Goal: Task Accomplishment & Management: Complete application form

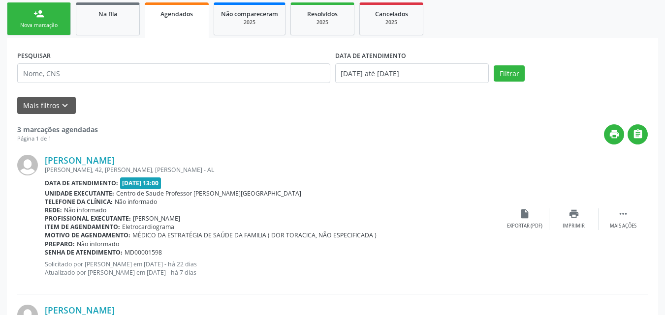
scroll to position [159, 0]
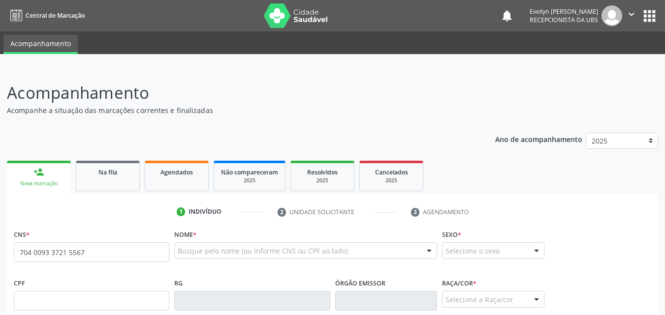
type input "704 0093 3721 5567"
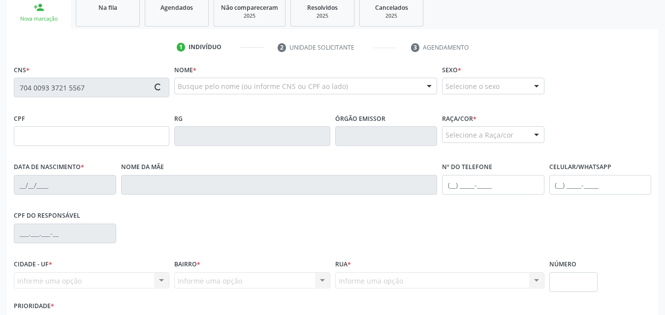
scroll to position [232, 0]
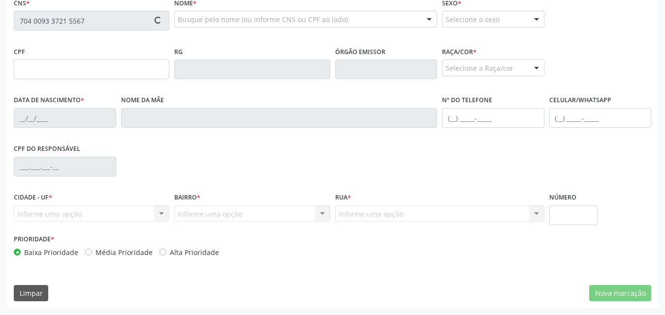
type input "182.521.444-11"
type input "1[DATE]"
type input "[PERSON_NAME]"
type input "[PHONE_NUMBER]"
type input "41"
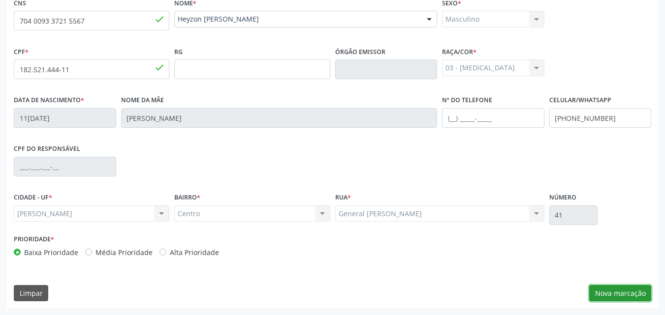
click at [618, 291] on button "Nova marcação" at bounding box center [620, 293] width 62 height 17
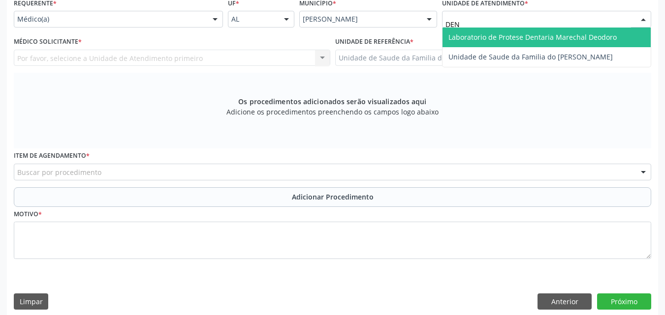
type input "DENI"
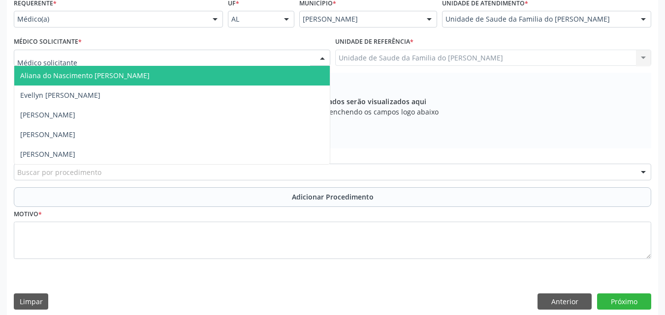
click at [202, 64] on div at bounding box center [172, 58] width 316 height 17
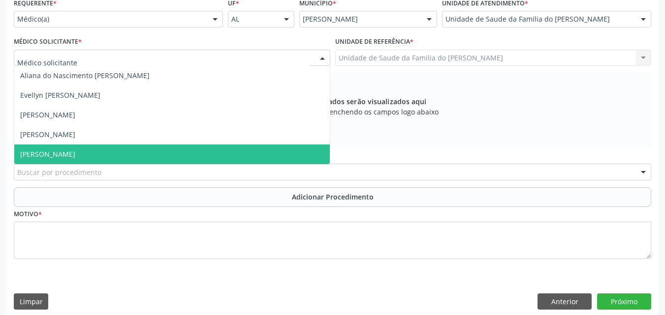
click at [158, 148] on span "[PERSON_NAME]" at bounding box center [171, 155] width 315 height 20
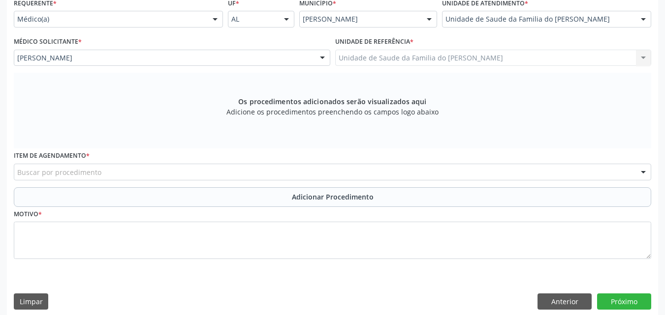
click at [155, 167] on div "Buscar por procedimento" at bounding box center [332, 172] width 637 height 17
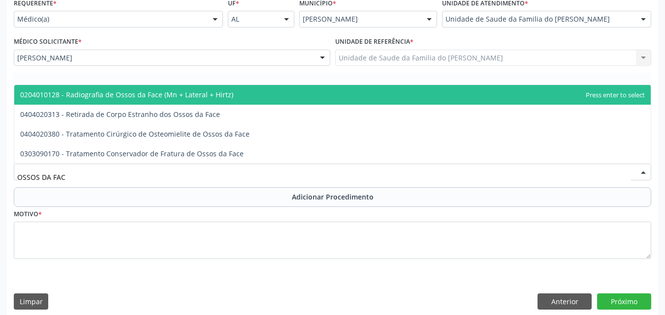
type input "OSSOS DA FAC"
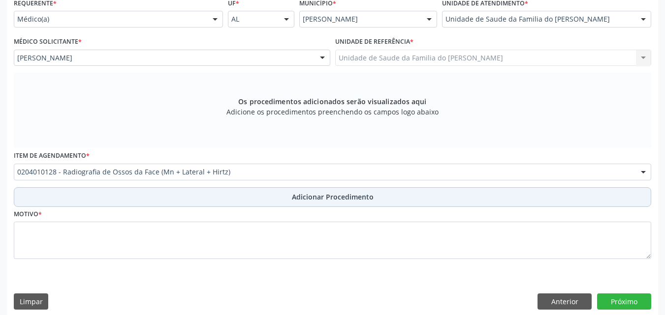
click at [157, 206] on button "Adicionar Procedimento" at bounding box center [332, 197] width 637 height 20
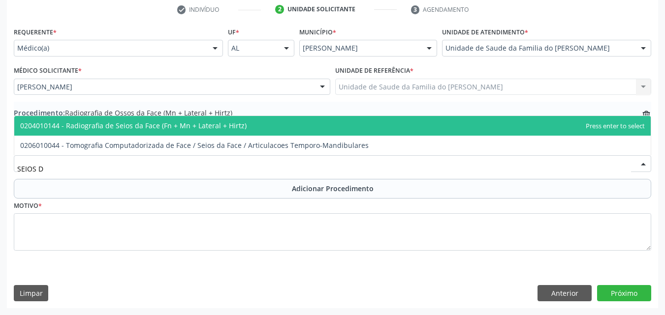
type input "SEIOS DA"
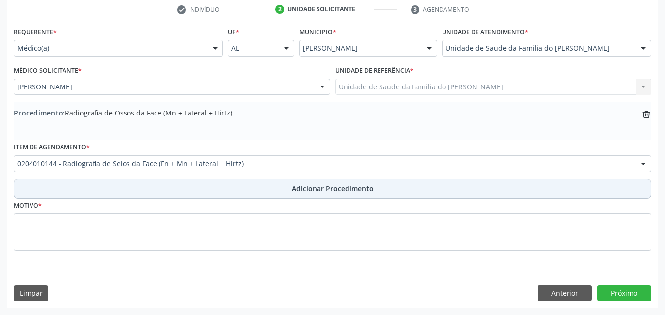
click at [212, 182] on button "Adicionar Procedimento" at bounding box center [332, 189] width 637 height 20
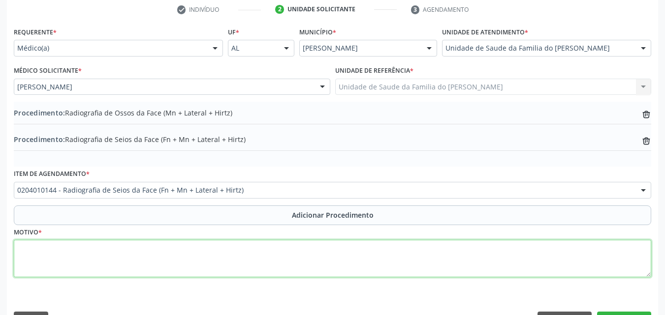
click at [498, 271] on textarea at bounding box center [332, 258] width 637 height 37
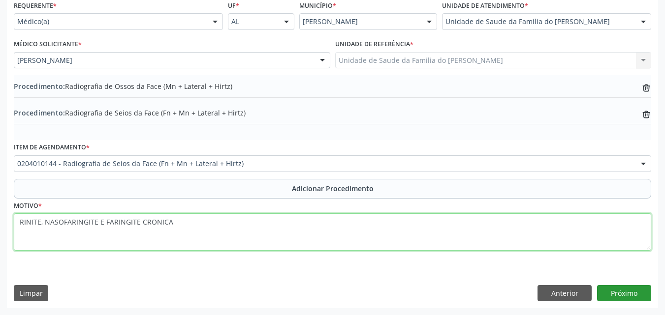
type textarea "RINITE, NASOFARINGITE E FARINGITE CRONICA"
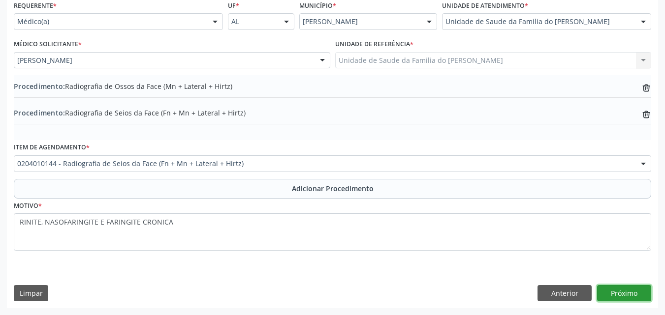
click at [616, 290] on button "Próximo" at bounding box center [624, 293] width 54 height 17
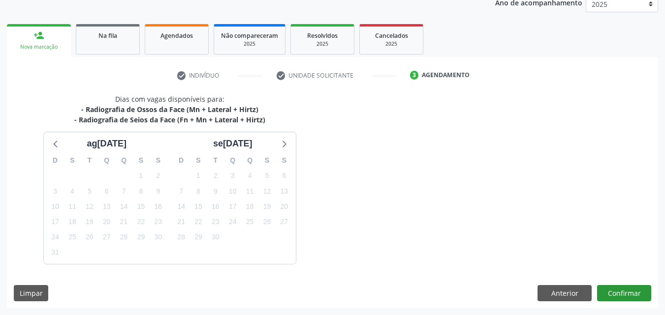
scroll to position [166, 0]
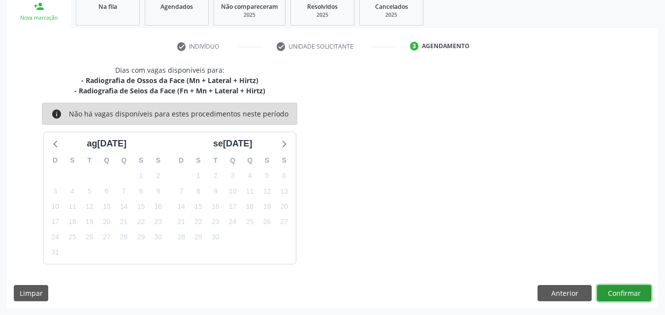
click at [615, 295] on button "Confirmar" at bounding box center [624, 293] width 54 height 17
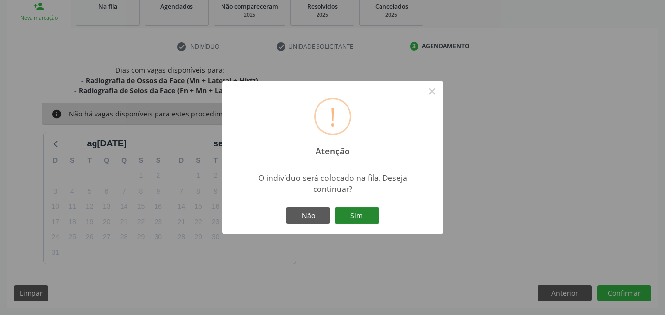
click at [372, 213] on button "Sim" at bounding box center [357, 216] width 44 height 17
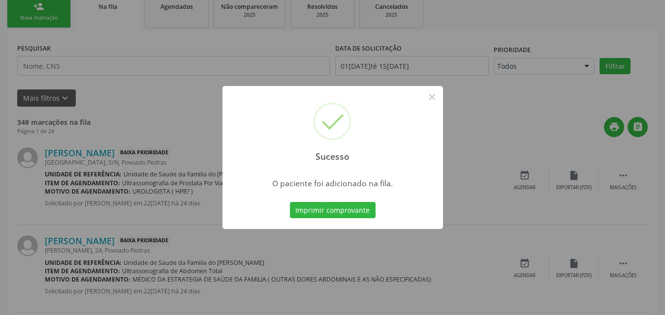
scroll to position [27, 0]
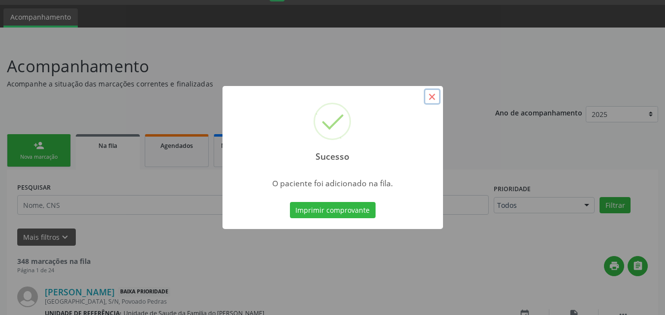
click at [437, 97] on button "×" at bounding box center [432, 97] width 17 height 17
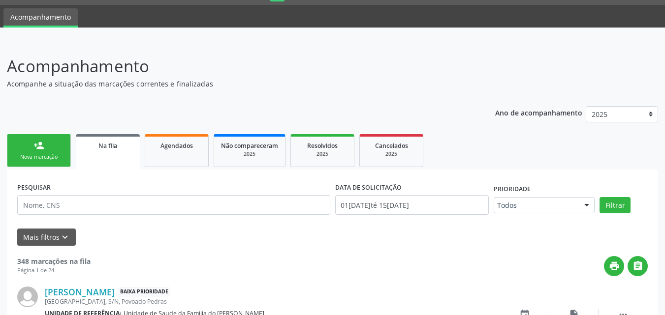
click at [52, 150] on link "person_add Nova marcação" at bounding box center [39, 150] width 64 height 33
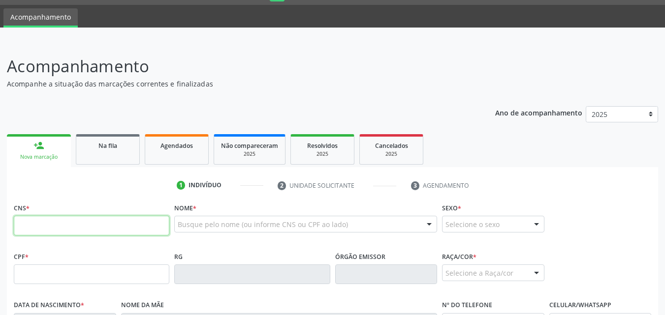
click at [61, 222] on input "text" at bounding box center [91, 226] width 155 height 20
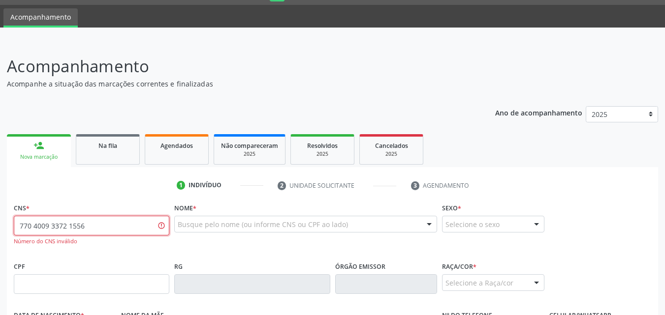
click at [23, 229] on input "770 4009 3372 1556" at bounding box center [91, 226] width 155 height 20
type input "704 0093 3721 5567"
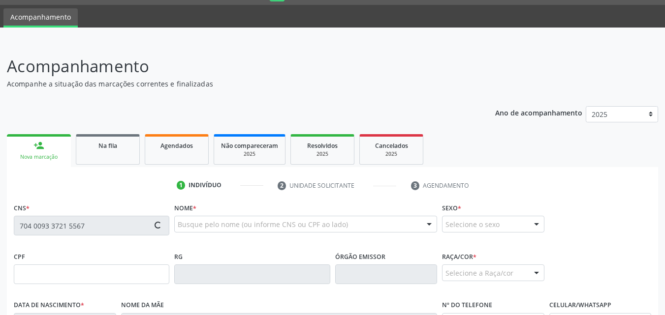
type input "182.521.444-11"
type input "11/08/2022"
type input "Luana Cunha Borges"
type input "(82) 99119-7243"
type input "41"
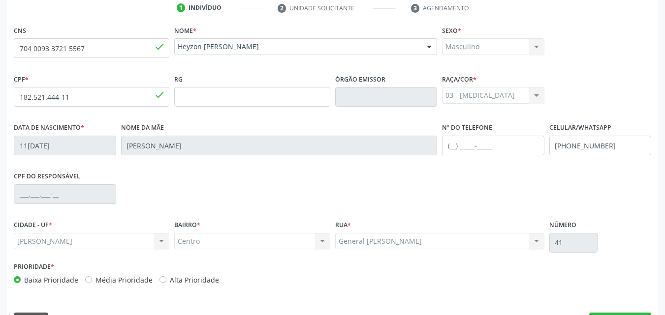
scroll to position [232, 0]
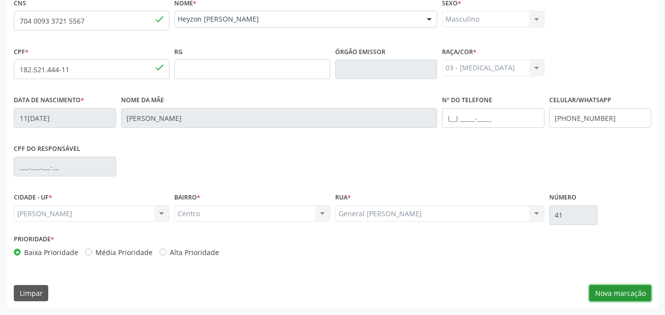
click at [622, 297] on button "Nova marcação" at bounding box center [620, 293] width 62 height 17
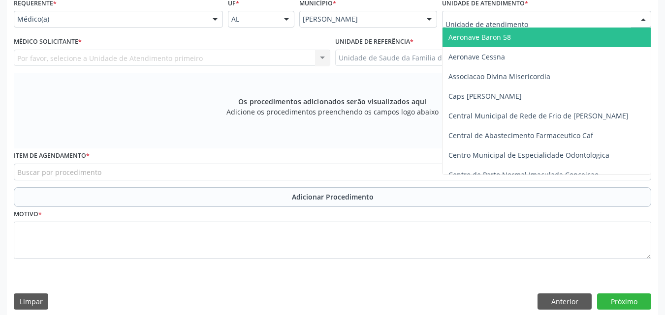
click at [597, 15] on div at bounding box center [546, 19] width 209 height 17
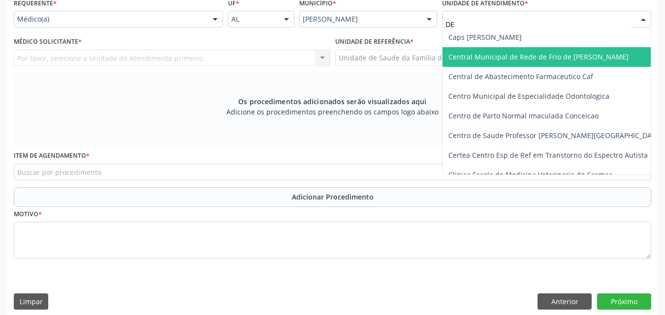
type input "DEN"
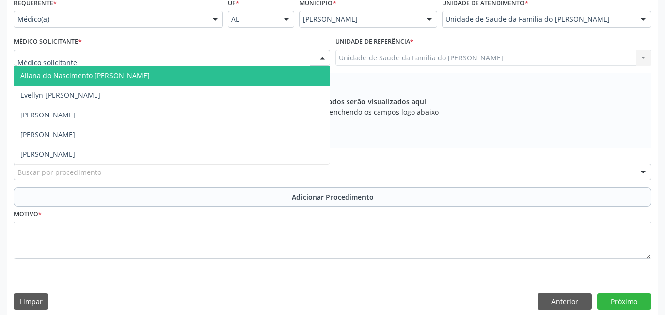
click at [272, 59] on div at bounding box center [172, 58] width 316 height 17
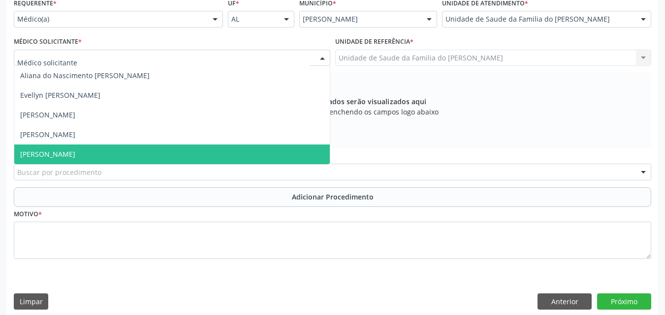
click at [224, 158] on span "[PERSON_NAME]" at bounding box center [171, 155] width 315 height 20
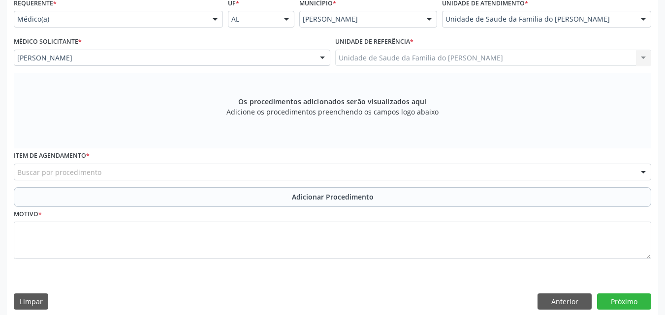
click at [224, 160] on div "Item de agendamento * Buscar por procedimento 0304070076 - .Quimioterapia de Le…" at bounding box center [332, 164] width 637 height 31
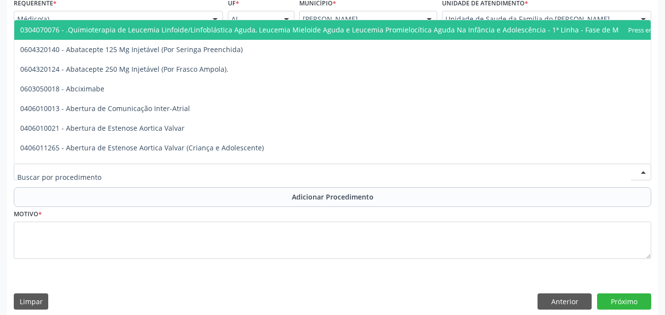
click at [221, 175] on div at bounding box center [332, 172] width 637 height 17
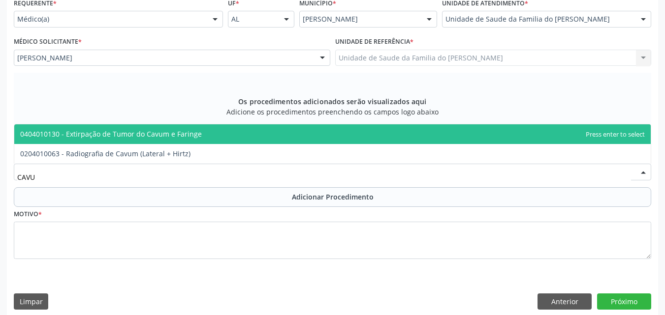
type input "CAVUM"
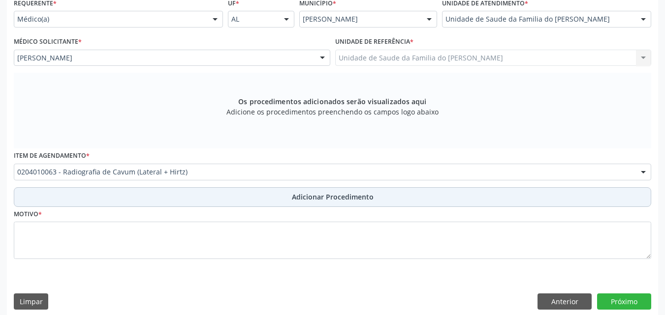
click at [223, 194] on button "Adicionar Procedimento" at bounding box center [332, 197] width 637 height 20
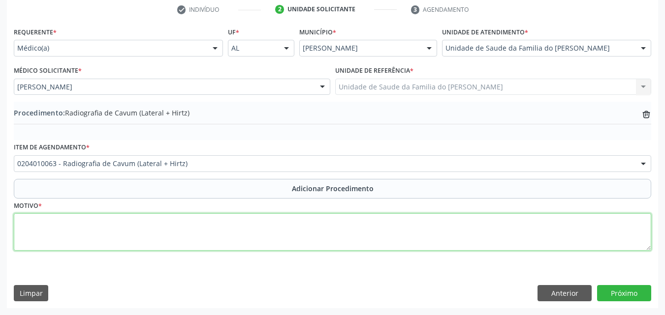
click at [231, 227] on textarea at bounding box center [332, 232] width 637 height 37
type textarea "DOENÇAS CRONICAS DA AMIGDALAS E DAS ADENOIDES"
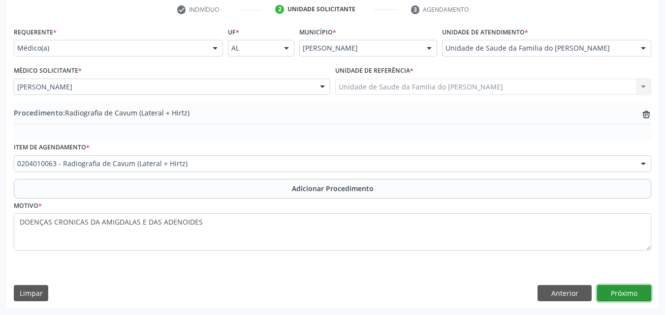
click at [621, 294] on button "Próximo" at bounding box center [624, 293] width 54 height 17
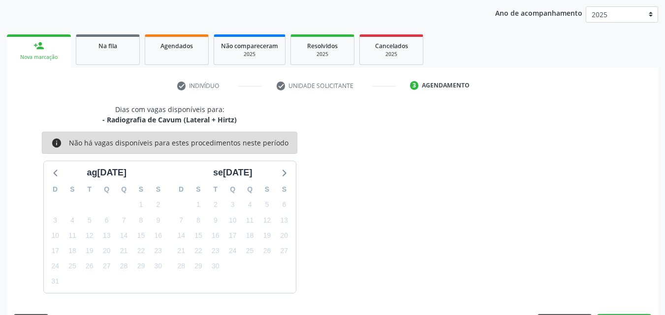
scroll to position [155, 0]
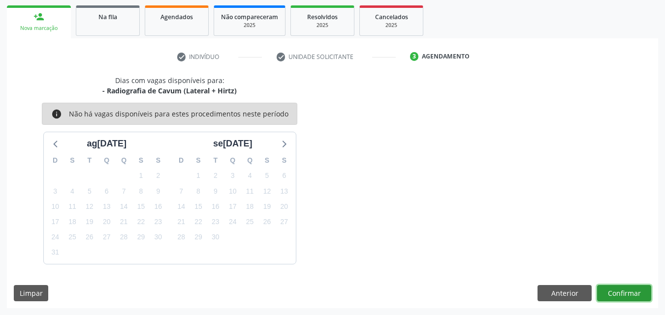
click at [621, 294] on button "Confirmar" at bounding box center [624, 293] width 54 height 17
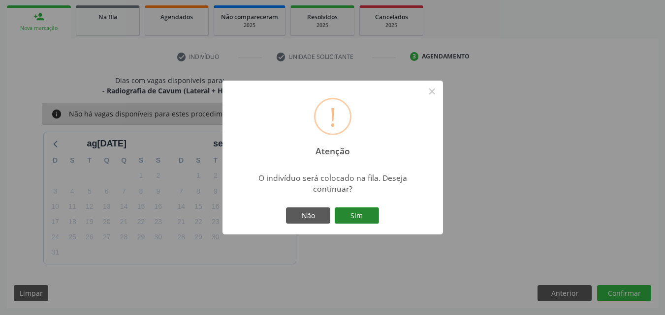
click at [364, 215] on button "Sim" at bounding box center [357, 216] width 44 height 17
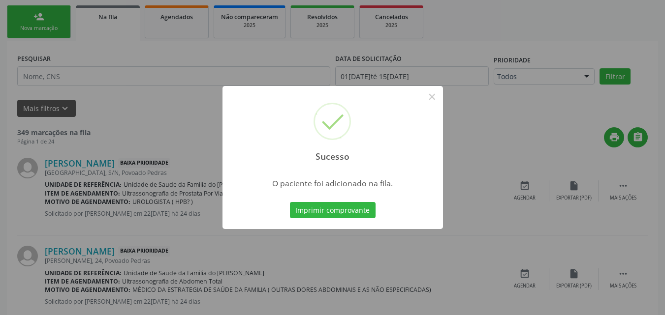
scroll to position [27, 0]
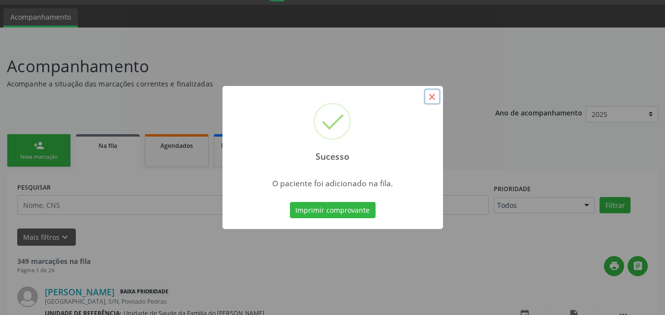
click at [430, 103] on button "×" at bounding box center [432, 97] width 17 height 17
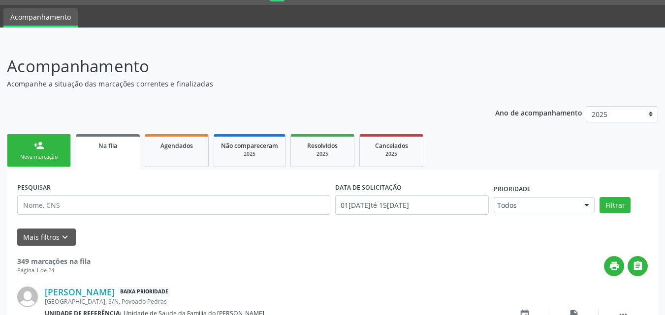
click at [30, 154] on div "Nova marcação" at bounding box center [38, 157] width 49 height 7
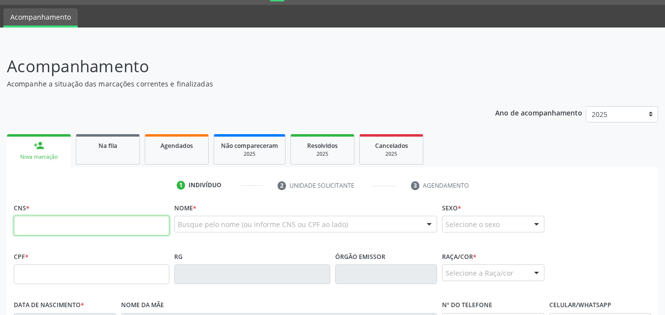
click at [53, 221] on input "text" at bounding box center [91, 226] width 155 height 20
type input "708 2091 4599 9641"
type input "165.974.998-08"
type input "03/11/1975"
type input "Maria das Vitorias Silva"
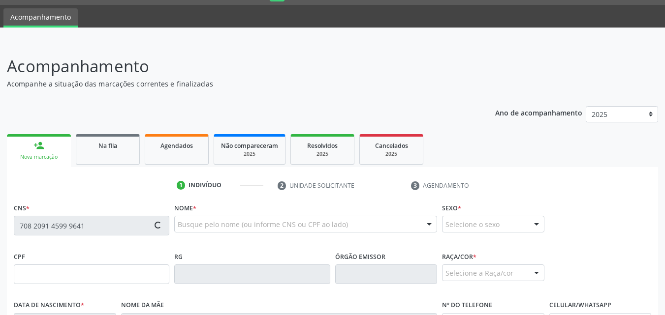
type input "(11) 99817-2221"
type input "24"
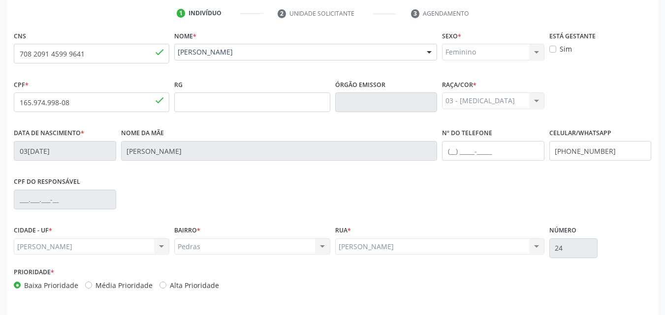
scroll to position [232, 0]
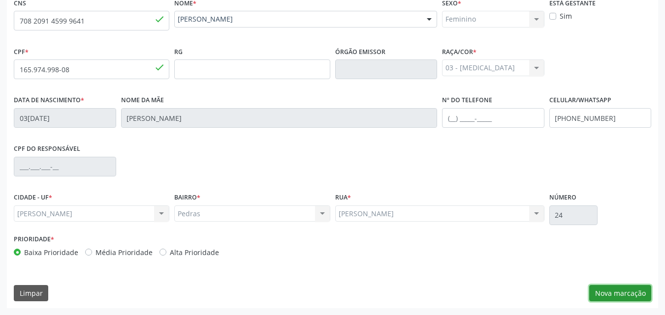
click at [620, 295] on button "Nova marcação" at bounding box center [620, 293] width 62 height 17
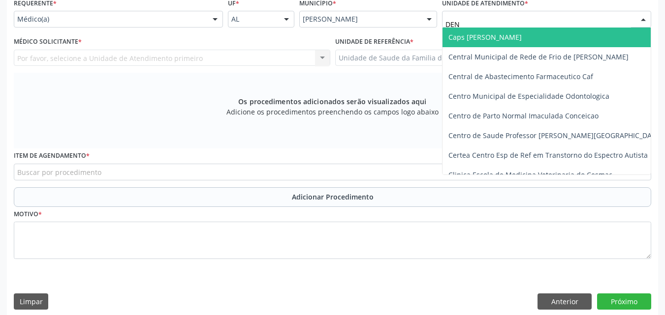
type input "DENI"
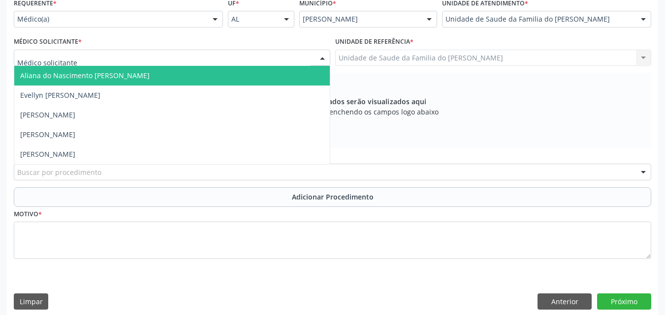
click at [242, 57] on div at bounding box center [172, 58] width 316 height 17
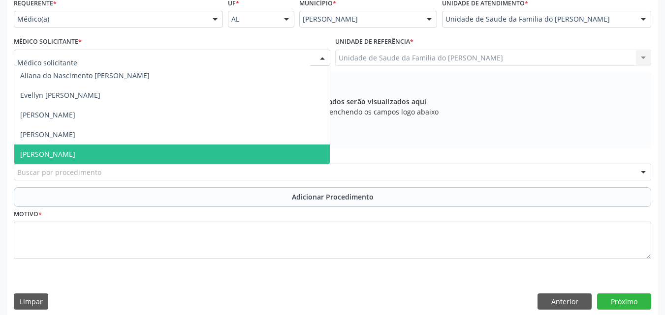
click at [185, 160] on span "[PERSON_NAME]" at bounding box center [171, 155] width 315 height 20
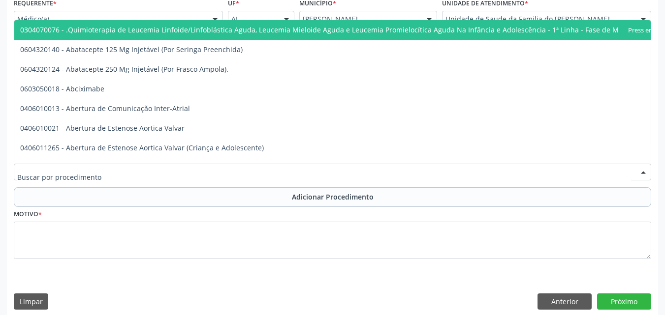
click at [176, 176] on div at bounding box center [332, 172] width 637 height 17
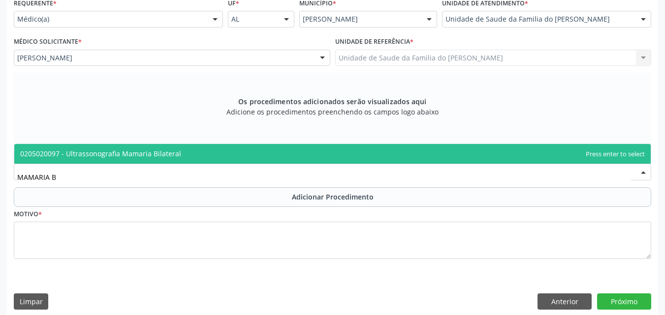
type input "MAMARIA BI"
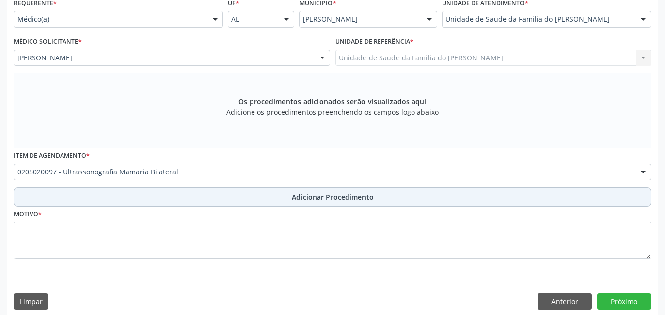
click at [170, 199] on button "Adicionar Procedimento" at bounding box center [332, 197] width 637 height 20
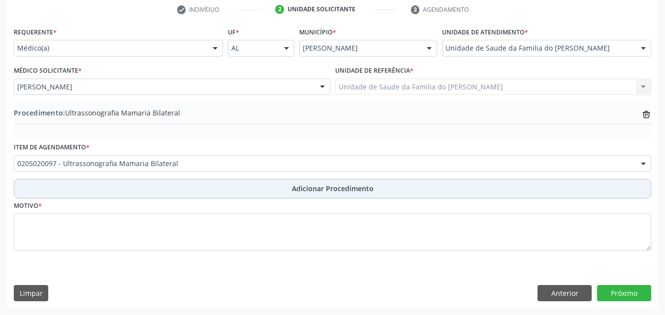
scroll to position [203, 0]
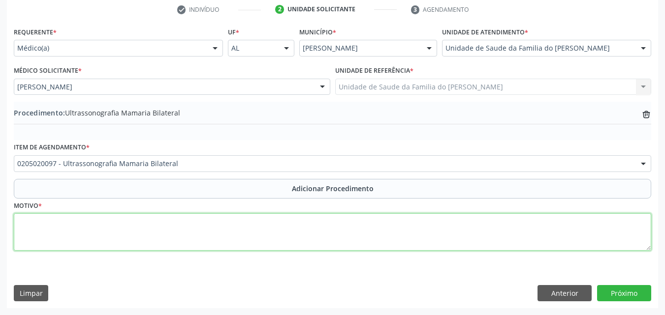
click at [166, 230] on textarea at bounding box center [332, 232] width 637 height 37
type textarea "EXAME ESPECIAL PARA RASTREAMENTO E DE NEOPLASIA DE MAMA"
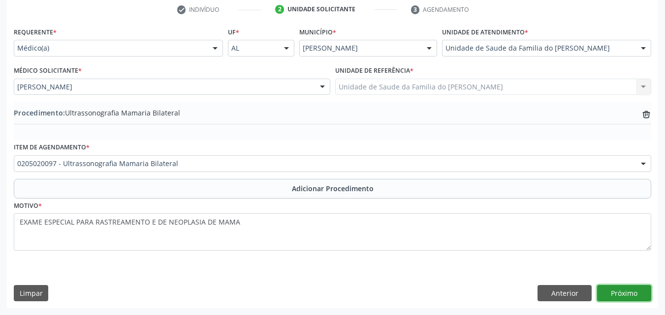
click at [609, 292] on button "Próximo" at bounding box center [624, 293] width 54 height 17
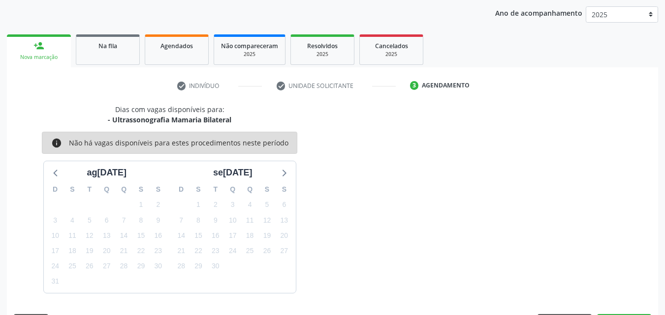
scroll to position [155, 0]
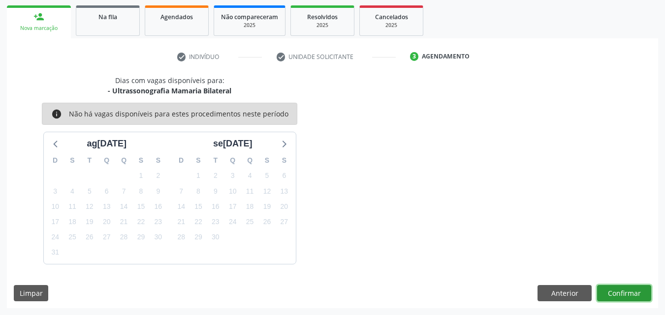
click at [621, 297] on button "Confirmar" at bounding box center [624, 293] width 54 height 17
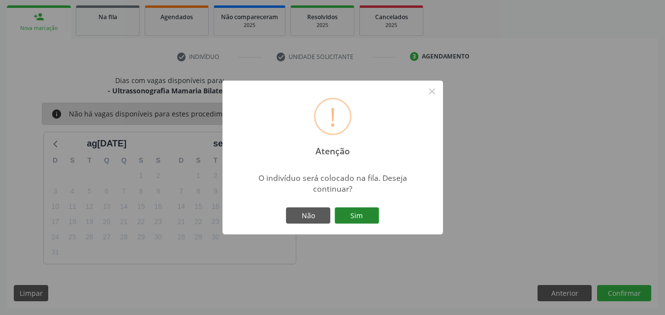
click at [369, 217] on button "Sim" at bounding box center [357, 216] width 44 height 17
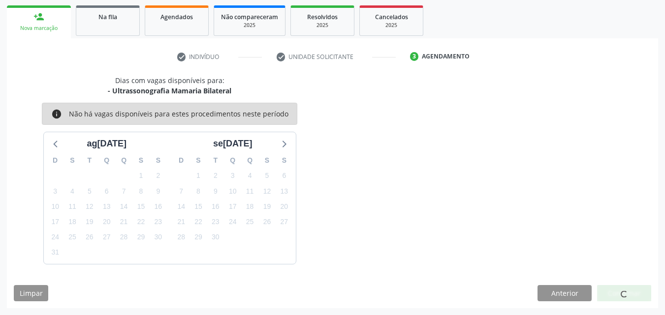
scroll to position [27, 0]
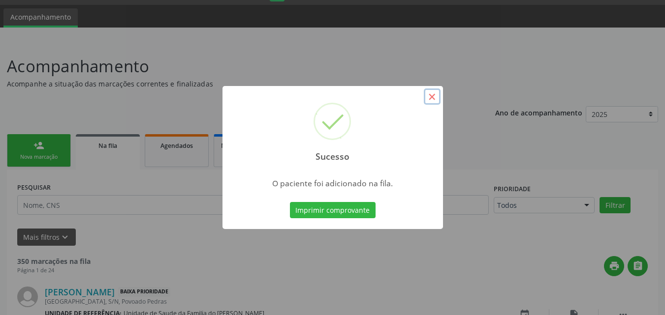
click at [430, 101] on button "×" at bounding box center [432, 97] width 17 height 17
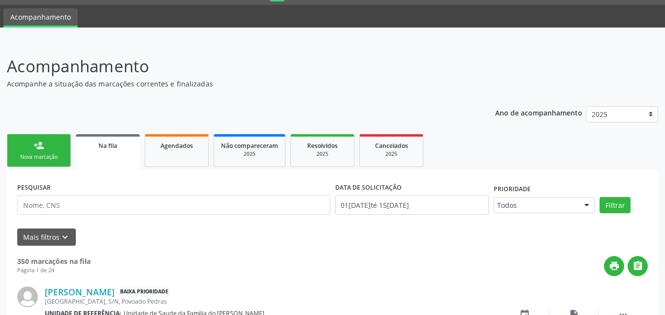
click at [49, 157] on div "Nova marcação" at bounding box center [38, 157] width 49 height 7
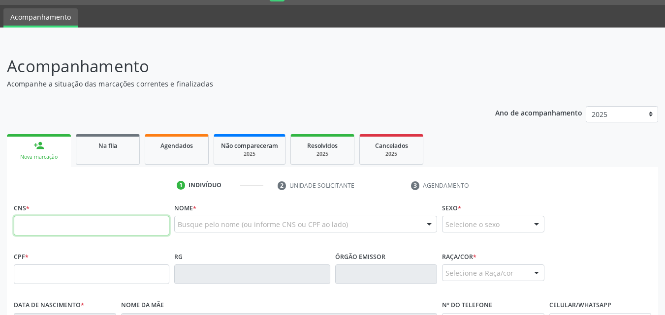
click at [61, 218] on input "text" at bounding box center [91, 226] width 155 height 20
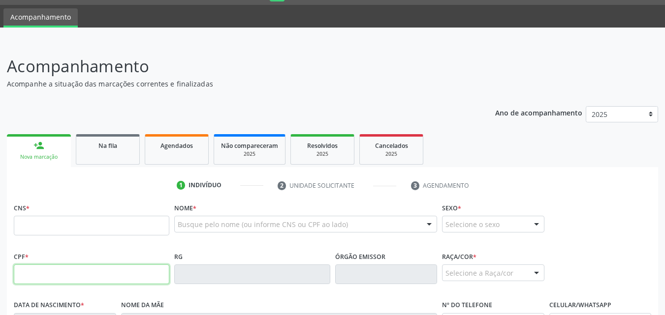
click at [50, 276] on input "text" at bounding box center [91, 275] width 155 height 20
type input "165.974.998-08"
type input "708 2091 4599 9641"
type input "03/11/1975"
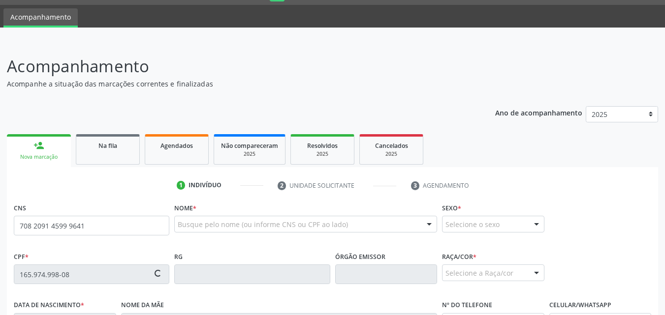
type input "Maria das Vitorias Silva"
type input "(11) 99817-2221"
type input "24"
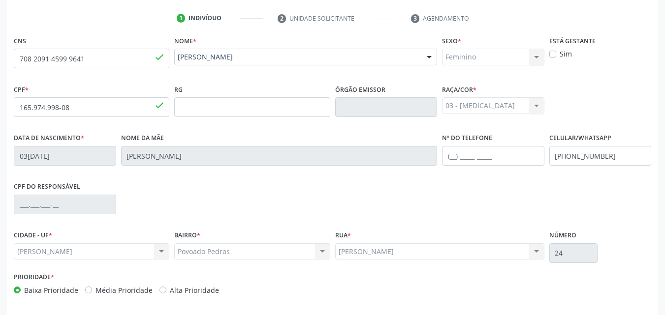
scroll to position [232, 0]
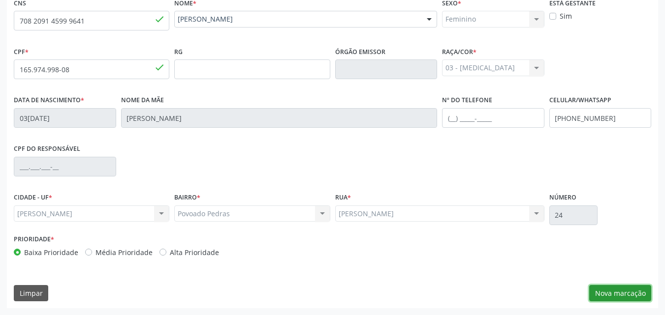
click at [621, 295] on button "Nova marcação" at bounding box center [620, 293] width 62 height 17
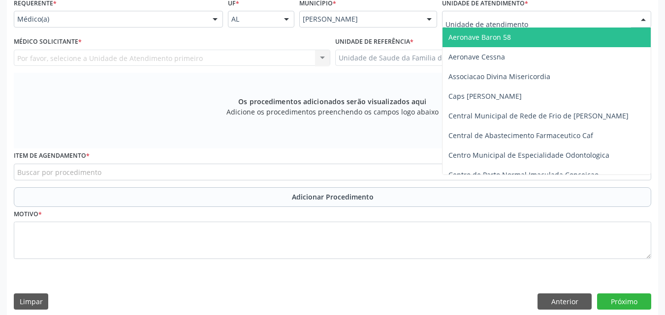
click at [600, 19] on div at bounding box center [546, 19] width 209 height 17
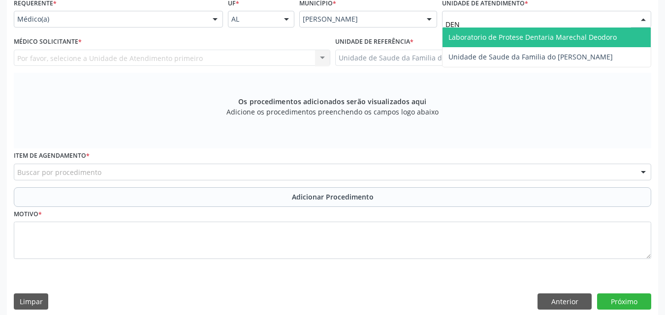
type input "DENI"
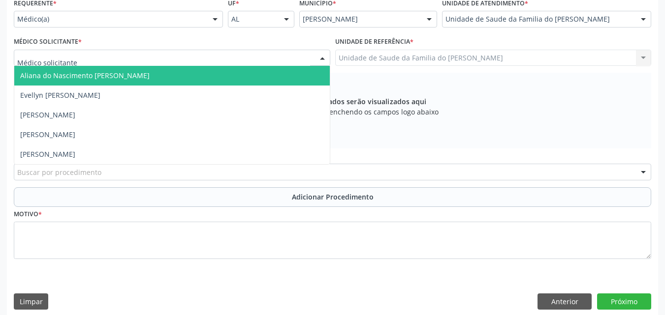
click at [217, 58] on div at bounding box center [172, 58] width 316 height 17
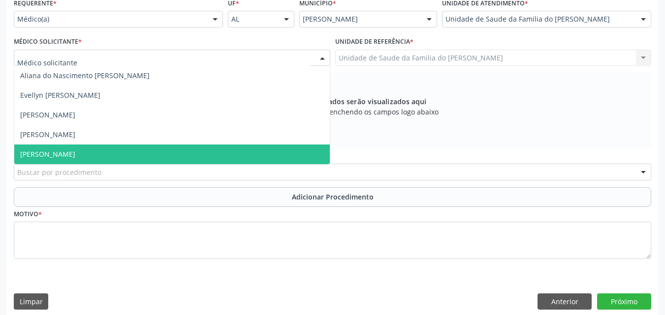
click at [167, 153] on span "[PERSON_NAME]" at bounding box center [171, 155] width 315 height 20
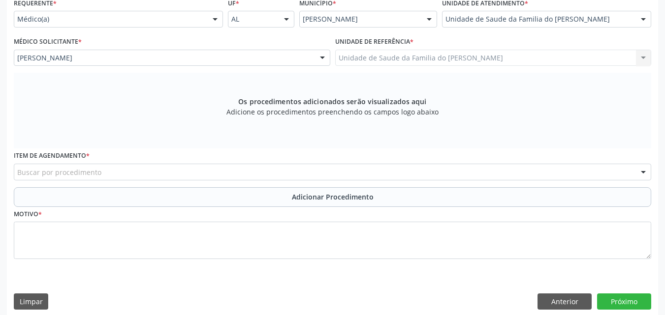
click at [160, 177] on div "Buscar por procedimento" at bounding box center [332, 172] width 637 height 17
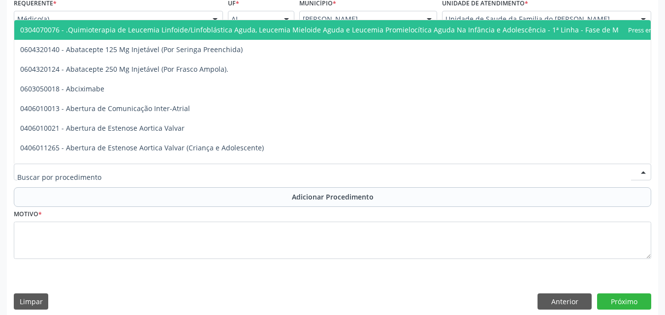
click at [161, 176] on input "text" at bounding box center [324, 177] width 614 height 20
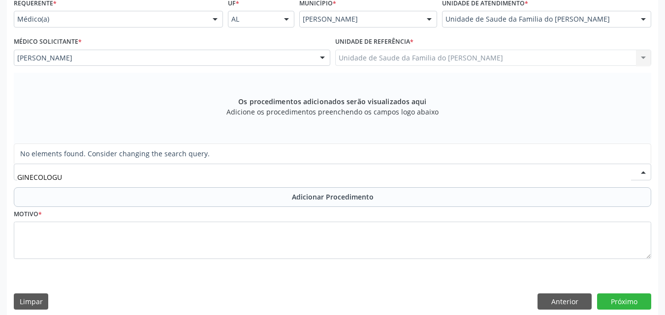
type input "GINECOLOG"
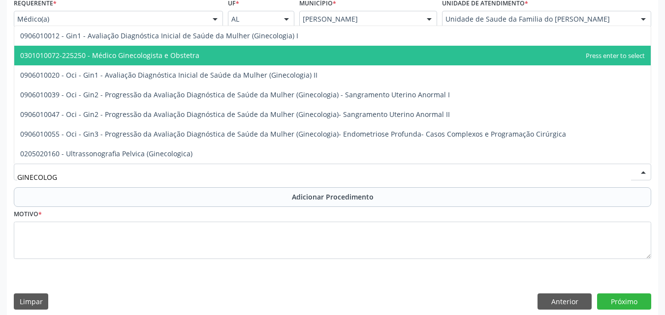
click at [171, 53] on span "0301010072-225250 - Médico Ginecologista e Obstetra" at bounding box center [109, 55] width 179 height 9
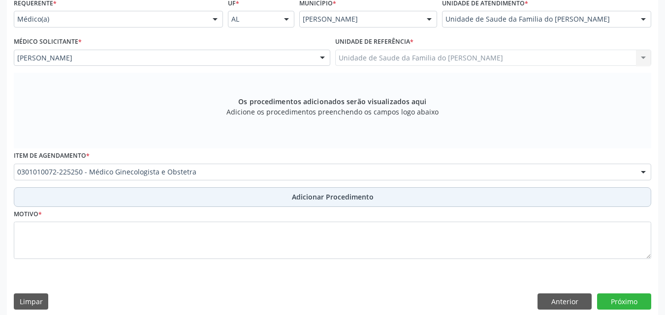
click at [186, 191] on button "Adicionar Procedimento" at bounding box center [332, 197] width 637 height 20
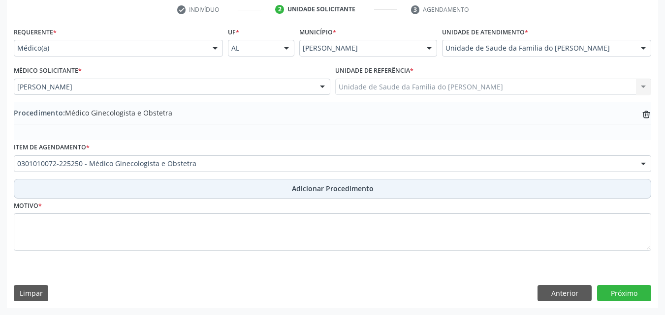
scroll to position [203, 0]
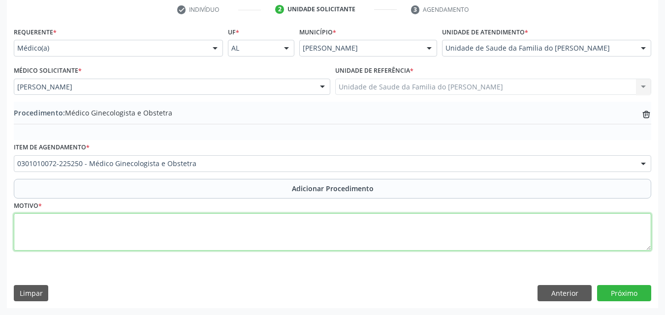
click at [193, 247] on textarea at bounding box center [332, 232] width 637 height 37
type textarea "ESTADO DA MENOPAUSA E DO CLIMATERIO FEMININO"
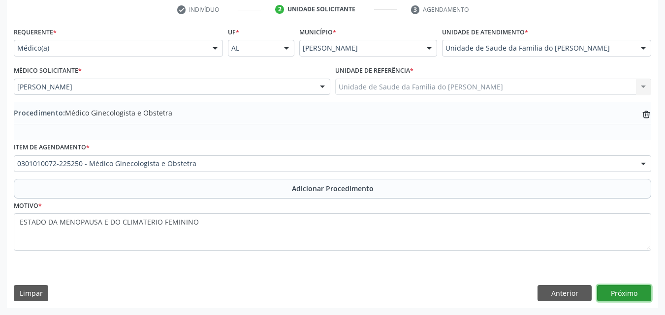
click at [610, 297] on button "Próximo" at bounding box center [624, 293] width 54 height 17
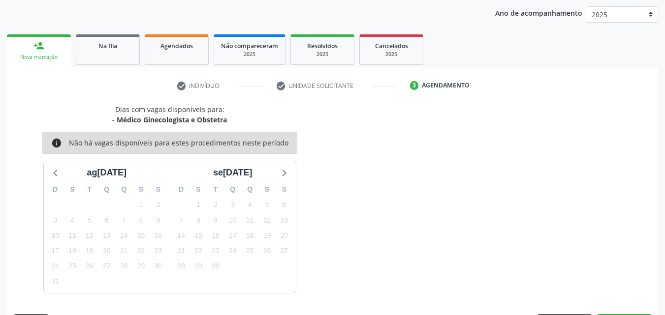
scroll to position [155, 0]
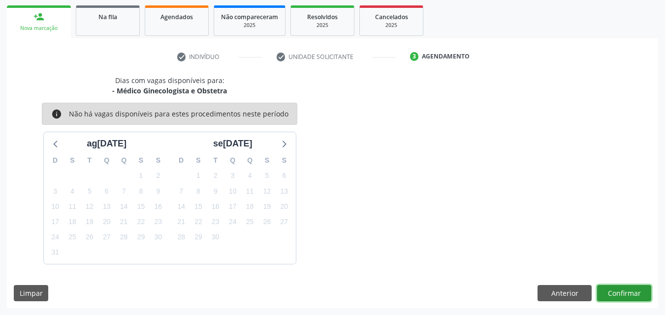
click at [616, 293] on button "Confirmar" at bounding box center [624, 293] width 54 height 17
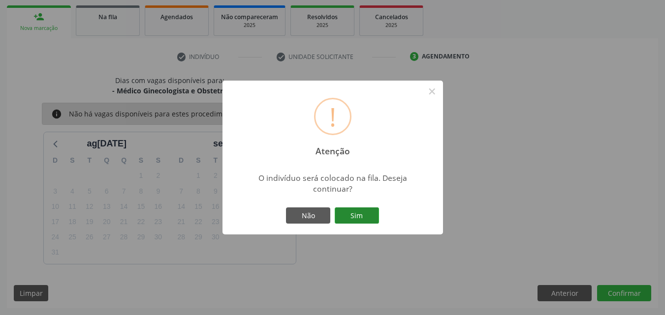
click at [348, 208] on button "Sim" at bounding box center [357, 216] width 44 height 17
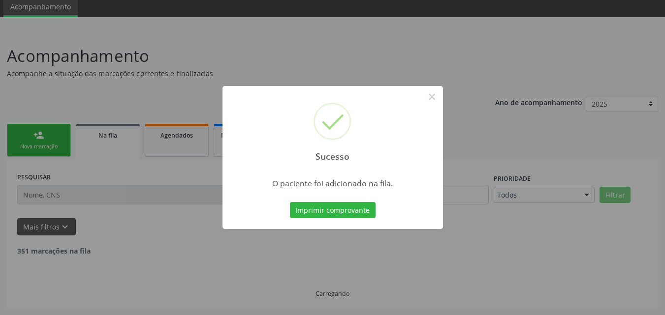
scroll to position [27, 0]
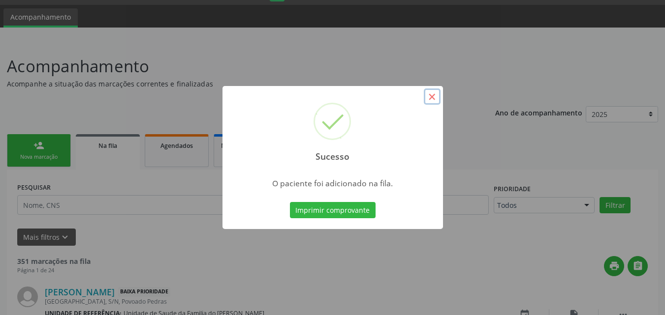
click at [433, 95] on button "×" at bounding box center [432, 97] width 17 height 17
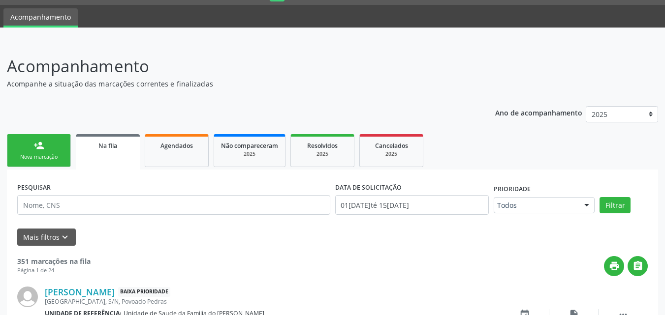
click at [67, 159] on link "person_add Nova marcação" at bounding box center [39, 150] width 64 height 33
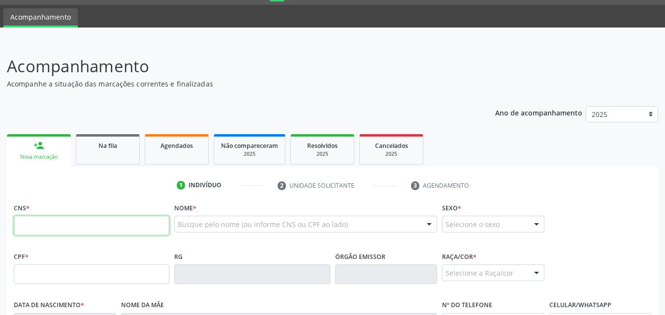
click at [67, 230] on input "text" at bounding box center [91, 226] width 155 height 20
type input "704 6071 2426 9425"
type input "14[DATE]"
type input "[PERSON_NAME]"
type input "[PHONE_NUMBER]"
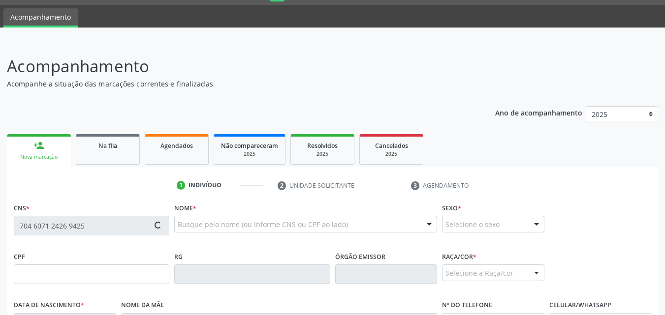
type input "S/N"
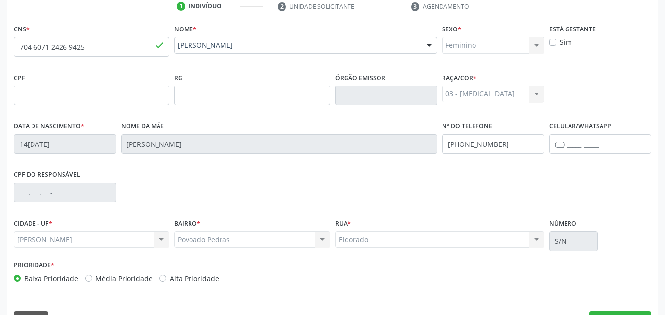
scroll to position [210, 0]
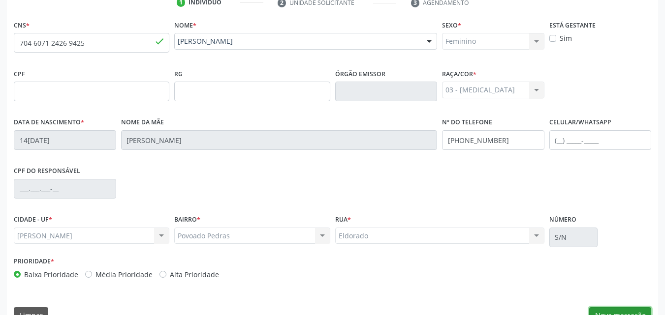
click at [622, 310] on button "Nova marcação" at bounding box center [620, 315] width 62 height 17
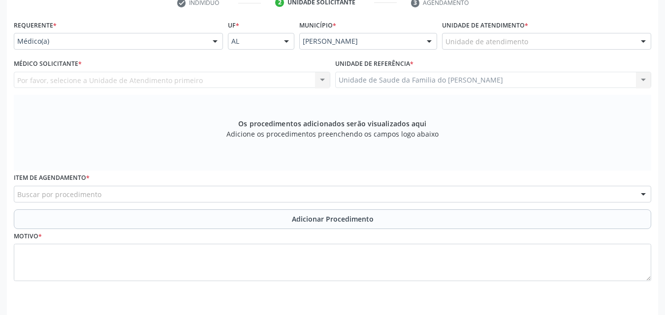
scroll to position [210, 0]
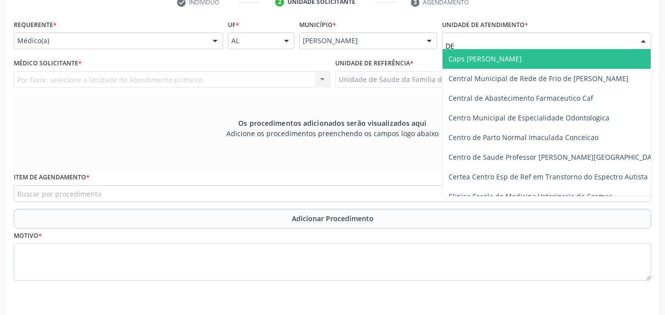
type input "DEN"
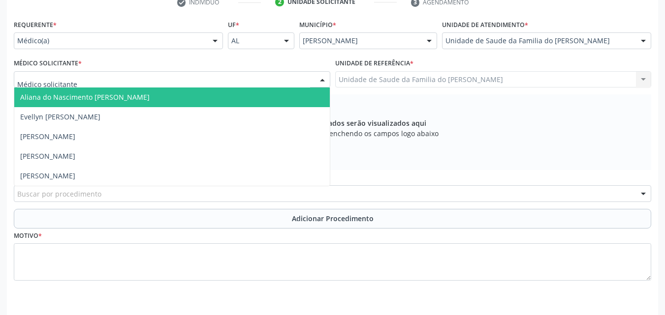
click at [146, 78] on div at bounding box center [172, 79] width 316 height 17
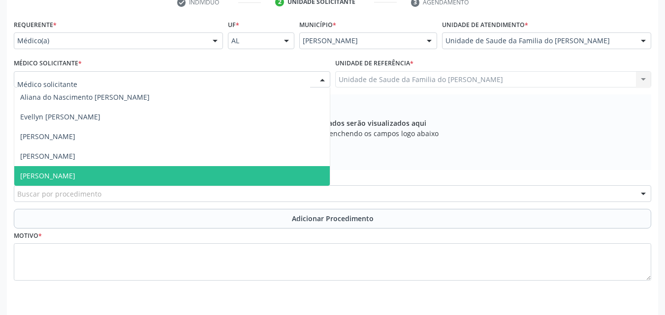
click at [125, 174] on span "[PERSON_NAME]" at bounding box center [171, 176] width 315 height 20
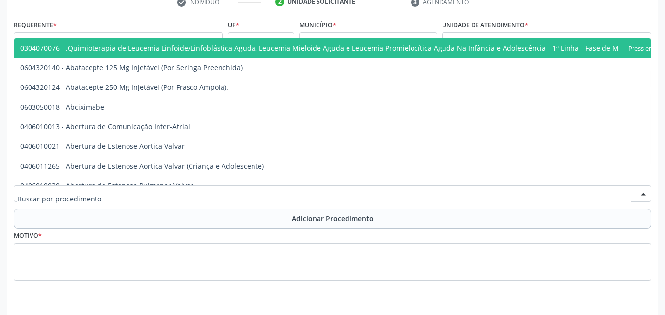
click at [126, 191] on div at bounding box center [332, 193] width 637 height 17
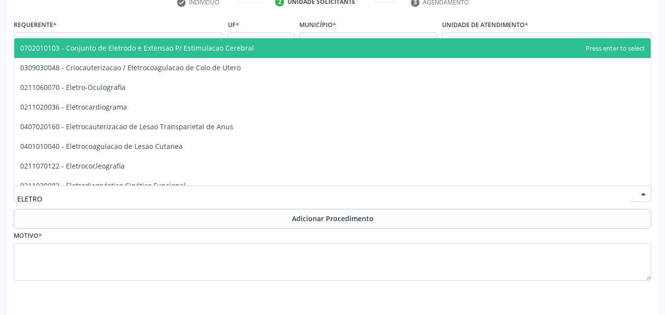
type input "ELETROC"
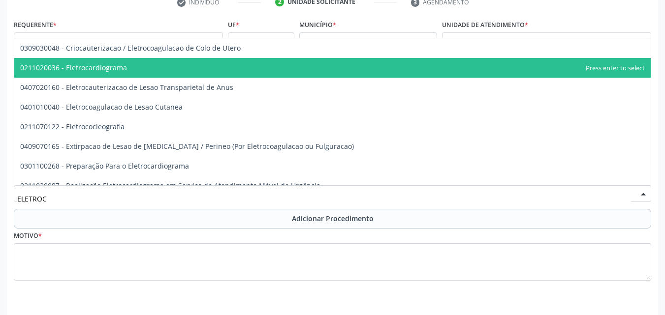
click at [158, 62] on span "0211020036 - Eletrocardiograma" at bounding box center [332, 68] width 636 height 20
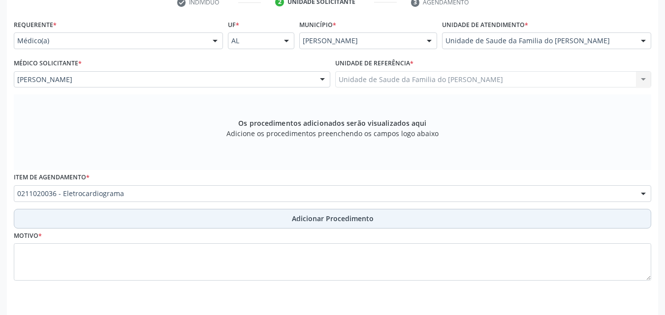
click at [178, 212] on button "Adicionar Procedimento" at bounding box center [332, 219] width 637 height 20
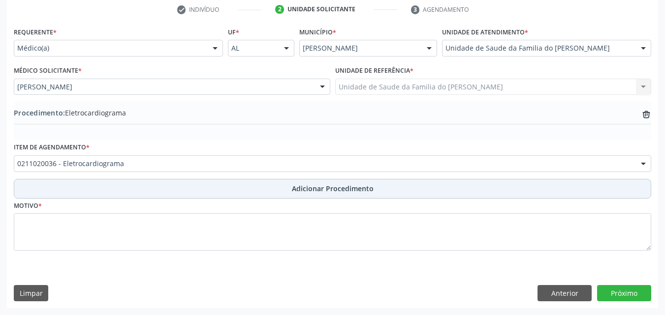
click at [178, 212] on div "Motivo *" at bounding box center [332, 225] width 637 height 52
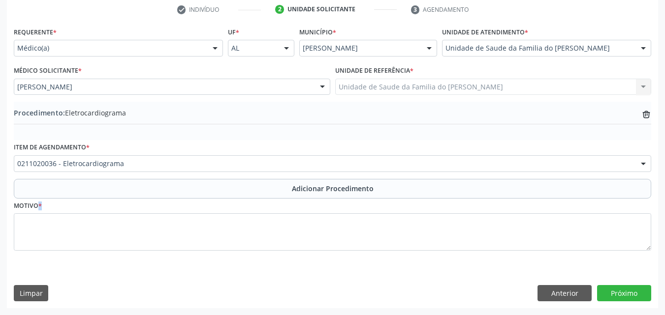
click at [178, 212] on div "Motivo *" at bounding box center [332, 225] width 637 height 52
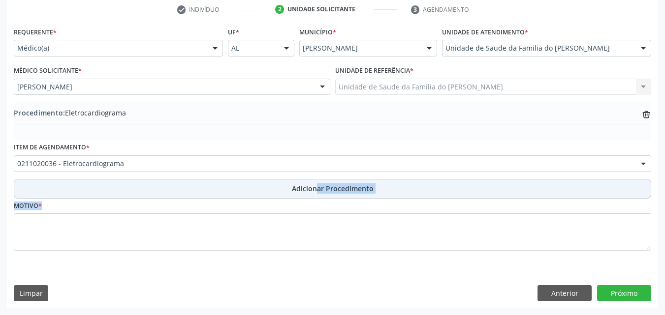
drag, startPoint x: 178, startPoint y: 212, endPoint x: 192, endPoint y: 183, distance: 31.9
click at [192, 183] on div "Requerente * Médico(a) Médico(a) Enfermeiro(a) Paciente Nenhum resultado encont…" at bounding box center [332, 145] width 637 height 240
click at [192, 183] on button "Adicionar Procedimento" at bounding box center [332, 189] width 637 height 20
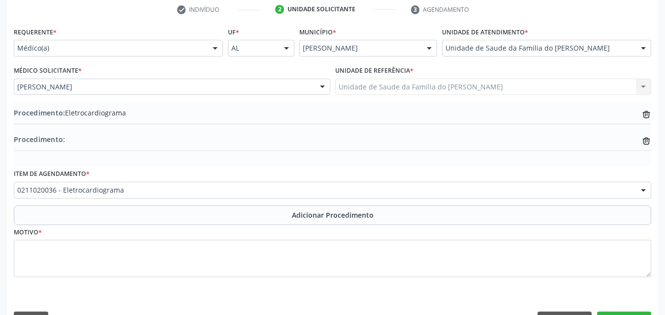
click at [188, 279] on fieldset "Motivo *" at bounding box center [332, 254] width 637 height 59
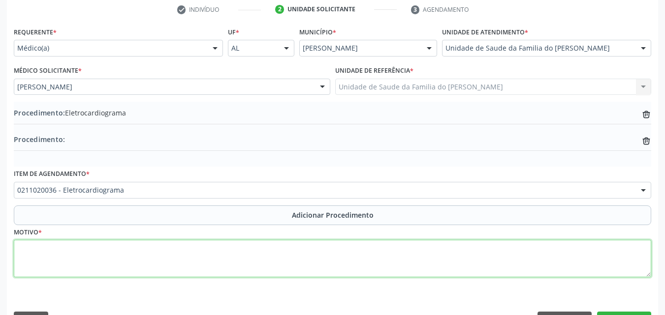
click at [200, 253] on textarea at bounding box center [332, 258] width 637 height 37
type textarea "DOR TORACICA, NÃO ESPECIFICADA"
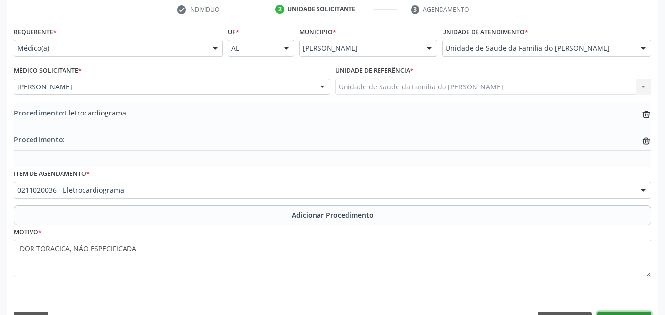
click at [608, 312] on button "Próximo" at bounding box center [624, 320] width 54 height 17
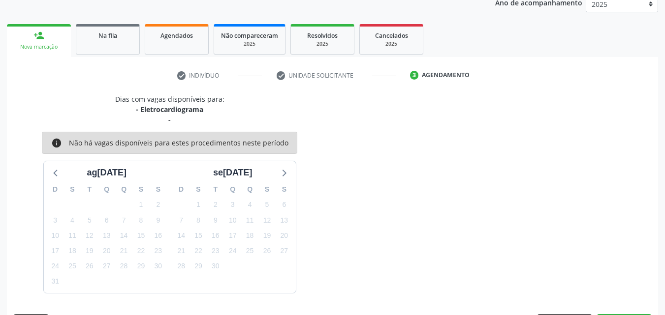
scroll to position [166, 0]
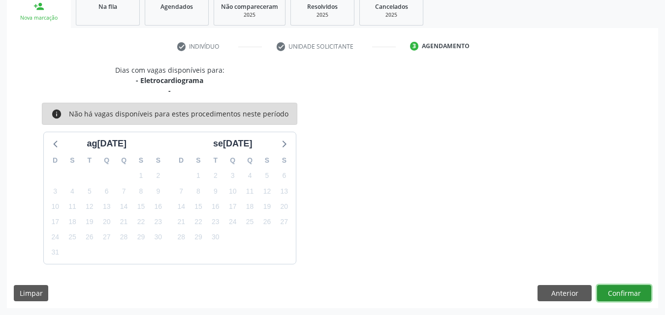
click at [629, 293] on button "Confirmar" at bounding box center [624, 293] width 54 height 17
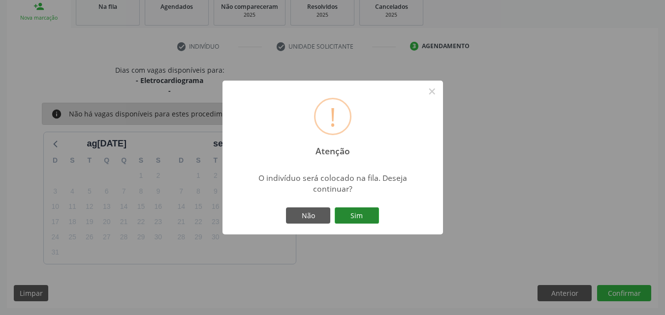
click at [363, 211] on button "Sim" at bounding box center [357, 216] width 44 height 17
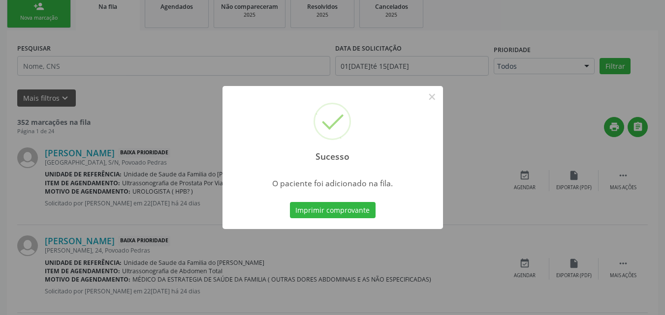
scroll to position [27, 0]
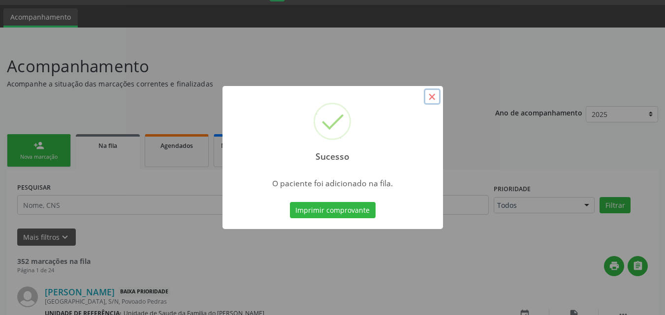
click at [434, 99] on button "×" at bounding box center [432, 97] width 17 height 17
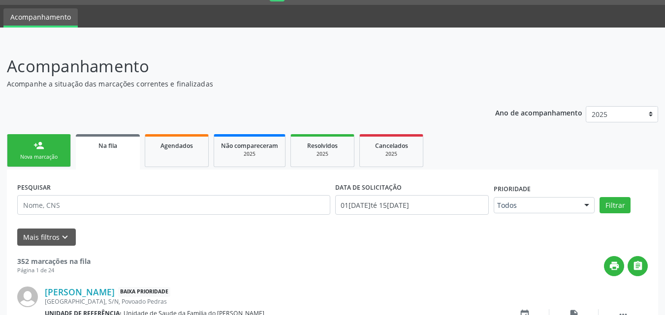
scroll to position [97, 0]
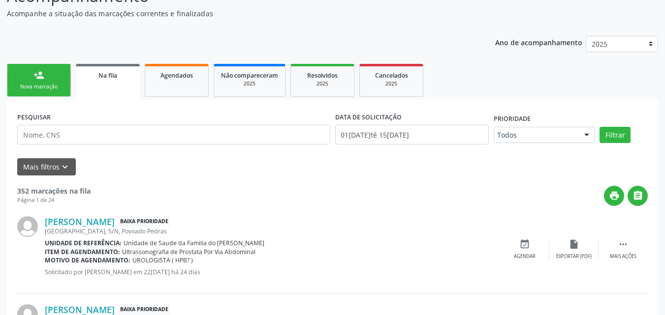
click at [52, 83] on div "Nova marcação" at bounding box center [38, 86] width 49 height 7
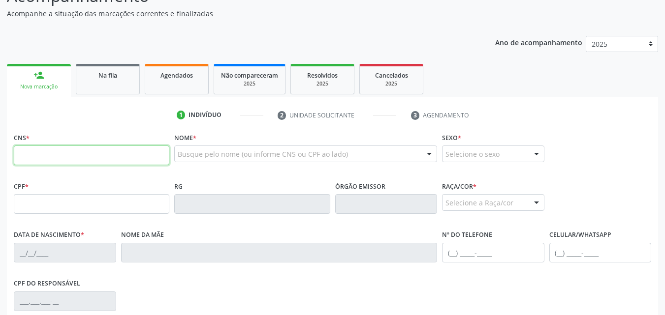
click at [78, 149] on input "text" at bounding box center [91, 156] width 155 height 20
type input "708 9047 1779 6014"
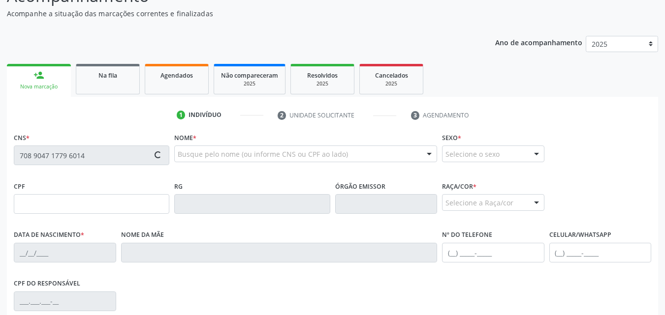
type input "699.221.284-20"
type input "26/01/1960"
type input "Adelina Lopes de Carvalho"
type input "(82) 98713-3657"
type input "S/N"
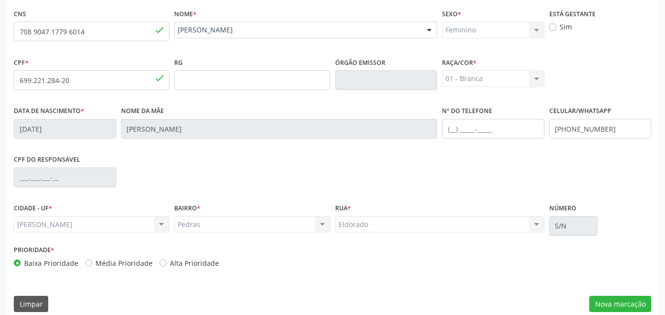
scroll to position [232, 0]
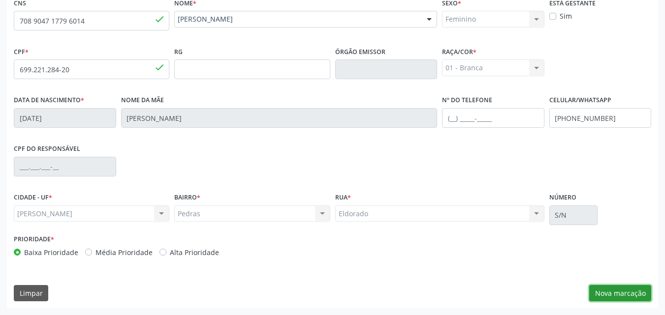
click at [622, 295] on button "Nova marcação" at bounding box center [620, 293] width 62 height 17
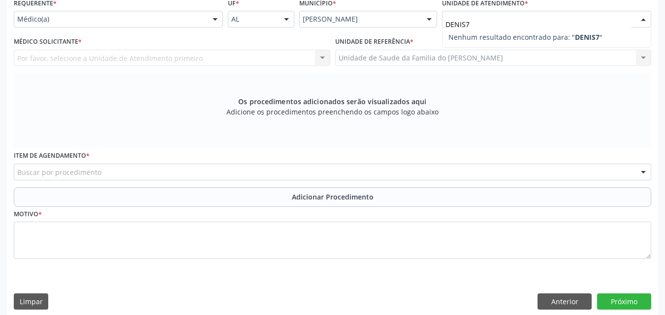
type input "DENIS"
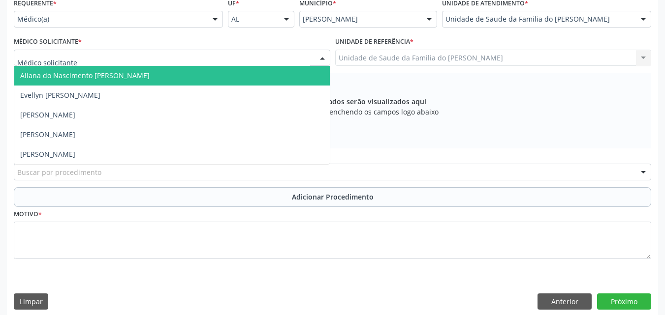
click at [203, 56] on div at bounding box center [172, 58] width 316 height 17
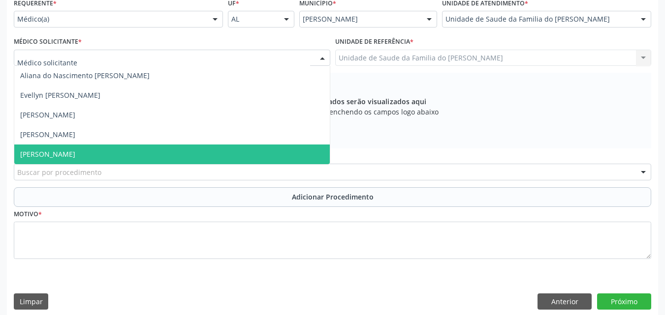
click at [127, 158] on span "[PERSON_NAME]" at bounding box center [171, 155] width 315 height 20
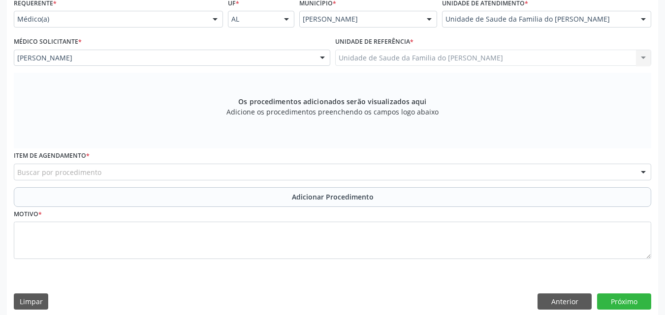
click at [122, 178] on div "Buscar por procedimento" at bounding box center [332, 172] width 637 height 17
type input "MAMO"
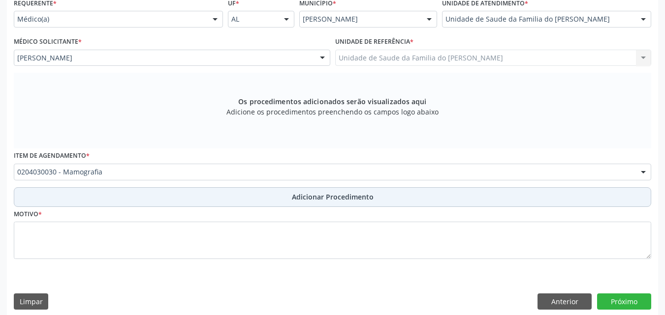
click at [275, 194] on button "Adicionar Procedimento" at bounding box center [332, 197] width 637 height 20
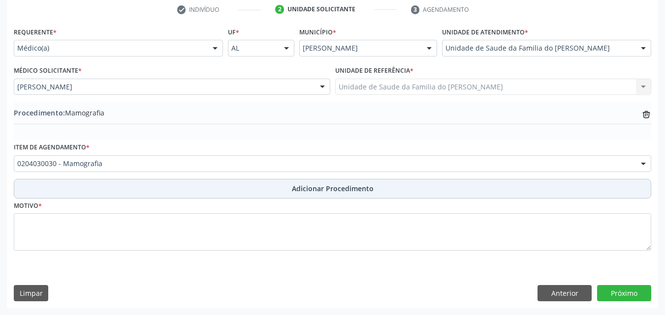
scroll to position [203, 0]
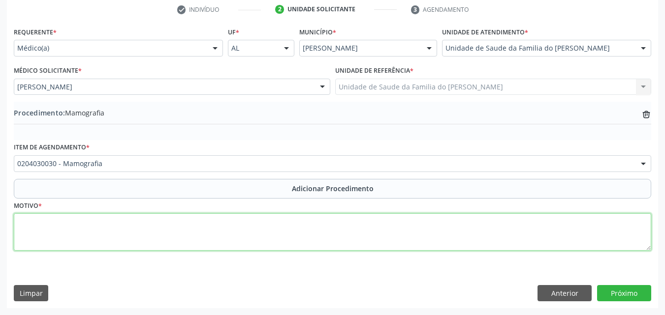
click at [263, 242] on textarea at bounding box center [332, 232] width 637 height 37
click at [52, 223] on textarea "EXAME DE CONTROLE" at bounding box center [332, 232] width 637 height 37
type textarea "EXAME PARA CONTROLE"
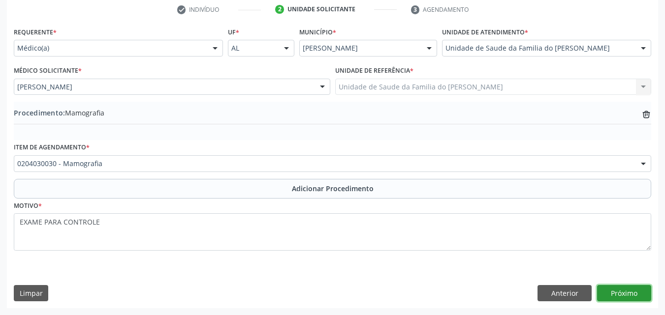
click at [630, 287] on button "Próximo" at bounding box center [624, 293] width 54 height 17
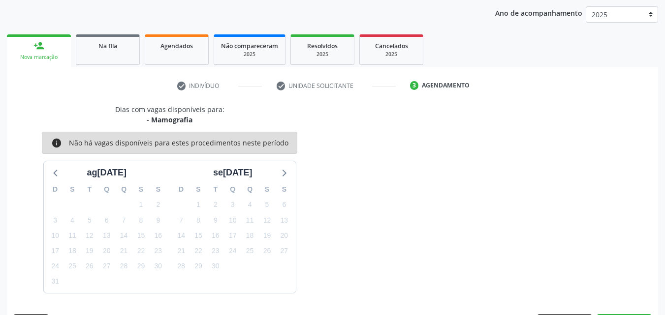
scroll to position [155, 0]
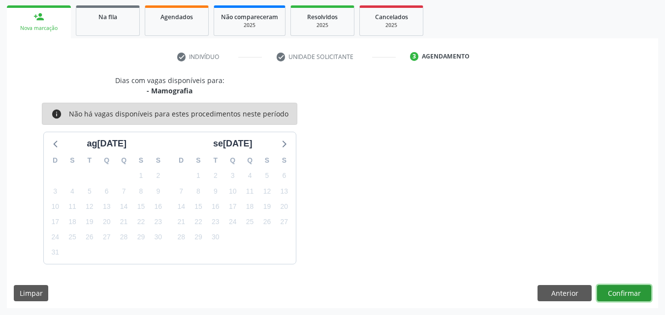
click at [614, 290] on button "Confirmar" at bounding box center [624, 293] width 54 height 17
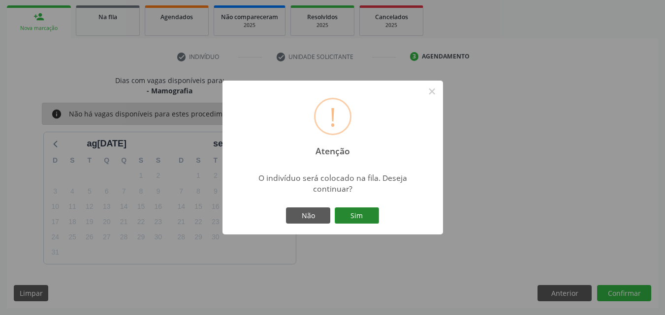
click at [376, 215] on button "Sim" at bounding box center [357, 216] width 44 height 17
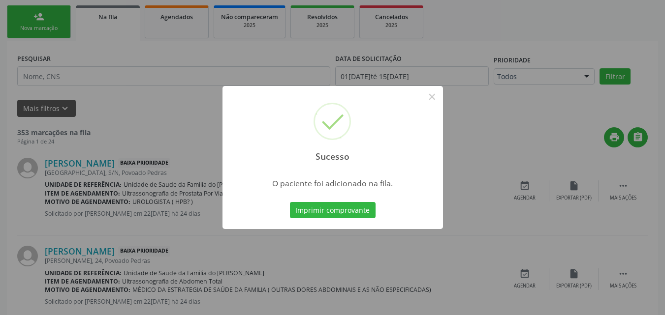
scroll to position [27, 0]
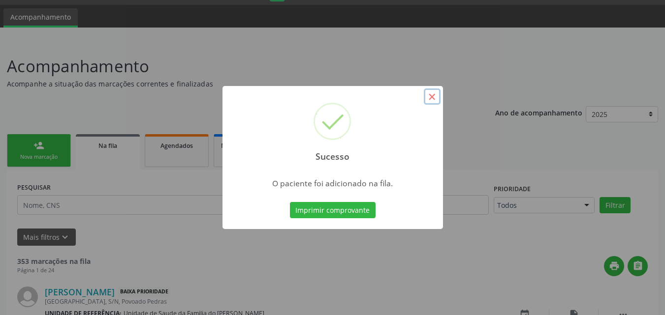
click at [428, 98] on button "×" at bounding box center [432, 97] width 17 height 17
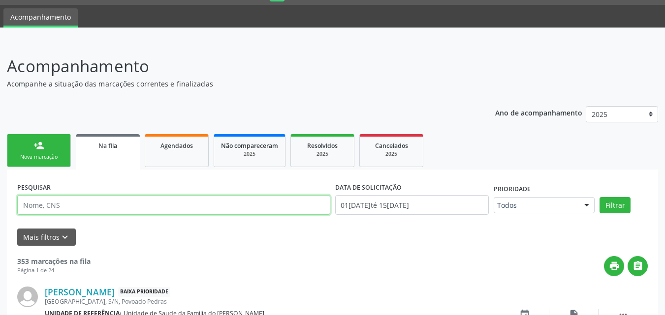
click at [88, 199] on input "text" at bounding box center [173, 205] width 313 height 20
type input "M"
click at [599, 197] on button "Filtrar" at bounding box center [614, 205] width 31 height 17
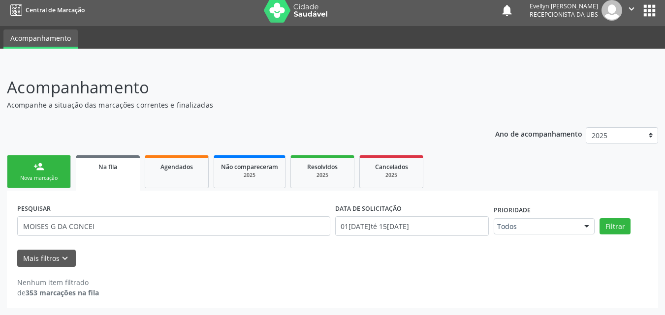
scroll to position [5, 0]
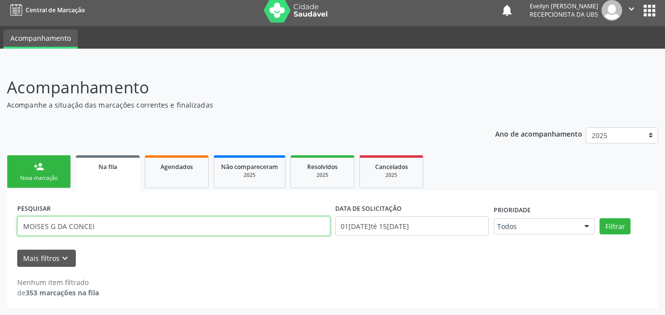
drag, startPoint x: 102, startPoint y: 232, endPoint x: 50, endPoint y: 228, distance: 52.3
click at [50, 228] on input "MOISES G DA CONCEI" at bounding box center [173, 226] width 313 height 20
type input "MOISES"
click at [599, 218] on button "Filtrar" at bounding box center [614, 226] width 31 height 17
click at [164, 229] on input "MOISES" at bounding box center [173, 226] width 313 height 20
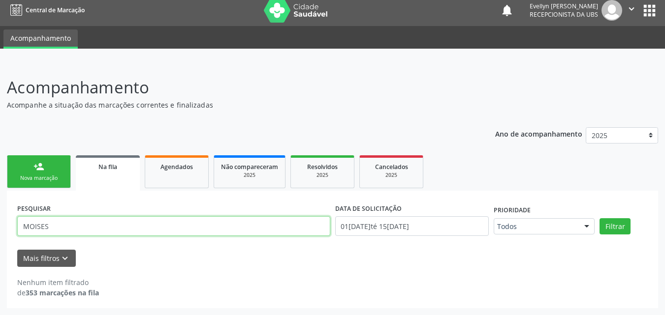
click at [164, 229] on input "MOISES" at bounding box center [173, 226] width 313 height 20
type input "MARCIA"
click at [599, 218] on button "Filtrar" at bounding box center [614, 226] width 31 height 17
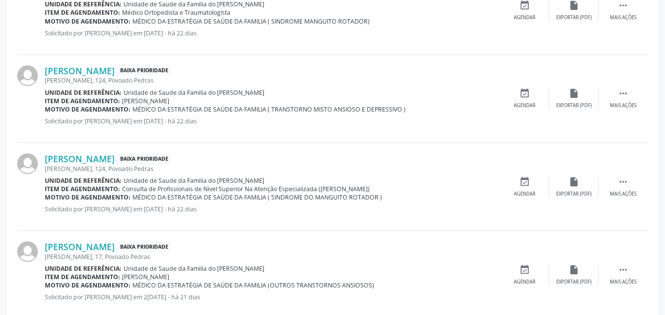
scroll to position [436, 0]
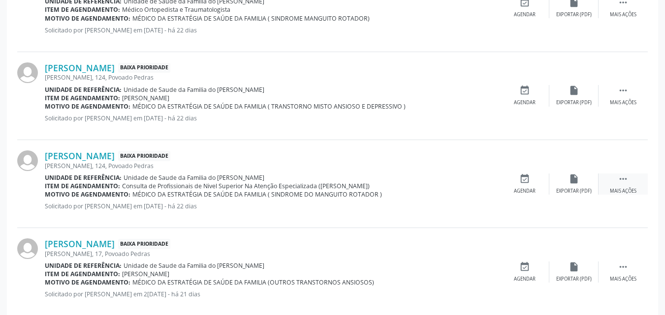
click at [615, 180] on div " Mais ações" at bounding box center [622, 184] width 49 height 21
click at [570, 182] on icon "edit" at bounding box center [573, 179] width 11 height 11
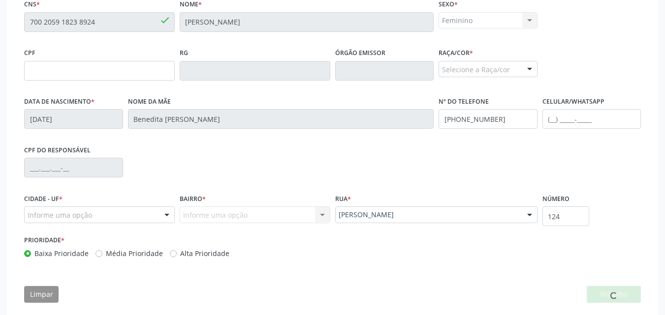
scroll to position [245, 0]
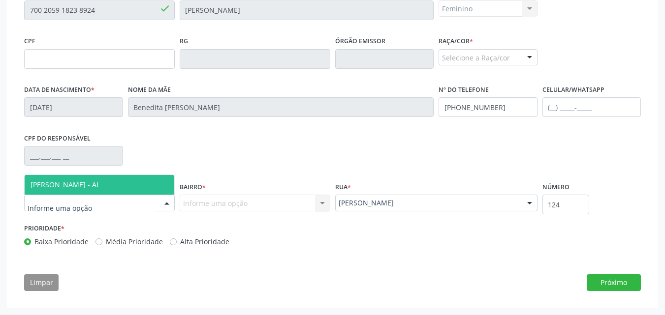
click at [144, 205] on div at bounding box center [99, 203] width 151 height 17
click at [113, 182] on span "[PERSON_NAME] - AL" at bounding box center [100, 185] width 150 height 20
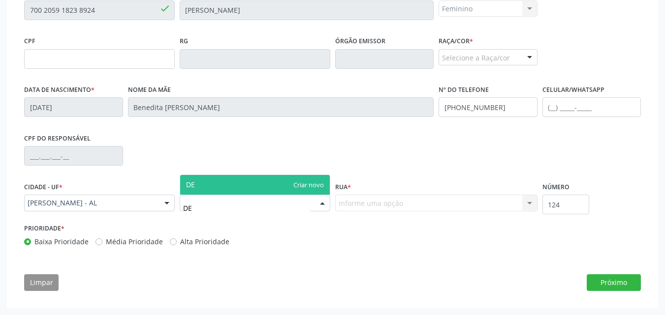
type input "D"
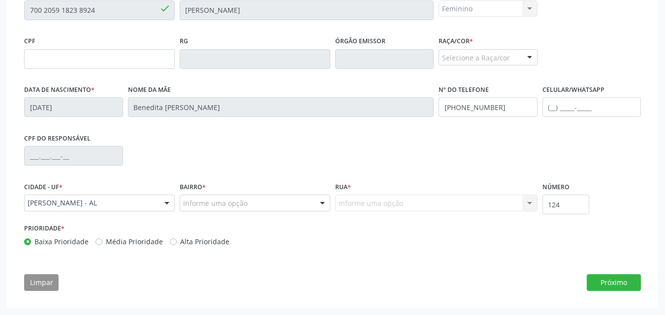
click at [273, 241] on div "Baixa Prioridade Média Prioridade Alta Prioridade" at bounding box center [177, 242] width 306 height 10
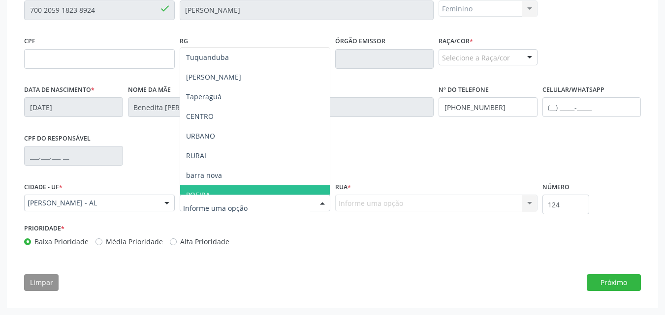
click at [257, 201] on div at bounding box center [255, 203] width 151 height 17
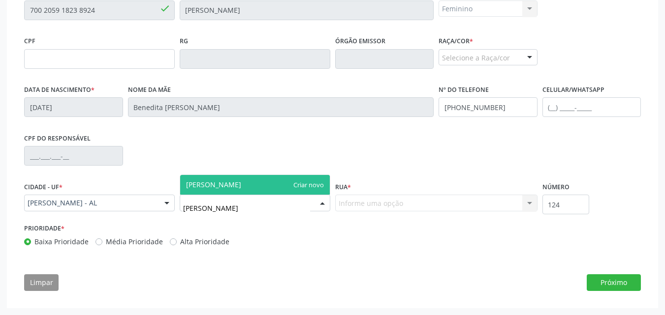
type input "[PERSON_NAME]"
click at [302, 184] on span "[PERSON_NAME]" at bounding box center [255, 185] width 150 height 20
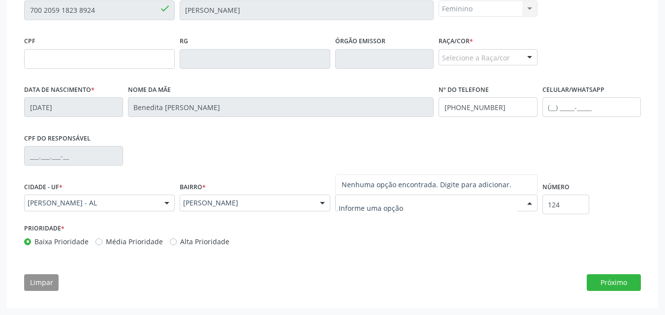
click at [358, 198] on div at bounding box center [436, 203] width 202 height 17
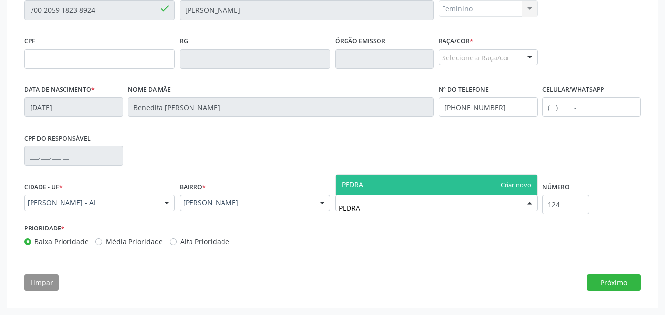
type input "PEDRAS"
click at [505, 182] on span "PEDRAS" at bounding box center [436, 185] width 201 height 20
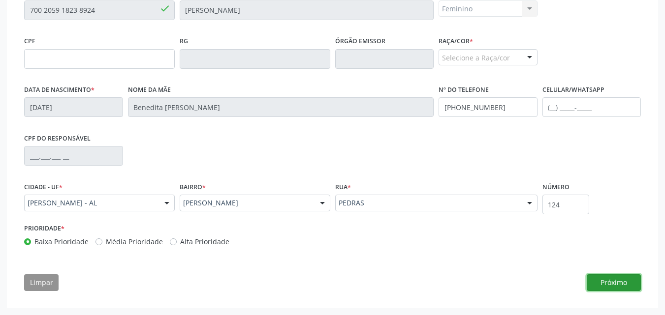
click at [623, 280] on button "Próximo" at bounding box center [613, 283] width 54 height 17
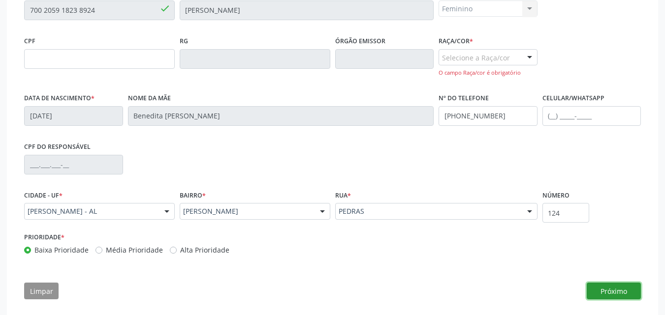
click at [622, 292] on button "Próximo" at bounding box center [613, 291] width 54 height 17
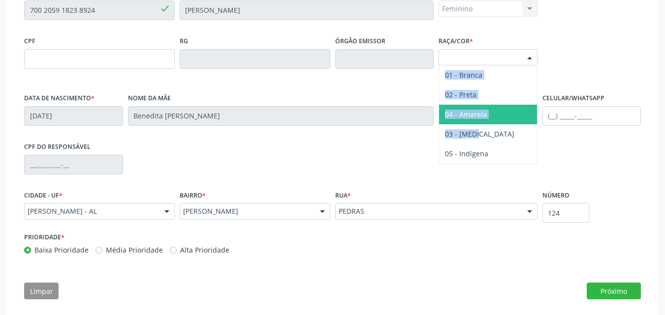
drag, startPoint x: 512, startPoint y: 59, endPoint x: 499, endPoint y: 131, distance: 73.0
click at [499, 66] on div "Selecione a Raça/cor 01 - Branca 02 - Preta 04 - [GEOGRAPHIC_DATA] 03 - [MEDICA…" at bounding box center [487, 57] width 99 height 17
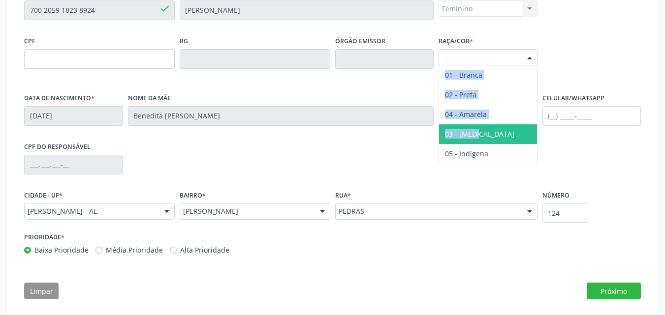
click at [499, 131] on span "03 - [MEDICAL_DATA]" at bounding box center [488, 134] width 98 height 20
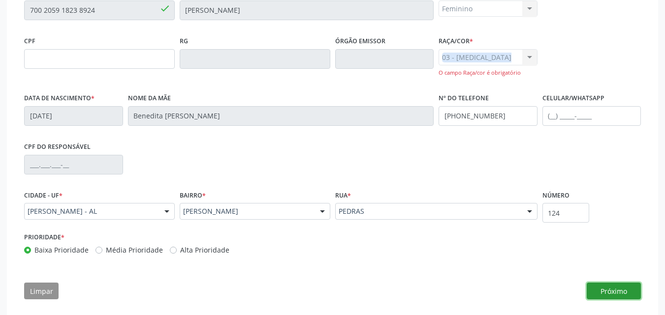
click at [631, 291] on button "Próximo" at bounding box center [613, 291] width 54 height 17
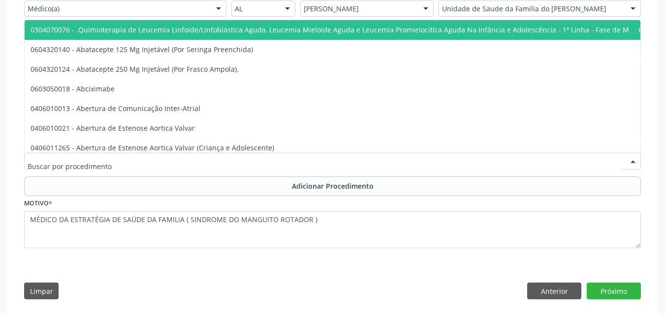
click at [217, 159] on div at bounding box center [332, 161] width 616 height 17
type input "S"
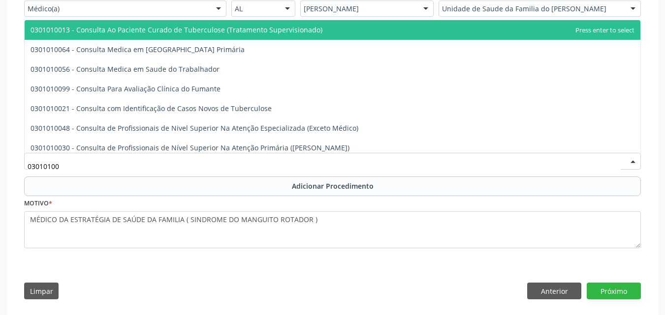
type input "030101004"
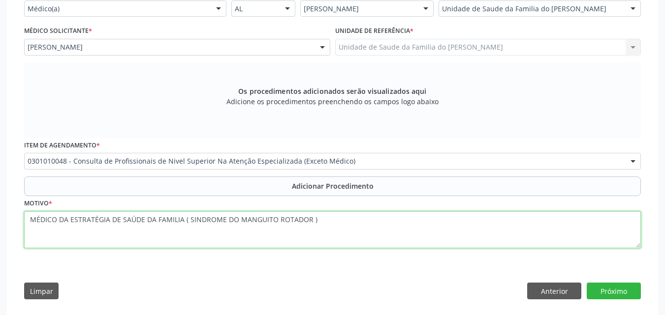
click at [30, 222] on textarea "MÉDICO DA ESTRATÉGIA DE SAÚDE DA FAMILIA ( SINDROME DO MANGUITO ROTADOR )" at bounding box center [332, 230] width 616 height 37
drag, startPoint x: 30, startPoint y: 222, endPoint x: 182, endPoint y: 224, distance: 151.5
click at [182, 224] on textarea "MÉDICO DA ESTRATÉGIA DE SAÚDE DA FAMILIA ( SINDROME DO MANGUITO ROTADOR )" at bounding box center [332, 230] width 616 height 37
type textarea "FISIOTERAPIA ( SINDROME DO MANGUITO ROTADOR )"
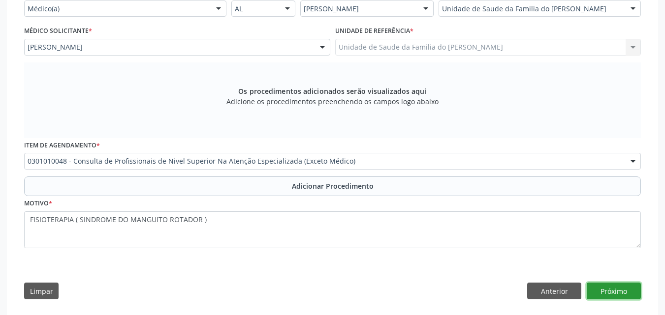
click at [608, 296] on button "Próximo" at bounding box center [613, 291] width 54 height 17
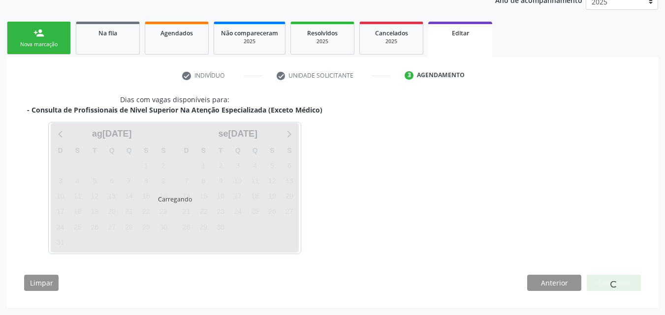
scroll to position [168, 0]
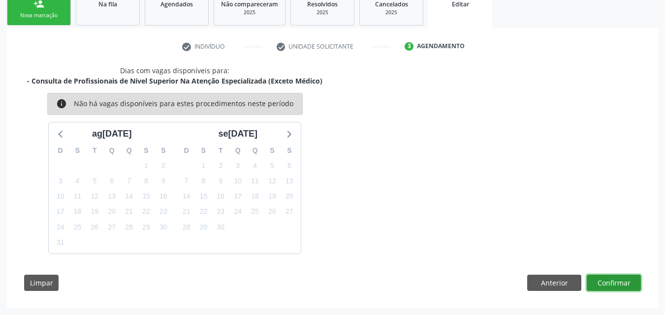
click at [604, 277] on button "Confirmar" at bounding box center [613, 283] width 54 height 17
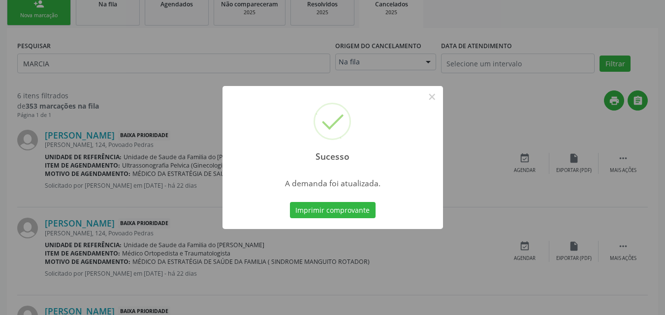
scroll to position [0, 0]
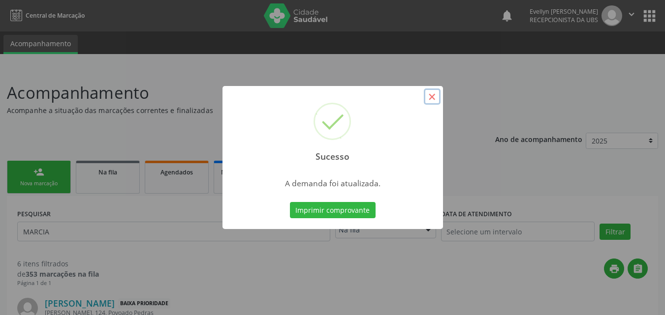
click at [435, 100] on button "×" at bounding box center [432, 97] width 17 height 17
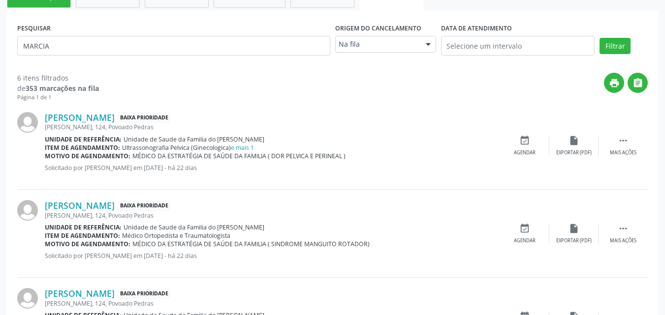
scroll to position [178, 0]
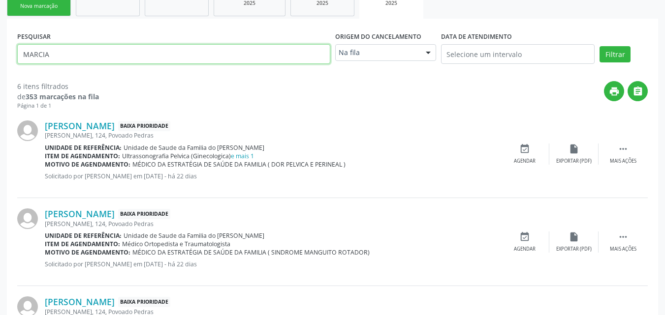
click at [263, 51] on input "MARCIA" at bounding box center [173, 54] width 313 height 20
type input "M"
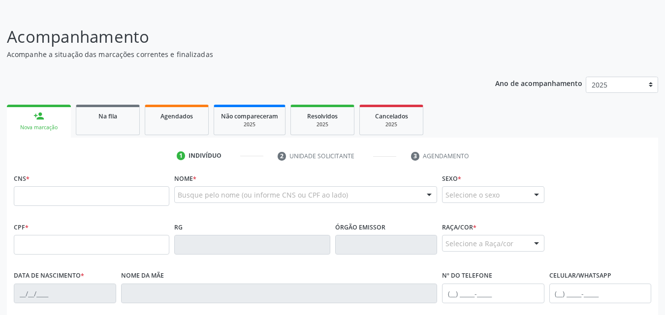
scroll to position [54, 0]
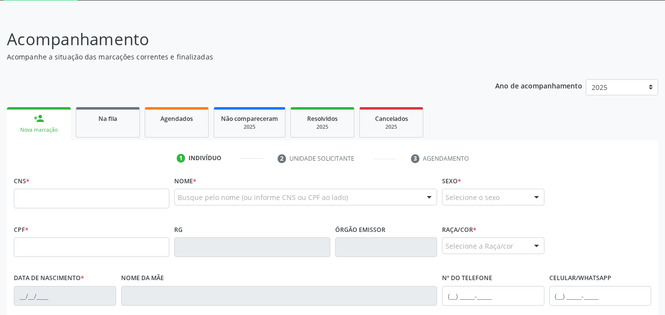
click at [117, 126] on link "Na fila" at bounding box center [108, 122] width 64 height 31
click at [114, 131] on div "Ano de acompanhamento 2025 person_add Nova marcação Na fila Agendados Não compa…" at bounding box center [332, 279] width 651 height 415
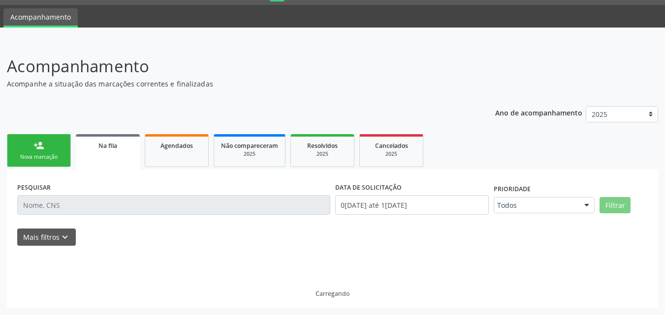
scroll to position [27, 0]
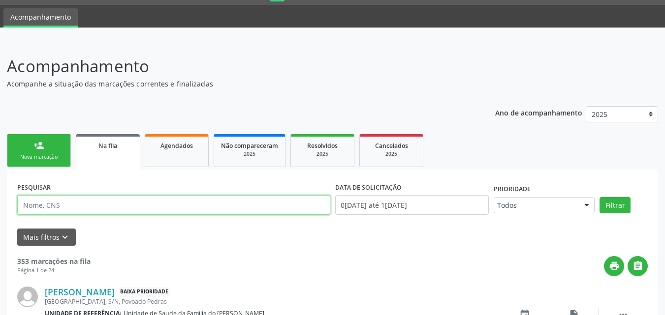
click at [97, 209] on input "text" at bounding box center [173, 205] width 313 height 20
type input "MARCIA"
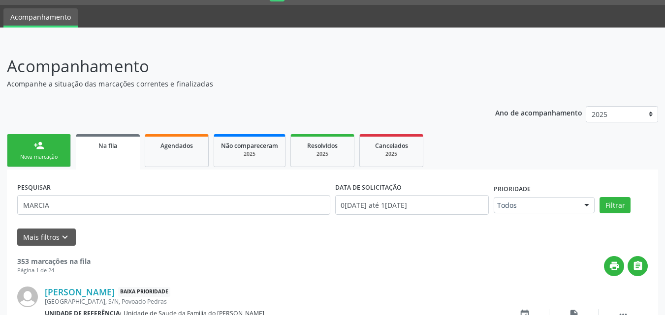
click at [275, 228] on form "PESQUISAR MARCIA DATA DE SOLICITAÇÃO 01/01/2025 até 15/08/2025 Prioridade Todos…" at bounding box center [332, 212] width 630 height 65
click at [620, 204] on button "Filtrar" at bounding box center [614, 205] width 31 height 17
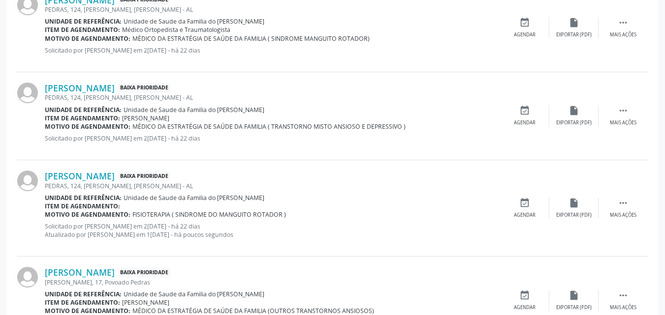
scroll to position [429, 0]
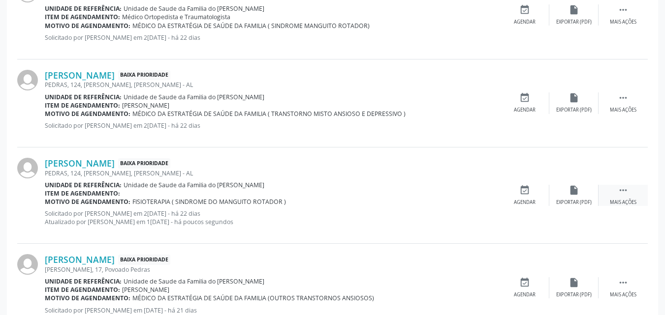
click at [623, 195] on icon "" at bounding box center [622, 190] width 11 height 11
click at [578, 201] on div "Editar" at bounding box center [574, 202] width 16 height 7
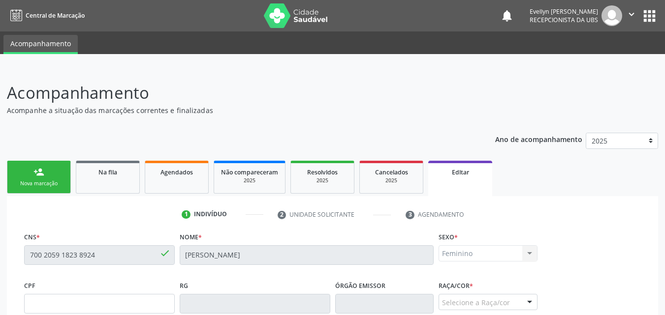
scroll to position [245, 0]
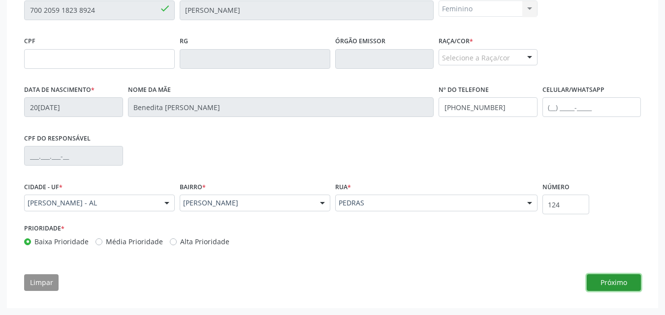
click at [608, 279] on button "Próximo" at bounding box center [613, 283] width 54 height 17
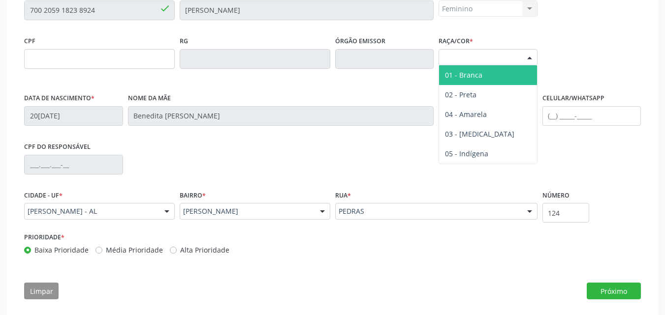
click at [505, 61] on div "Selecione a Raça/cor" at bounding box center [487, 57] width 99 height 17
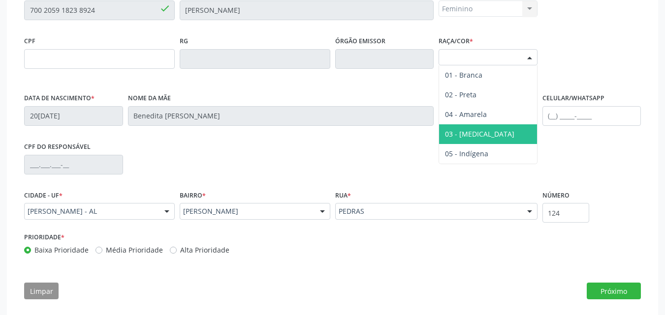
click at [485, 142] on span "03 - [MEDICAL_DATA]" at bounding box center [488, 134] width 98 height 20
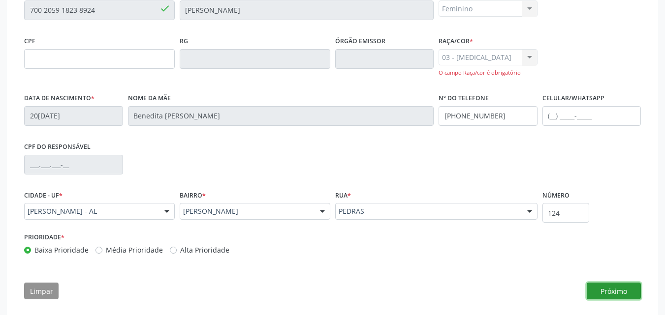
click at [595, 289] on button "Próximo" at bounding box center [613, 291] width 54 height 17
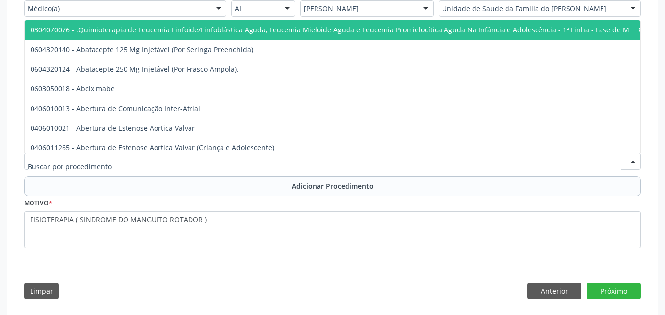
click at [499, 164] on div at bounding box center [332, 161] width 616 height 17
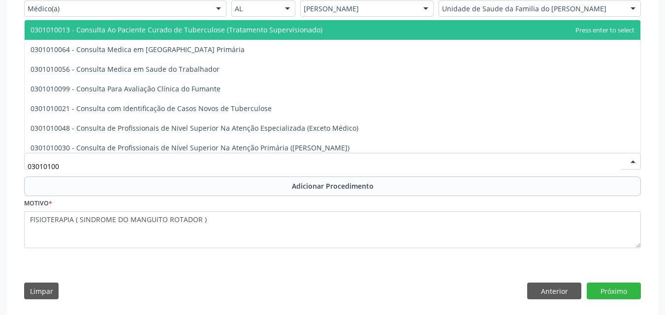
type input "030101004"
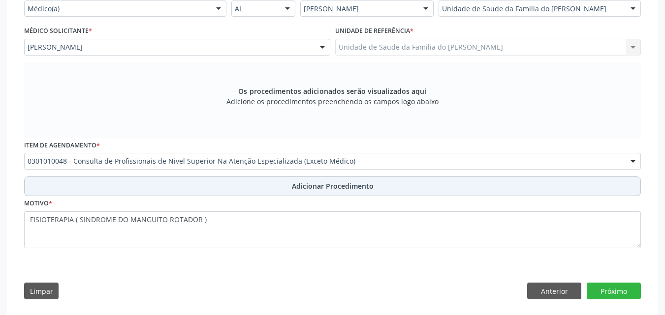
click at [478, 189] on button "Adicionar Procedimento" at bounding box center [332, 187] width 616 height 20
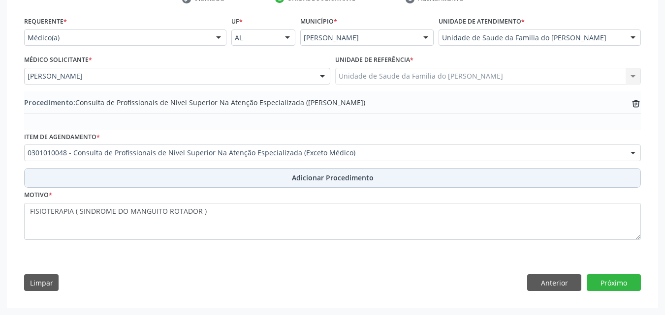
scroll to position [216, 0]
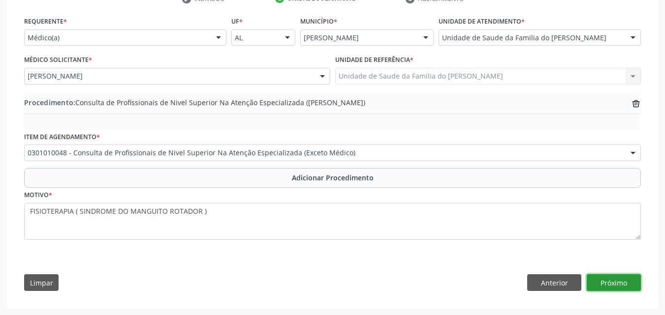
click at [596, 279] on button "Próximo" at bounding box center [613, 283] width 54 height 17
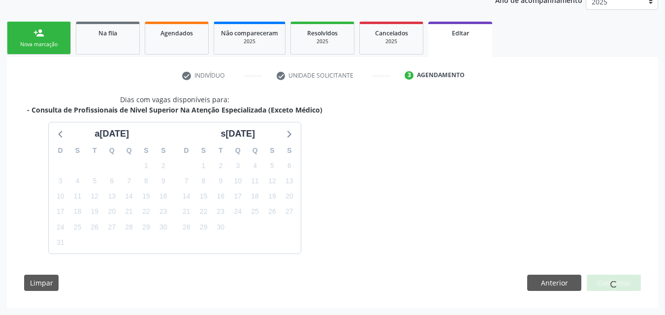
scroll to position [168, 0]
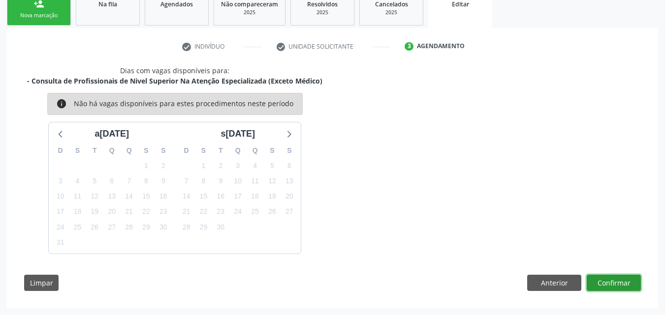
click at [612, 284] on button "Confirmar" at bounding box center [613, 283] width 54 height 17
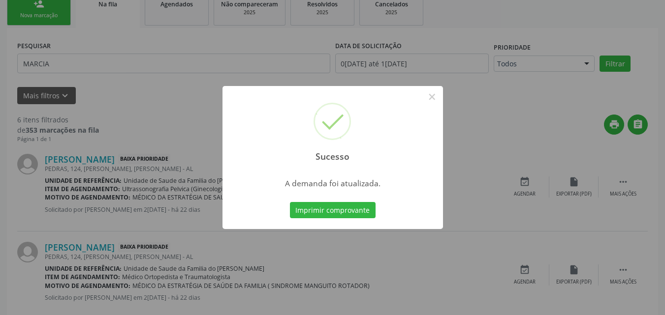
scroll to position [27, 0]
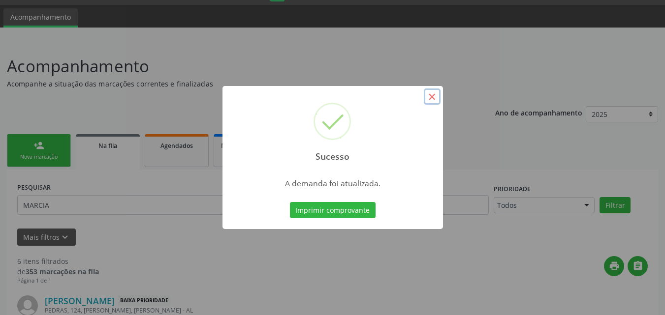
click at [429, 93] on button "×" at bounding box center [432, 97] width 17 height 17
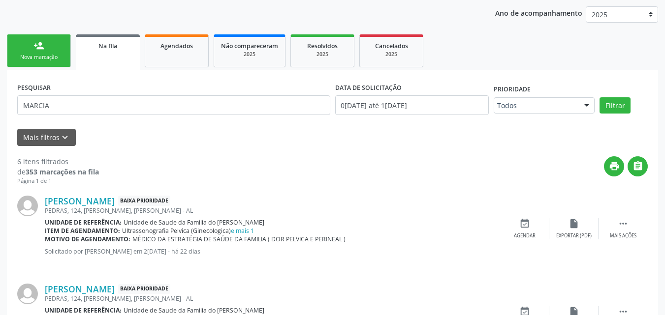
scroll to position [98, 0]
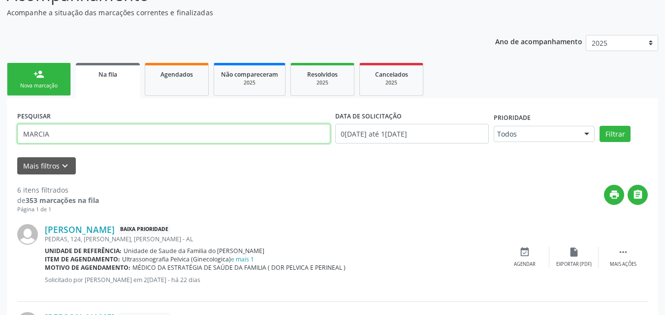
click at [258, 137] on input "MARCIA" at bounding box center [173, 134] width 313 height 20
type input "030101004"
click at [611, 137] on button "Filtrar" at bounding box center [614, 134] width 31 height 17
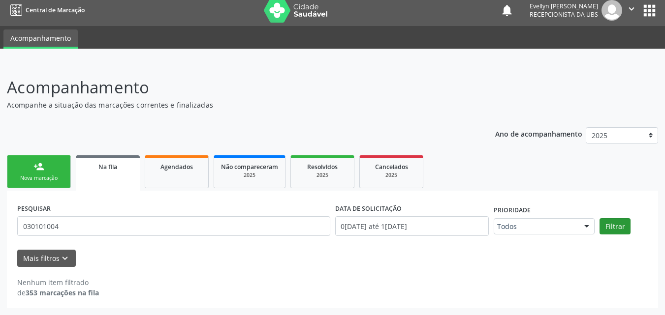
scroll to position [5, 0]
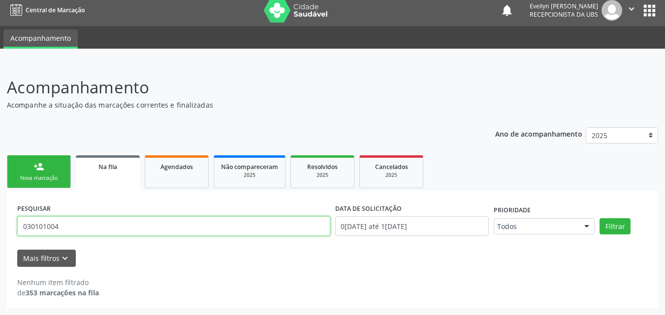
click at [192, 224] on input "030101004" at bounding box center [173, 226] width 313 height 20
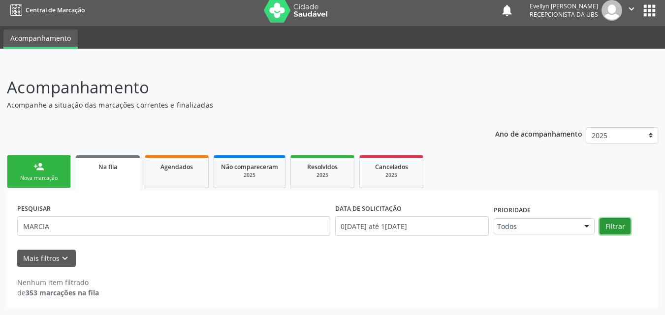
click at [608, 221] on button "Filtrar" at bounding box center [614, 226] width 31 height 17
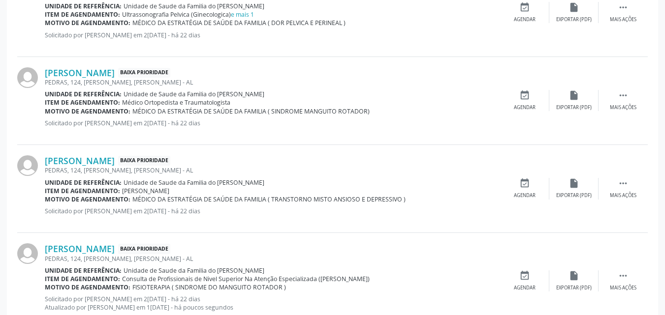
scroll to position [344, 0]
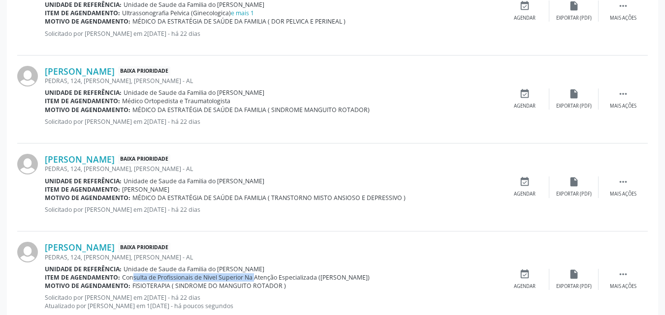
drag, startPoint x: 122, startPoint y: 277, endPoint x: 243, endPoint y: 279, distance: 121.5
click at [243, 279] on span "Consulta de Profissionais de Nivel Superior Na Atenção Especializada ([PERSON_N…" at bounding box center [245, 278] width 247 height 8
copy span "Consulta de Profissionais de Nivel Superior"
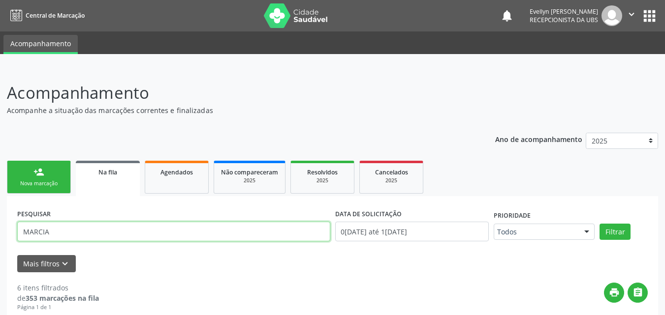
click at [204, 233] on input "MARCIA" at bounding box center [173, 232] width 313 height 20
paste input "Consulta de Profissionais de Nivel Superior"
type input "Consulta de Profissionais de Nivel Superior"
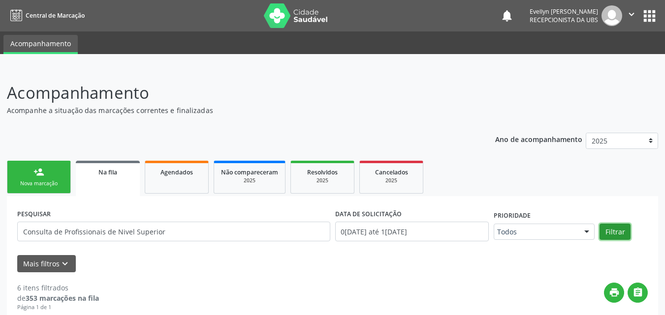
click at [618, 230] on button "Filtrar" at bounding box center [614, 232] width 31 height 17
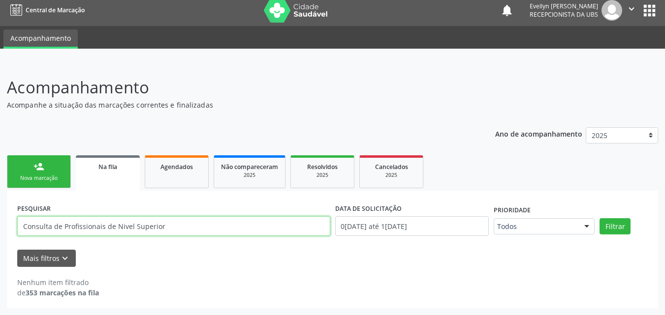
click at [189, 225] on input "Consulta de Profissionais de Nivel Superior" at bounding box center [173, 226] width 313 height 20
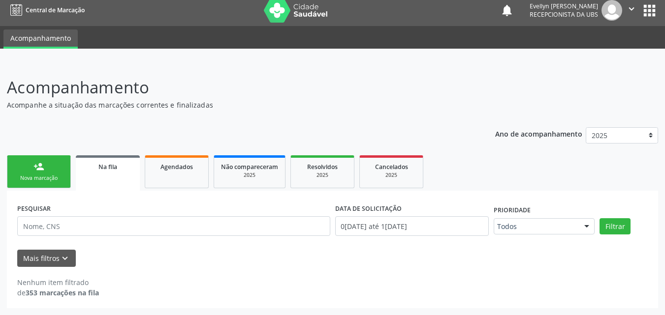
click at [52, 177] on div "Nova marcação" at bounding box center [38, 178] width 49 height 7
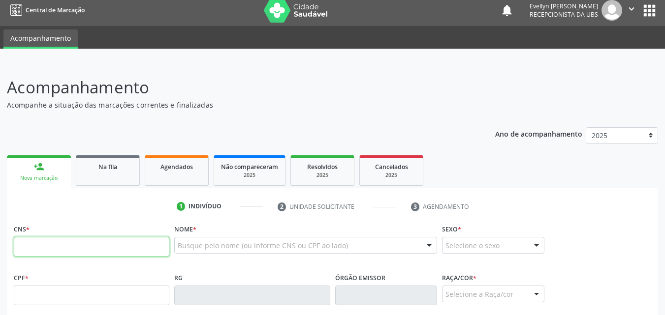
click at [55, 246] on input "text" at bounding box center [91, 247] width 155 height 20
type input "708 9047 1779 6014"
type input "699.221.284-20"
type input "26/01/1960"
type input "Adelina Lopes de Carvalho"
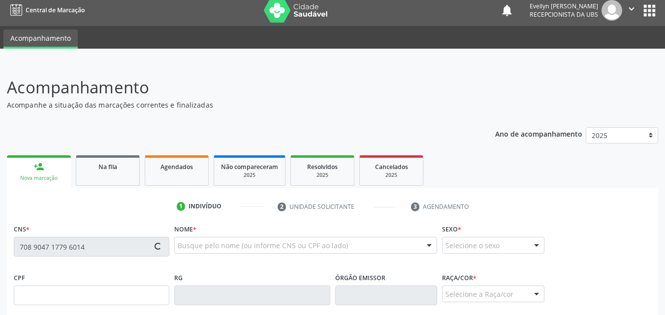
type input "(82) 98713-3657"
type input "S/N"
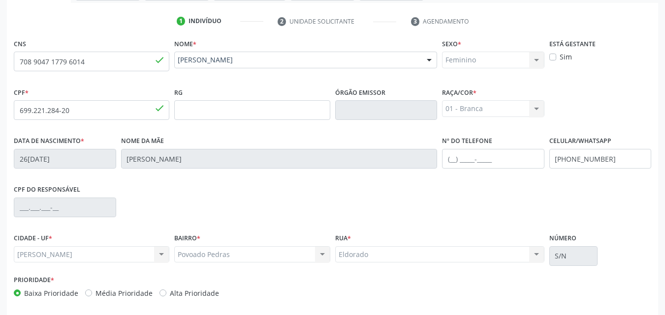
scroll to position [232, 0]
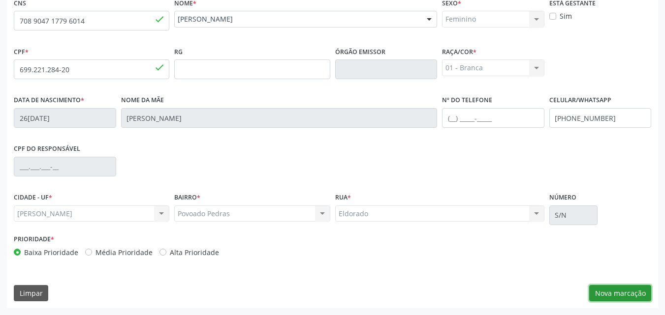
click at [618, 291] on button "Nova marcação" at bounding box center [620, 293] width 62 height 17
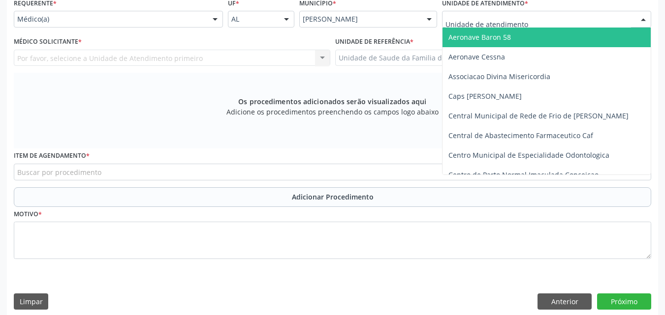
click at [529, 23] on div at bounding box center [546, 19] width 209 height 17
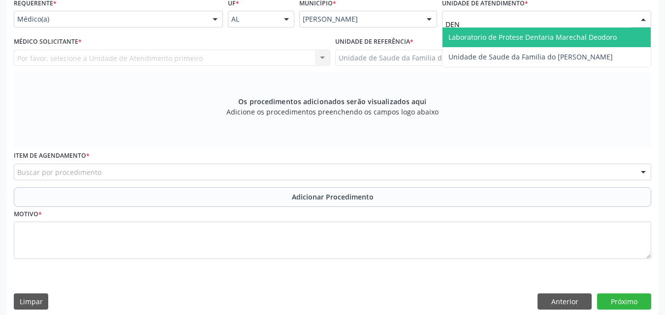
type input "DENI"
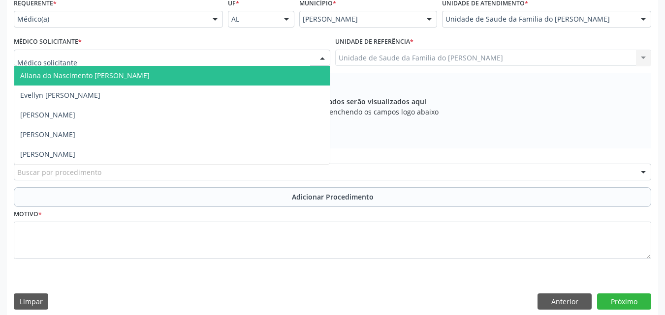
click at [287, 53] on div at bounding box center [172, 58] width 316 height 17
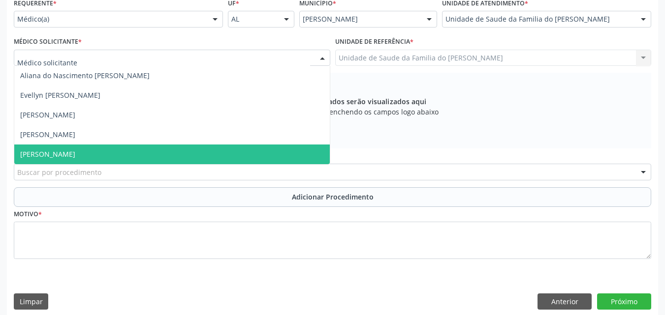
click at [239, 154] on span "[PERSON_NAME]" at bounding box center [171, 155] width 315 height 20
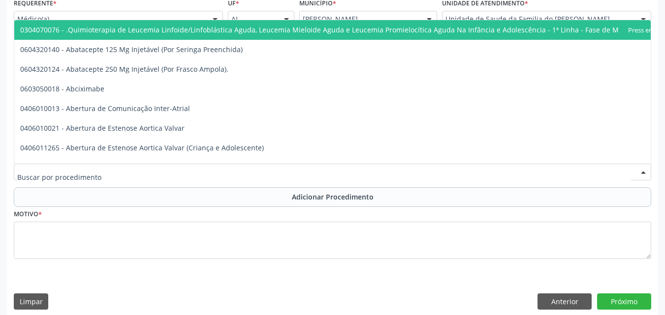
click at [233, 172] on div at bounding box center [332, 172] width 637 height 17
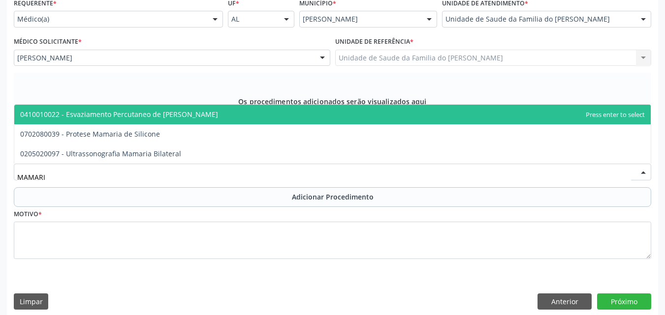
type input "MAMARIA"
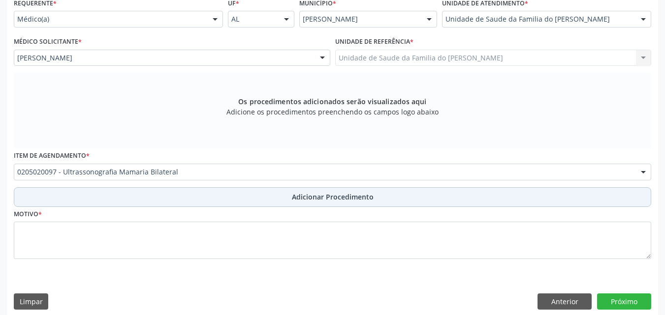
click at [232, 199] on button "Adicionar Procedimento" at bounding box center [332, 197] width 637 height 20
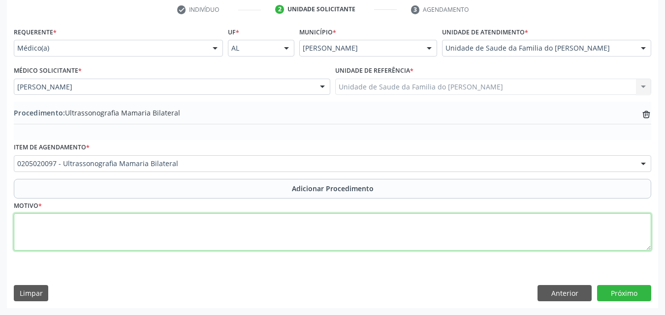
click at [226, 233] on textarea at bounding box center [332, 232] width 637 height 37
type textarea "EXAME ESPECIAL DE RASTREAMENTO DE NEOPLASIA DE MAMA"
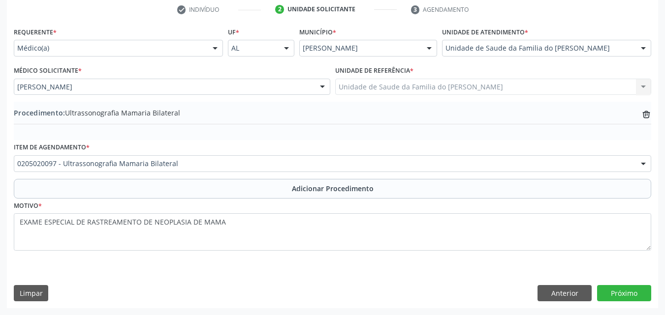
click at [627, 307] on div "Requerente * Médico(a) Médico(a) Enfermeiro(a) Paciente Nenhum resultado encont…" at bounding box center [332, 167] width 651 height 284
click at [628, 292] on button "Próximo" at bounding box center [624, 293] width 54 height 17
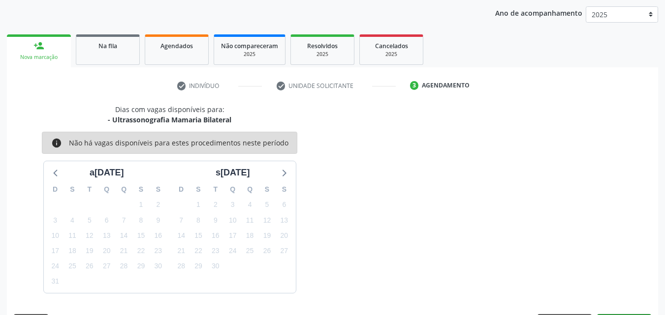
scroll to position [155, 0]
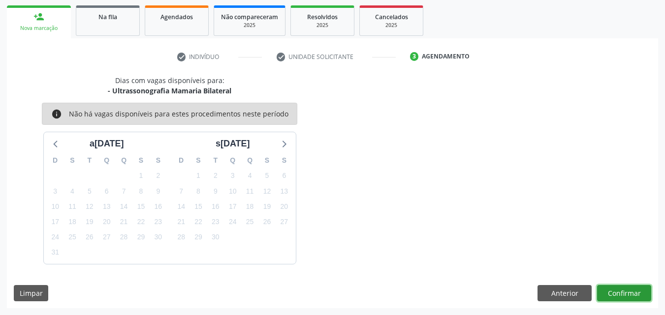
click at [626, 296] on button "Confirmar" at bounding box center [624, 293] width 54 height 17
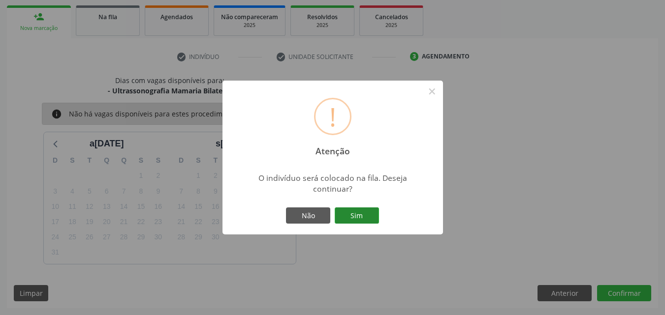
click at [366, 213] on button "Sim" at bounding box center [357, 216] width 44 height 17
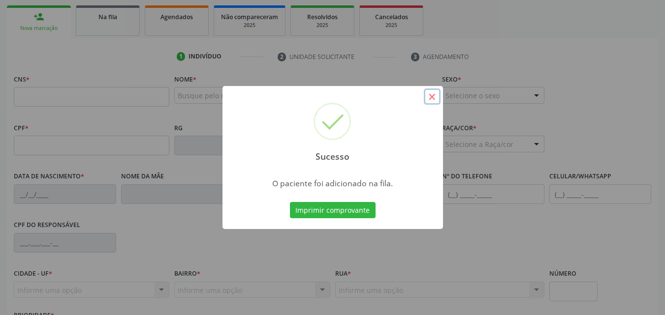
click at [433, 99] on button "×" at bounding box center [432, 97] width 17 height 17
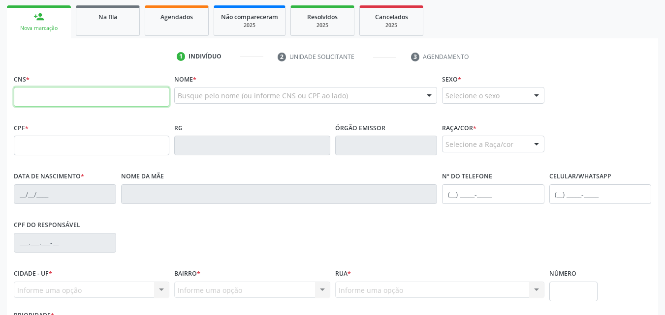
click at [105, 97] on input "text" at bounding box center [91, 97] width 155 height 20
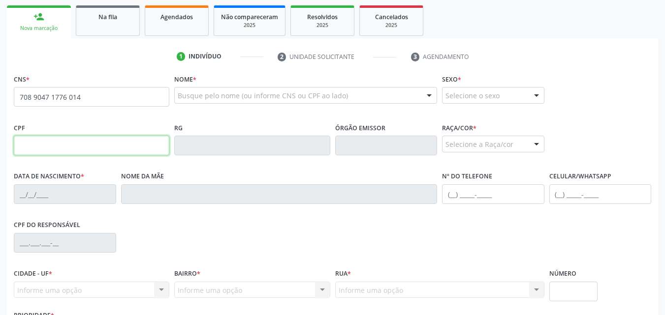
click at [111, 140] on input "text" at bounding box center [91, 146] width 155 height 20
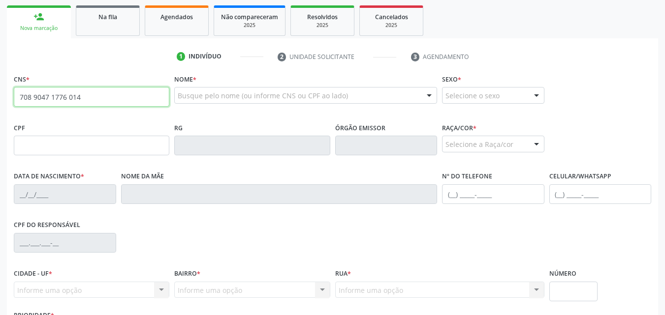
click at [45, 99] on input "708 9047 1776 014" at bounding box center [91, 97] width 155 height 20
click at [63, 95] on input "708 9047 1776 014" at bounding box center [91, 97] width 155 height 20
type input "708 9047 1779 6014"
type input "699.221.284-20"
type input "26/01/1960"
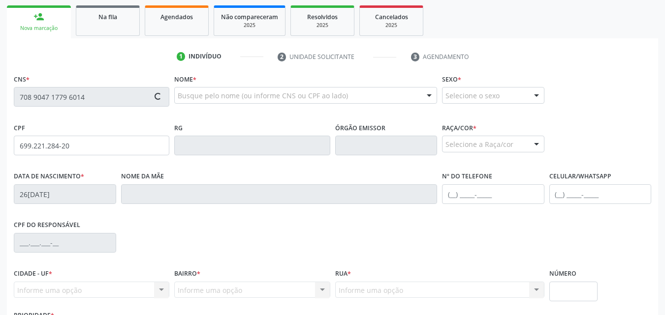
type input "Adelina Lopes de Carvalho"
type input "(82) 98713-3657"
type input "S/N"
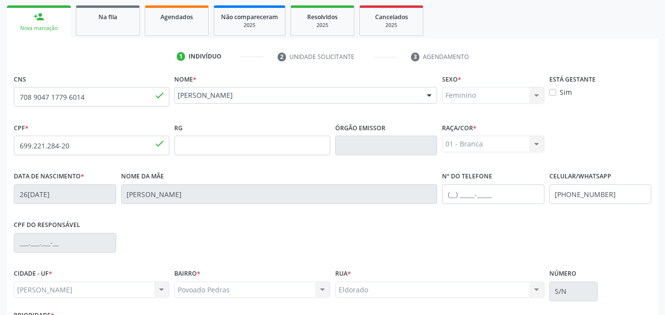
scroll to position [232, 0]
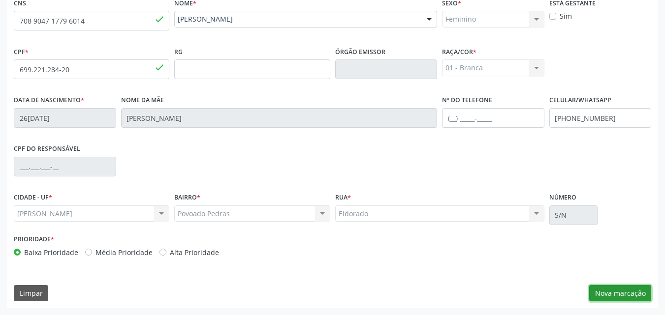
click at [632, 297] on button "Nova marcação" at bounding box center [620, 293] width 62 height 17
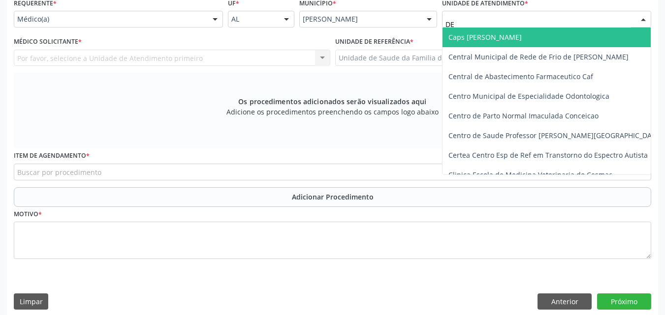
type input "DEN"
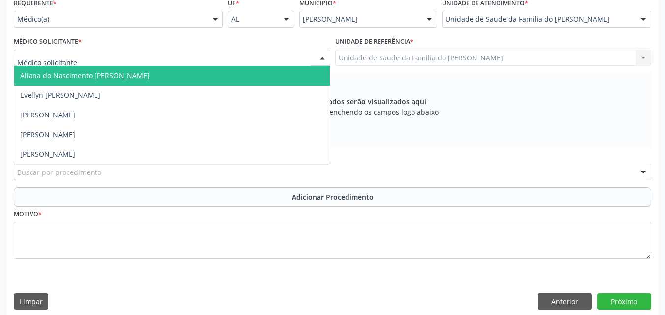
click at [314, 61] on div "Aliana do Nascimento Matias Novaes Evellyn Suellem Santos Avelino da Silva Jose…" at bounding box center [172, 58] width 316 height 17
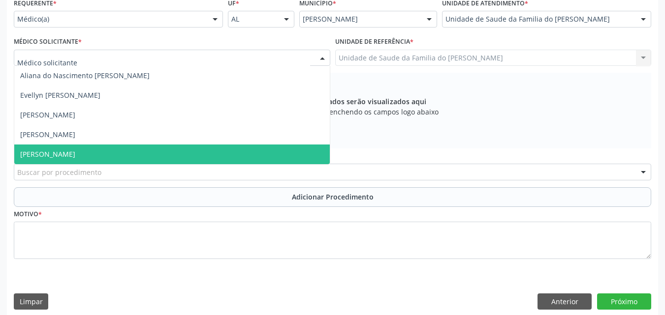
click at [226, 146] on span "[PERSON_NAME]" at bounding box center [171, 155] width 315 height 20
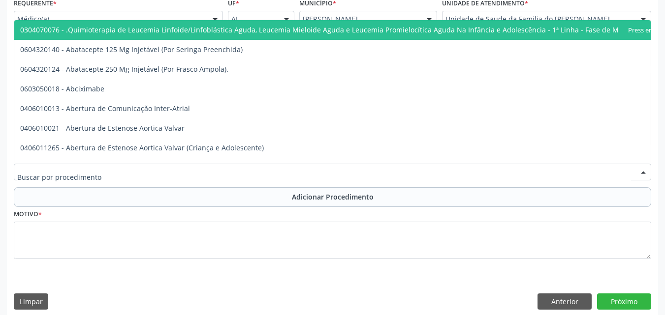
click at [210, 175] on div at bounding box center [332, 172] width 637 height 17
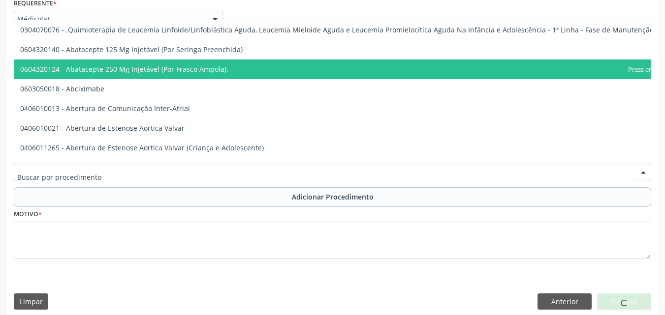
scroll to position [0, 0]
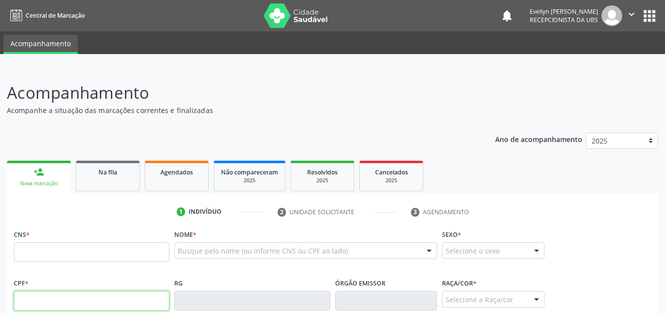
click at [66, 300] on input "text" at bounding box center [91, 301] width 155 height 20
type input "939.608.754-87"
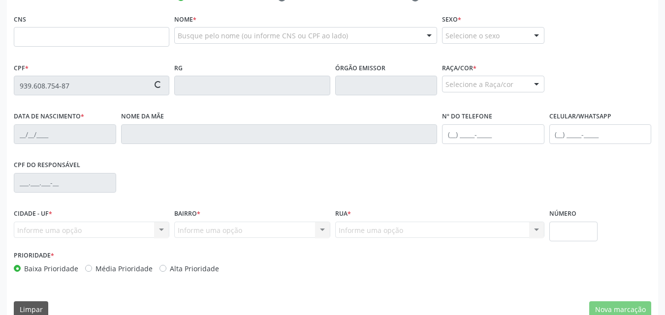
scroll to position [232, 0]
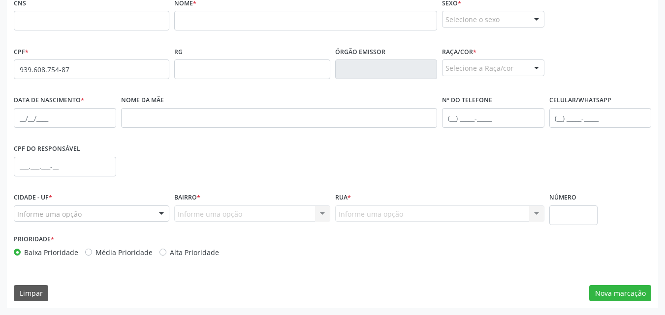
drag, startPoint x: 582, startPoint y: 68, endPoint x: 537, endPoint y: 48, distance: 48.9
click at [537, 48] on div "CPF * 939.608.754-87 none RG Órgão emissor Raça/cor * Selecione a Raça/cor 01 -…" at bounding box center [332, 68] width 642 height 49
click at [86, 77] on input "939.608.754-87" at bounding box center [91, 70] width 155 height 20
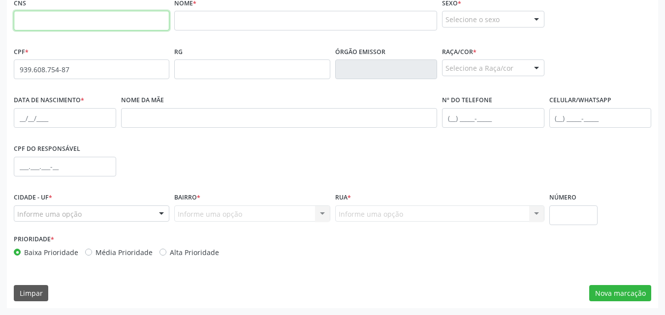
click at [95, 25] on input "text" at bounding box center [91, 21] width 155 height 20
paste input "700 2034 7698 9022"
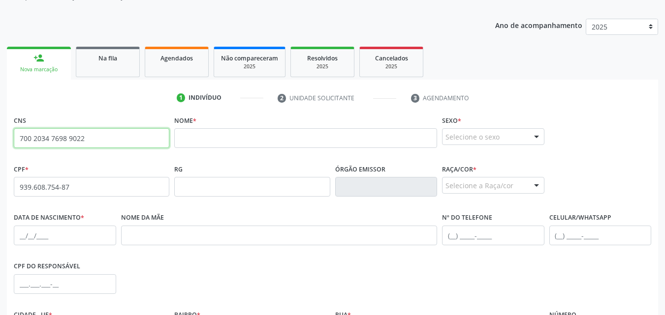
scroll to position [107, 0]
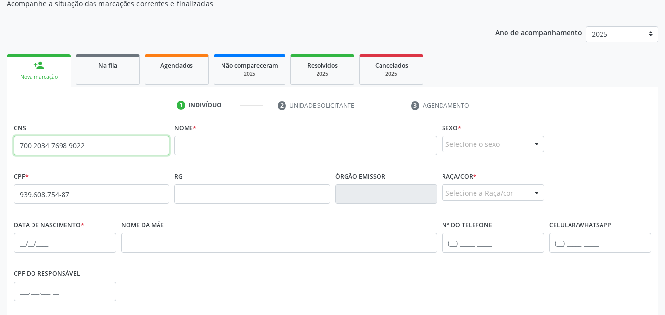
type input "700 2034 7698 9022"
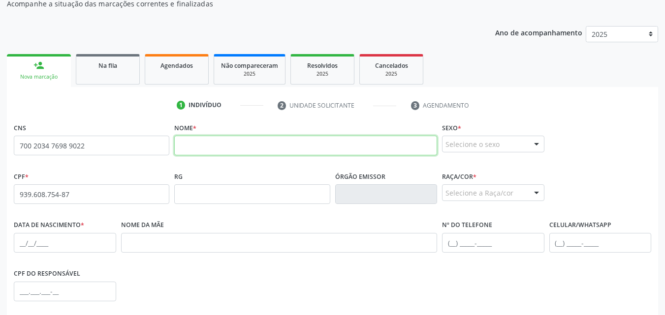
click at [218, 142] on input "text" at bounding box center [305, 146] width 263 height 20
paste input "[PERSON_NAME]"
type input "[PERSON_NAME]"
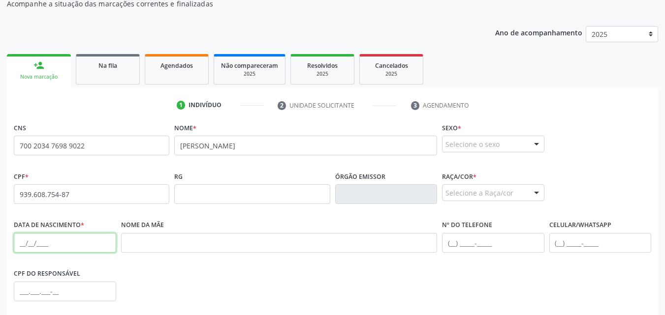
click at [47, 247] on input "text" at bounding box center [65, 243] width 102 height 20
paste input "1[DATE]"
type input "1[DATE]"
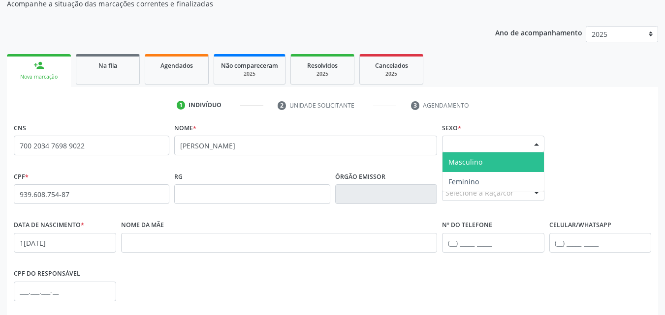
click at [451, 141] on div "Selecione o sexo" at bounding box center [493, 144] width 102 height 17
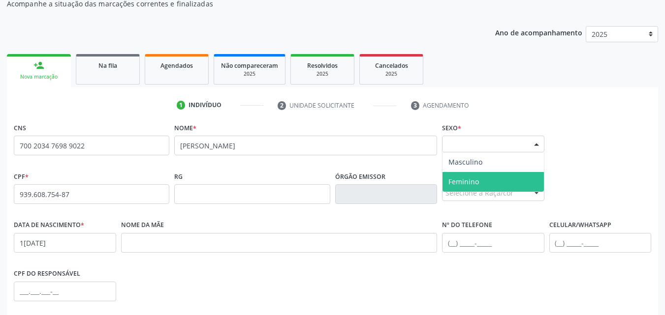
click at [467, 182] on span "Feminino" at bounding box center [463, 181] width 31 height 9
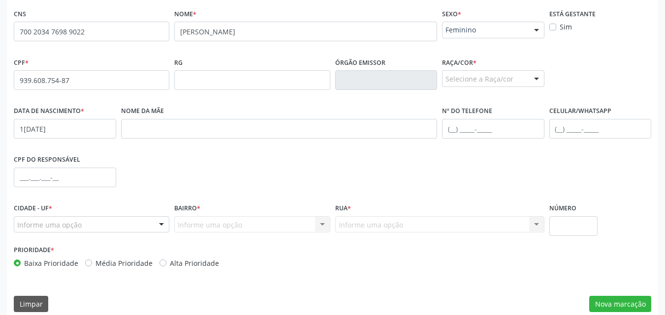
scroll to position [226, 0]
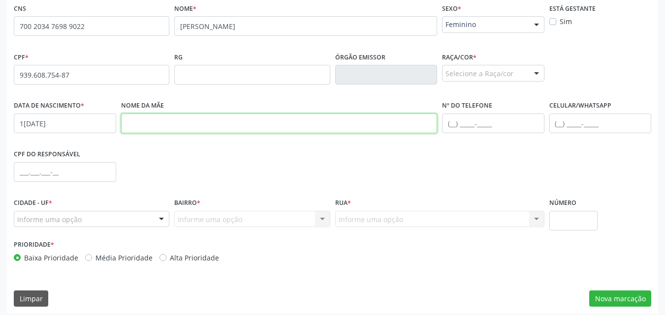
click at [201, 122] on input "text" at bounding box center [279, 124] width 316 height 20
paste input "[PERSON_NAME][US_STATE] da Conceicao"
type input "[PERSON_NAME][US_STATE] da Conceicao"
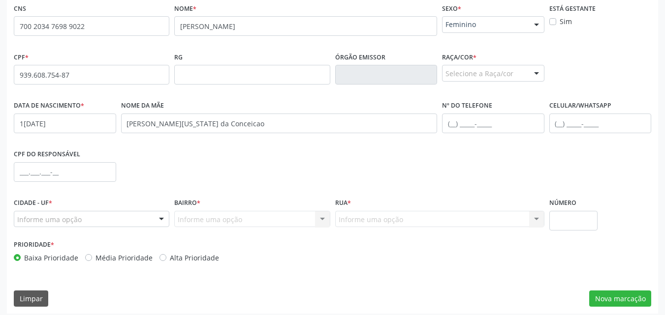
click at [126, 134] on div "Nome da mãe [PERSON_NAME][US_STATE] da Conceicao" at bounding box center [279, 122] width 321 height 49
click at [445, 123] on input "text" at bounding box center [493, 124] width 102 height 20
paste input "[PHONE_NUMBER]"
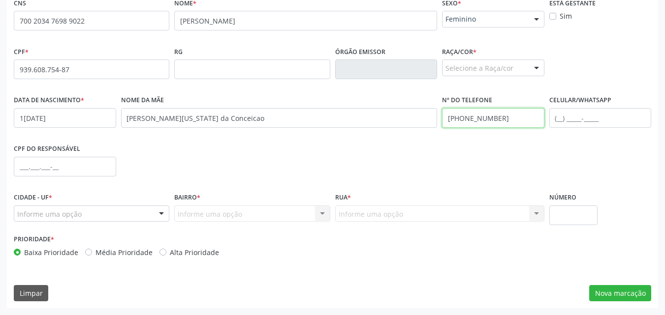
type input "[PHONE_NUMBER]"
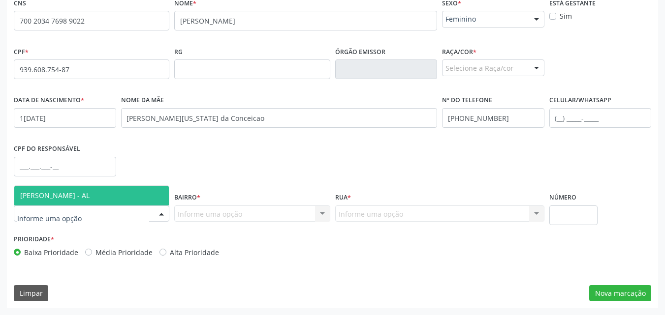
click at [154, 212] on div at bounding box center [161, 214] width 15 height 17
click at [139, 192] on span "[PERSON_NAME] - AL" at bounding box center [91, 196] width 154 height 20
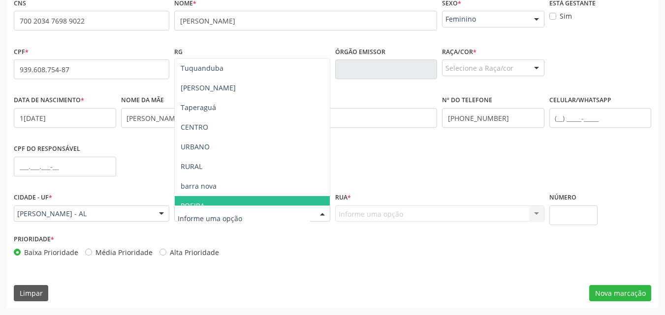
type input "D"
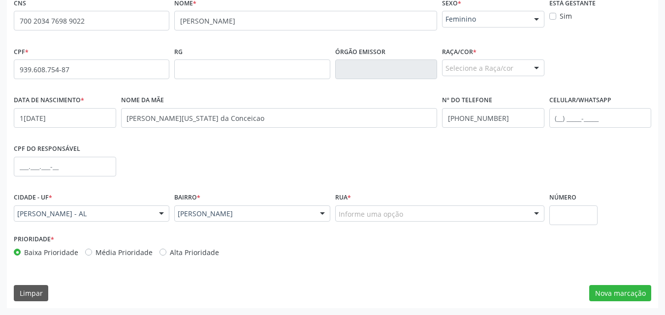
click at [353, 207] on div "Informe uma opção" at bounding box center [439, 214] width 209 height 17
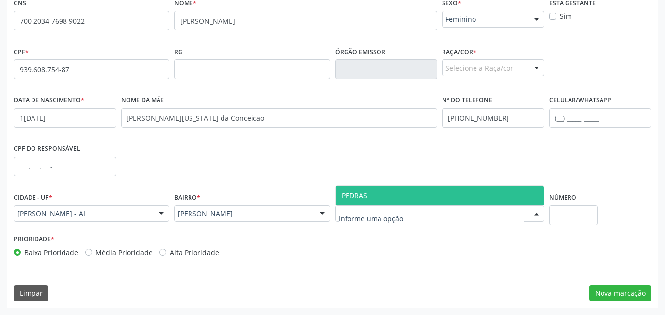
click at [360, 200] on span "PEDRAS" at bounding box center [440, 196] width 208 height 20
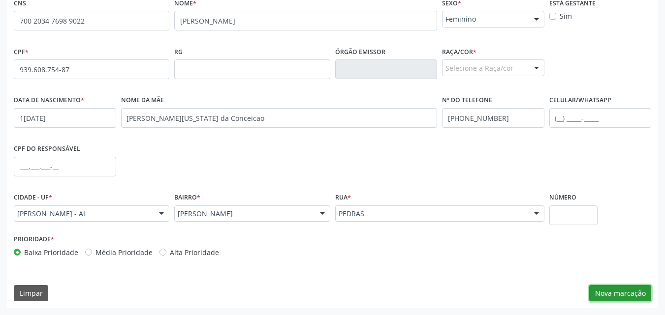
click at [605, 301] on button "Nova marcação" at bounding box center [620, 293] width 62 height 17
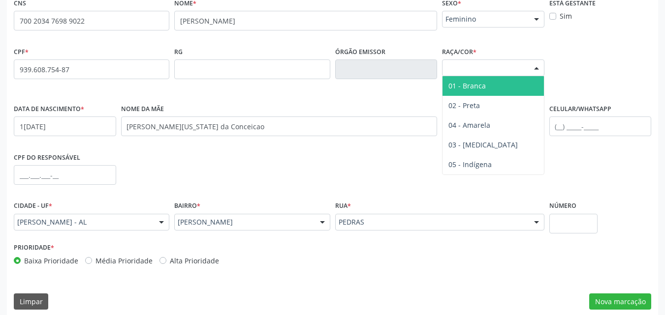
click at [469, 69] on div "Selecione a Raça/cor" at bounding box center [493, 68] width 102 height 17
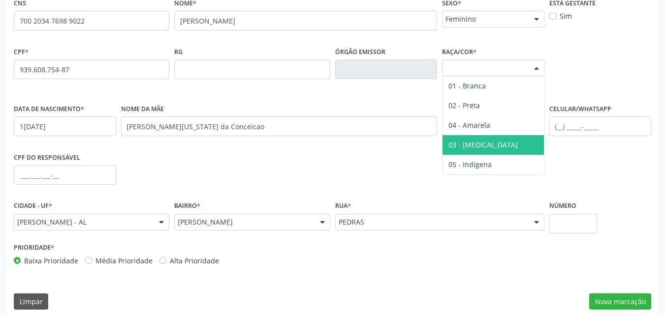
click at [471, 141] on span "03 - [MEDICAL_DATA]" at bounding box center [482, 144] width 69 height 9
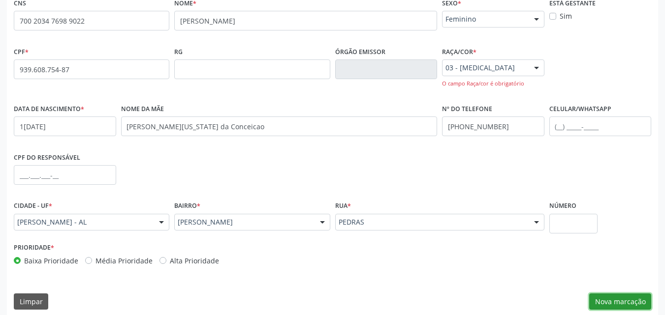
click at [616, 299] on button "Nova marcação" at bounding box center [620, 302] width 62 height 17
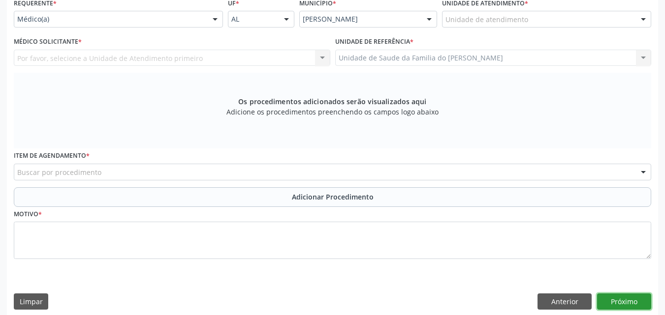
drag, startPoint x: 616, startPoint y: 299, endPoint x: 583, endPoint y: 148, distance: 154.6
click at [583, 148] on div "Requerente * Médico(a) Médico(a) Enfermeiro(a) Paciente Nenhum resultado encont…" at bounding box center [332, 156] width 651 height 321
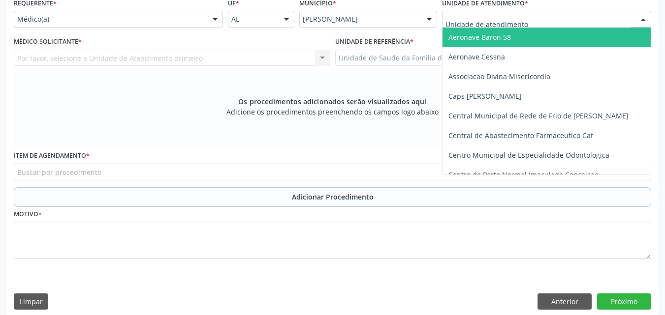
click at [526, 20] on div at bounding box center [546, 19] width 209 height 17
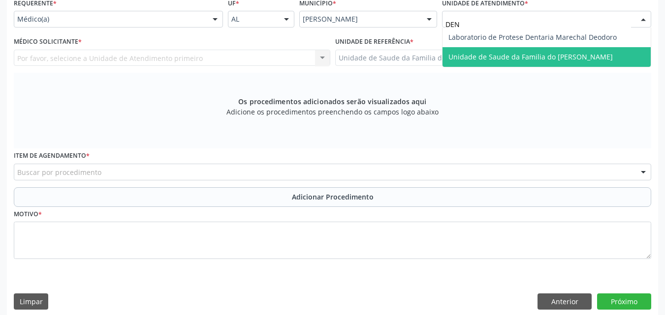
type input "DENI"
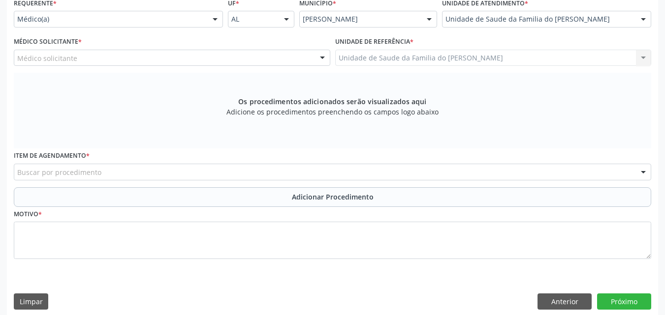
click at [301, 54] on div "Médico solicitante" at bounding box center [172, 58] width 316 height 17
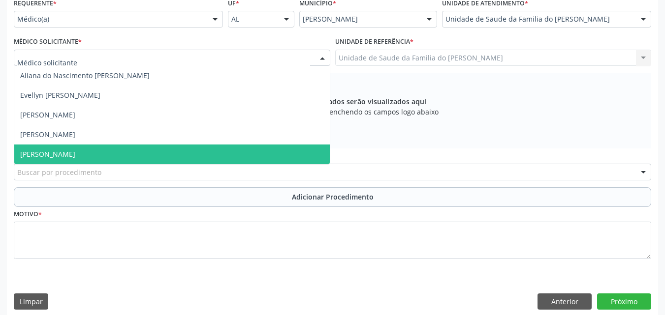
click at [223, 155] on span "[PERSON_NAME]" at bounding box center [171, 155] width 315 height 20
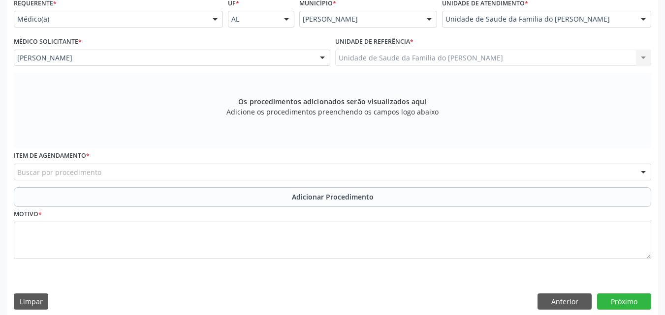
click at [223, 167] on div "Buscar por procedimento" at bounding box center [332, 172] width 637 height 17
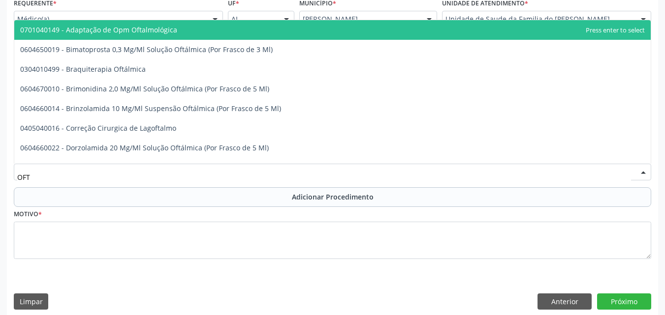
type input "OFTA"
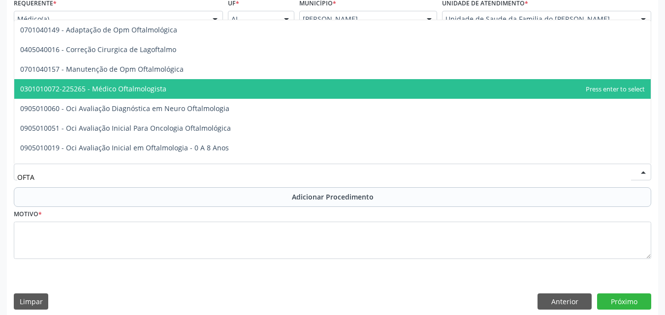
click at [169, 90] on span "0301010072-225265 - Médico Oftalmologista" at bounding box center [332, 89] width 636 height 20
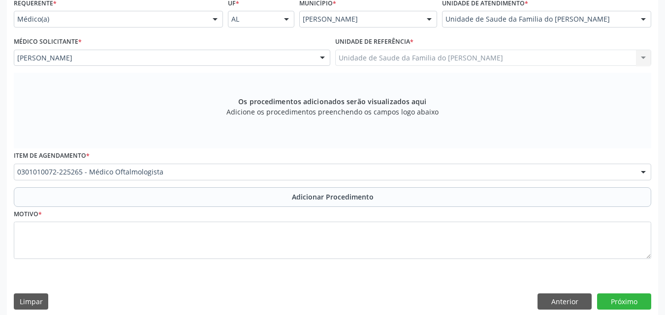
click at [197, 208] on div "Motivo *" at bounding box center [332, 233] width 637 height 52
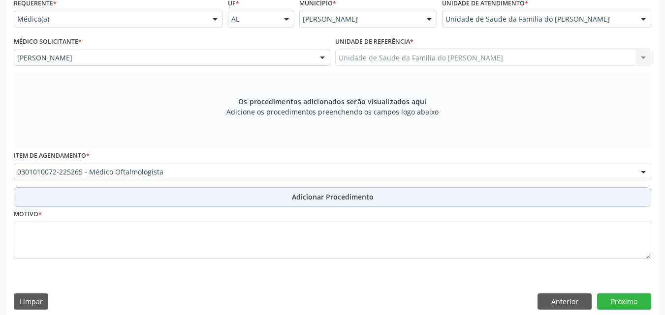
click at [200, 205] on button "Adicionar Procedimento" at bounding box center [332, 197] width 637 height 20
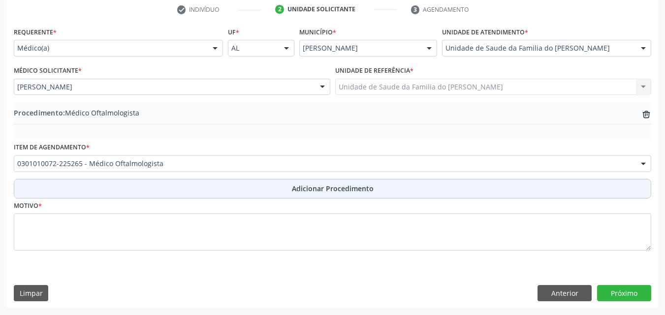
scroll to position [203, 0]
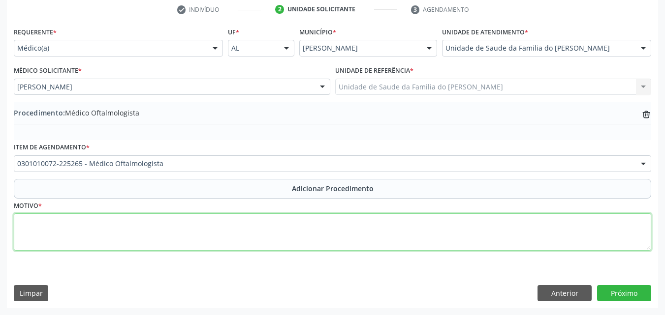
click at [196, 228] on textarea at bounding box center [332, 232] width 637 height 37
type textarea "[MEDICAL_DATA]"
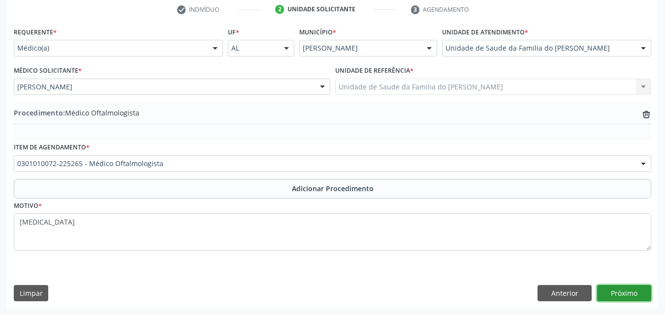
click at [605, 292] on button "Próximo" at bounding box center [624, 293] width 54 height 17
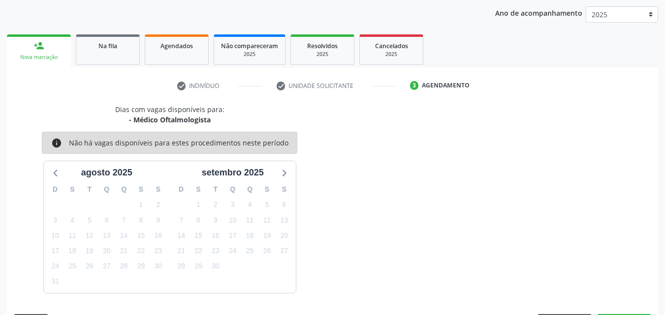
scroll to position [155, 0]
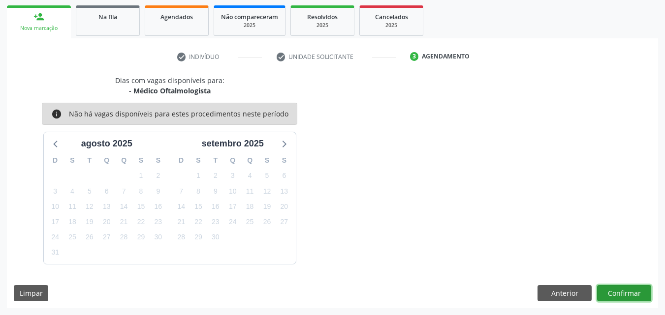
click at [613, 293] on button "Confirmar" at bounding box center [624, 293] width 54 height 17
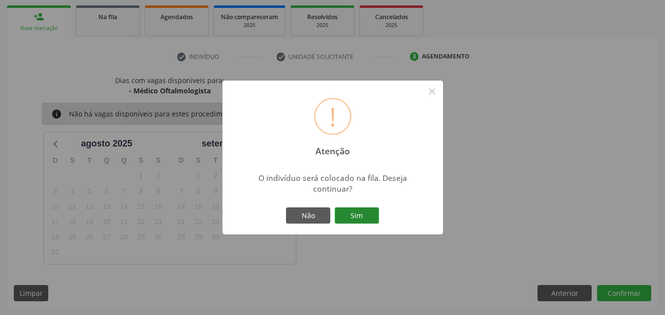
click at [357, 214] on button "Sim" at bounding box center [357, 216] width 44 height 17
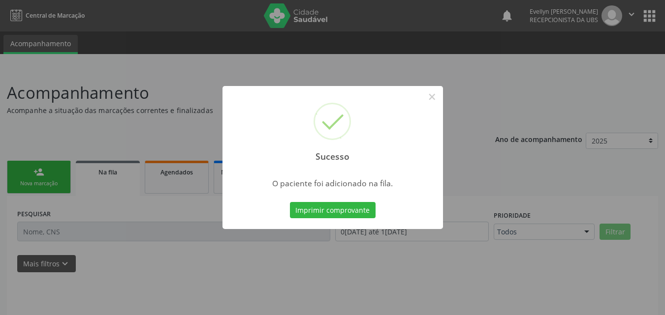
scroll to position [27, 0]
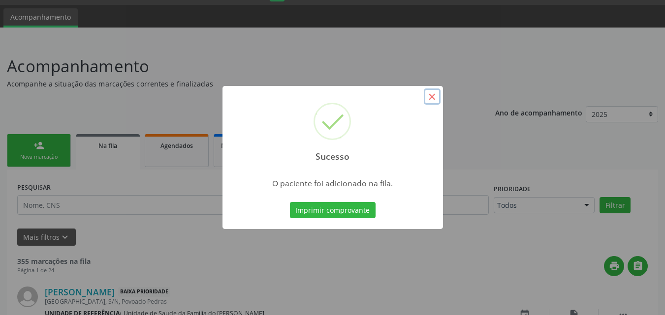
click at [428, 96] on button "×" at bounding box center [432, 97] width 17 height 17
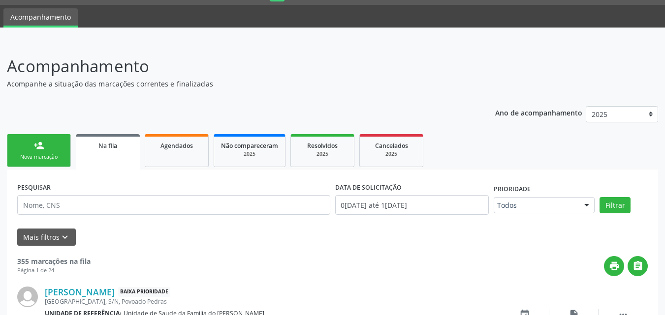
click at [46, 150] on link "person_add Nova marcação" at bounding box center [39, 150] width 64 height 33
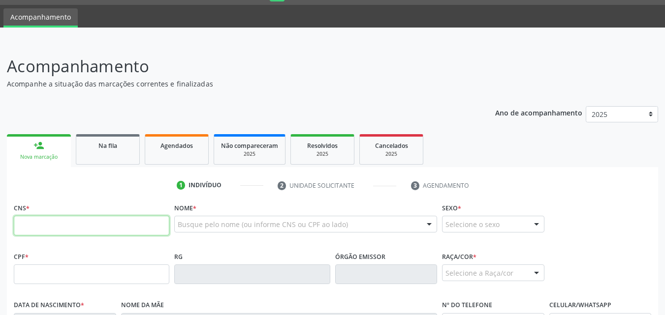
click at [50, 229] on input "text" at bounding box center [91, 226] width 155 height 20
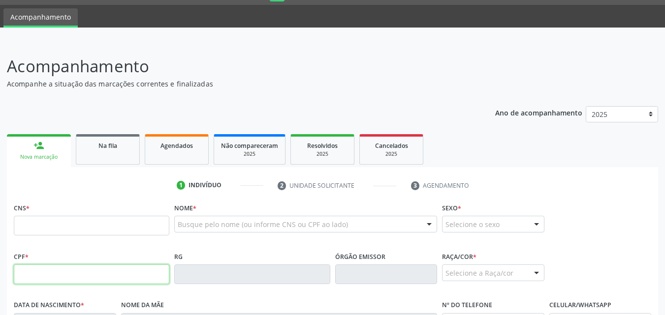
click at [93, 275] on input "text" at bounding box center [91, 275] width 155 height 20
type input "939.608.754-87"
type input "700 2034 7698 9022"
type input "1[DATE]"
type input "[PERSON_NAME][US_STATE] da Conceicao"
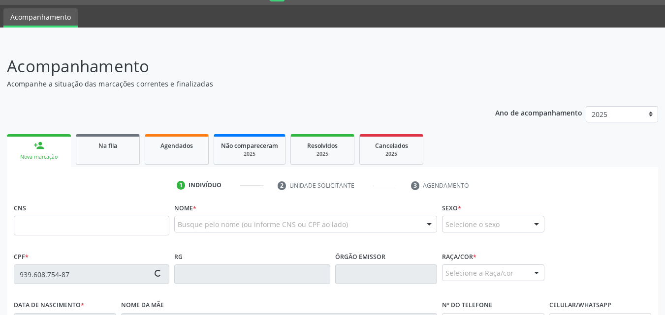
type input "[PHONE_NUMBER]"
type input "S/N"
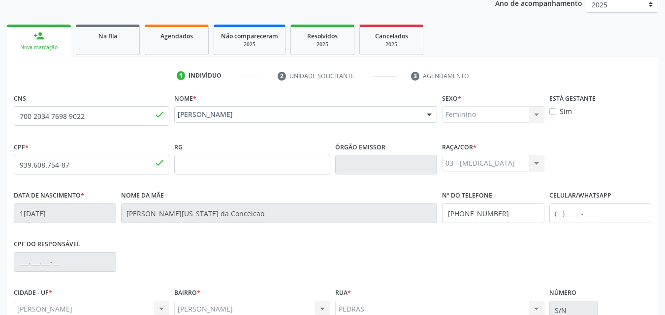
scroll to position [232, 0]
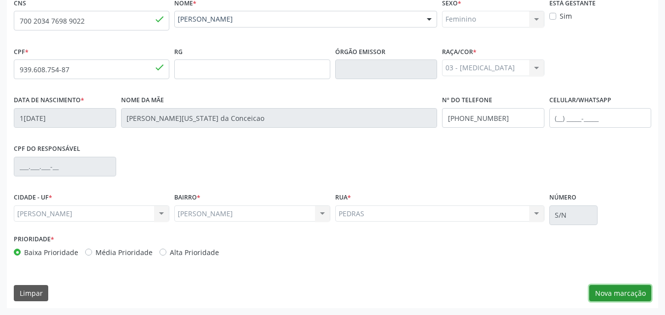
click at [615, 291] on button "Nova marcação" at bounding box center [620, 293] width 62 height 17
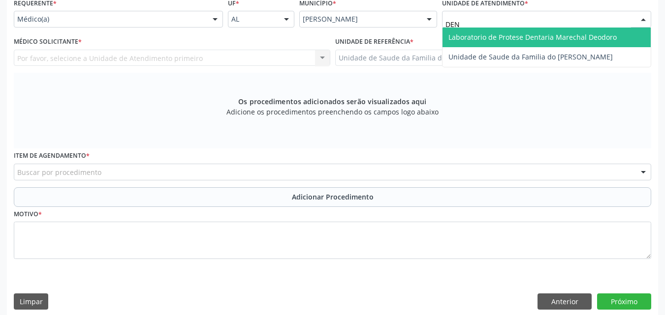
type input "DENI"
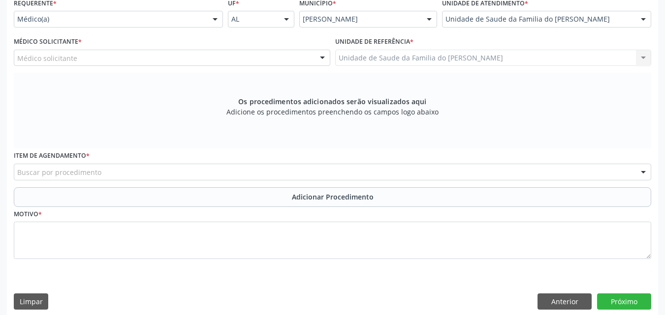
click at [293, 52] on div "Médico solicitante" at bounding box center [172, 58] width 316 height 17
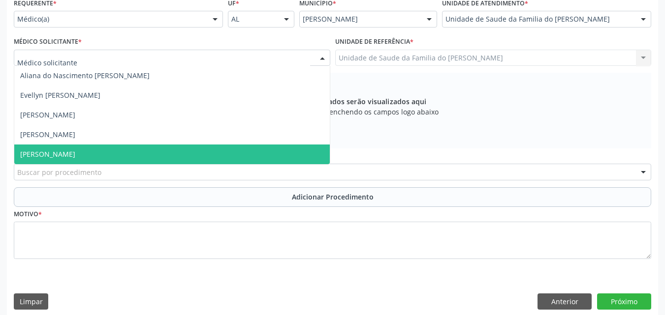
click at [224, 150] on span "[PERSON_NAME]" at bounding box center [171, 155] width 315 height 20
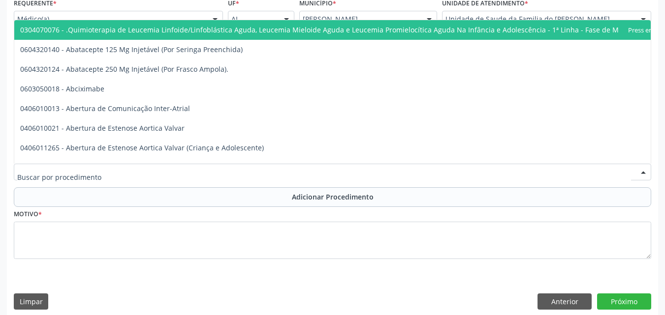
click at [213, 171] on div at bounding box center [332, 172] width 637 height 17
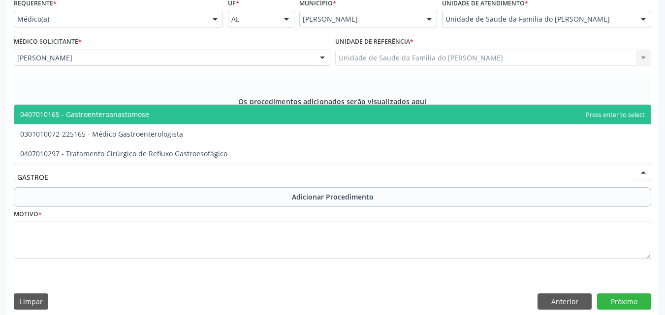
type input "GASTROEN"
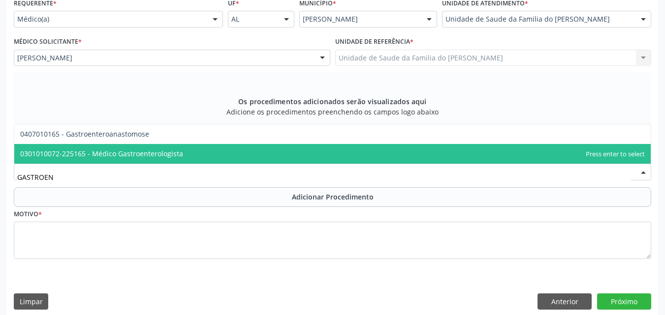
click at [198, 160] on span "0301010072-225165 - Médico Gastroenterologista" at bounding box center [332, 154] width 636 height 20
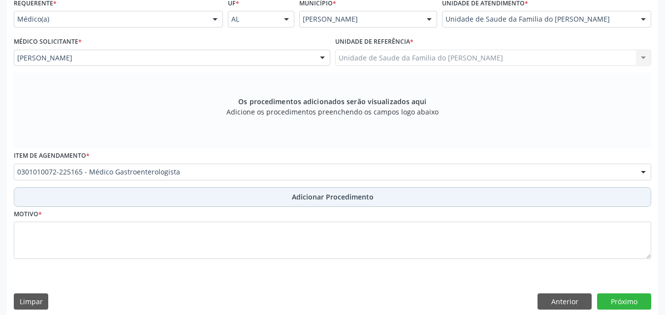
click at [192, 196] on button "Adicionar Procedimento" at bounding box center [332, 197] width 637 height 20
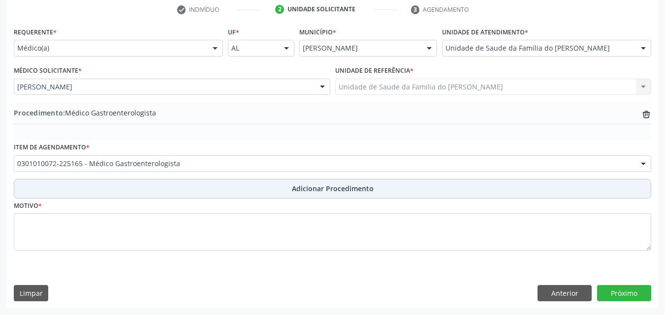
scroll to position [203, 0]
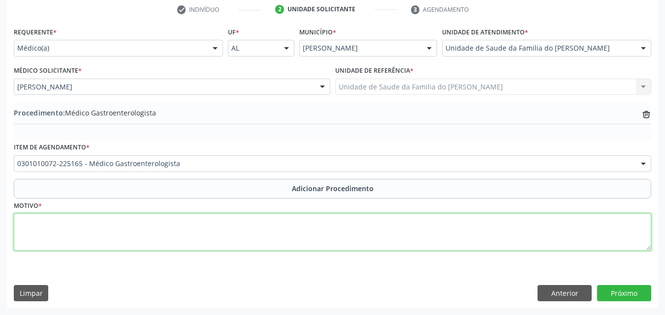
click at [182, 239] on textarea at bounding box center [332, 232] width 637 height 37
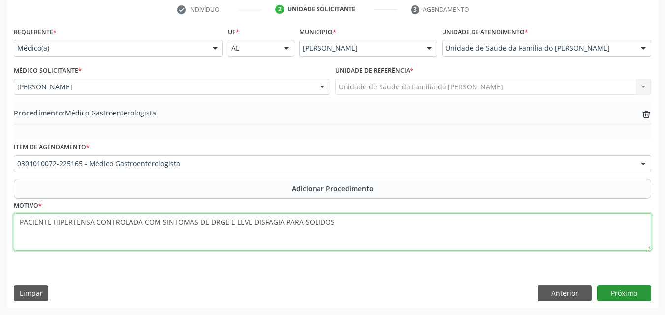
type textarea "PACIENTE HIPERTENSA CONTROLADA COM SINTOMAS DE DRGE E LEVE DISFAGIA PARA SOLIDOS"
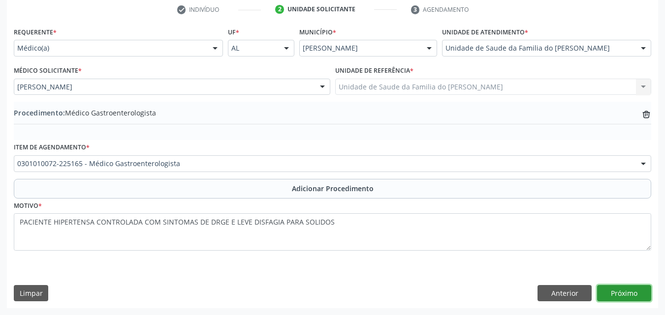
click at [626, 298] on button "Próximo" at bounding box center [624, 293] width 54 height 17
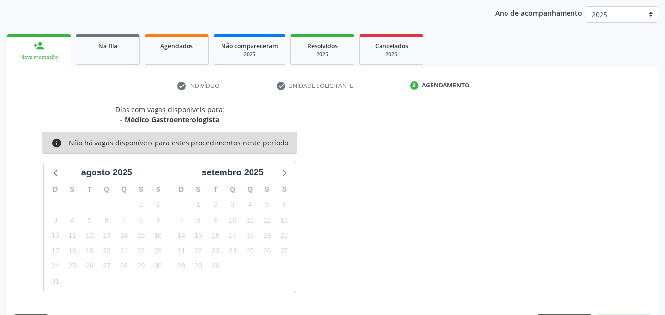
scroll to position [155, 0]
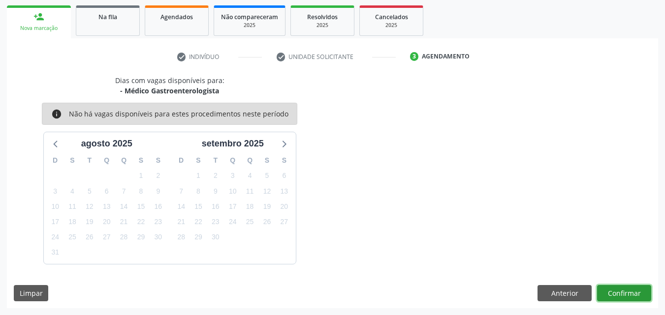
click at [626, 290] on button "Confirmar" at bounding box center [624, 293] width 54 height 17
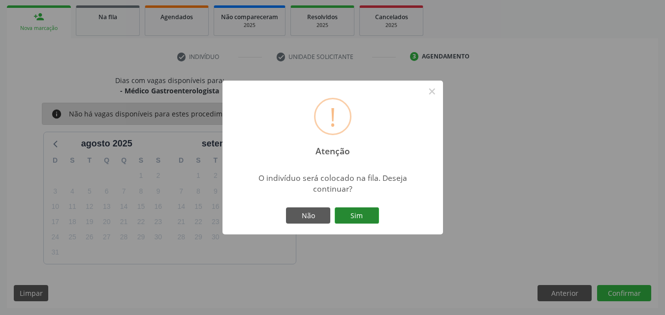
click at [352, 215] on button "Sim" at bounding box center [357, 216] width 44 height 17
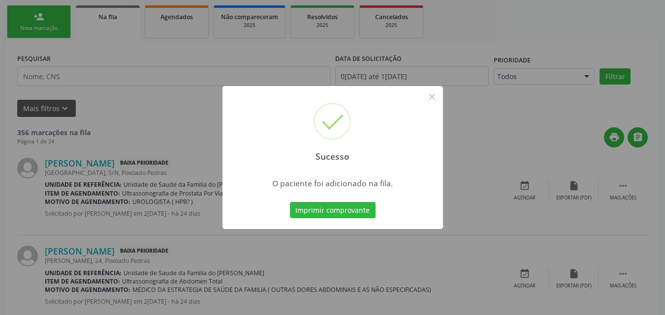
scroll to position [27, 0]
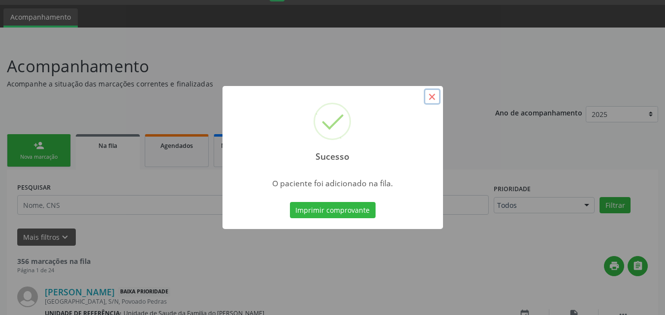
click at [433, 92] on button "×" at bounding box center [432, 97] width 17 height 17
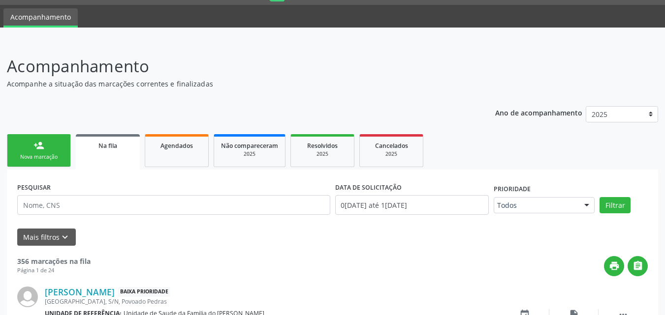
click at [28, 152] on link "person_add Nova marcação" at bounding box center [39, 150] width 64 height 33
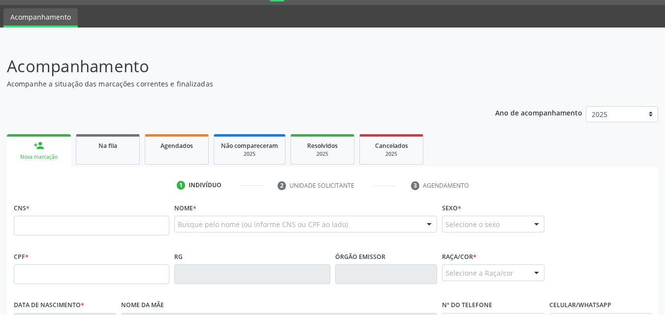
click at [28, 152] on link "person_add Nova marcação" at bounding box center [39, 150] width 64 height 33
click at [86, 223] on input "text" at bounding box center [91, 226] width 155 height 20
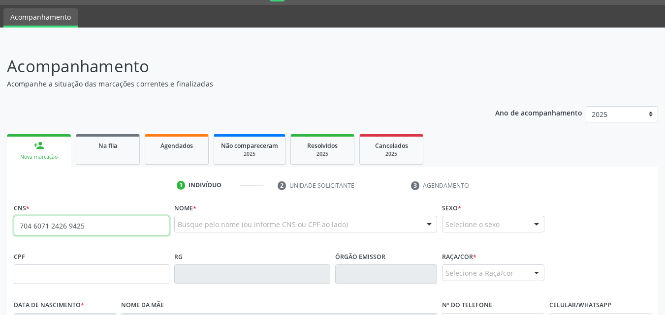
type input "704 6071 2426 9425"
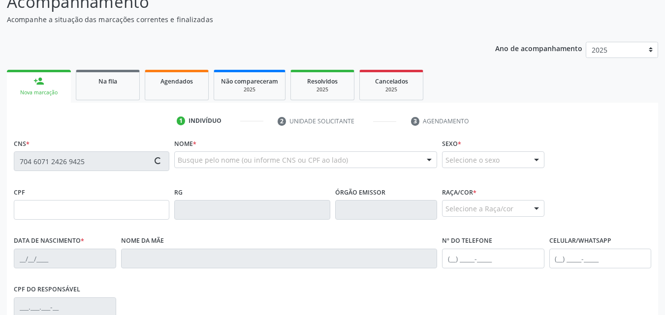
type input "14[DATE]"
type input "[PERSON_NAME]"
type input "[PHONE_NUMBER]"
type input "S/N"
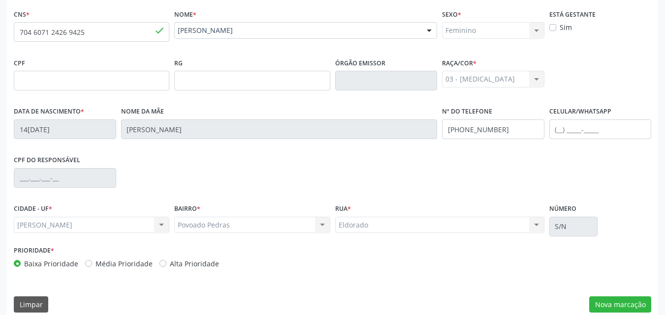
scroll to position [232, 0]
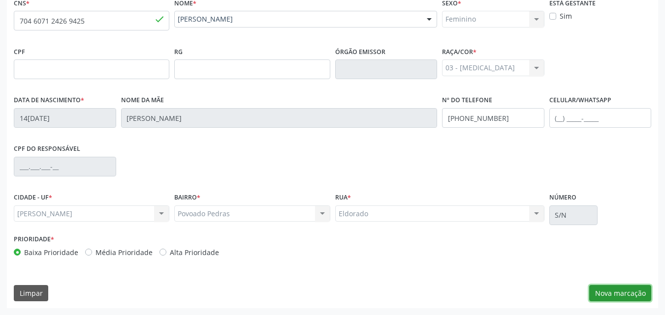
click at [615, 297] on button "Nova marcação" at bounding box center [620, 293] width 62 height 17
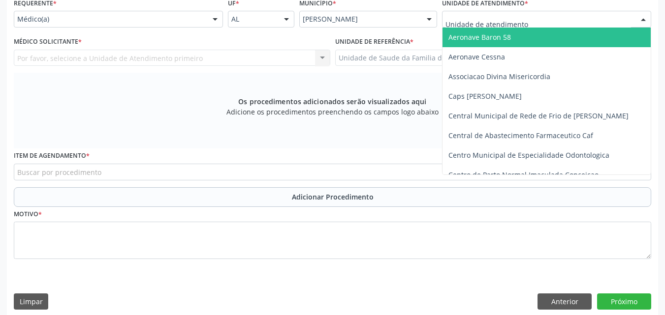
click at [535, 25] on div at bounding box center [546, 19] width 209 height 17
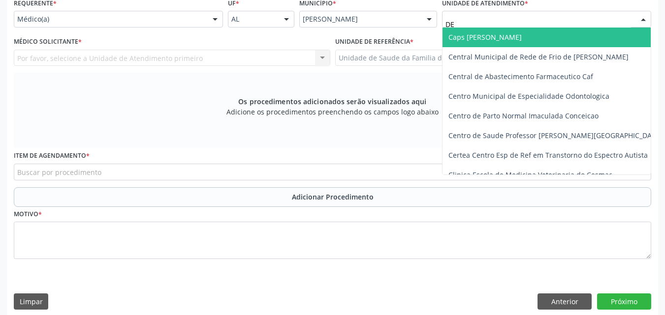
type input "DEN"
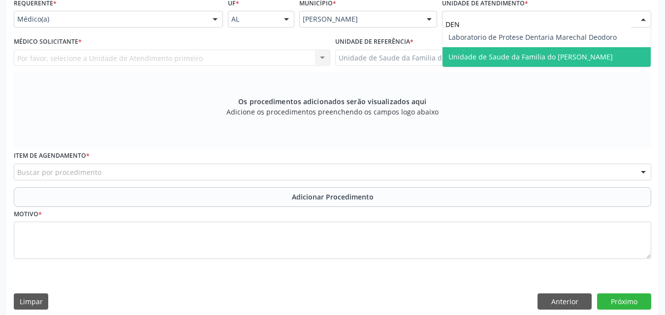
click at [536, 58] on span "Unidade de Saude da Familia do [PERSON_NAME]" at bounding box center [530, 56] width 164 height 9
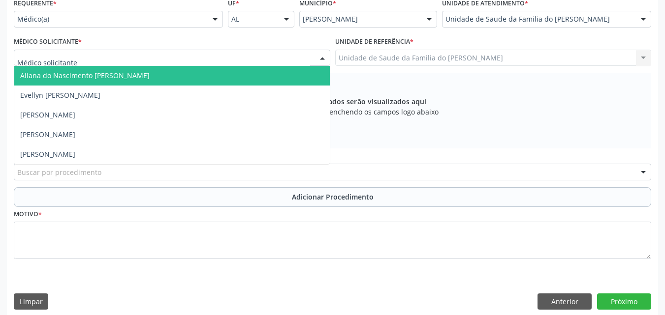
click at [228, 61] on div at bounding box center [172, 58] width 316 height 17
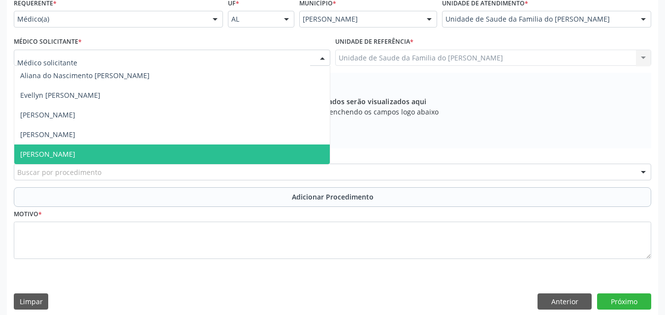
click at [177, 157] on span "[PERSON_NAME]" at bounding box center [171, 155] width 315 height 20
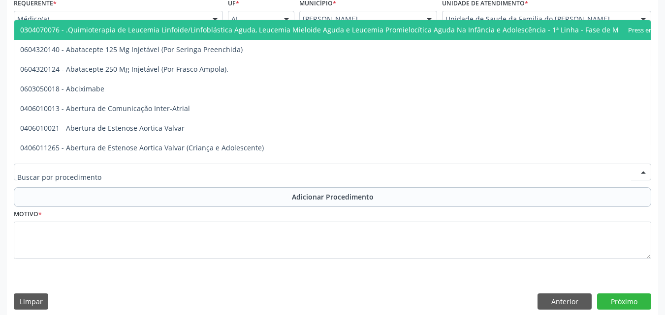
click at [155, 168] on div at bounding box center [332, 172] width 637 height 17
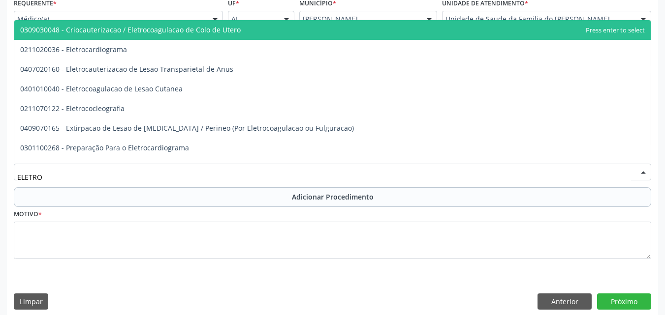
type input "ELETROC"
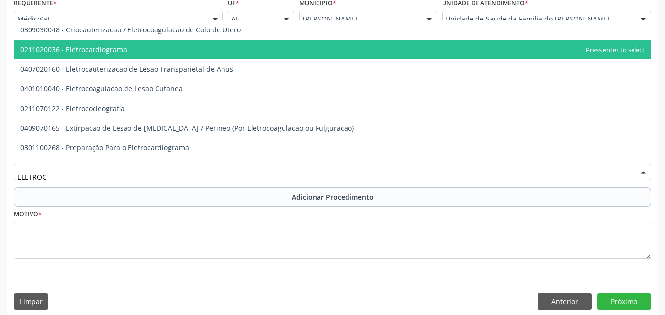
click at [165, 56] on span "0211020036 - Eletrocardiograma" at bounding box center [332, 50] width 636 height 20
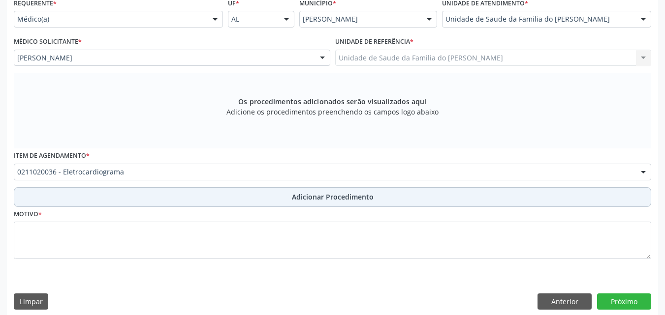
click at [145, 201] on button "Adicionar Procedimento" at bounding box center [332, 197] width 637 height 20
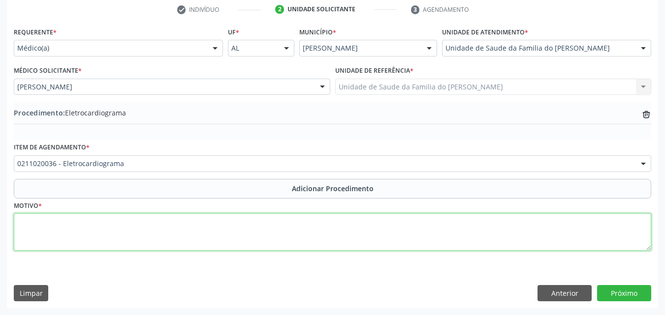
click at [139, 218] on textarea at bounding box center [332, 232] width 637 height 37
type textarea "DOR TORACICA"
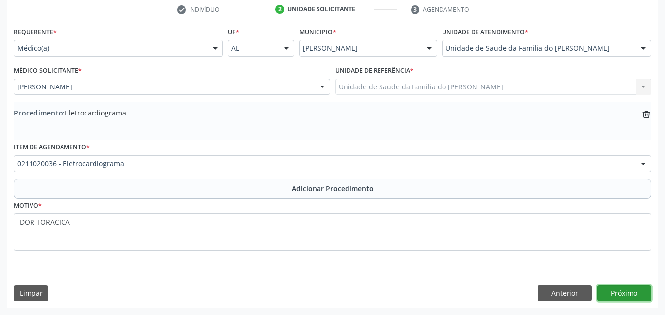
click at [629, 289] on button "Próximo" at bounding box center [624, 293] width 54 height 17
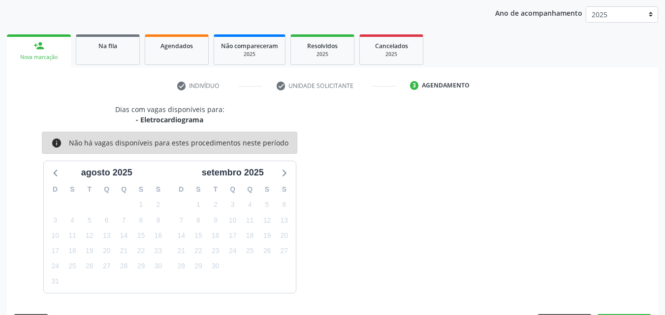
scroll to position [155, 0]
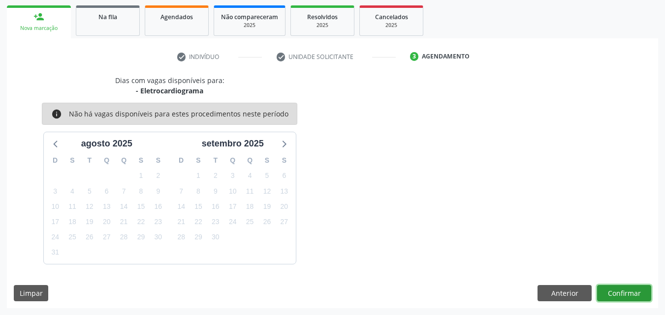
click at [629, 289] on button "Confirmar" at bounding box center [624, 293] width 54 height 17
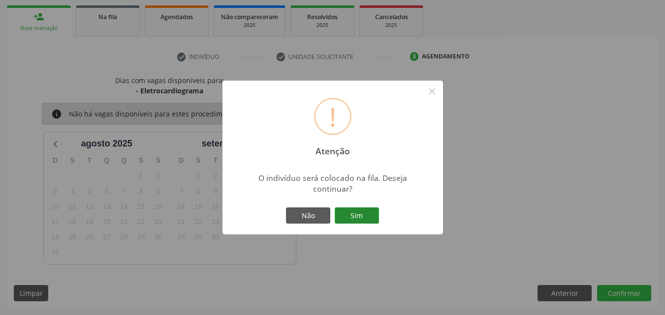
click at [361, 209] on button "Sim" at bounding box center [357, 216] width 44 height 17
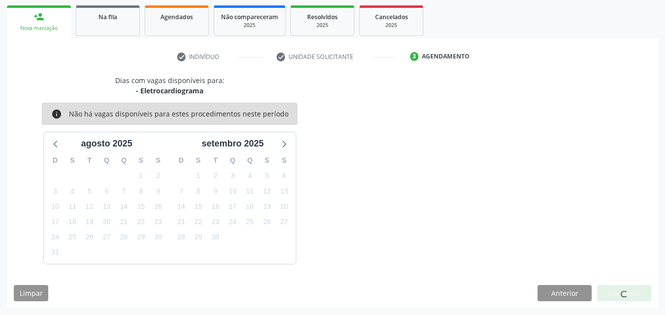
scroll to position [27, 0]
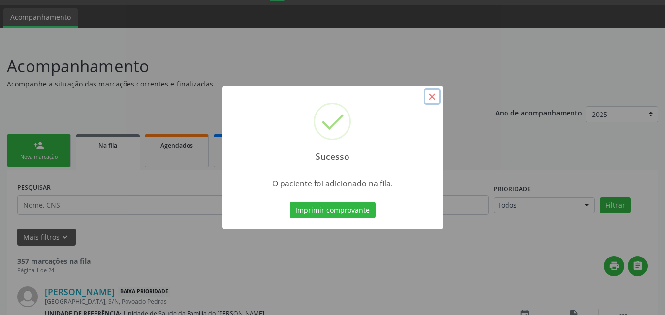
click at [431, 97] on button "×" at bounding box center [432, 97] width 17 height 17
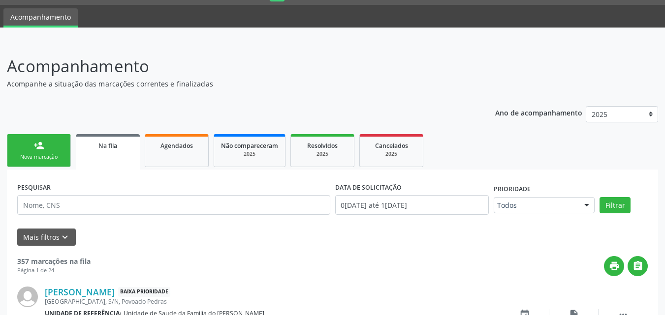
click at [46, 145] on link "person_add Nova marcação" at bounding box center [39, 150] width 64 height 33
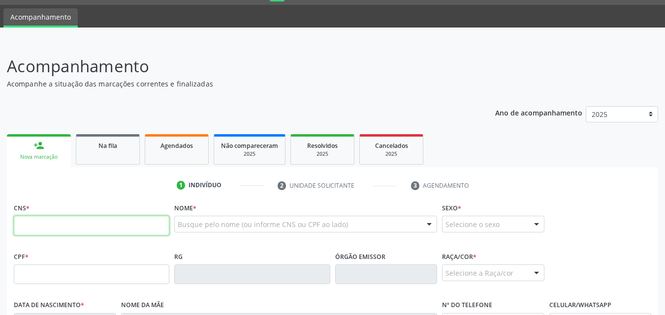
click at [51, 225] on input "text" at bounding box center [91, 226] width 155 height 20
type input "702 8036 7659 3964"
type input "119.722.374-62"
type input "[DATE]"
type input "[PERSON_NAME]"
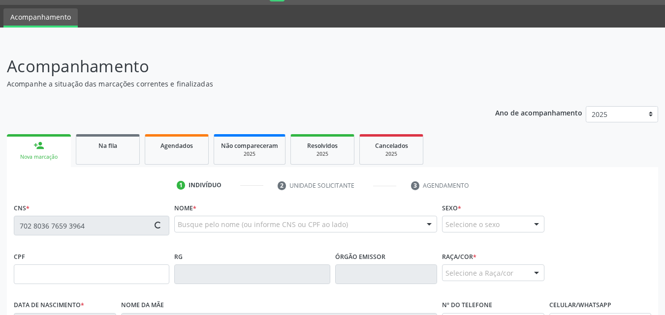
type input "[PHONE_NUMBER]"
type input "60"
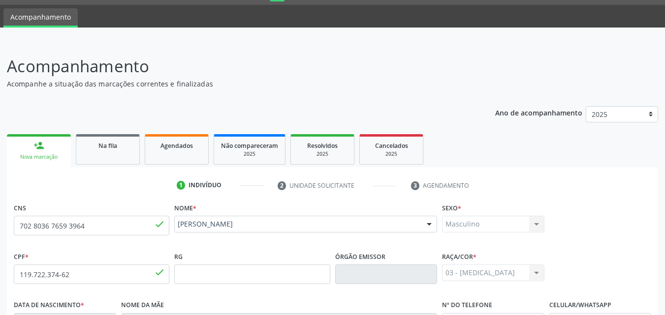
scroll to position [232, 0]
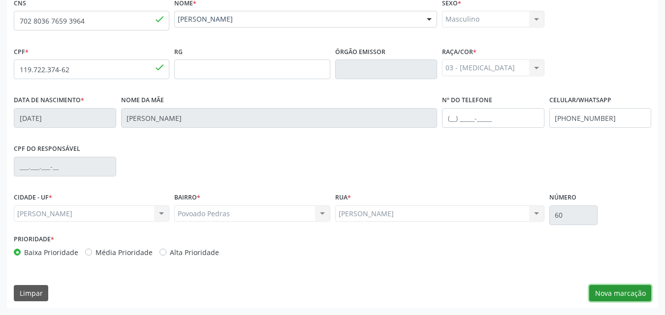
click at [617, 295] on button "Nova marcação" at bounding box center [620, 293] width 62 height 17
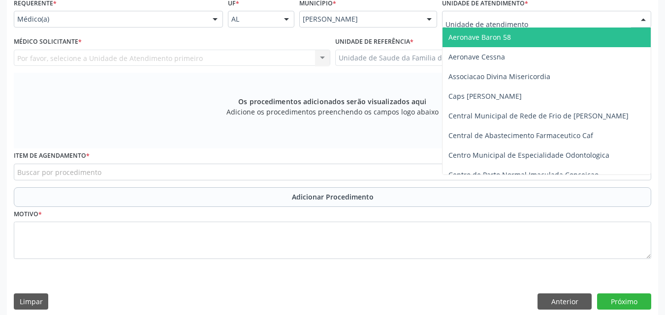
click at [583, 27] on div "Aeronave Baron 58 Aeronave Cessna Associacao Divina Misericordia Caps [PERSON_N…" at bounding box center [546, 19] width 209 height 17
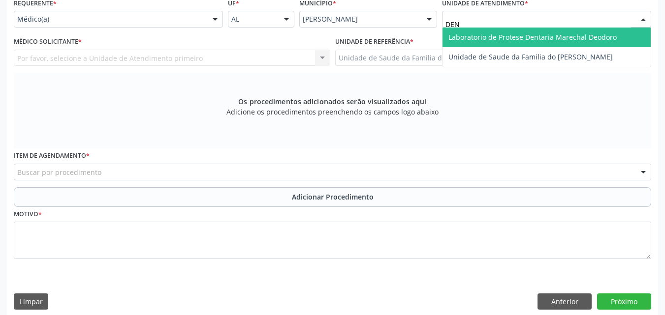
type input "DENI"
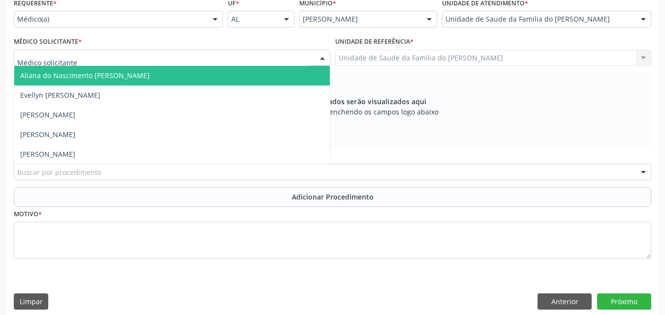
click at [301, 53] on div at bounding box center [172, 58] width 316 height 17
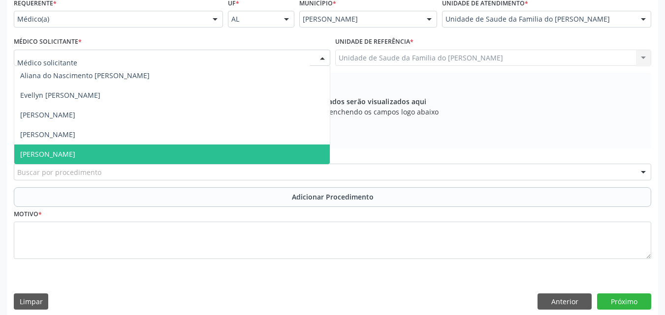
click at [246, 155] on span "[PERSON_NAME]" at bounding box center [171, 155] width 315 height 20
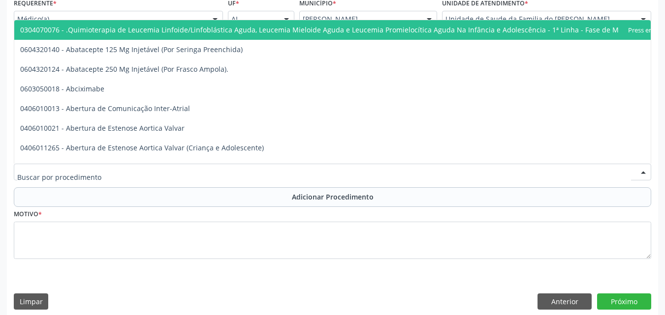
click at [234, 177] on div at bounding box center [332, 172] width 637 height 17
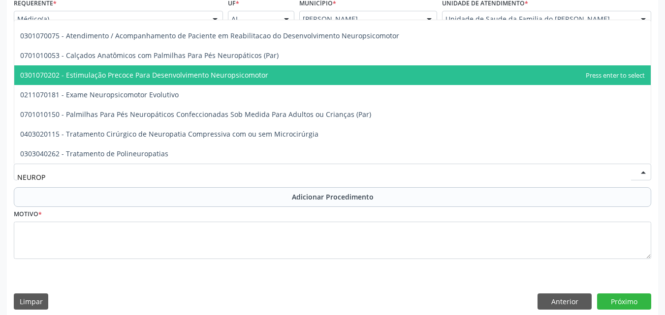
scroll to position [0, 0]
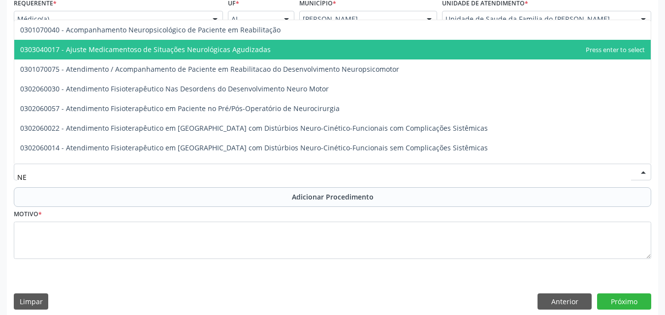
type input "N"
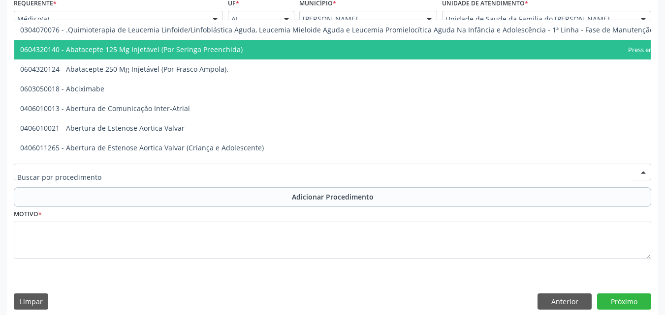
type input "0"
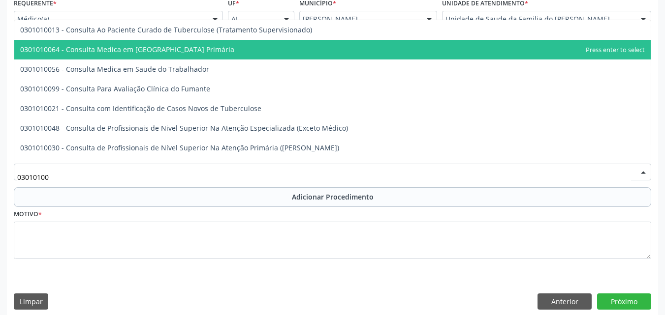
type input "030101004"
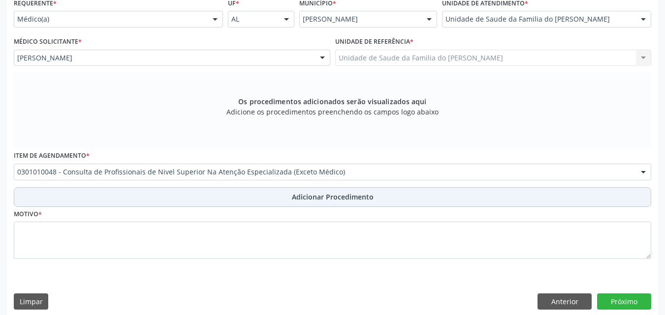
click at [380, 195] on button "Adicionar Procedimento" at bounding box center [332, 197] width 637 height 20
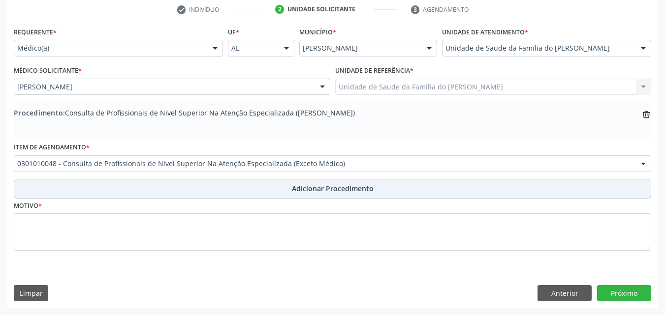
scroll to position [203, 0]
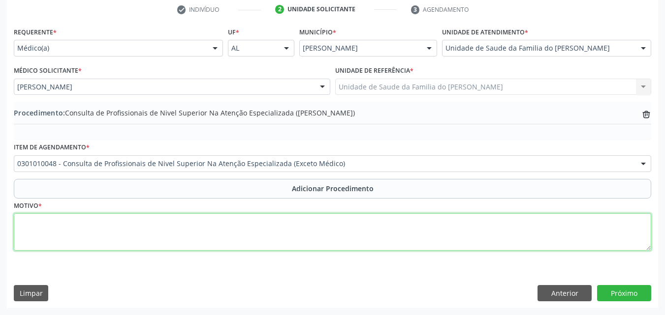
click at [341, 242] on textarea at bounding box center [332, 232] width 637 height 37
click at [135, 218] on textarea "DISTURBIOS DA ATIVIDADE E DA ATEÇÃO" at bounding box center [332, 232] width 637 height 37
click at [176, 220] on textarea "DISTURBIOS DA ATIVIDADE E DA ATENÇÃO" at bounding box center [332, 232] width 637 height 37
type textarea "DISTURBIOS DA ATIVIDADE E DA ATENÇÃO"
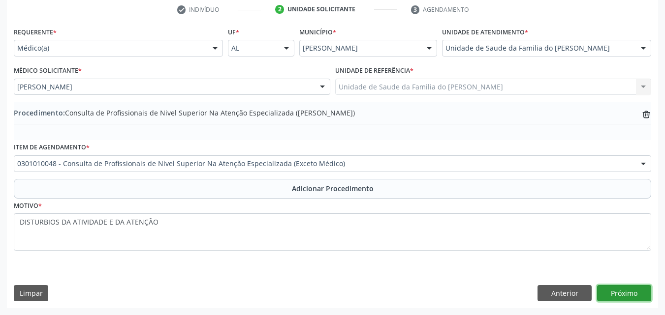
click at [617, 296] on button "Próximo" at bounding box center [624, 293] width 54 height 17
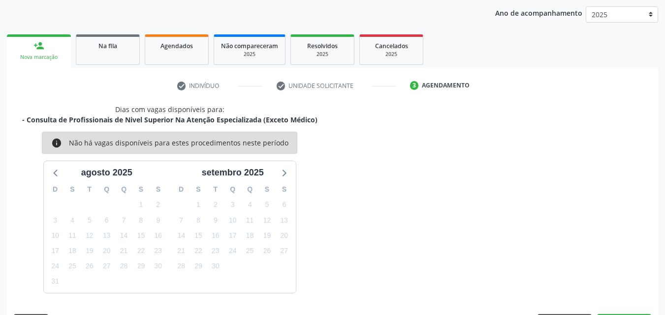
scroll to position [155, 0]
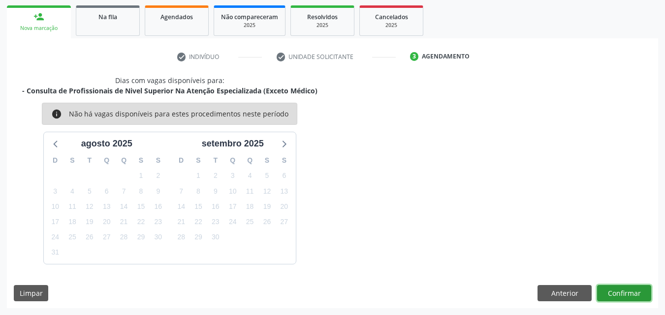
click at [629, 291] on button "Confirmar" at bounding box center [624, 293] width 54 height 17
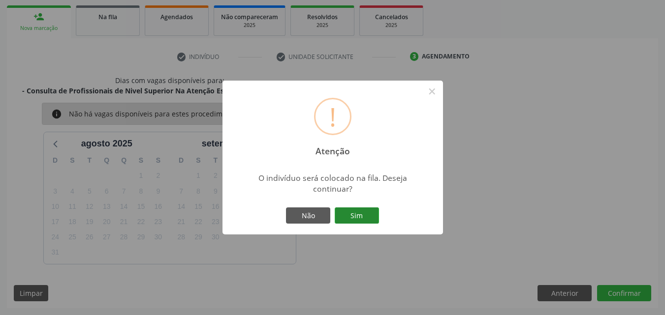
click at [371, 209] on button "Sim" at bounding box center [357, 216] width 44 height 17
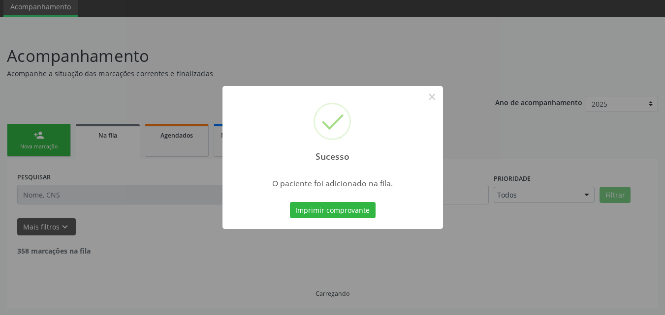
scroll to position [27, 0]
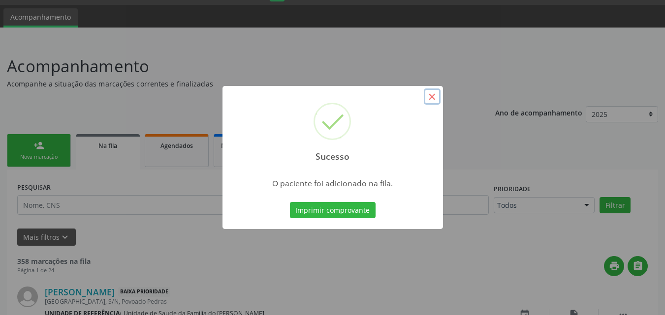
click at [429, 100] on button "×" at bounding box center [432, 97] width 17 height 17
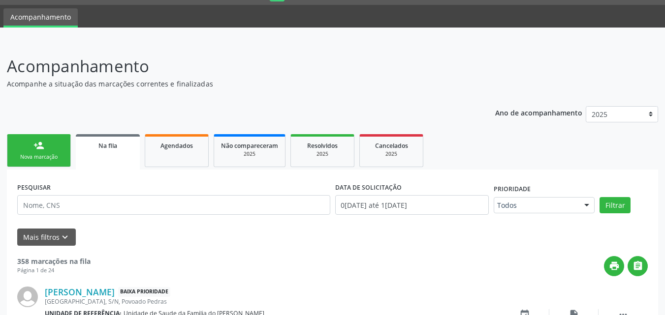
click at [27, 146] on link "person_add Nova marcação" at bounding box center [39, 150] width 64 height 33
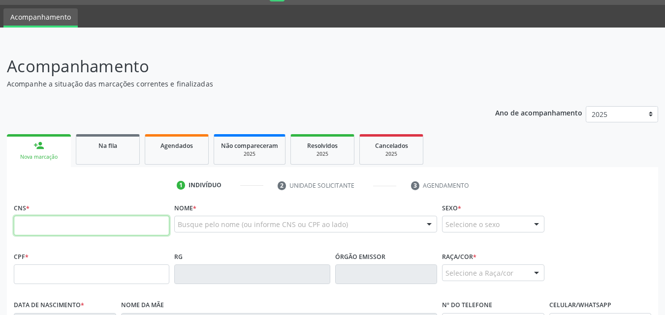
click at [53, 221] on input "text" at bounding box center [91, 226] width 155 height 20
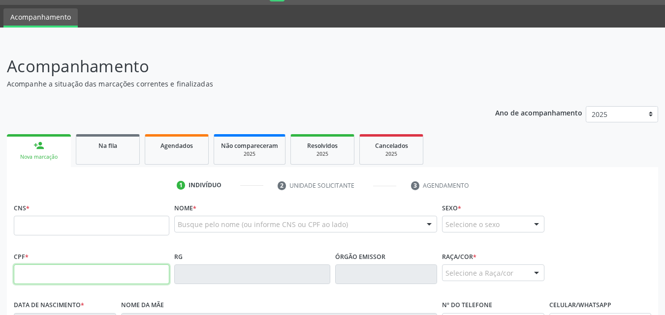
click at [64, 277] on input "text" at bounding box center [91, 275] width 155 height 20
type input "119.722.374-62"
type input "702 8036 7659 3964"
type input "[DATE]"
type input "[PERSON_NAME]"
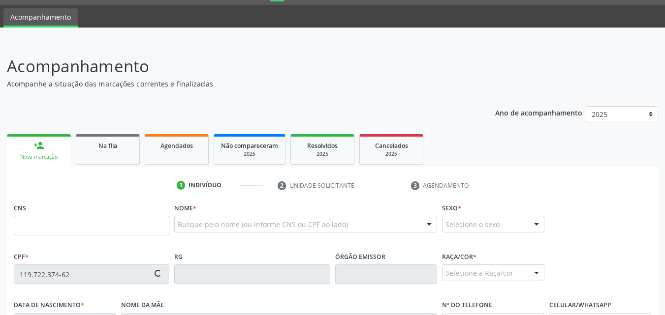
type input "[PHONE_NUMBER]"
type input "60"
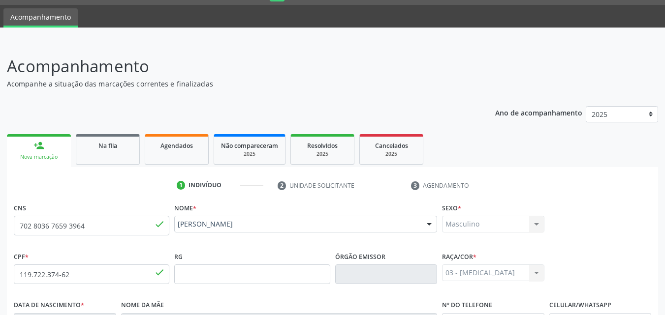
click at [661, 130] on div "Acompanhamento Acompanhe a situação das marcações correntes e finalizadas Relat…" at bounding box center [332, 280] width 665 height 479
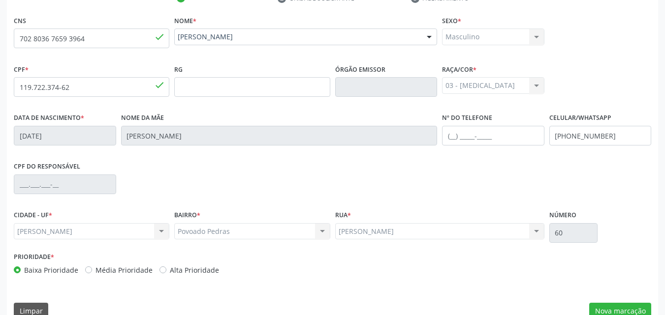
scroll to position [232, 0]
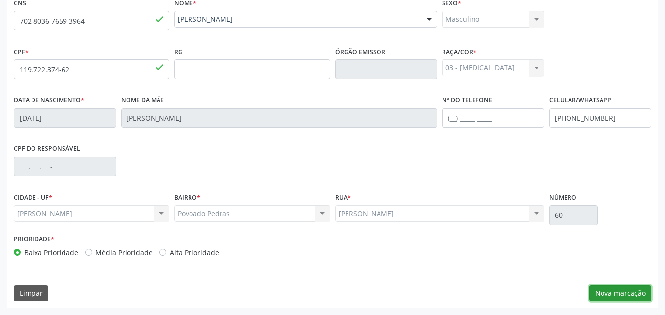
click at [618, 290] on button "Nova marcação" at bounding box center [620, 293] width 62 height 17
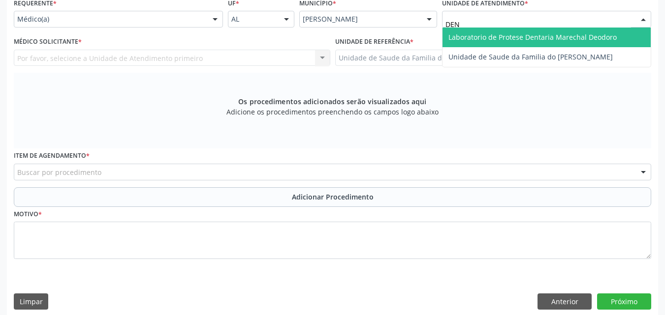
type input "DENI"
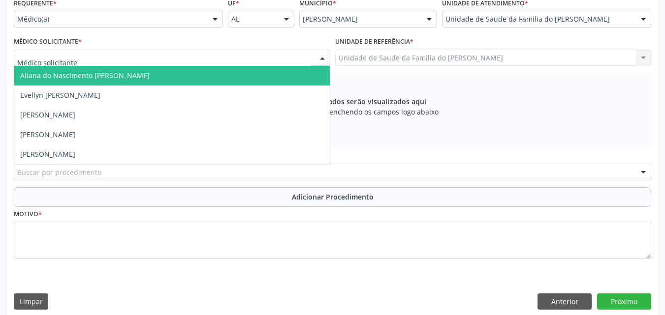
click at [270, 56] on div at bounding box center [172, 58] width 316 height 17
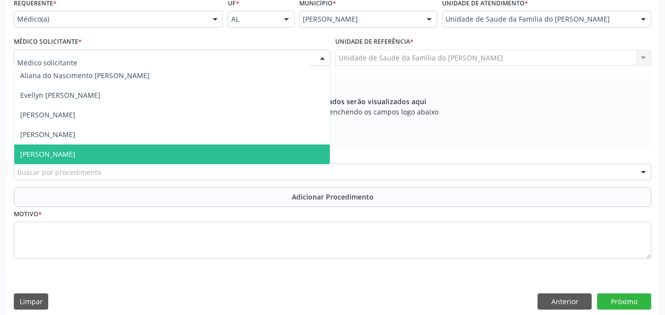
click at [226, 154] on span "[PERSON_NAME]" at bounding box center [171, 155] width 315 height 20
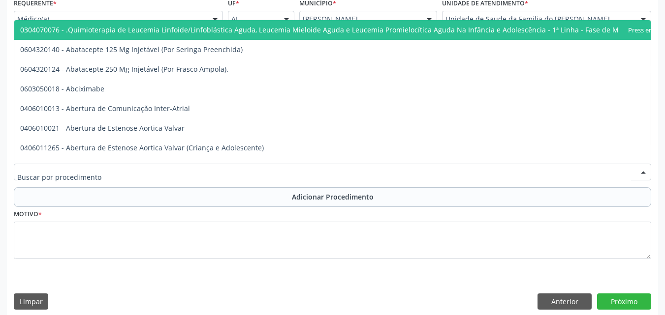
click at [218, 173] on div at bounding box center [332, 172] width 637 height 17
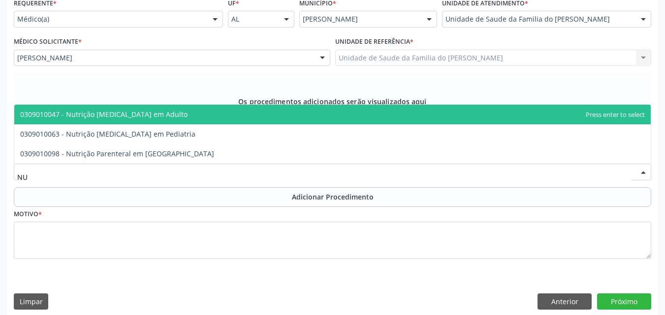
type input "N"
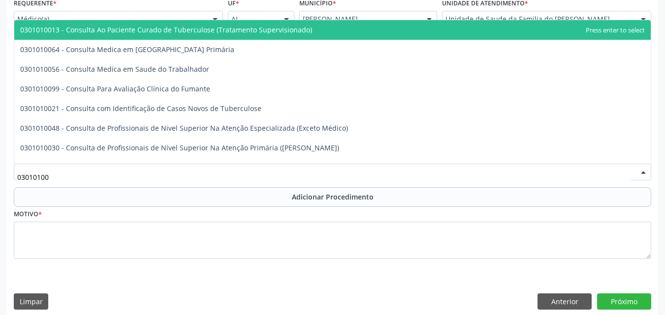
type input "030101004"
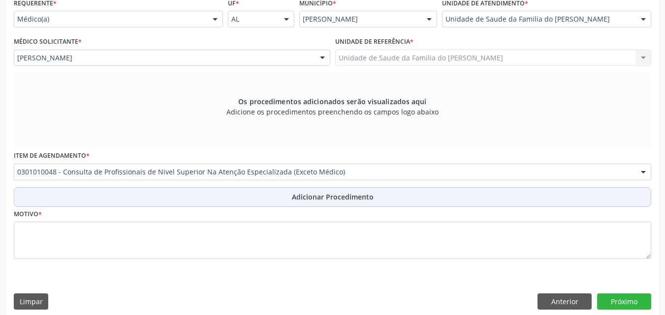
click at [222, 201] on button "Adicionar Procedimento" at bounding box center [332, 197] width 637 height 20
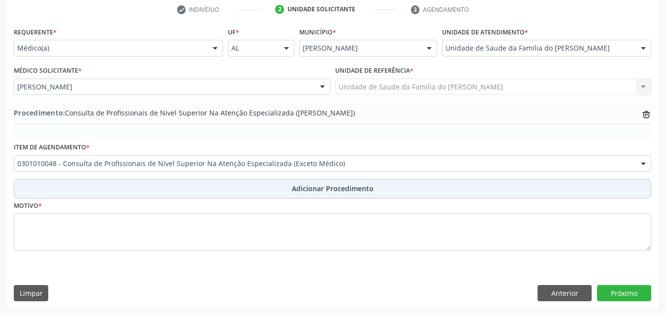
scroll to position [203, 0]
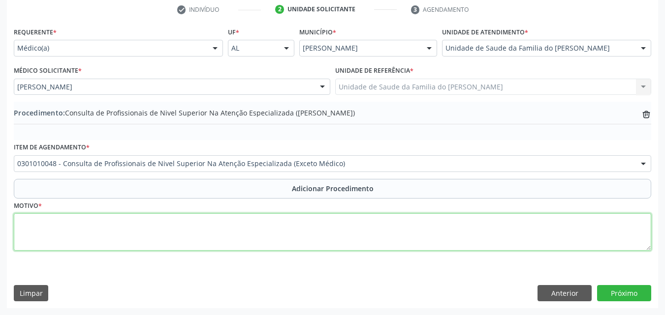
click at [218, 222] on textarea at bounding box center [332, 232] width 637 height 37
type textarea "DISTURBIOS DA ATIVIDADE E DA ATENÇÃO"
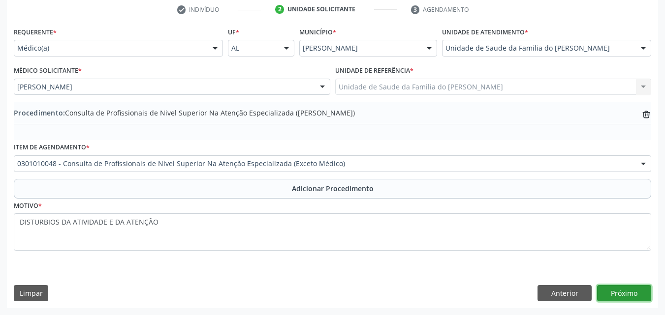
click at [613, 288] on button "Próximo" at bounding box center [624, 293] width 54 height 17
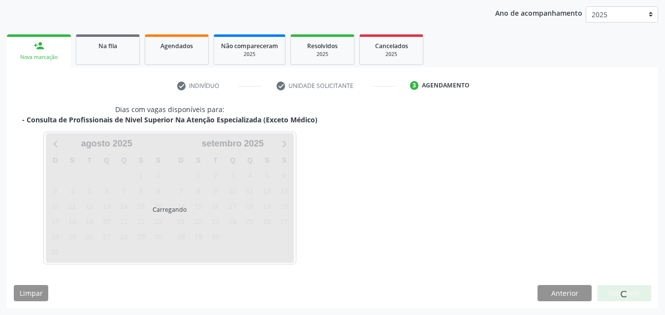
scroll to position [155, 0]
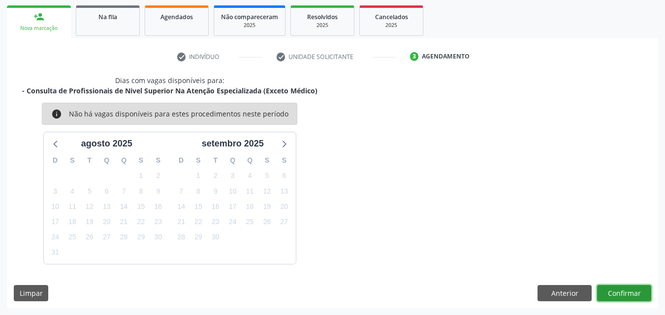
click at [613, 288] on button "Confirmar" at bounding box center [624, 293] width 54 height 17
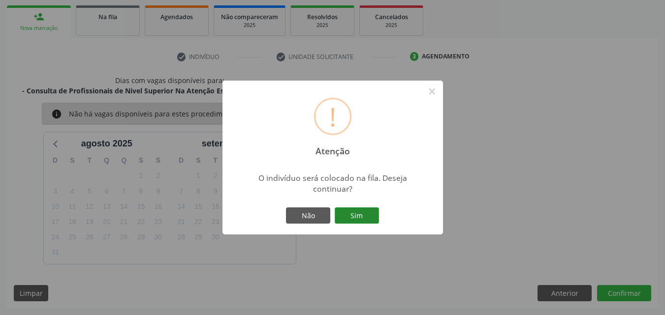
click at [341, 215] on button "Sim" at bounding box center [357, 216] width 44 height 17
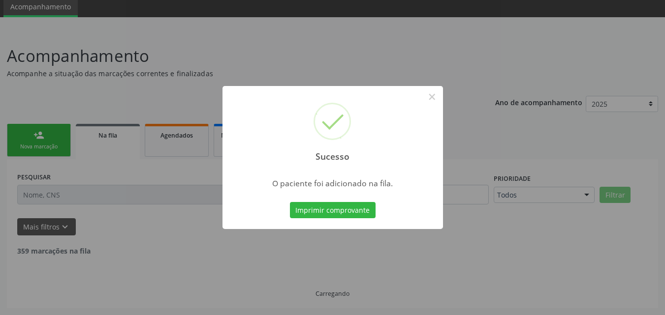
scroll to position [27, 0]
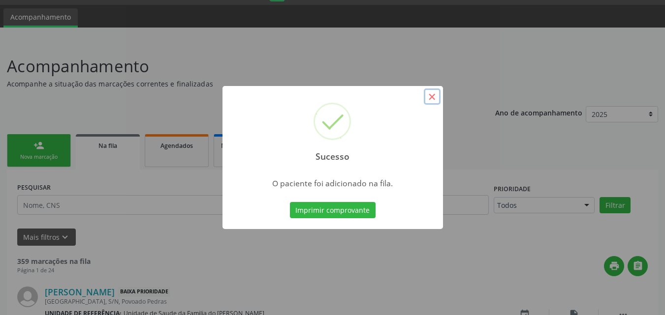
click at [432, 99] on button "×" at bounding box center [432, 97] width 17 height 17
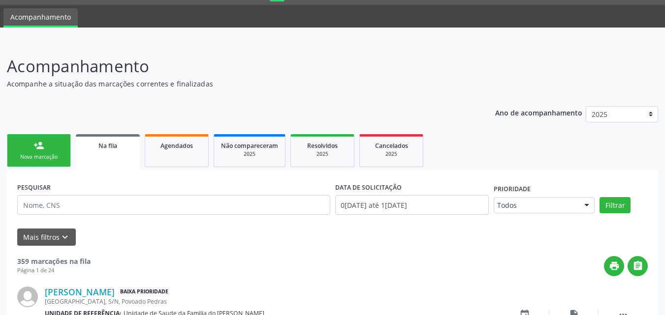
click at [28, 154] on div "Nova marcação" at bounding box center [38, 157] width 49 height 7
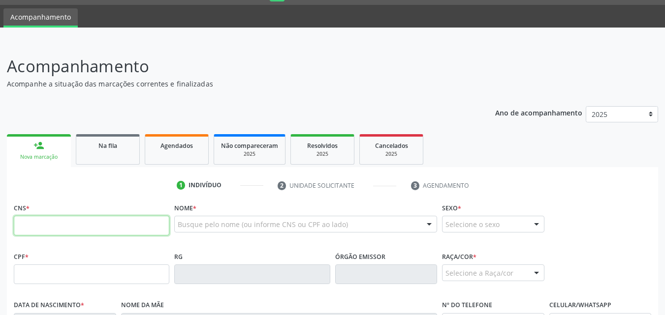
click at [49, 227] on input "text" at bounding box center [91, 226] width 155 height 20
type input "705 0076 9356 8455"
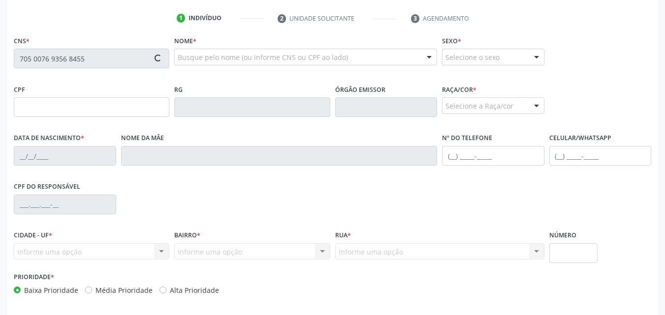
scroll to position [232, 0]
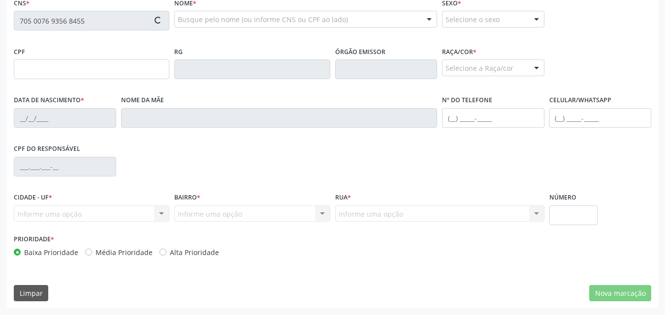
type input "361.581.434-72"
type input "1[DATE]"
type input "[PERSON_NAME]"
type input "[PHONE_NUMBER]"
type input "S/N"
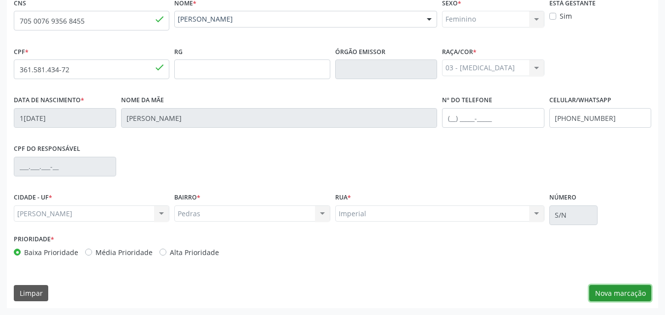
click at [635, 293] on button "Nova marcação" at bounding box center [620, 293] width 62 height 17
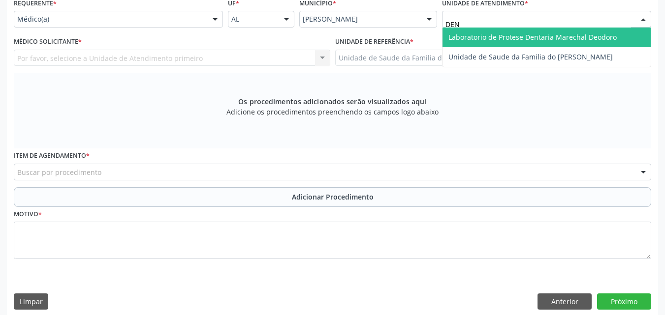
type input "DENI"
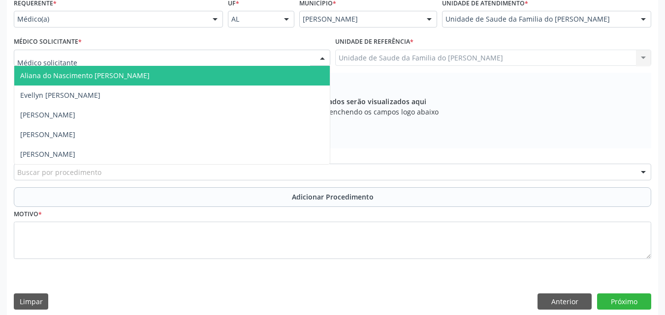
click at [161, 61] on div at bounding box center [172, 58] width 316 height 17
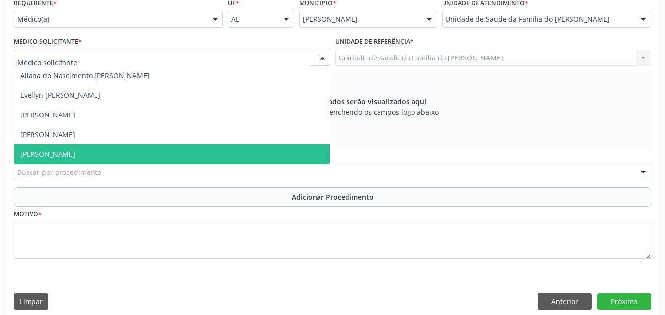
click at [132, 148] on span "[PERSON_NAME]" at bounding box center [171, 155] width 315 height 20
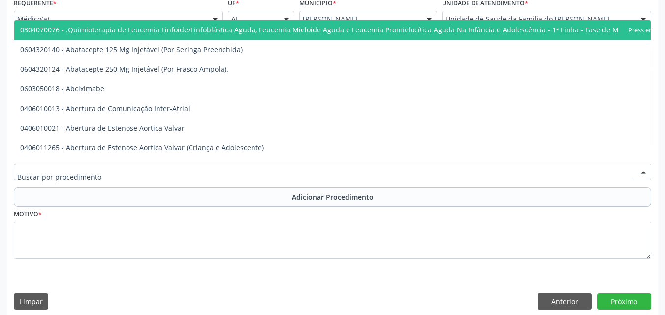
click at [139, 172] on div at bounding box center [332, 172] width 637 height 17
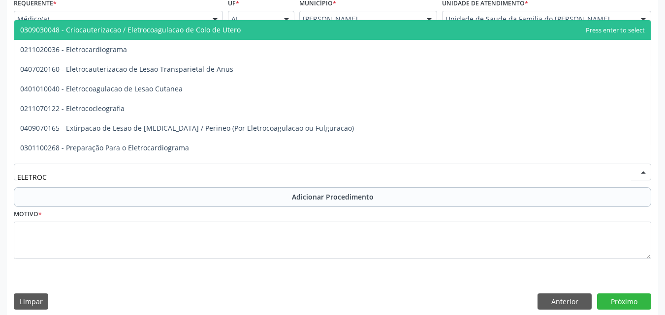
type input "ELETROCA"
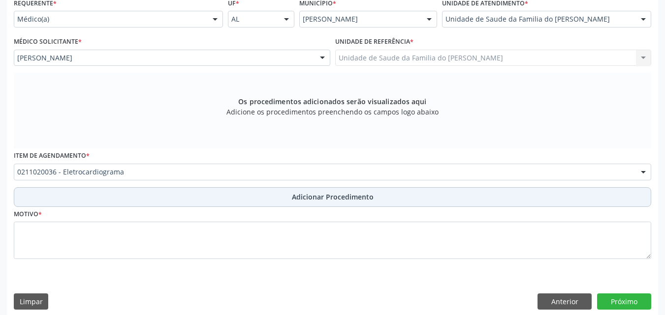
click at [132, 200] on button "Adicionar Procedimento" at bounding box center [332, 197] width 637 height 20
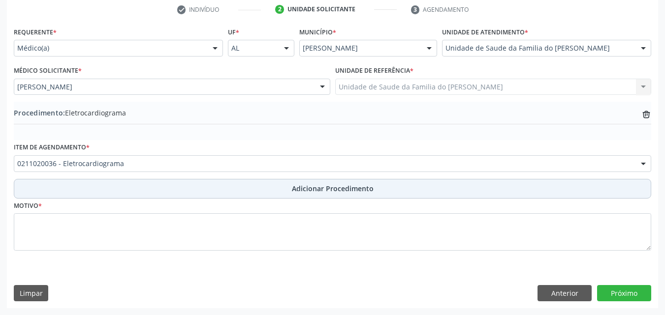
scroll to position [203, 0]
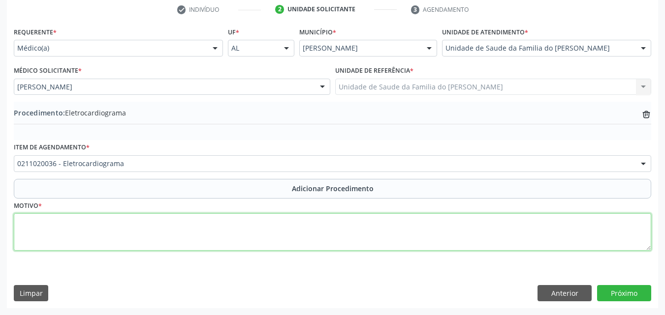
click at [127, 226] on textarea at bounding box center [332, 232] width 637 height 37
type textarea "DOR TORACICA, NÃO ESPECIFICADA"
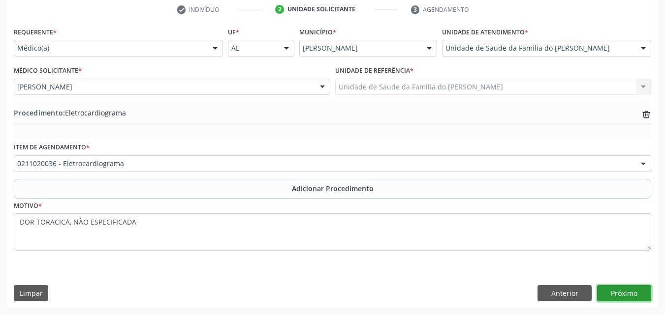
click at [608, 292] on button "Próximo" at bounding box center [624, 293] width 54 height 17
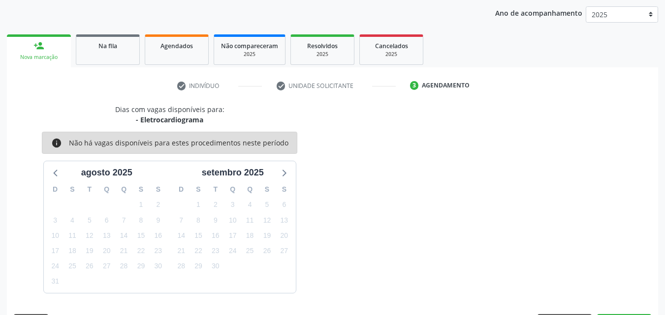
scroll to position [155, 0]
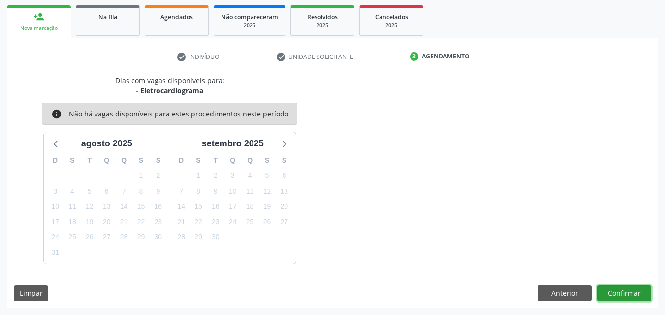
click at [640, 295] on button "Confirmar" at bounding box center [624, 293] width 54 height 17
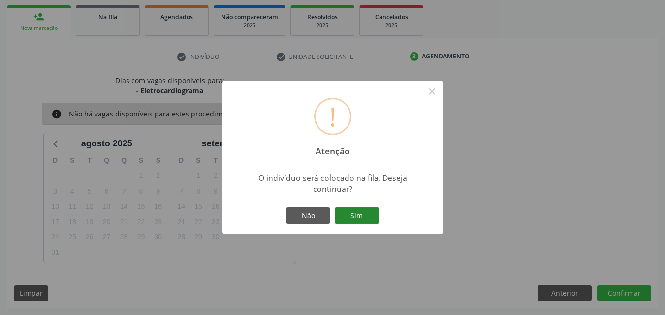
click at [366, 221] on button "Sim" at bounding box center [357, 216] width 44 height 17
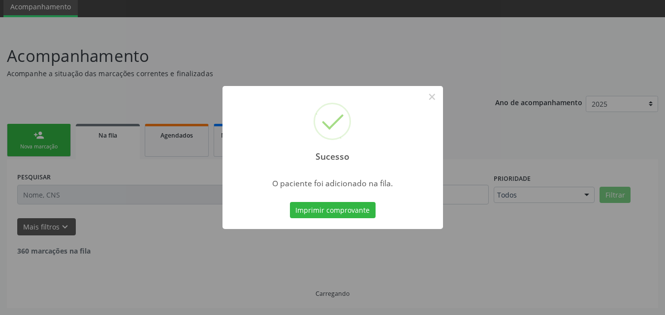
scroll to position [27, 0]
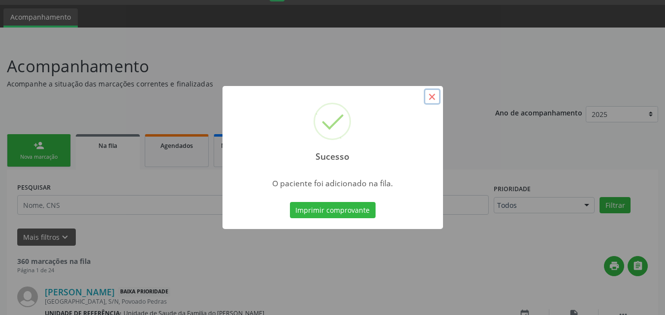
click at [428, 96] on button "×" at bounding box center [432, 97] width 17 height 17
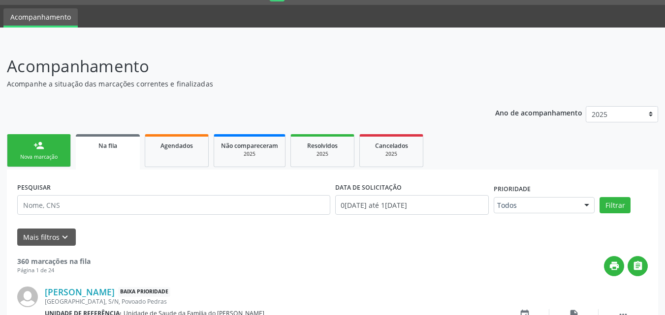
click at [64, 145] on link "person_add Nova marcação" at bounding box center [39, 150] width 64 height 33
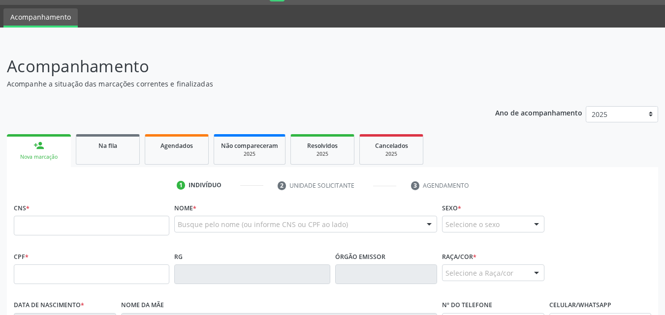
click at [43, 150] on div "person_add" at bounding box center [38, 145] width 11 height 11
click at [53, 221] on input "text" at bounding box center [91, 226] width 155 height 20
click at [53, 272] on input "text" at bounding box center [91, 275] width 155 height 20
type input "521.543.958-30"
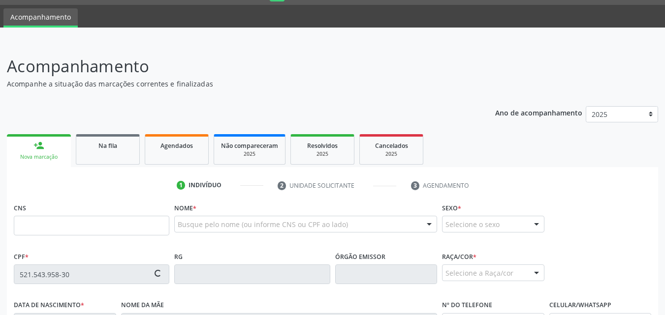
type input "700 0077 4363 8108"
type input "[DATE]"
type input "Ivonete [PERSON_NAME]"
type input "[PHONE_NUMBER]"
type input "69"
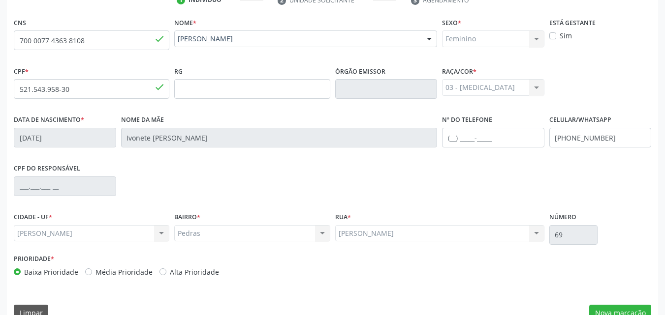
scroll to position [232, 0]
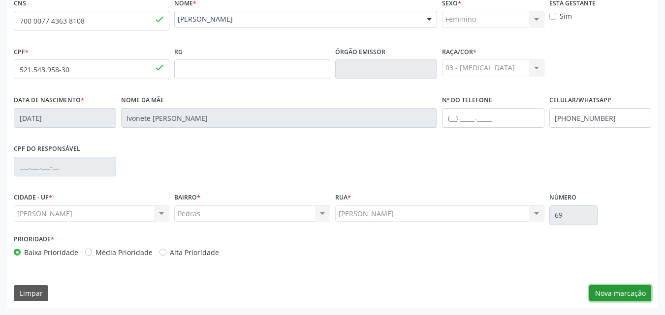
click at [612, 290] on button "Nova marcação" at bounding box center [620, 293] width 62 height 17
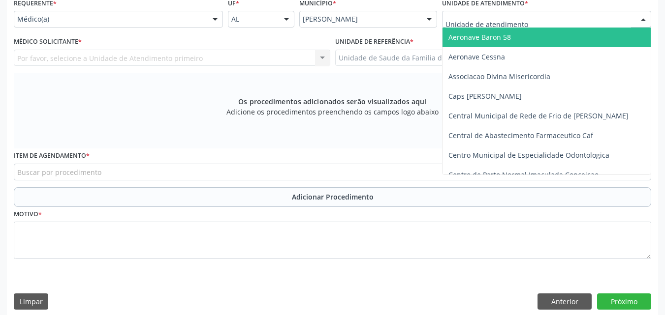
click at [529, 20] on div at bounding box center [546, 19] width 209 height 17
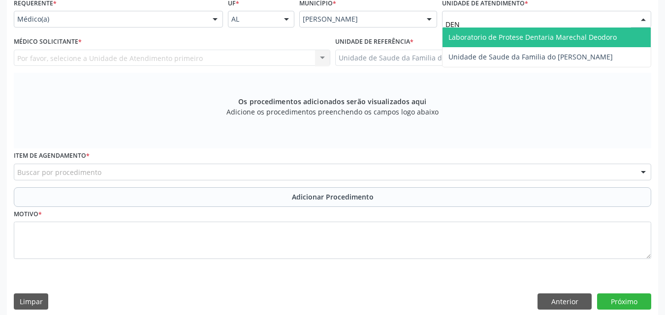
type input "DENI"
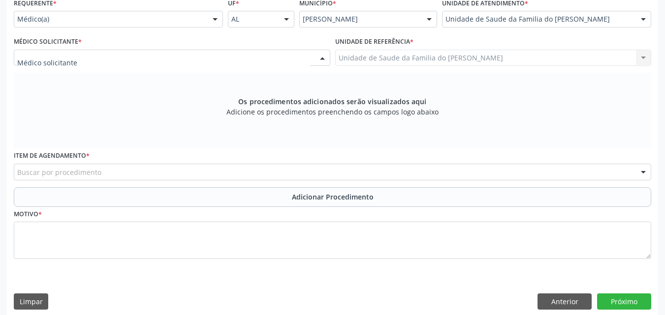
click at [139, 56] on div at bounding box center [172, 58] width 316 height 17
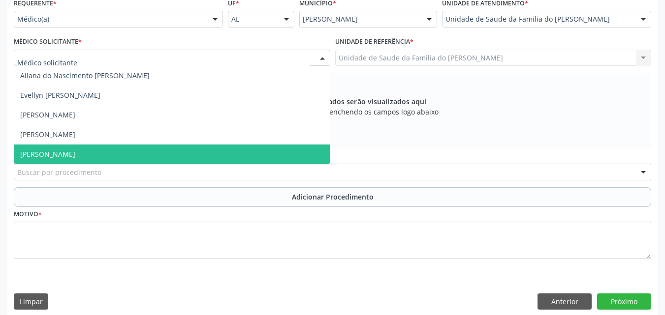
click at [96, 160] on span "[PERSON_NAME]" at bounding box center [171, 155] width 315 height 20
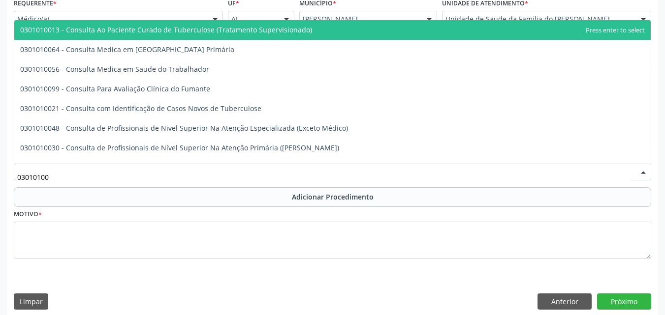
type input "030101004"
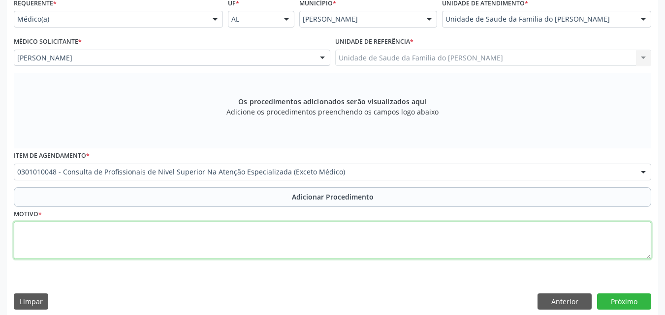
click at [90, 236] on textarea at bounding box center [332, 240] width 637 height 37
type textarea "D"
type textarea "CEO RAIO-X DO 18,28,38 E 48"
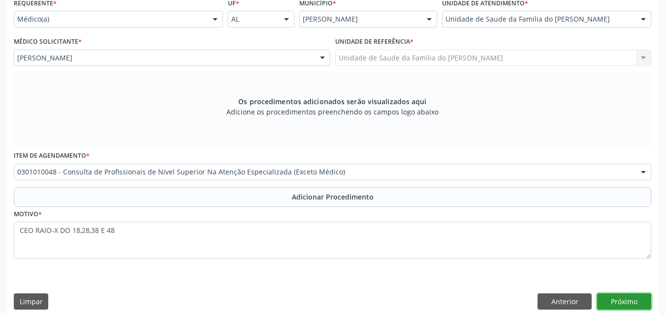
click at [632, 301] on button "Próximo" at bounding box center [624, 302] width 54 height 17
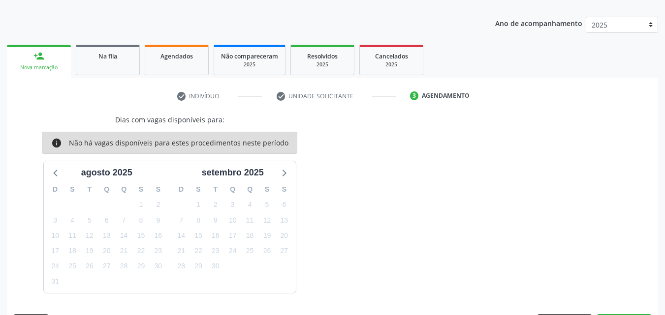
scroll to position [145, 0]
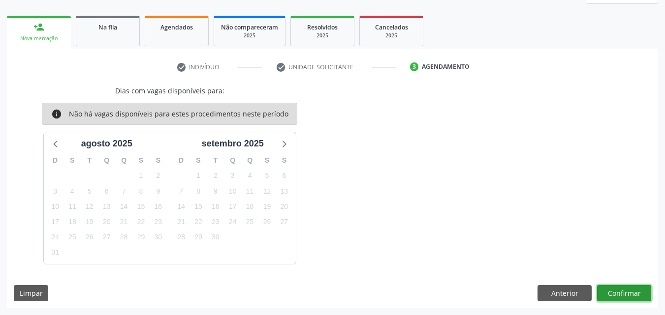
click at [632, 291] on button "Confirmar" at bounding box center [624, 293] width 54 height 17
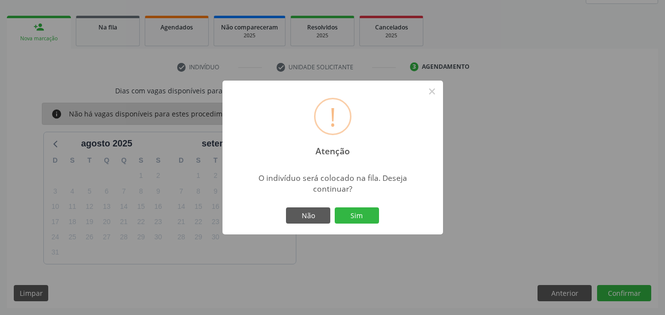
click at [359, 225] on div "Não Sim" at bounding box center [332, 216] width 97 height 21
click at [363, 218] on button "Sim" at bounding box center [357, 216] width 44 height 17
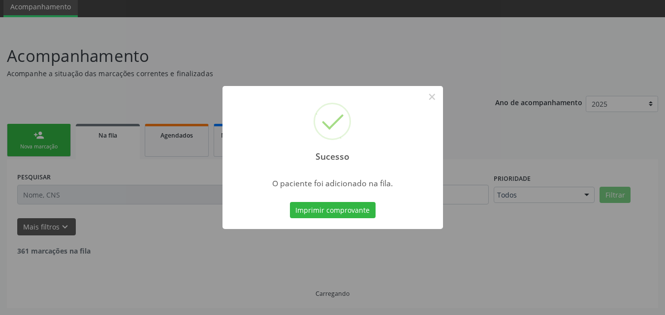
scroll to position [0, 0]
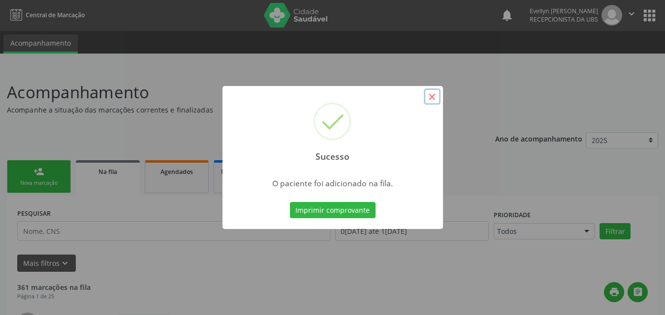
click at [434, 95] on button "×" at bounding box center [432, 97] width 17 height 17
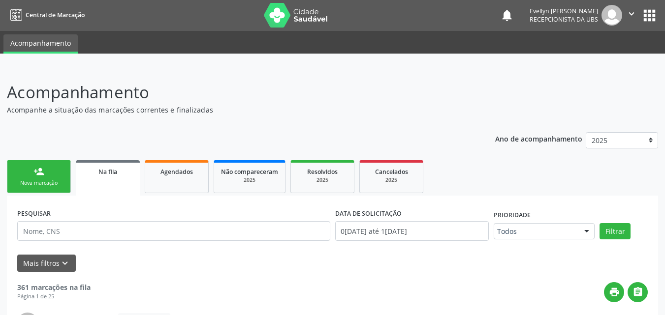
click at [65, 171] on link "person_add Nova marcação" at bounding box center [39, 176] width 64 height 33
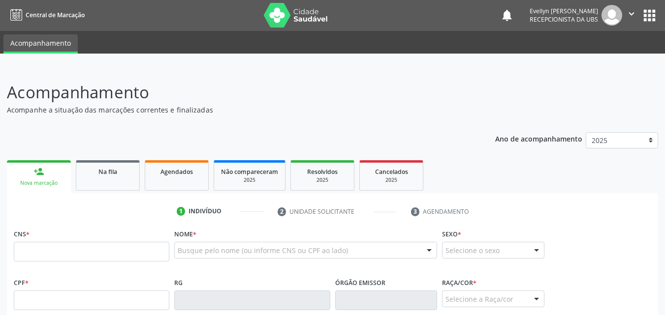
click at [40, 175] on div "person_add" at bounding box center [38, 171] width 11 height 11
click at [43, 248] on input "text" at bounding box center [91, 252] width 155 height 20
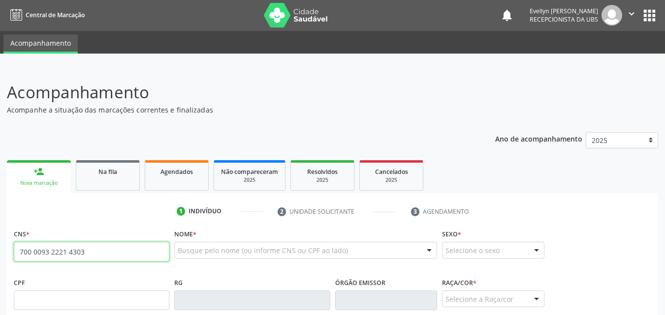
type input "700 0093 2221 4303"
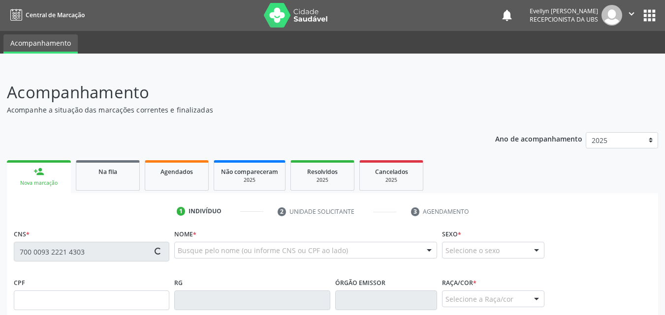
type input "069.822.764-65"
type input "[DATE]"
type input "[PERSON_NAME]"
type input "[PHONE_NUMBER]"
type input "S/N"
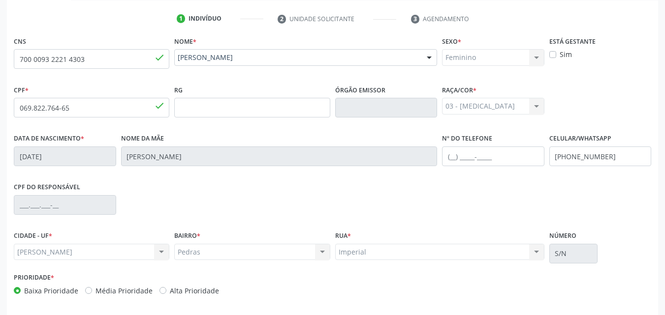
scroll to position [232, 0]
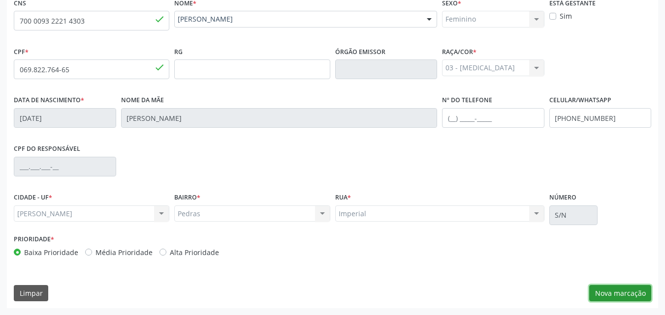
click at [602, 298] on button "Nova marcação" at bounding box center [620, 293] width 62 height 17
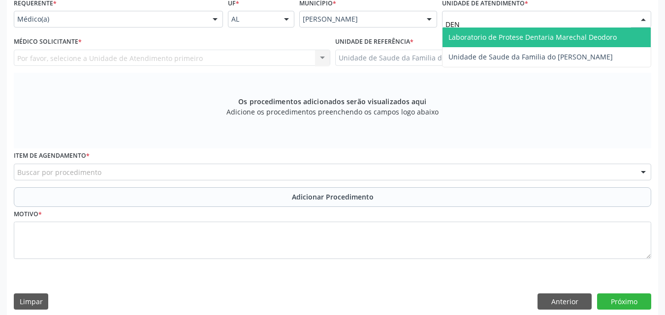
type input "DENI"
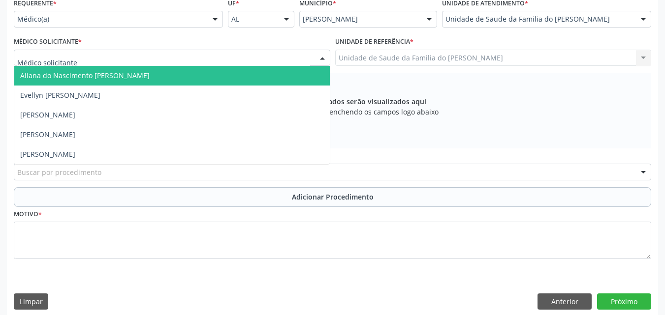
click at [280, 55] on div at bounding box center [172, 58] width 316 height 17
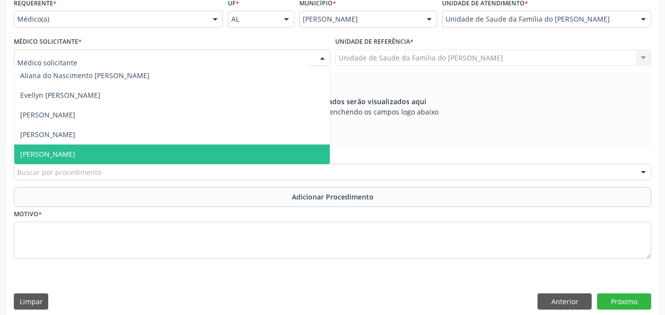
click at [209, 147] on span "[PERSON_NAME]" at bounding box center [171, 155] width 315 height 20
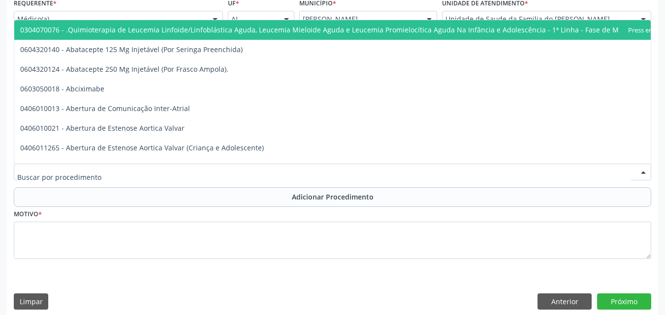
click at [312, 173] on div at bounding box center [332, 172] width 637 height 17
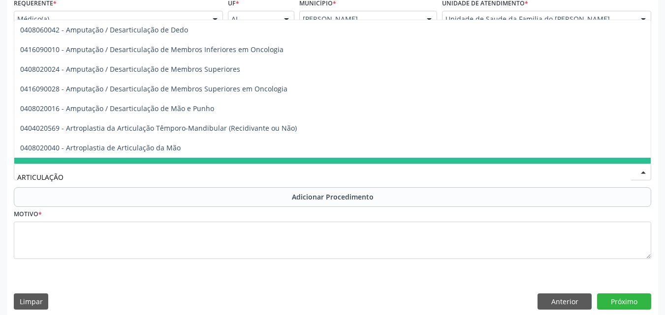
click at [21, 179] on input "ARTICULAÇÃO" at bounding box center [324, 177] width 614 height 20
click at [19, 179] on input "ARTICULAÇÃO" at bounding box center [324, 177] width 614 height 20
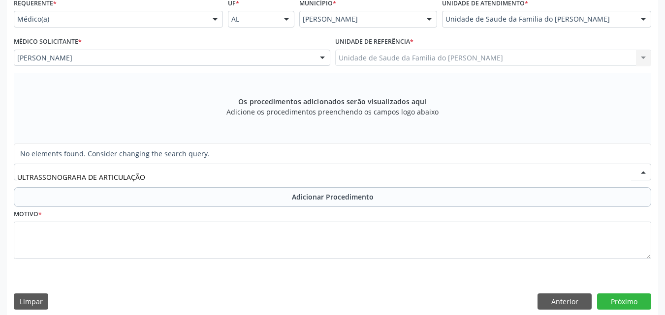
click at [152, 182] on input "ULTRASSONOGRAFIA DE ARTICULAÇÃO" at bounding box center [324, 177] width 614 height 20
drag, startPoint x: 128, startPoint y: 181, endPoint x: 67, endPoint y: 184, distance: 61.1
click at [67, 184] on input "ULTRASSONOGRAFIA DE [PERSON_NAME]" at bounding box center [324, 177] width 614 height 20
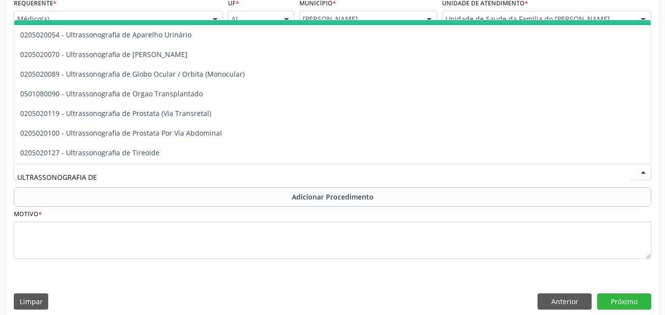
scroll to position [0, 0]
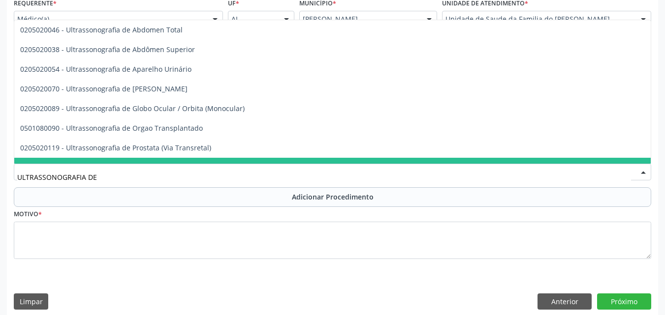
drag, startPoint x: 107, startPoint y: 174, endPoint x: 0, endPoint y: 177, distance: 106.8
click at [0, 177] on div "Acompanhamento Acompanhe a situação das marcações correntes e finalizadas Relat…" at bounding box center [332, 80] width 665 height 488
type input "R"
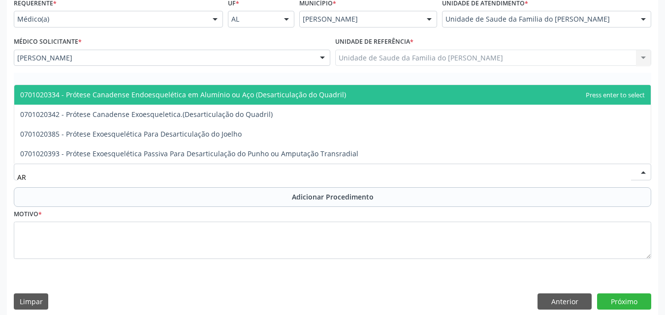
type input "A"
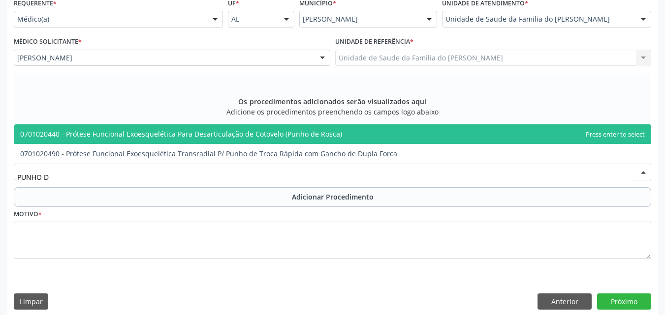
type input "PUNHO"
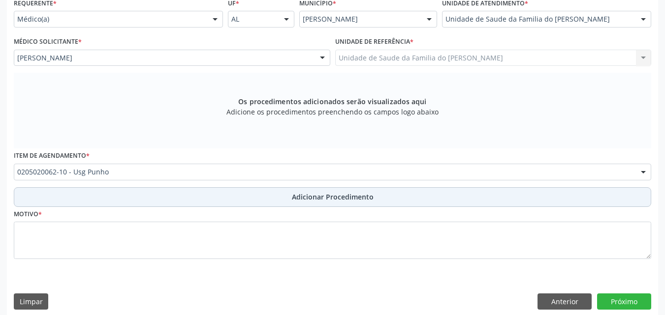
click at [126, 199] on button "Adicionar Procedimento" at bounding box center [332, 197] width 637 height 20
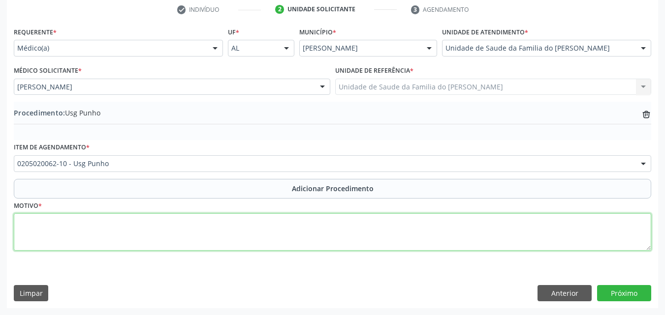
click at [159, 229] on textarea at bounding box center [332, 232] width 637 height 37
type textarea "OUTROS CISTOS DE BOLSA SINOVIAL"
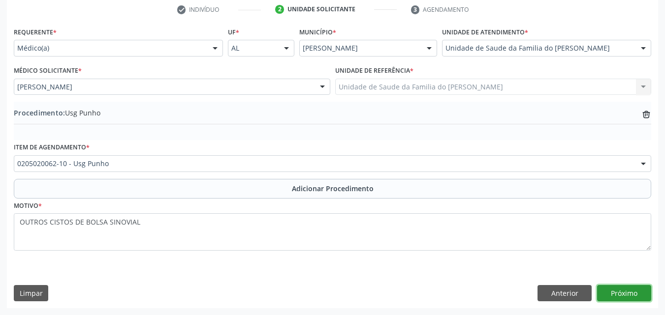
click at [611, 288] on button "Próximo" at bounding box center [624, 293] width 54 height 17
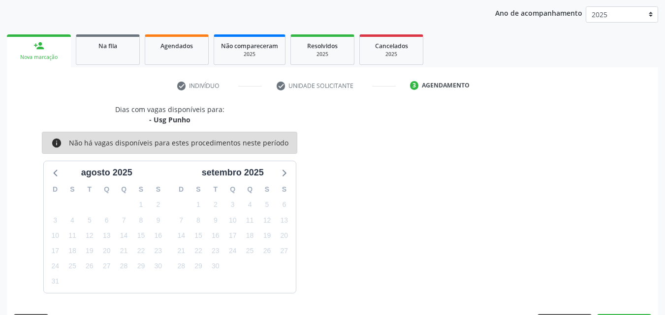
scroll to position [155, 0]
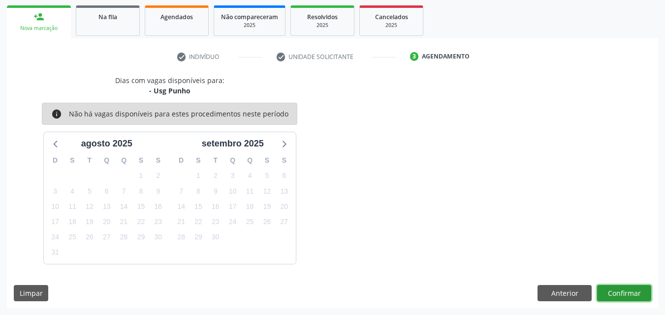
click at [622, 291] on button "Confirmar" at bounding box center [624, 293] width 54 height 17
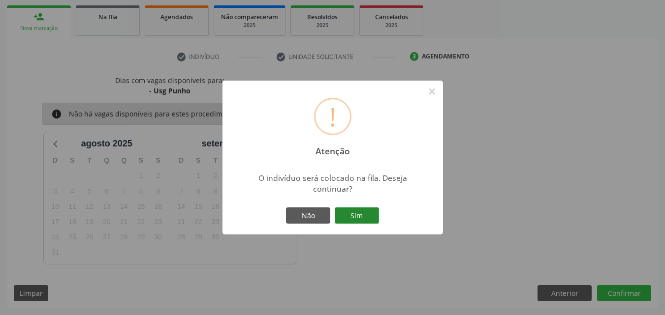
click at [351, 210] on button "Sim" at bounding box center [357, 216] width 44 height 17
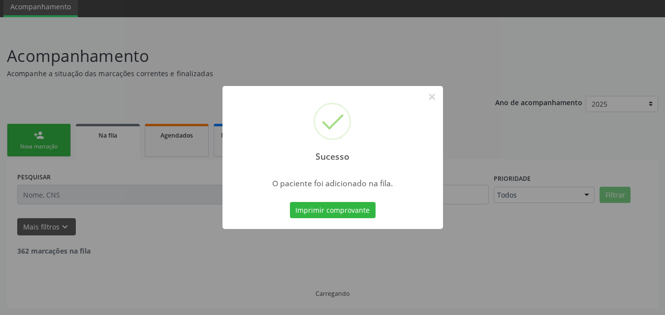
scroll to position [27, 0]
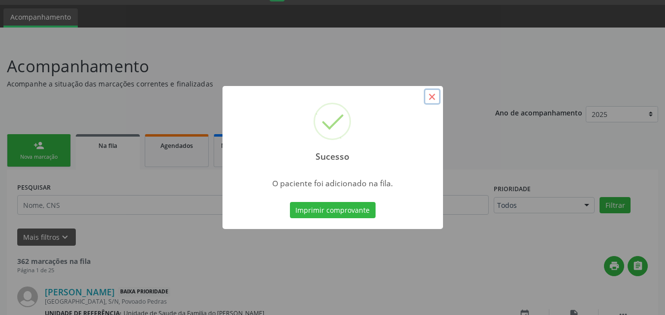
click at [430, 96] on button "×" at bounding box center [432, 97] width 17 height 17
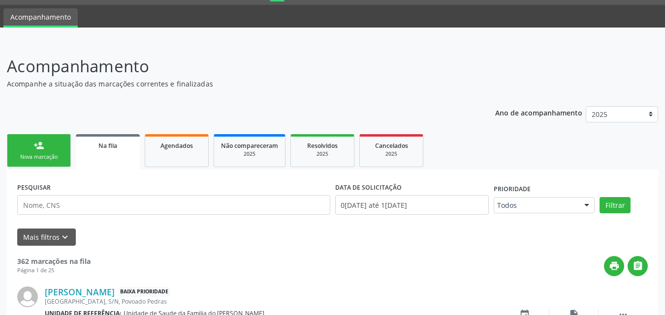
click at [60, 144] on link "person_add Nova marcação" at bounding box center [39, 150] width 64 height 33
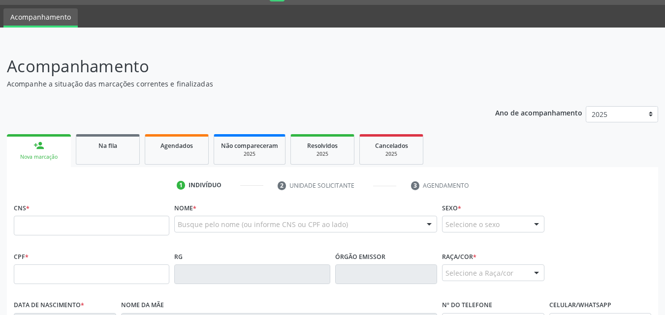
click at [60, 144] on link "person_add Nova marcação" at bounding box center [39, 150] width 64 height 33
click at [72, 219] on input "text" at bounding box center [91, 226] width 155 height 20
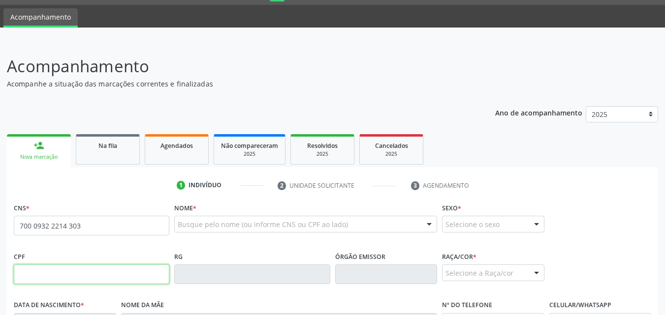
click at [93, 271] on input "text" at bounding box center [91, 275] width 155 height 20
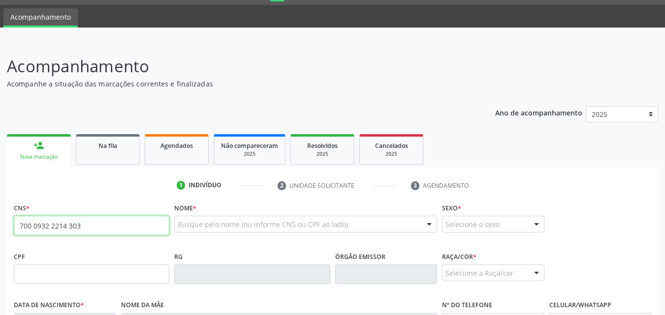
click at [40, 224] on input "700 0932 2214 303" at bounding box center [91, 226] width 155 height 20
click at [27, 228] on input "700 0932 2214 303" at bounding box center [91, 226] width 155 height 20
click at [27, 226] on input "700 9322 2143 03" at bounding box center [91, 226] width 155 height 20
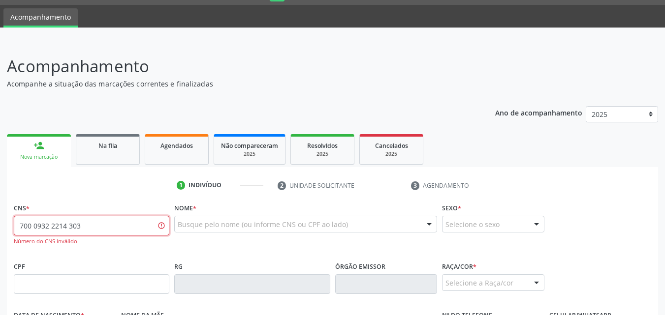
click at [27, 226] on input "700 0932 2214 303" at bounding box center [91, 226] width 155 height 20
type input "700 0093 2221 4303"
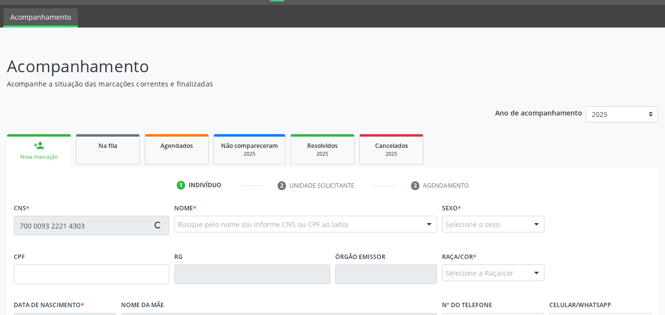
type input "069.822.764-65"
type input "[DATE]"
type input "[PERSON_NAME]"
type input "[PHONE_NUMBER]"
type input "S/N"
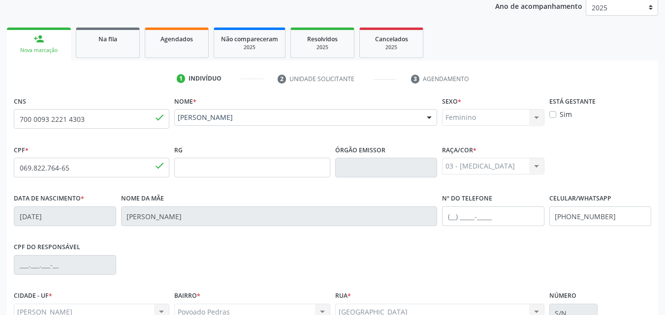
scroll to position [232, 0]
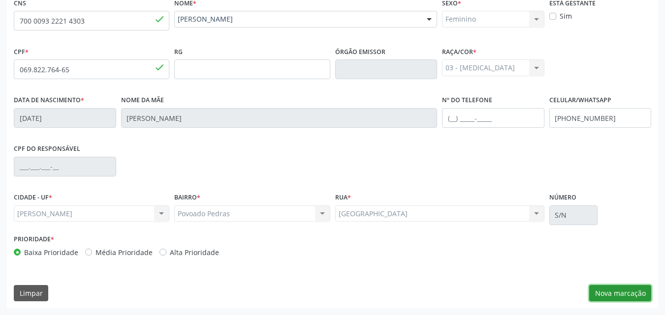
click at [614, 298] on button "Nova marcação" at bounding box center [620, 293] width 62 height 17
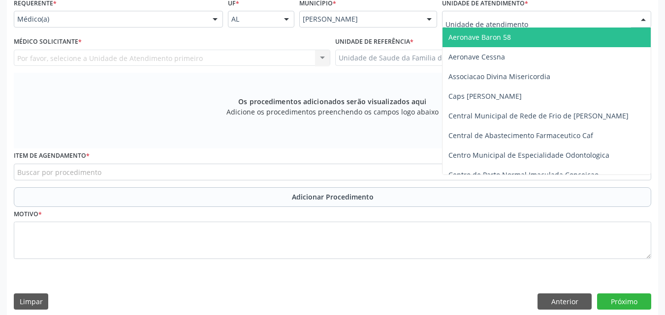
click at [548, 14] on div at bounding box center [546, 19] width 209 height 17
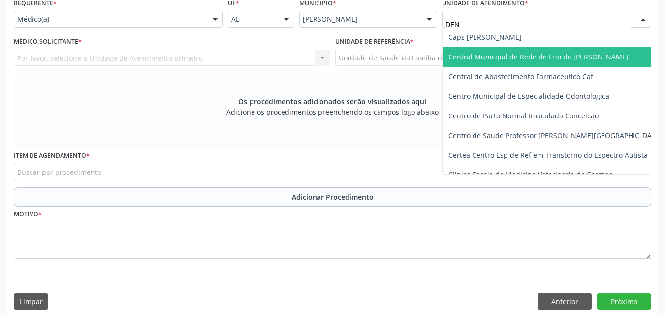
type input "DENI"
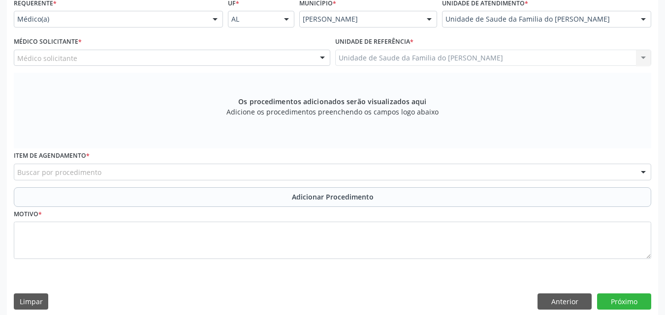
click at [232, 61] on div "Médico solicitante" at bounding box center [172, 58] width 316 height 17
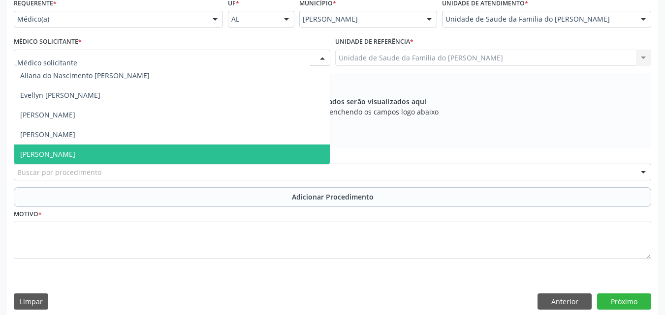
click at [184, 150] on span "[PERSON_NAME]" at bounding box center [171, 155] width 315 height 20
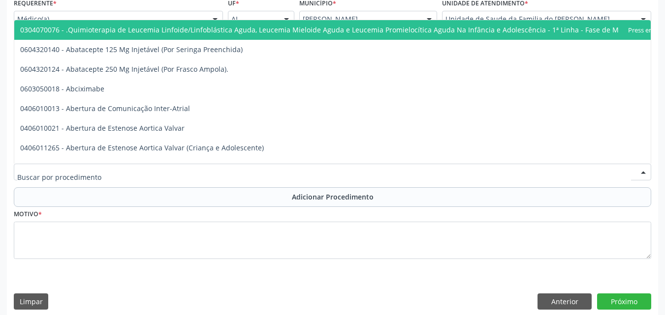
click at [175, 174] on div at bounding box center [332, 172] width 637 height 17
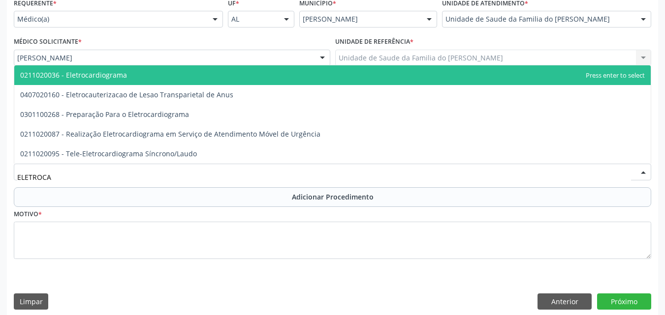
type input "ELETROCAR"
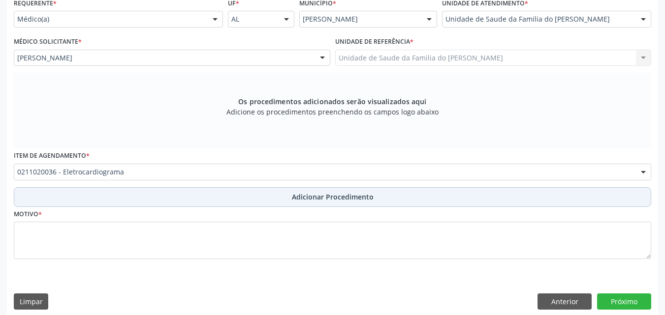
click at [173, 192] on button "Adicionar Procedimento" at bounding box center [332, 197] width 637 height 20
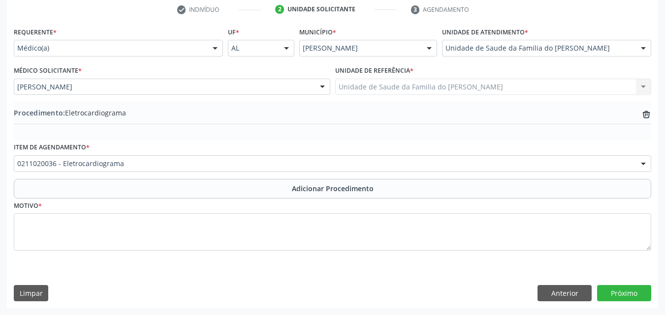
scroll to position [203, 0]
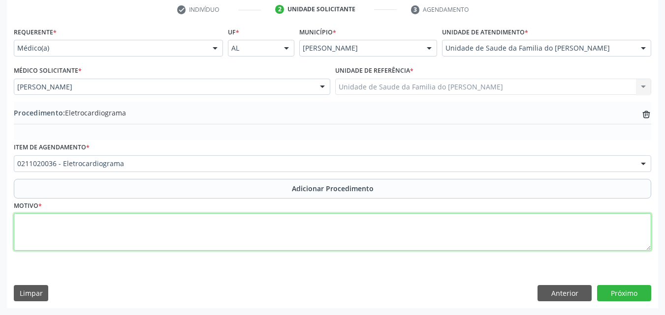
click at [179, 234] on textarea at bounding box center [332, 232] width 637 height 37
type textarea "DOR TORACICA, NÃO ESPECIFICADA"
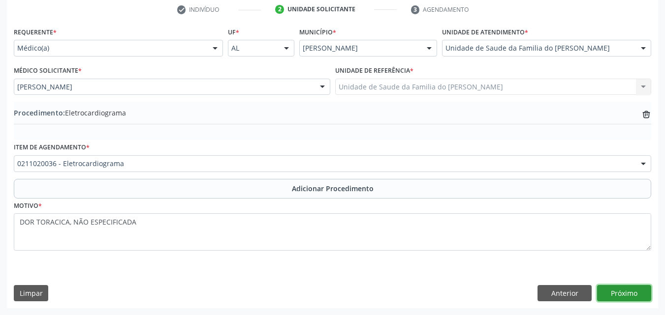
click at [629, 288] on button "Próximo" at bounding box center [624, 293] width 54 height 17
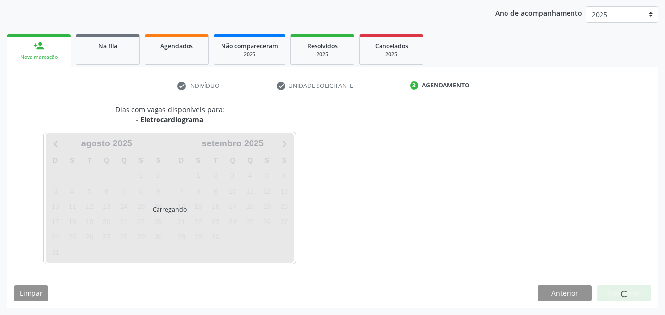
scroll to position [155, 0]
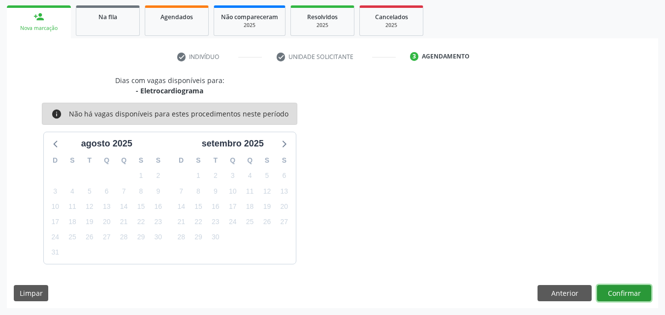
click at [626, 291] on button "Confirmar" at bounding box center [624, 293] width 54 height 17
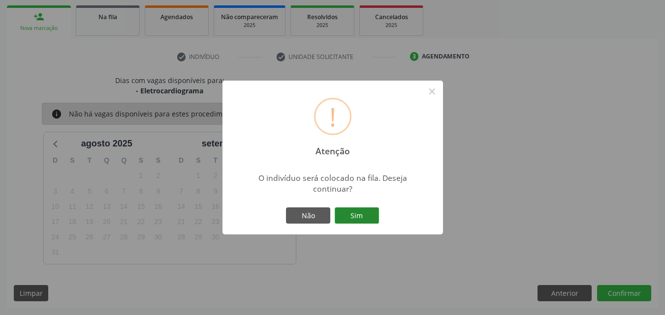
click at [369, 209] on button "Sim" at bounding box center [357, 216] width 44 height 17
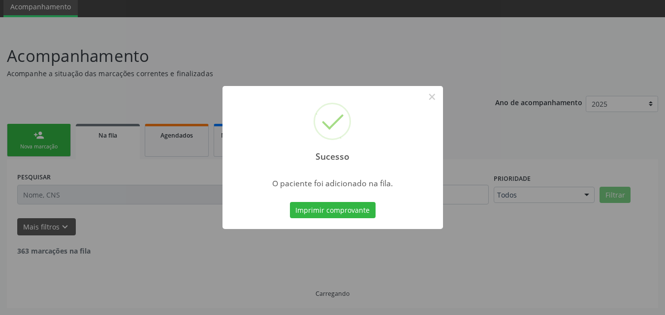
scroll to position [27, 0]
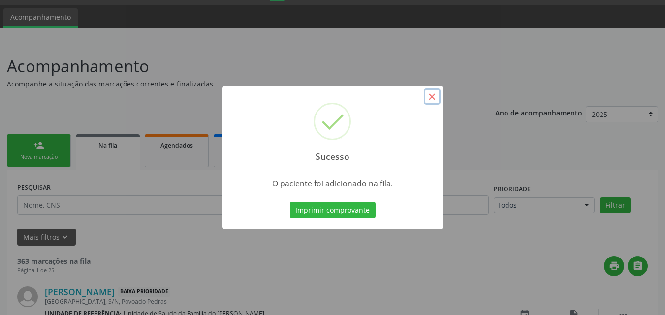
click at [433, 99] on button "×" at bounding box center [432, 97] width 17 height 17
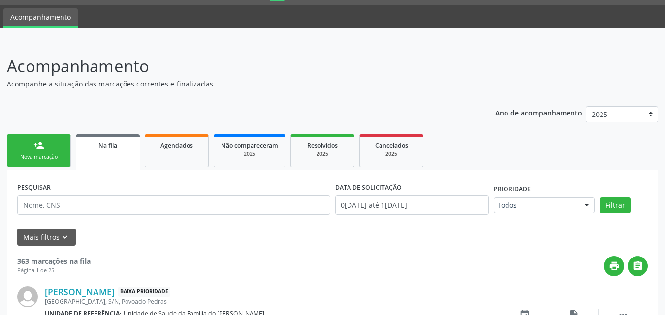
click at [36, 163] on link "person_add Nova marcação" at bounding box center [39, 150] width 64 height 33
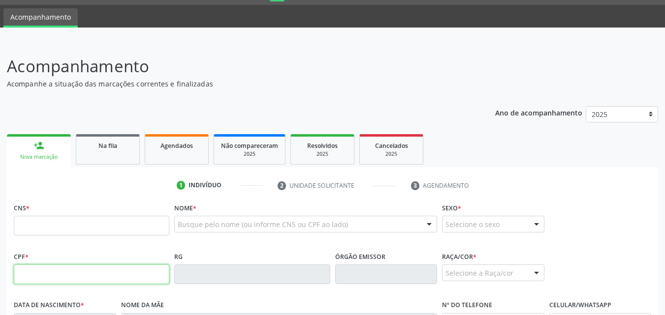
click at [40, 266] on input "text" at bounding box center [91, 275] width 155 height 20
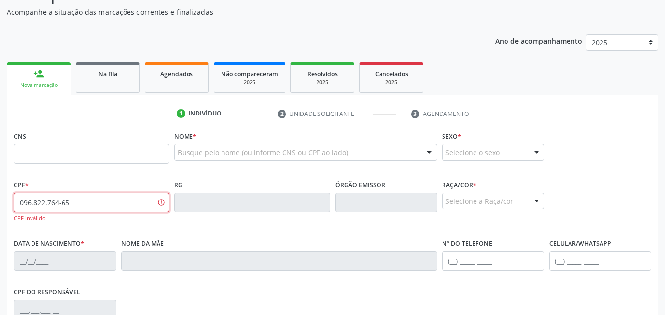
scroll to position [111, 0]
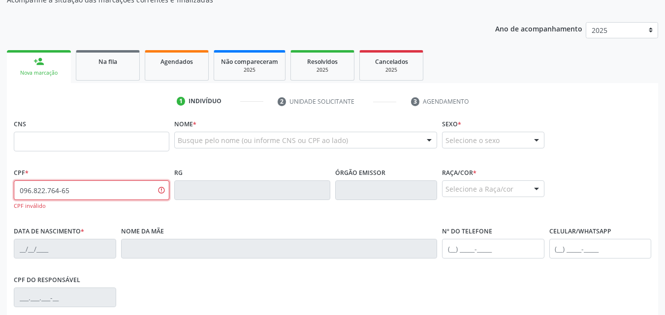
click at [29, 193] on input "096.822.764-65" at bounding box center [91, 191] width 155 height 20
type input "0"
type input "069.822.764-65"
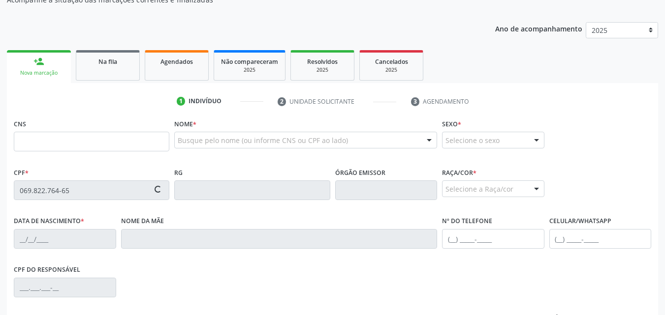
type input "700 0093 2221 4303"
type input "[DATE]"
type input "[PERSON_NAME]"
type input "[PHONE_NUMBER]"
type input "S/N"
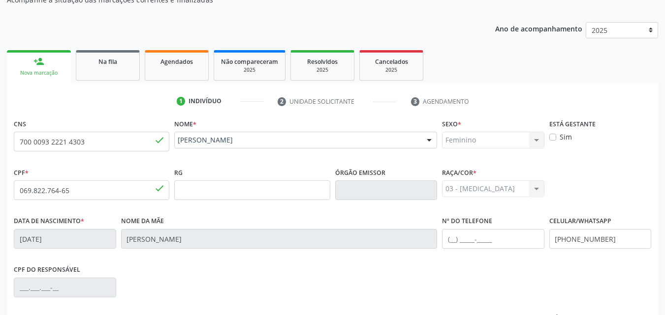
scroll to position [232, 0]
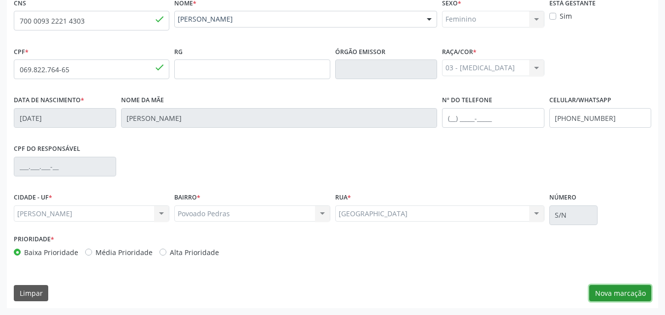
click at [623, 288] on button "Nova marcação" at bounding box center [620, 293] width 62 height 17
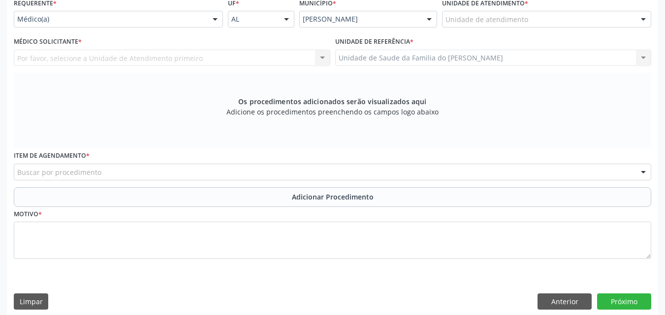
click at [585, 18] on div "Unidade de atendimento" at bounding box center [546, 19] width 209 height 17
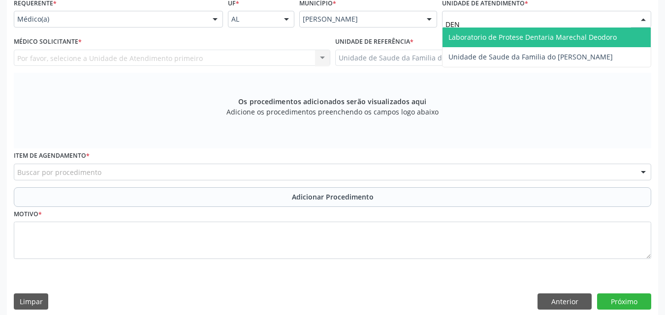
type input "DENI"
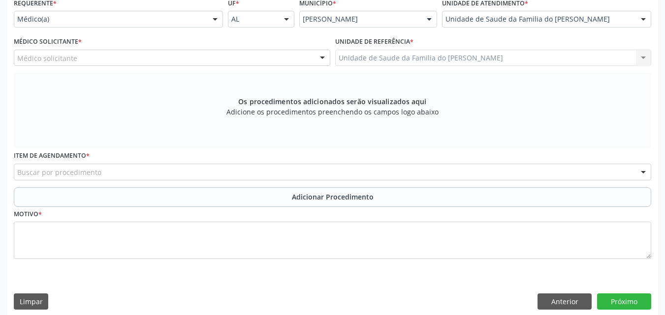
click at [250, 49] on div "Médico Solicitante * Médico solicitante [PERSON_NAME] [PERSON_NAME] [PERSON_NAM…" at bounding box center [172, 49] width 316 height 31
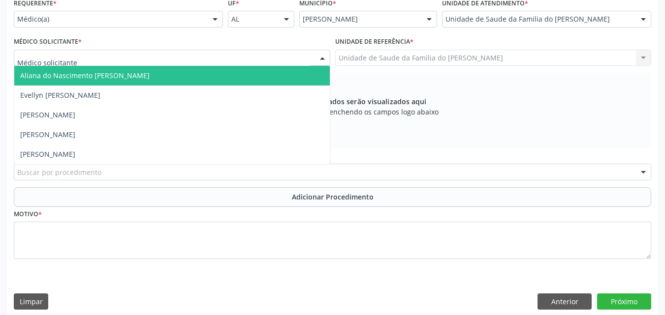
click at [246, 53] on div at bounding box center [172, 58] width 316 height 17
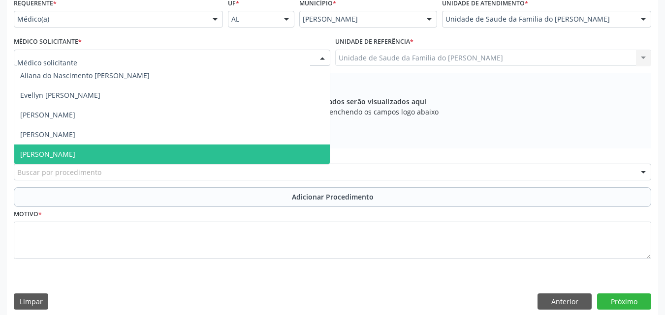
click at [163, 155] on span "[PERSON_NAME]" at bounding box center [171, 155] width 315 height 20
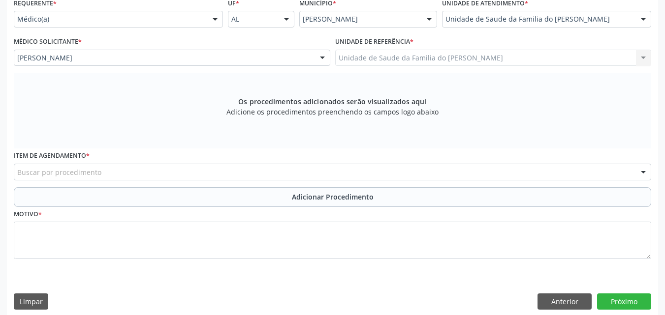
click at [159, 174] on div "Buscar por procedimento" at bounding box center [332, 172] width 637 height 17
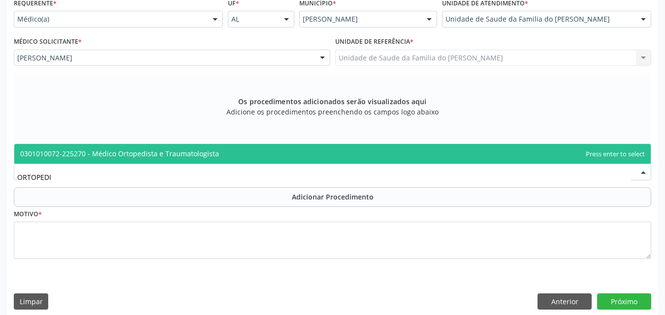
type input "ORTOPEDIS"
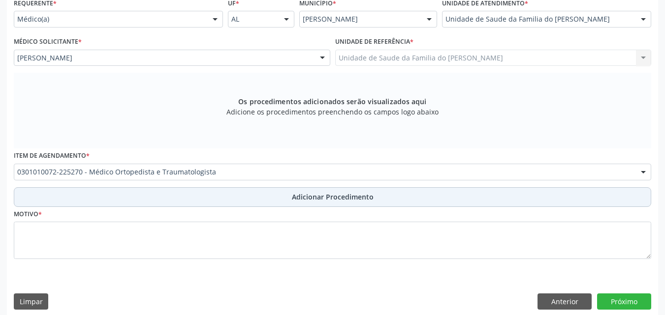
click at [164, 197] on button "Adicionar Procedimento" at bounding box center [332, 197] width 637 height 20
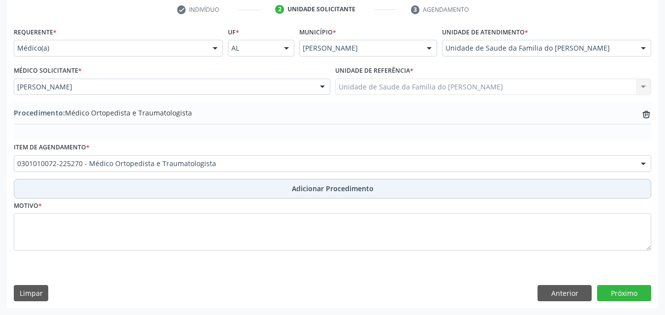
scroll to position [203, 0]
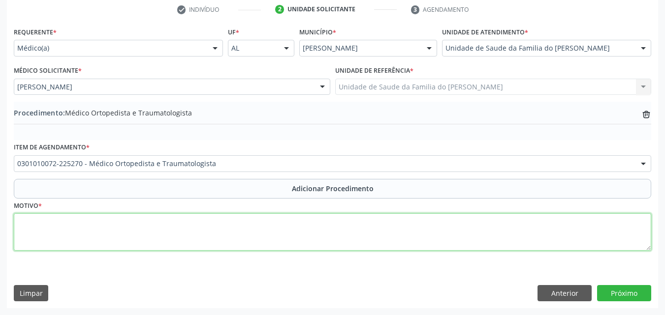
click at [158, 228] on textarea at bounding box center [332, 232] width 637 height 37
type textarea "CISTO SINOVIAL EM PULSO DIREITO COM DESCONFORTO ARTICULAR ASSOCIADO"
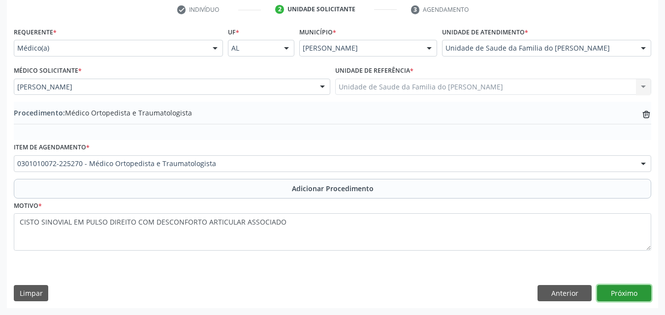
click at [608, 285] on button "Próximo" at bounding box center [624, 293] width 54 height 17
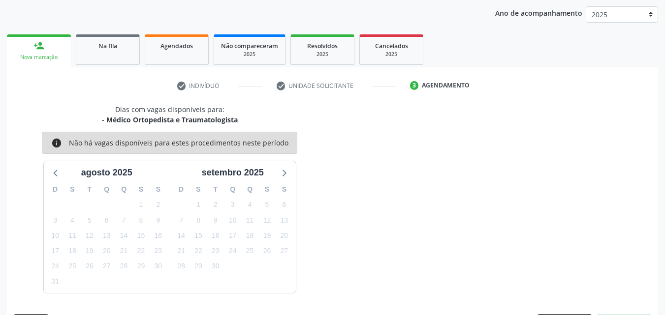
scroll to position [155, 0]
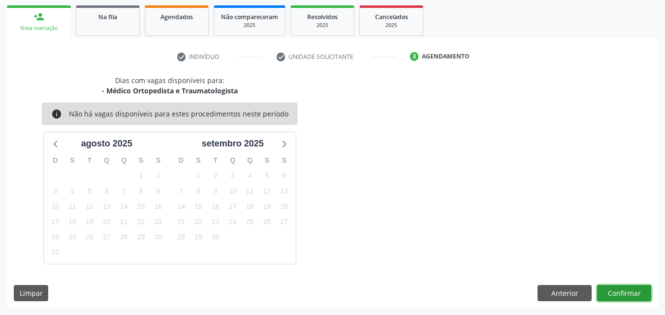
click at [625, 287] on button "Confirmar" at bounding box center [624, 293] width 54 height 17
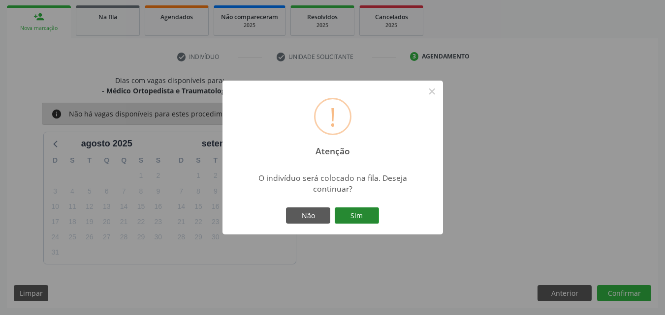
click at [365, 213] on button "Sim" at bounding box center [357, 216] width 44 height 17
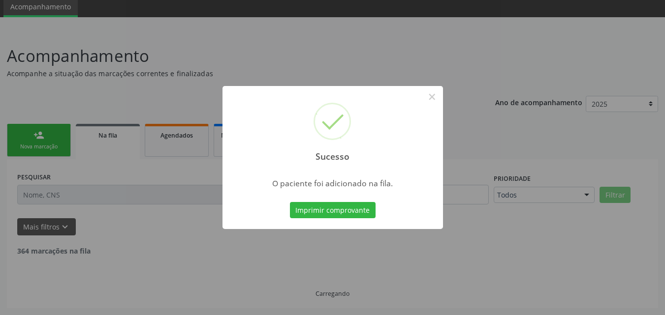
scroll to position [27, 0]
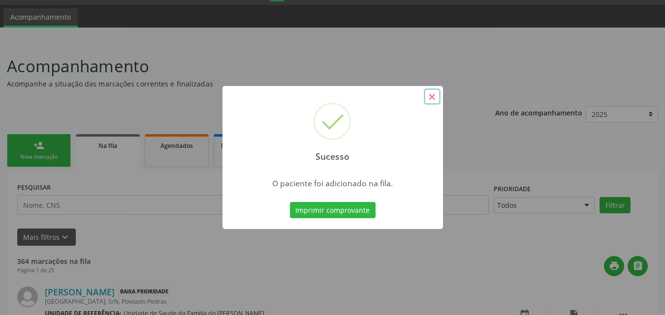
click at [430, 99] on button "×" at bounding box center [432, 97] width 17 height 17
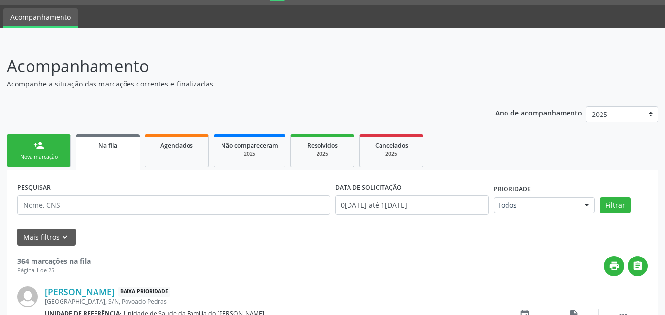
click at [55, 143] on link "person_add Nova marcação" at bounding box center [39, 150] width 64 height 33
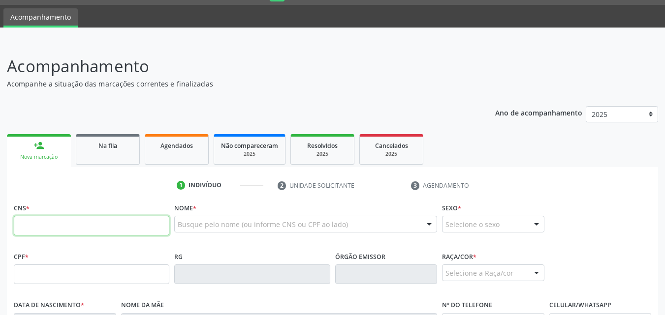
click at [102, 227] on input "text" at bounding box center [91, 226] width 155 height 20
type input "703 4052 3174 6318"
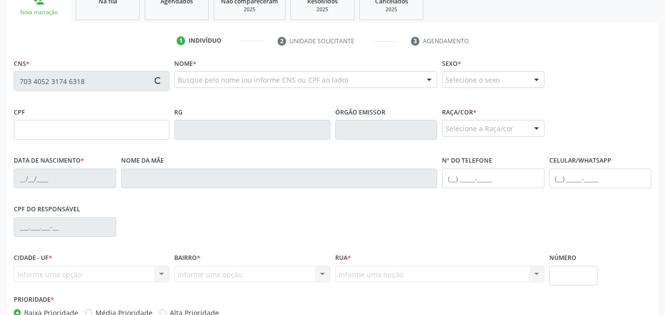
scroll to position [186, 0]
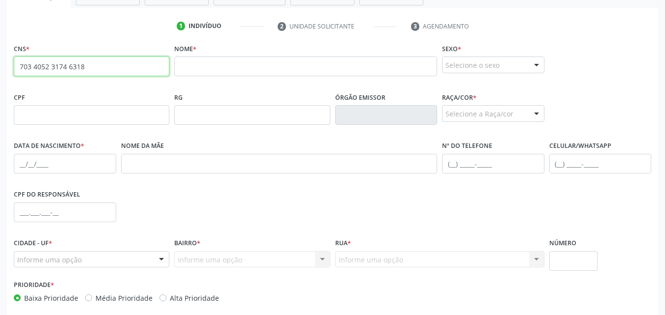
click at [65, 69] on input "703 4052 3174 6318" at bounding box center [91, 67] width 155 height 20
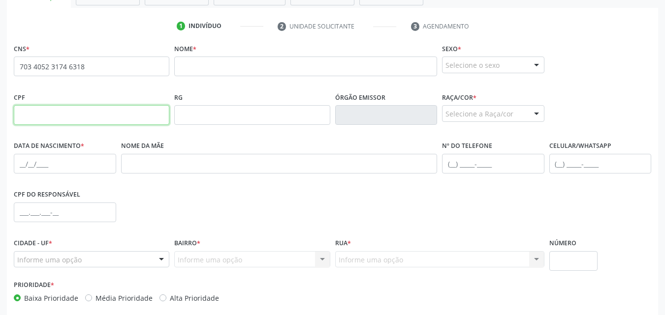
click at [131, 107] on input "text" at bounding box center [91, 115] width 155 height 20
paste input "035.275.274-27"
type input "035.275.274-27"
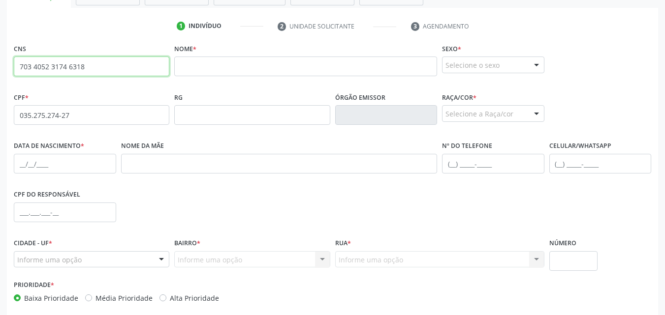
click at [103, 70] on input "703 4052 3174 6318" at bounding box center [91, 67] width 155 height 20
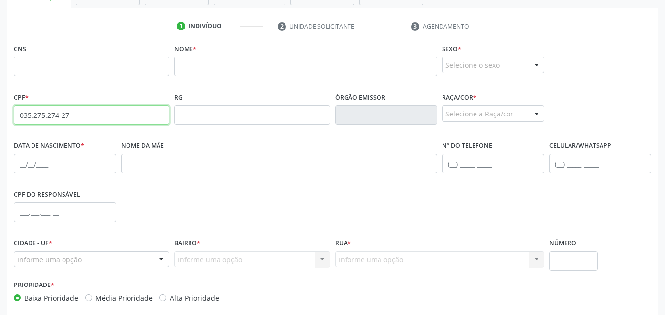
click at [108, 115] on input "035.275.274-27" at bounding box center [91, 115] width 155 height 20
type input "035.275.274-27"
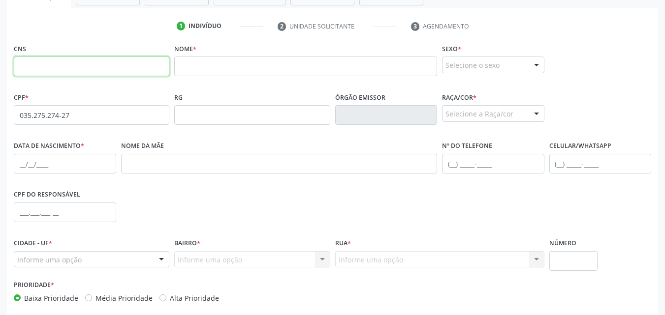
click at [116, 64] on input "text" at bounding box center [91, 67] width 155 height 20
paste input "703 4052 3174 6318"
type input "703 4052 3174 6318"
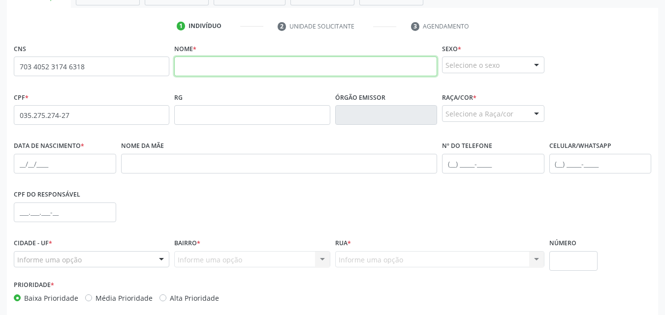
click at [333, 62] on input "text" at bounding box center [305, 67] width 263 height 20
paste input "[PERSON_NAME]"
type input "[PERSON_NAME]"
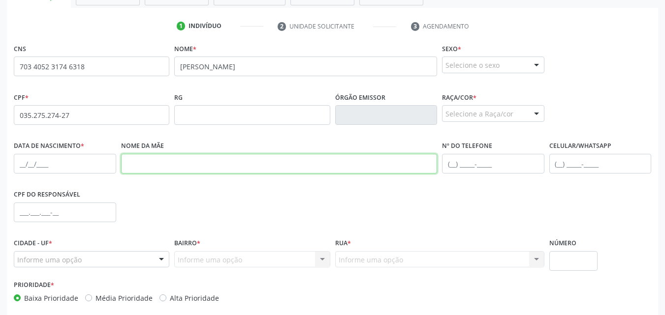
click at [169, 160] on input "text" at bounding box center [279, 164] width 316 height 20
paste input "[PERSON_NAME]"
type input "[PERSON_NAME]"
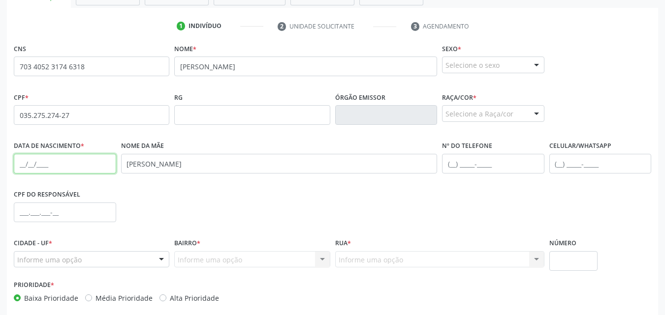
click at [95, 156] on input "text" at bounding box center [65, 164] width 102 height 20
paste input "1[DATE]"
type input "1[DATE]"
click at [500, 59] on div "Selecione o sexo" at bounding box center [493, 65] width 102 height 17
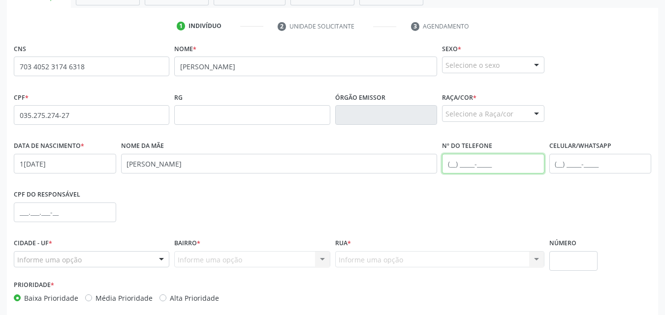
click at [521, 161] on input "text" at bounding box center [493, 164] width 102 height 20
paste input "[PHONE_NUMBER]"
type input "[PHONE_NUMBER]"
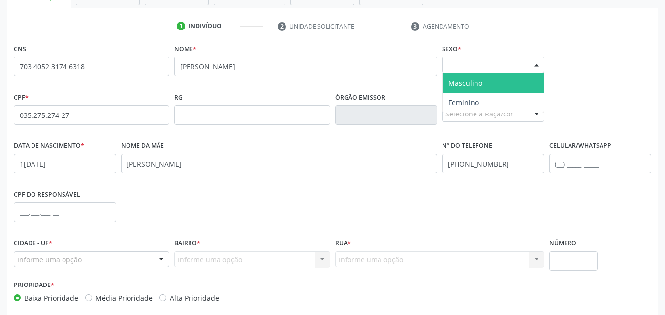
click at [531, 68] on div at bounding box center [536, 65] width 15 height 17
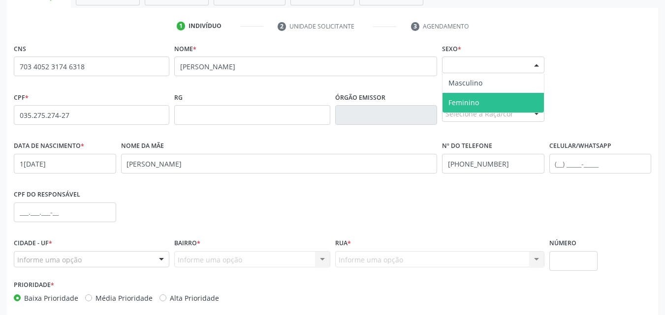
click at [517, 103] on span "Feminino" at bounding box center [492, 103] width 101 height 20
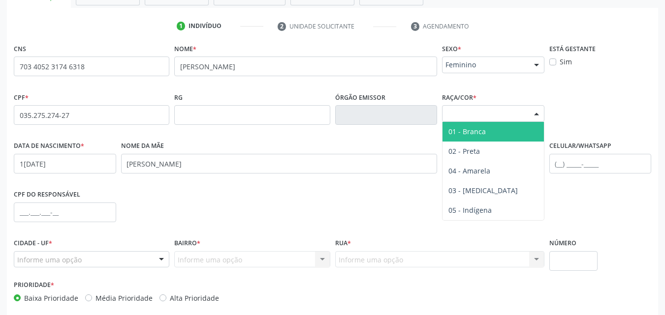
click at [517, 108] on div "Selecione a Raça/cor" at bounding box center [493, 113] width 102 height 17
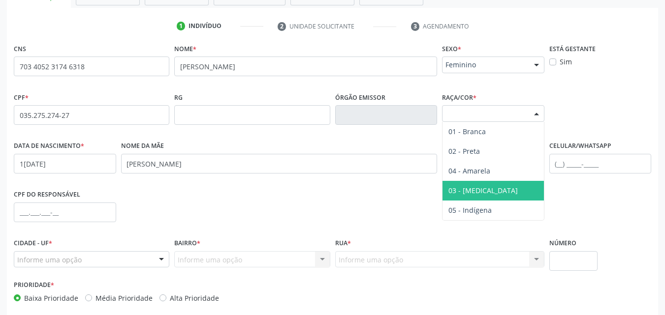
click at [491, 195] on span "03 - [MEDICAL_DATA]" at bounding box center [492, 191] width 101 height 20
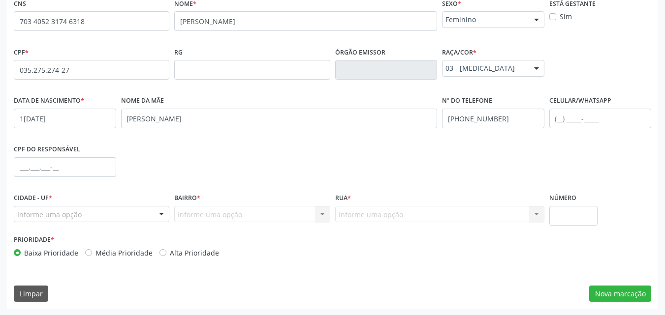
scroll to position [232, 0]
drag, startPoint x: 67, startPoint y: 205, endPoint x: 76, endPoint y: 218, distance: 16.0
click at [76, 218] on div "Cidade - UF * Informe uma opção Marechal Deodoro - AL Nenhum resultado encontra…" at bounding box center [91, 205] width 155 height 31
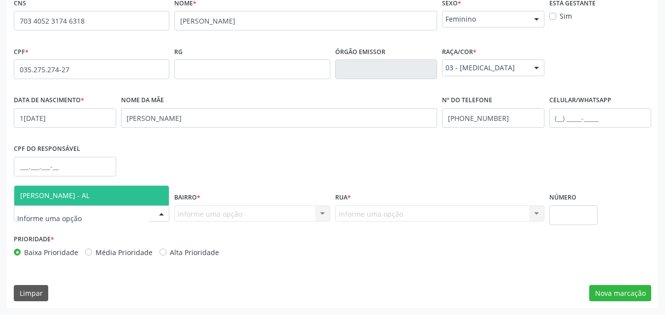
click at [98, 199] on span "[PERSON_NAME] - AL" at bounding box center [91, 196] width 154 height 20
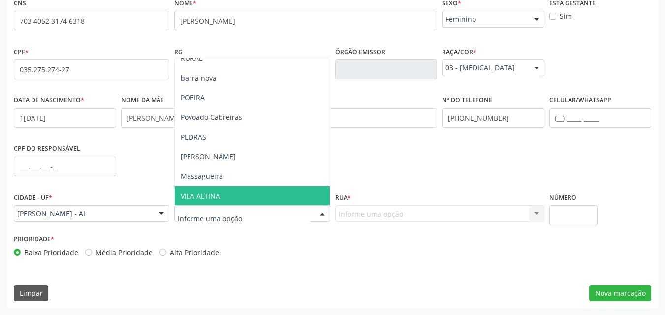
type input "D"
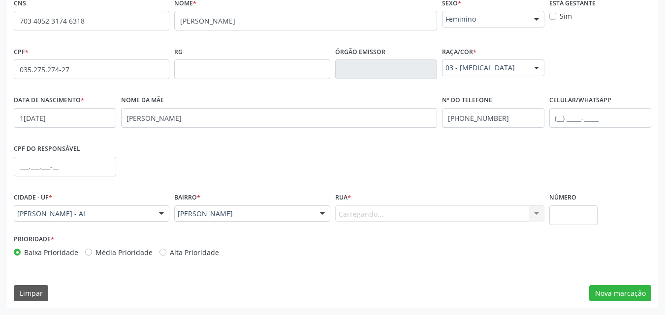
scroll to position [0, 0]
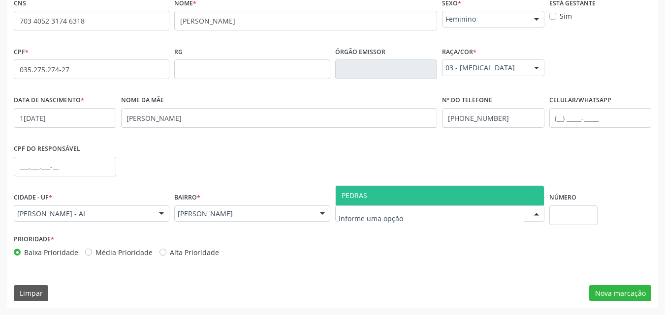
click at [366, 200] on span "PEDRAS" at bounding box center [354, 195] width 26 height 9
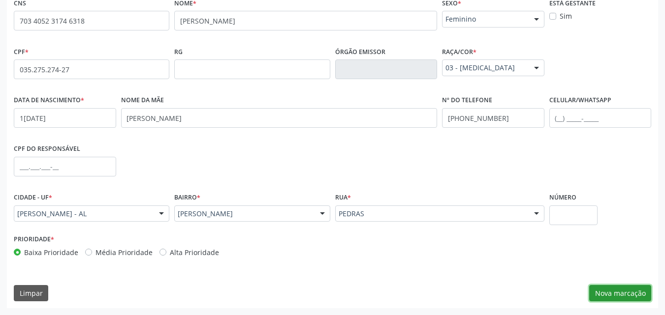
click at [611, 296] on button "Nova marcação" at bounding box center [620, 293] width 62 height 17
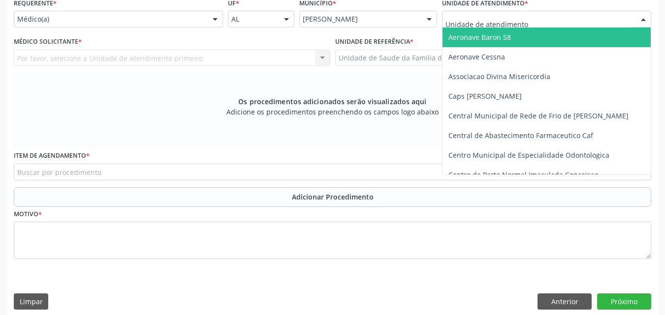
click at [543, 12] on div at bounding box center [546, 19] width 209 height 17
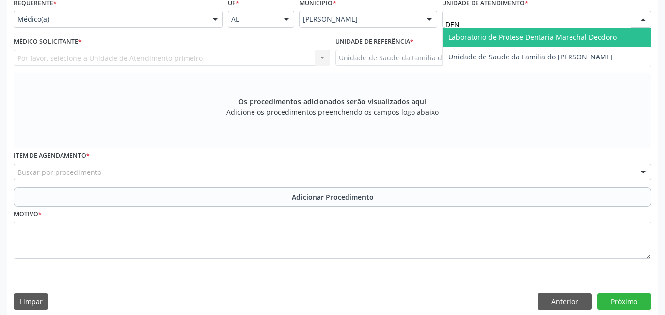
type input "DENI"
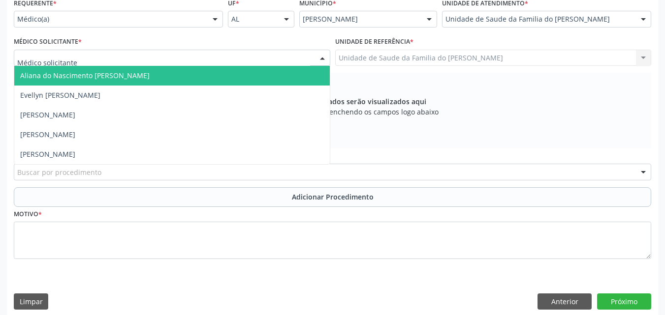
click at [245, 61] on div at bounding box center [172, 58] width 316 height 17
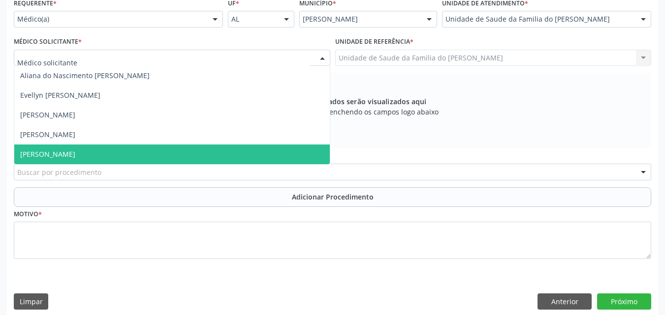
click at [181, 154] on span "[PERSON_NAME]" at bounding box center [171, 155] width 315 height 20
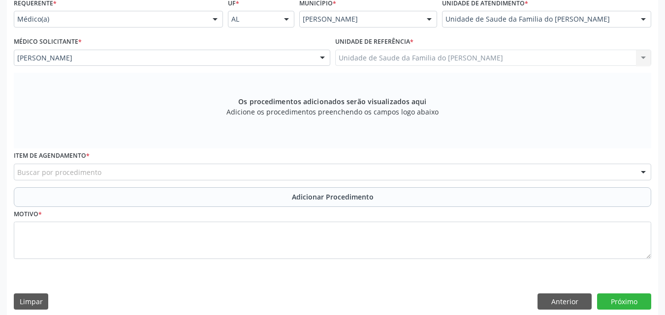
click at [180, 181] on div "Item de agendamento * Buscar por procedimento 0304070076 - .Quimioterapia de Le…" at bounding box center [332, 168] width 642 height 38
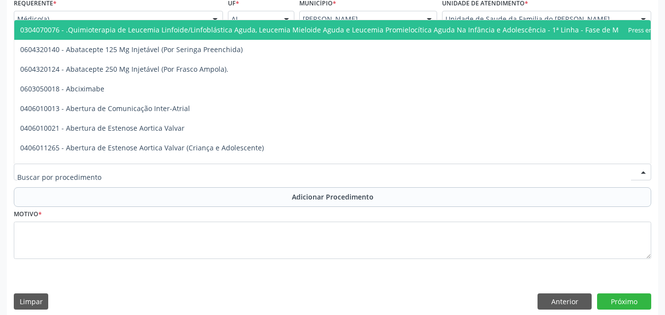
click at [187, 173] on div at bounding box center [332, 172] width 637 height 17
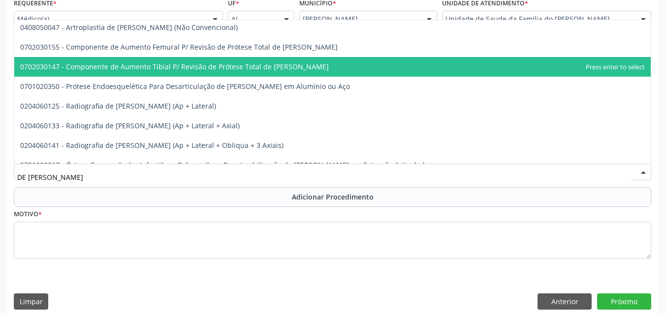
scroll to position [33, 0]
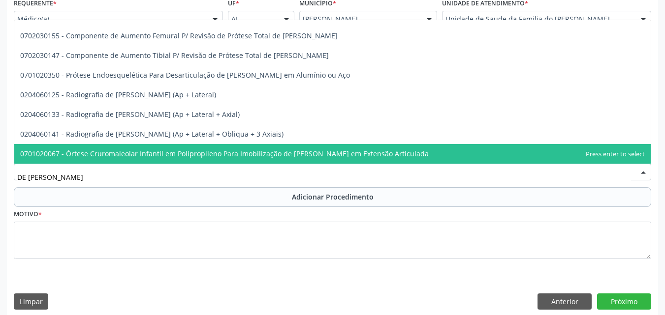
click at [162, 180] on input "DE [PERSON_NAME]" at bounding box center [324, 177] width 614 height 20
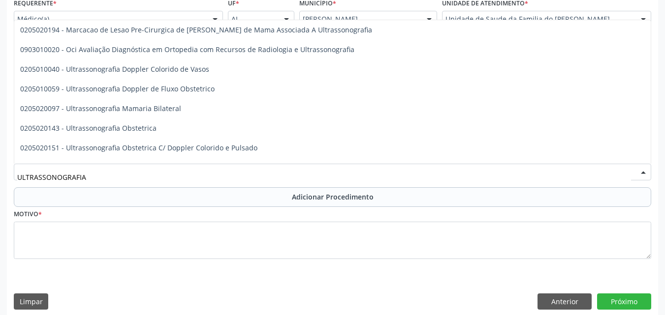
scroll to position [0, 0]
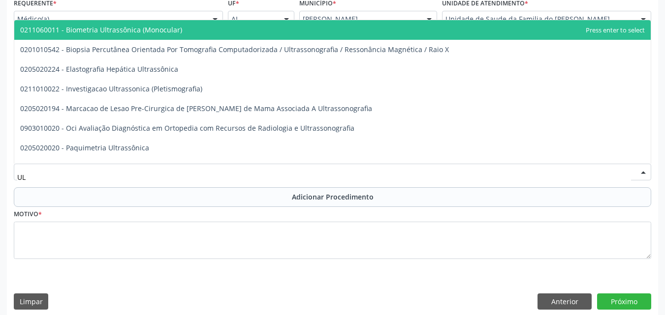
type input "U"
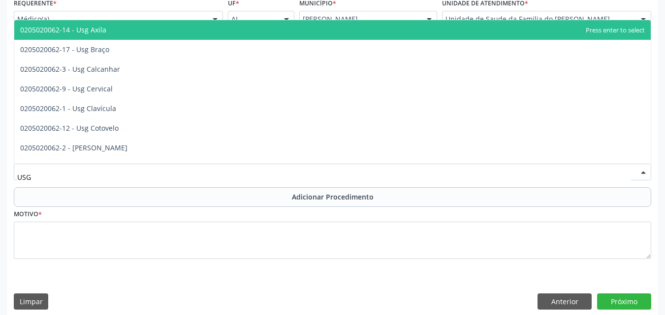
type input "USG J"
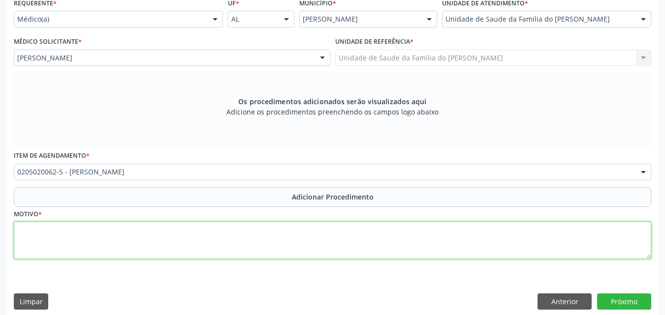
click at [148, 239] on textarea at bounding box center [332, 240] width 637 height 37
type textarea "ULTRASSONOGRAFIA DE ARTICULAÇÃO ([PERSON_NAME]) DOR EM [PERSON_NAME]"
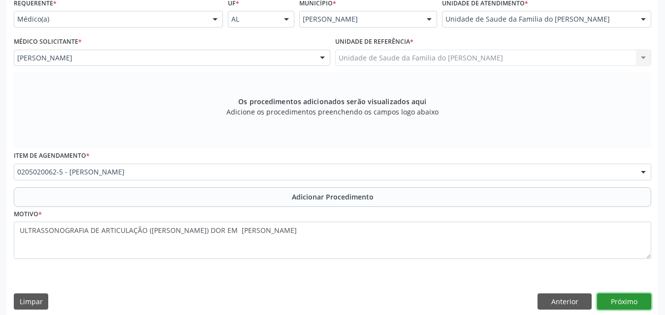
click at [640, 309] on button "Próximo" at bounding box center [624, 302] width 54 height 17
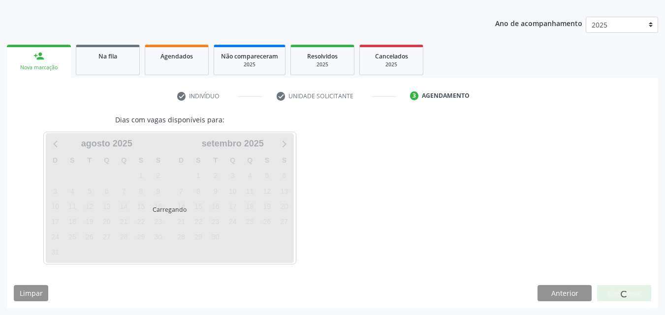
scroll to position [145, 0]
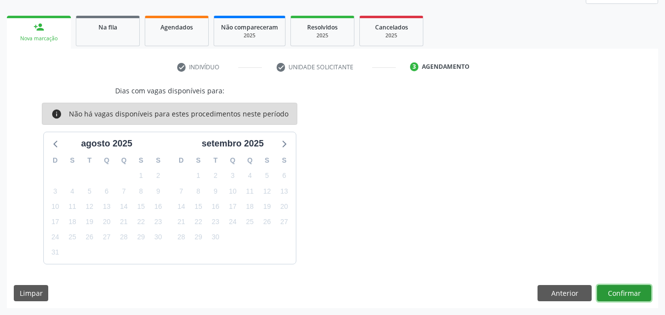
click at [603, 287] on button "Confirmar" at bounding box center [624, 293] width 54 height 17
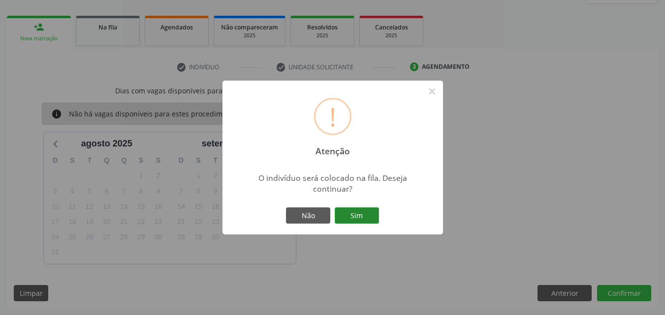
click at [372, 223] on button "Sim" at bounding box center [357, 216] width 44 height 17
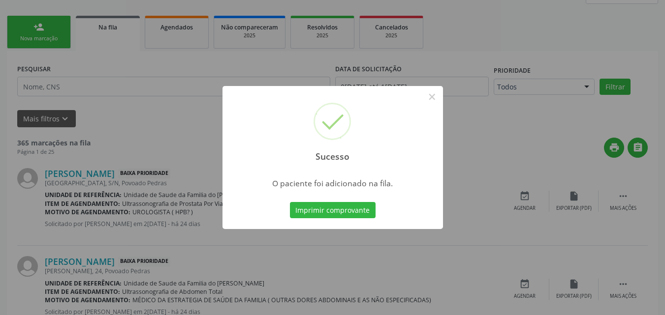
scroll to position [27, 0]
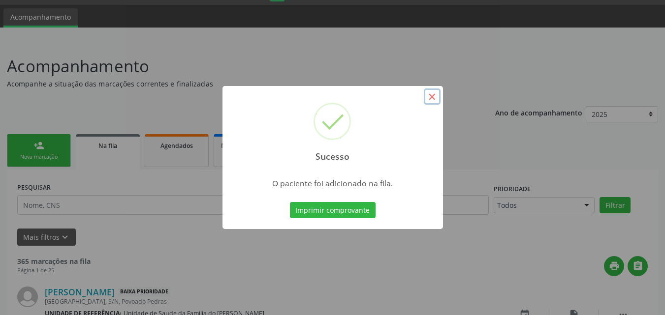
click at [437, 104] on button "×" at bounding box center [432, 97] width 17 height 17
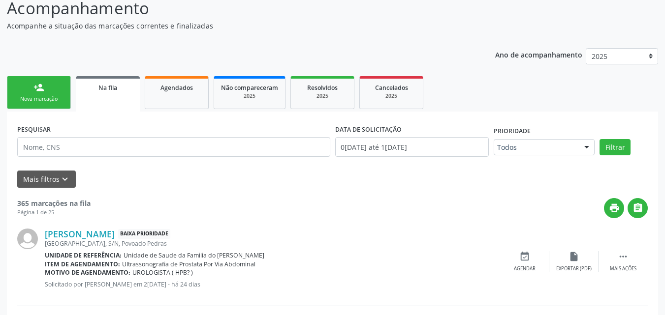
scroll to position [51, 0]
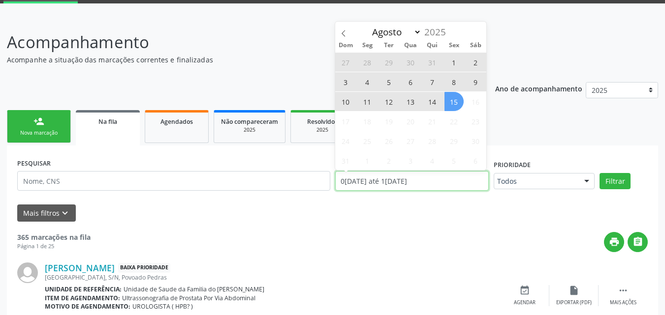
click at [435, 181] on input "0[DATE] até 1[DATE]" at bounding box center [412, 181] width 154 height 20
click at [450, 101] on span "15" at bounding box center [453, 101] width 19 height 19
type input "15[DATE]"
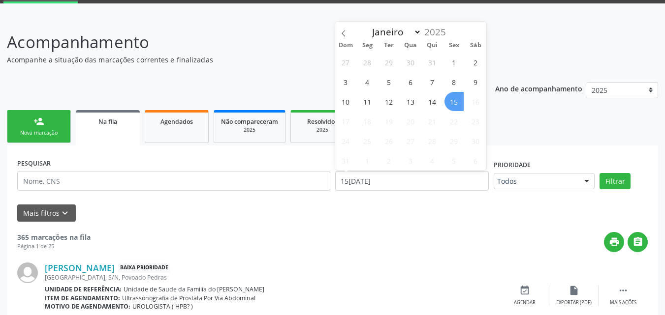
click at [450, 101] on span "15" at bounding box center [453, 101] width 19 height 19
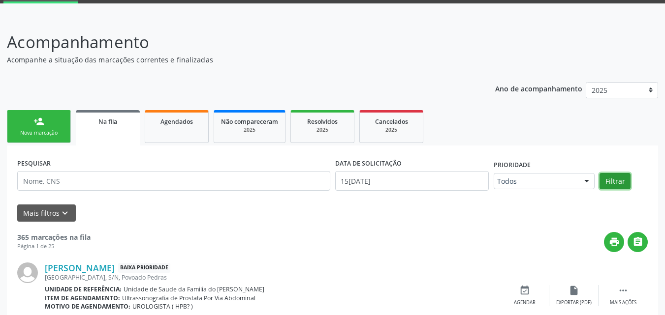
click at [610, 177] on button "Filtrar" at bounding box center [614, 181] width 31 height 17
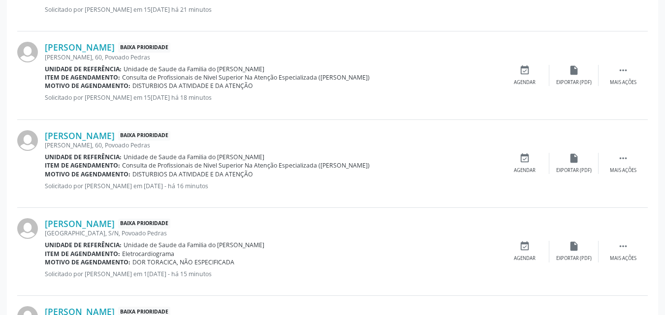
scroll to position [1364, 0]
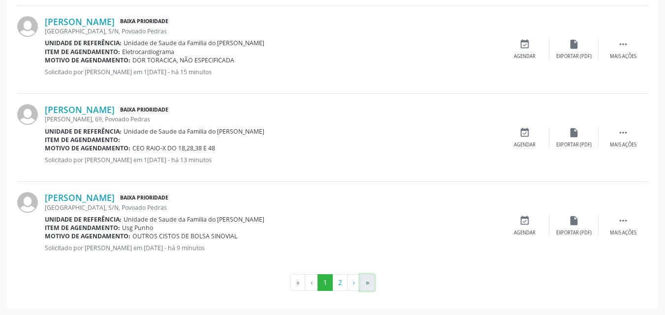
click at [366, 287] on button "»" at bounding box center [367, 283] width 15 height 17
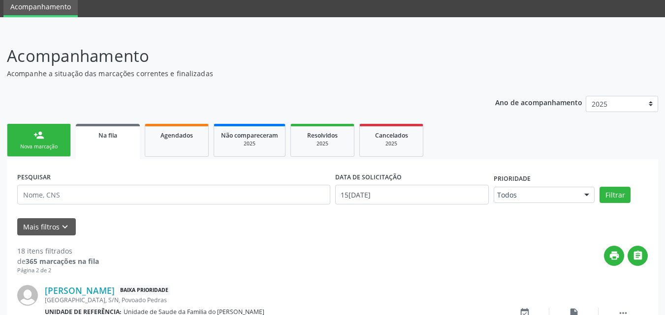
scroll to position [306, 0]
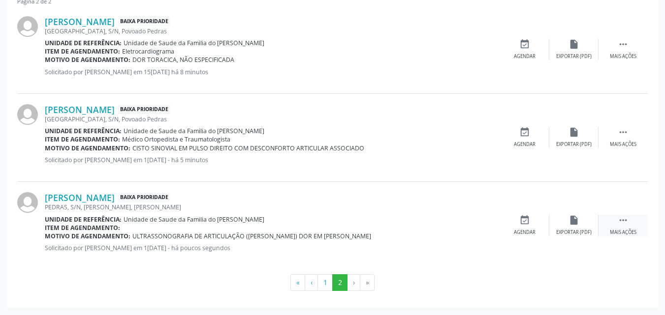
click at [617, 225] on icon "" at bounding box center [622, 220] width 11 height 11
click at [575, 228] on div "edit Editar" at bounding box center [573, 225] width 49 height 21
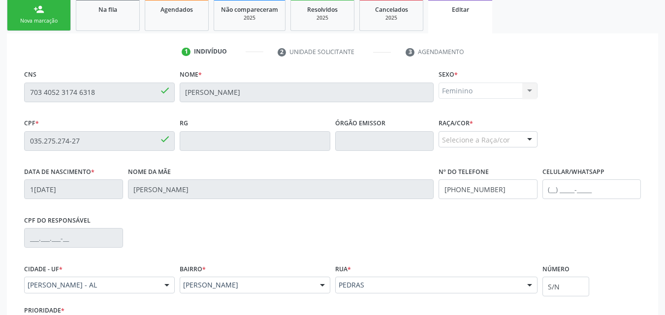
scroll to position [245, 0]
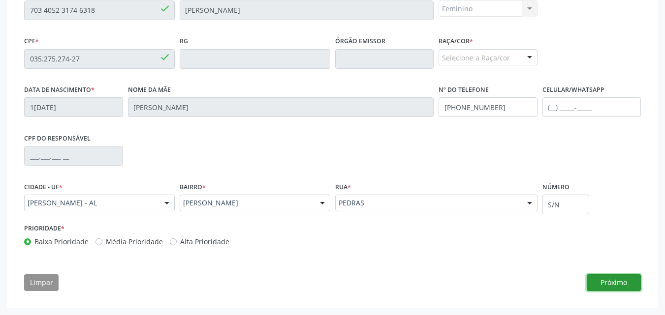
click at [605, 289] on button "Próximo" at bounding box center [613, 283] width 54 height 17
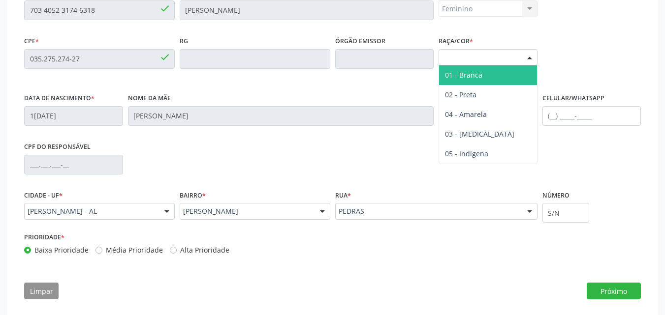
click at [507, 65] on div "Selecione a Raça/cor 01 - Branca 02 - Preta 04 - [GEOGRAPHIC_DATA] 03 - [MEDICA…" at bounding box center [487, 57] width 99 height 17
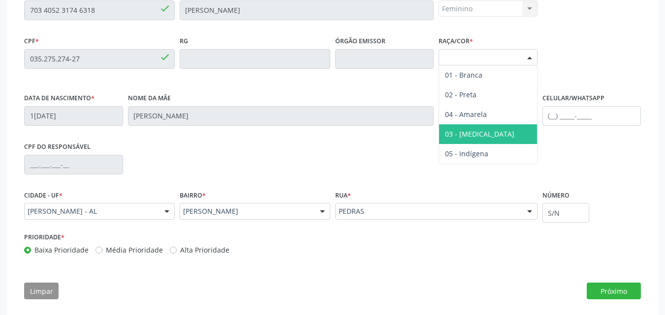
click at [500, 131] on span "03 - [MEDICAL_DATA]" at bounding box center [488, 134] width 98 height 20
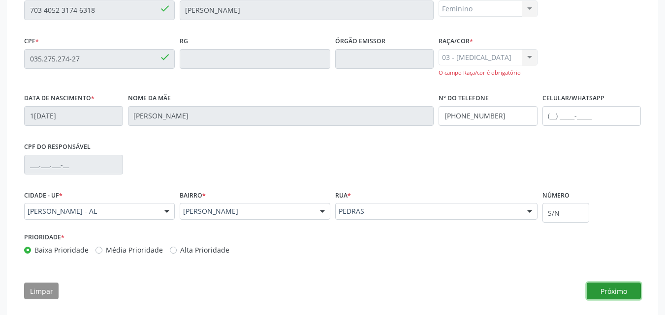
click at [605, 289] on button "Próximo" at bounding box center [613, 291] width 54 height 17
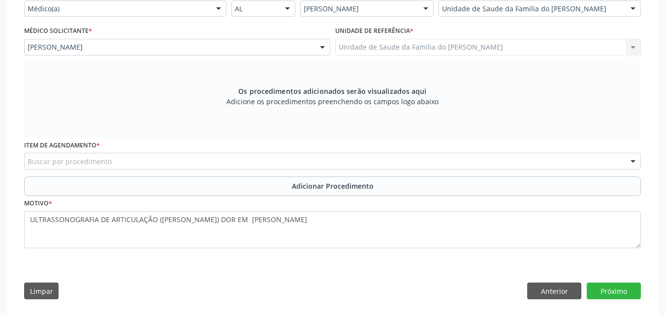
click at [300, 164] on div "Buscar por procedimento" at bounding box center [332, 161] width 616 height 17
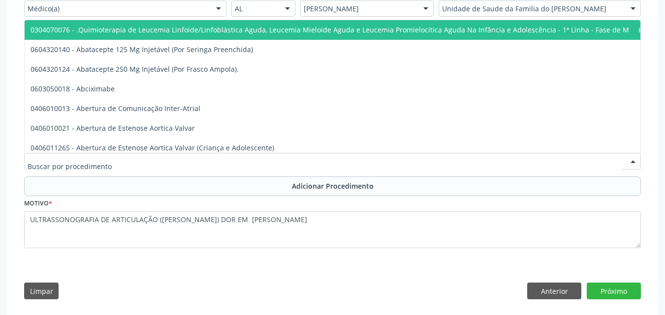
type input "E"
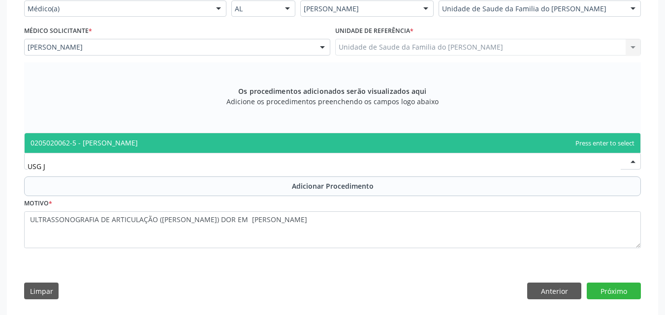
type input "USG JO"
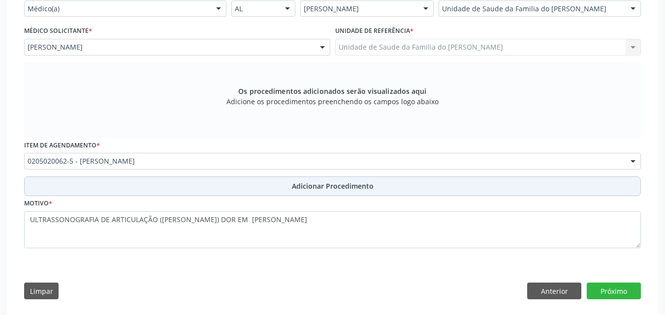
click at [296, 189] on span "Adicionar Procedimento" at bounding box center [333, 186] width 82 height 10
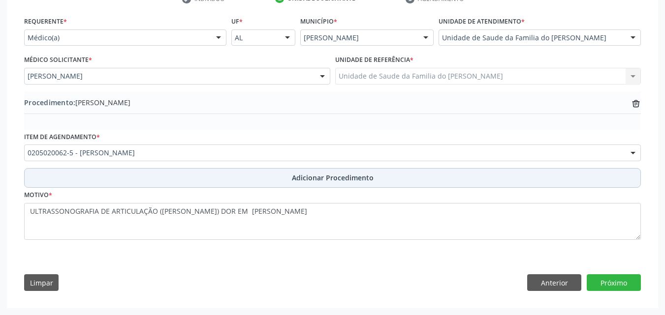
scroll to position [216, 0]
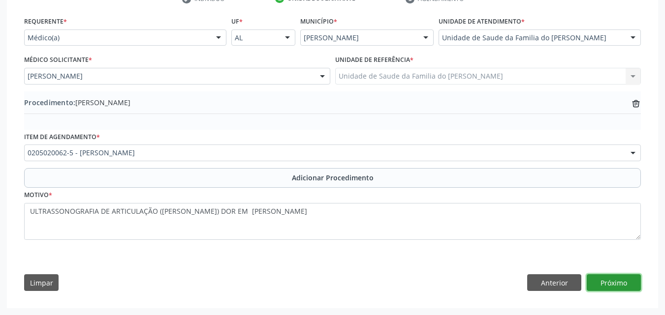
click at [621, 281] on button "Próximo" at bounding box center [613, 283] width 54 height 17
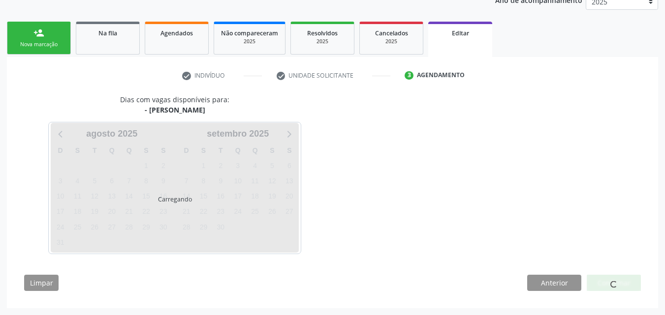
scroll to position [168, 0]
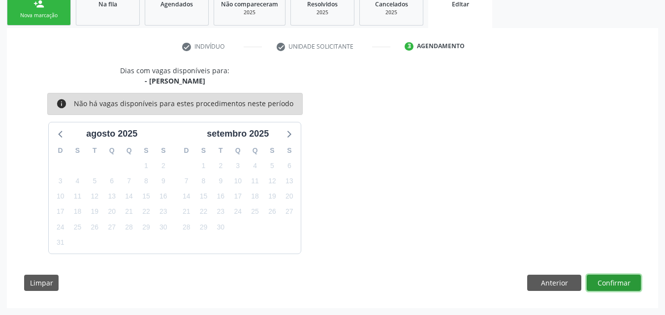
click at [618, 284] on button "Confirmar" at bounding box center [613, 283] width 54 height 17
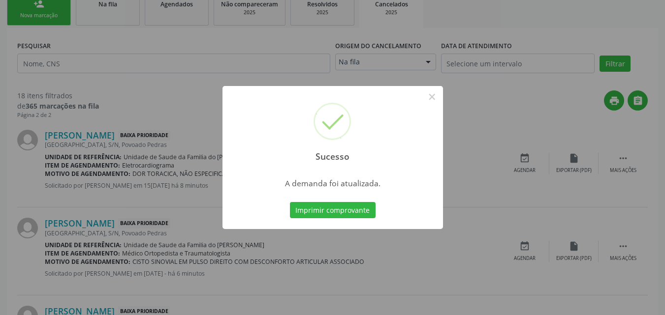
scroll to position [0, 0]
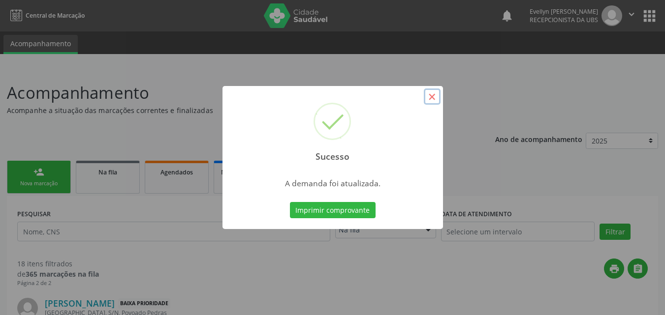
click at [430, 95] on button "×" at bounding box center [432, 97] width 17 height 17
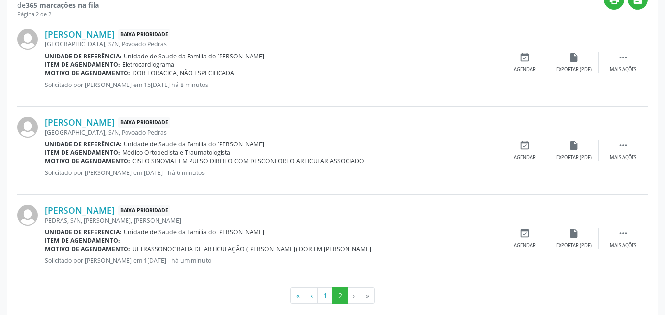
scroll to position [282, 0]
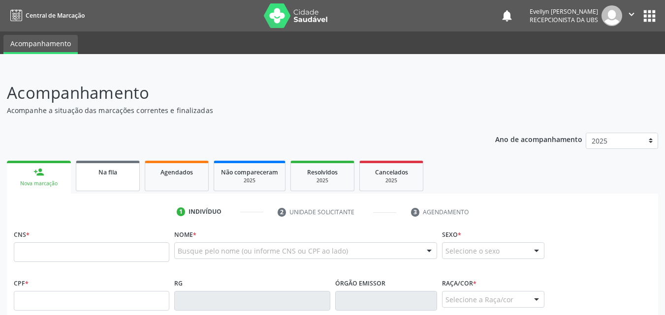
click at [123, 185] on link "Na fila" at bounding box center [108, 176] width 64 height 31
select select "7"
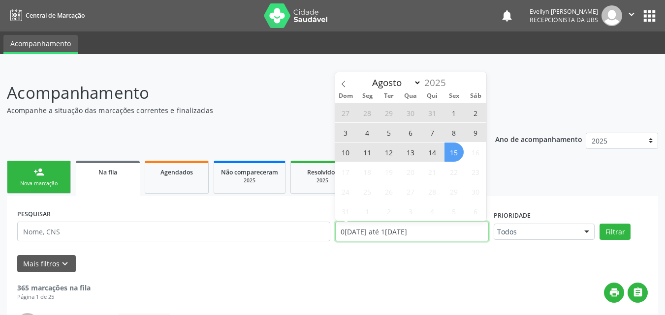
click at [460, 227] on input "0[DATE] até 1[DATE]" at bounding box center [412, 232] width 154 height 20
click at [453, 148] on span "15" at bounding box center [453, 152] width 19 height 19
type input "1[DATE]"
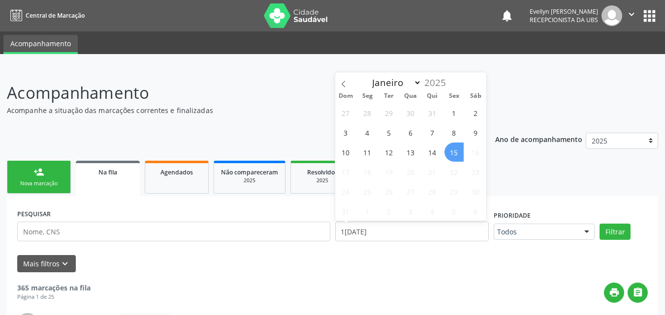
click at [453, 148] on span "15" at bounding box center [453, 152] width 19 height 19
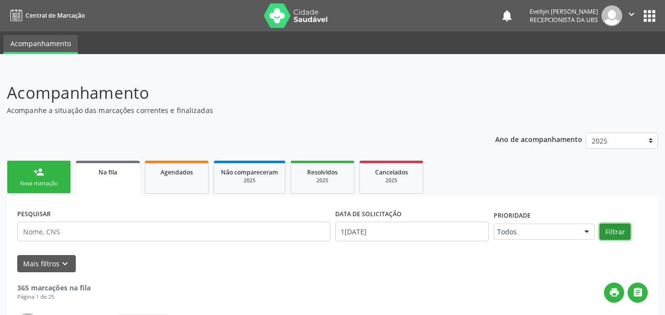
click at [614, 235] on button "Filtrar" at bounding box center [614, 232] width 31 height 17
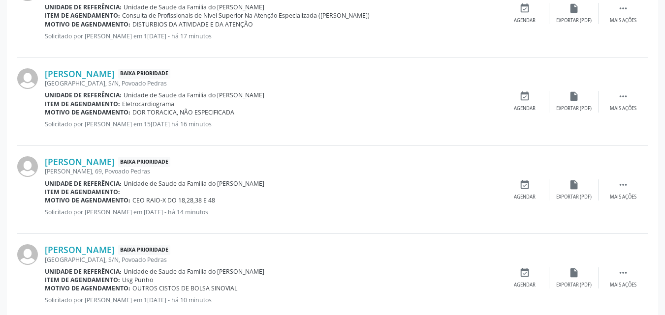
scroll to position [1364, 0]
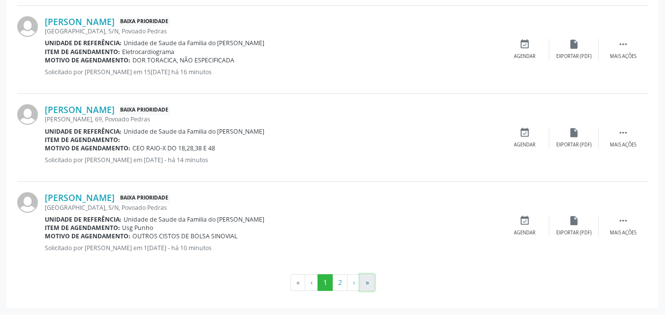
click at [369, 285] on button "»" at bounding box center [367, 283] width 15 height 17
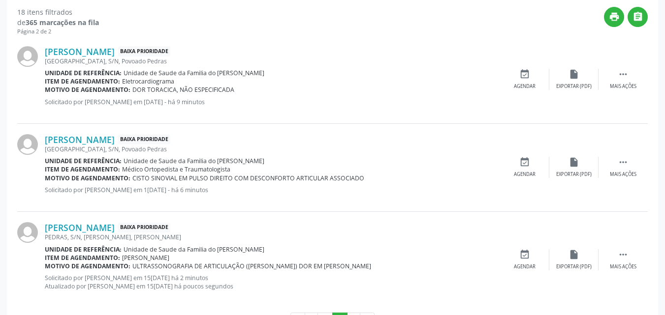
scroll to position [314, 0]
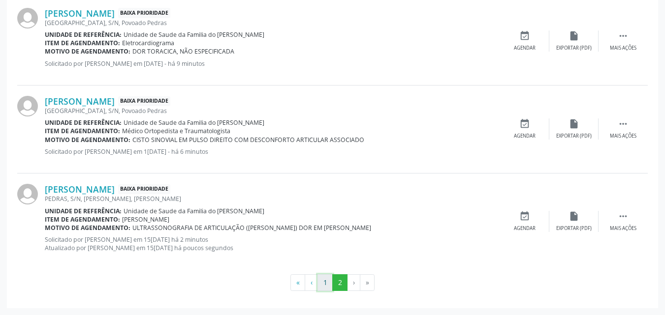
click at [326, 283] on button "1" at bounding box center [324, 283] width 15 height 17
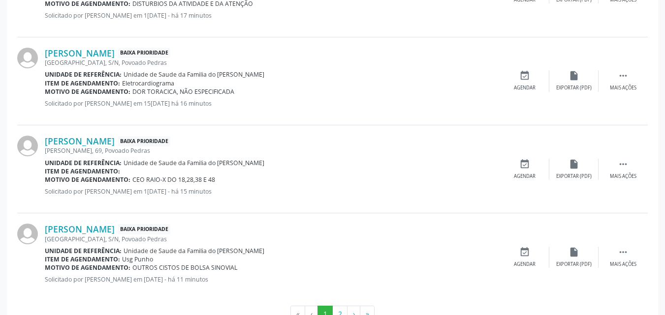
scroll to position [1364, 0]
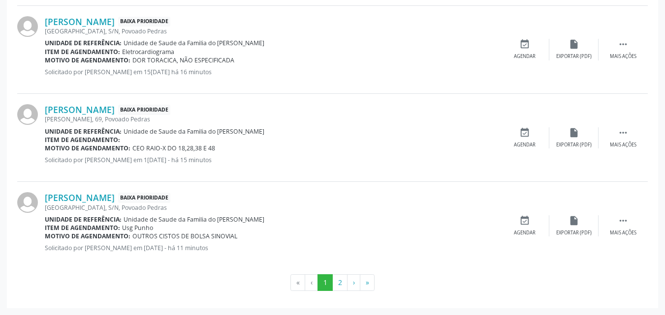
click at [626, 214] on div "Claudia Tania Santos Silva Gonzaga Baixa Prioridade Cidade Imperial, S/N, Povoa…" at bounding box center [332, 226] width 630 height 88
click at [618, 220] on icon "" at bounding box center [622, 220] width 11 height 11
click at [573, 226] on icon "edit" at bounding box center [573, 220] width 11 height 11
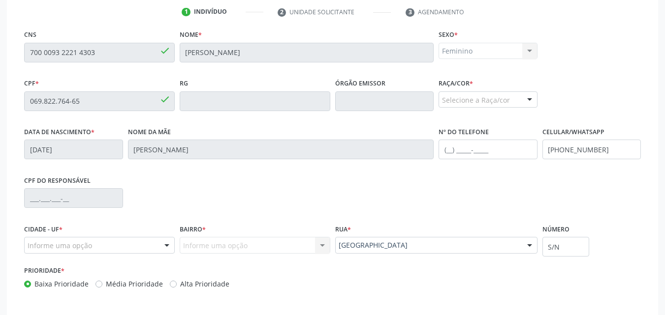
scroll to position [245, 0]
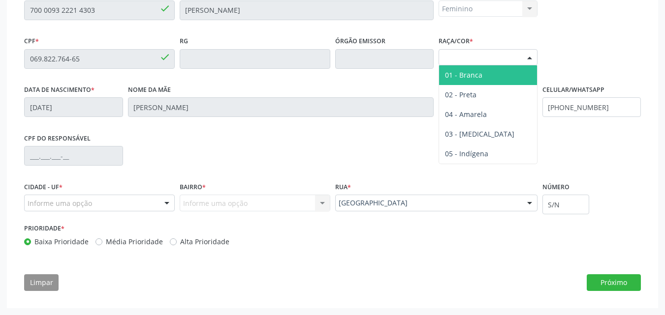
click at [519, 50] on div "Selecione a Raça/cor" at bounding box center [487, 57] width 99 height 17
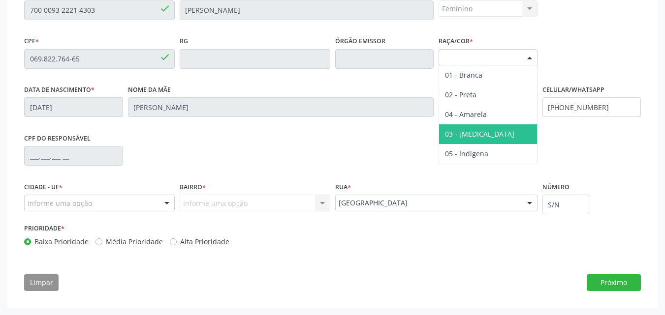
click at [495, 141] on span "03 - [MEDICAL_DATA]" at bounding box center [488, 134] width 98 height 20
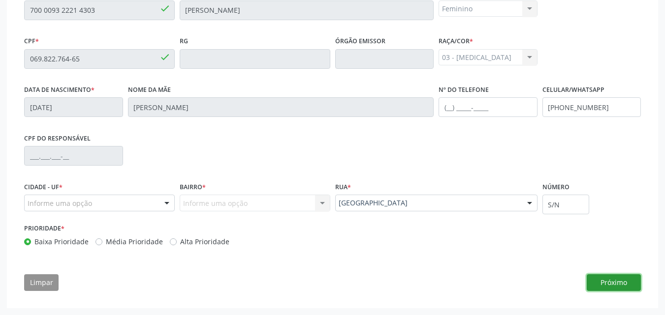
click at [627, 279] on button "Próximo" at bounding box center [613, 283] width 54 height 17
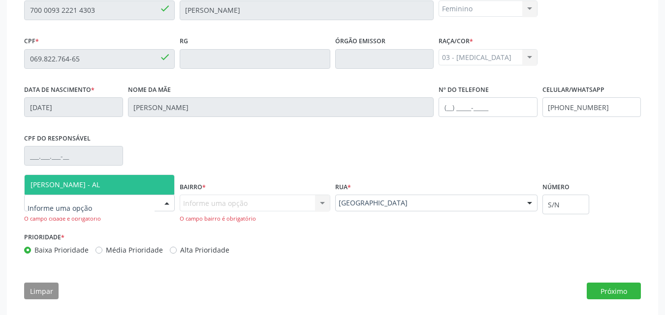
click at [151, 203] on div at bounding box center [99, 203] width 151 height 17
click at [134, 183] on span "[PERSON_NAME] - AL" at bounding box center [100, 185] width 150 height 20
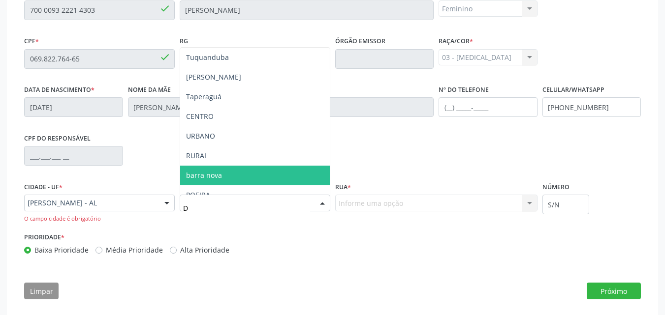
type input "DE"
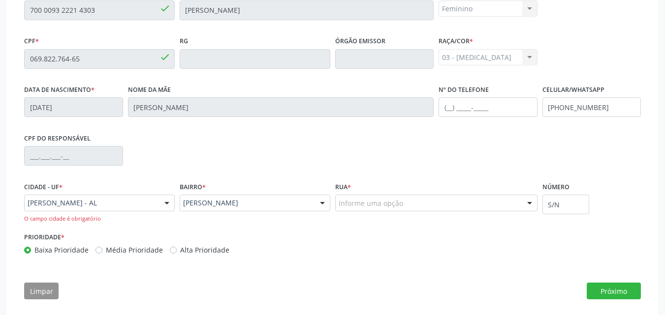
click at [507, 199] on div "Informe uma opção" at bounding box center [436, 203] width 202 height 17
click at [606, 285] on button "Próximo" at bounding box center [613, 291] width 54 height 17
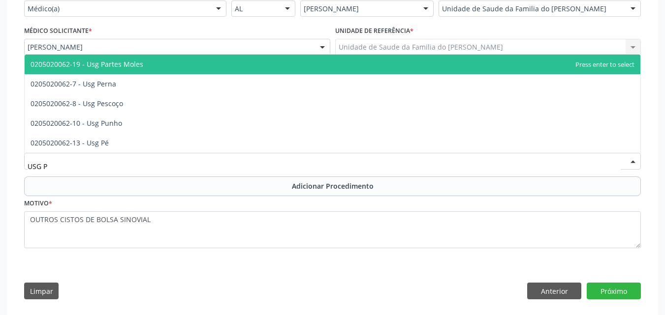
type input "USG PU"
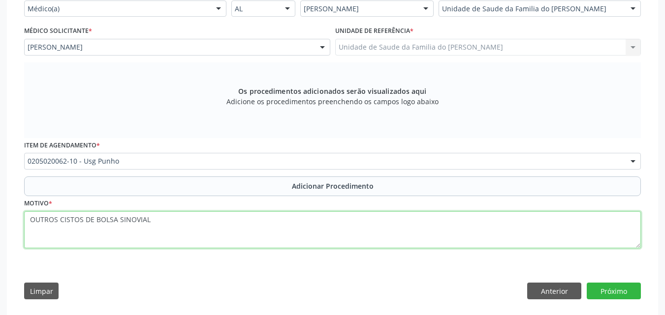
click at [30, 220] on textarea "OUTROS CISTOS DE BOLSA SINOVIAL" at bounding box center [332, 230] width 616 height 37
click at [30, 220] on textarea "ULSO OUTROS CISTOS DE BOLSA SINOVIAL" at bounding box center [332, 230] width 616 height 37
click at [206, 219] on textarea "PULSO DIREIRO ( OUTROS CISTOS DE BOLSA SINOVIAL" at bounding box center [332, 230] width 616 height 37
click at [75, 219] on textarea "PULSO DIREIRO ( OUTROS CISTOS DE BOLSA SINOVIAL )" at bounding box center [332, 230] width 616 height 37
type textarea "PULSO DIREITO ( OUTROS CISTOS DE BOLSA SINOVIAL )"
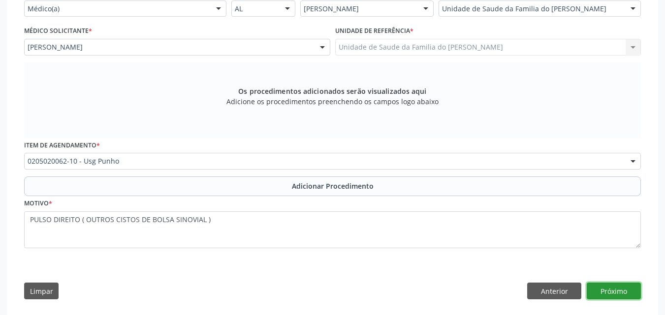
click at [620, 295] on button "Próximo" at bounding box center [613, 291] width 54 height 17
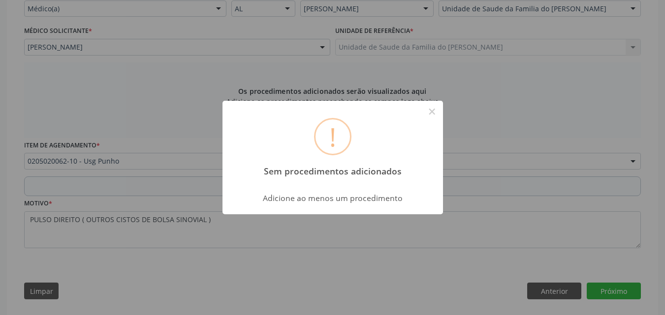
click at [489, 145] on div "! Sem procedimentos adicionados × Adicione ao menos um procedimento OK Cancel" at bounding box center [332, 157] width 665 height 315
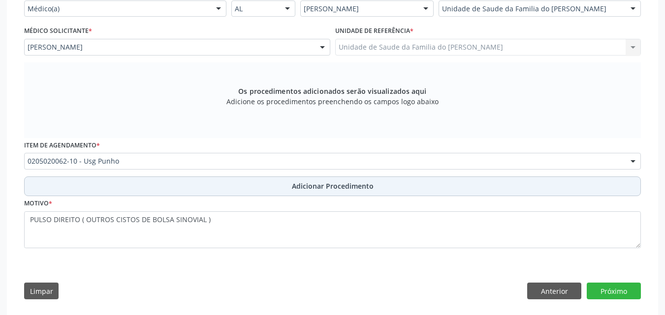
click at [423, 185] on button "Adicionar Procedimento" at bounding box center [332, 187] width 616 height 20
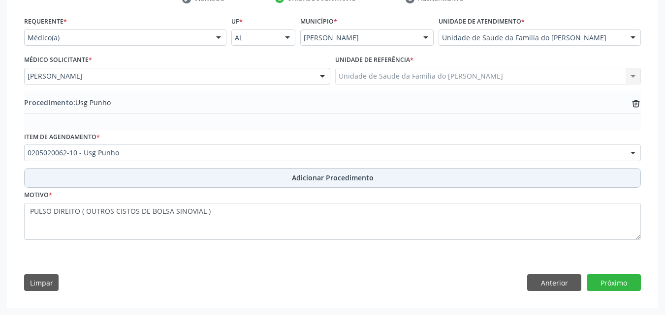
scroll to position [216, 0]
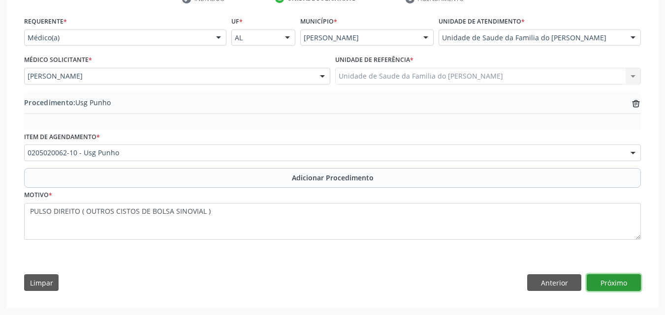
click at [601, 276] on button "Próximo" at bounding box center [613, 283] width 54 height 17
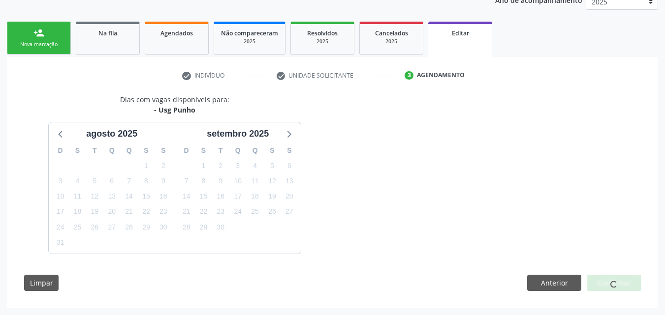
scroll to position [168, 0]
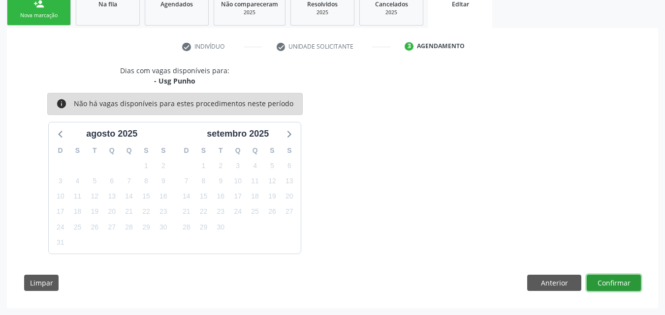
click at [628, 289] on button "Confirmar" at bounding box center [613, 283] width 54 height 17
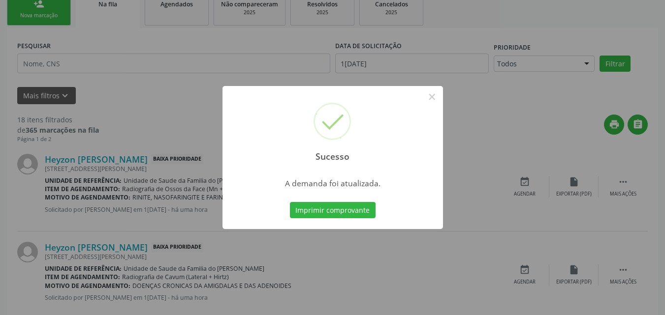
scroll to position [27, 0]
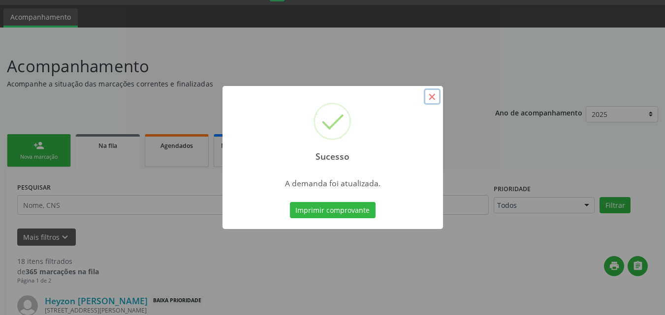
click at [425, 104] on button "×" at bounding box center [432, 97] width 17 height 17
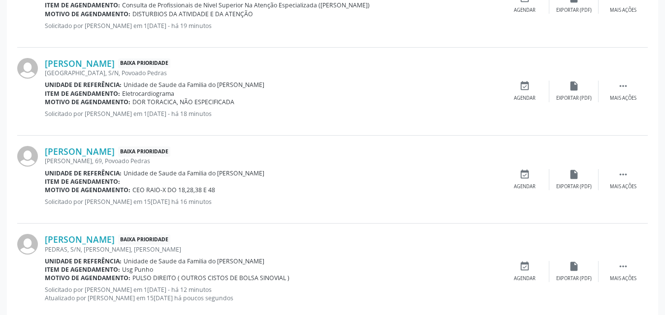
scroll to position [1372, 0]
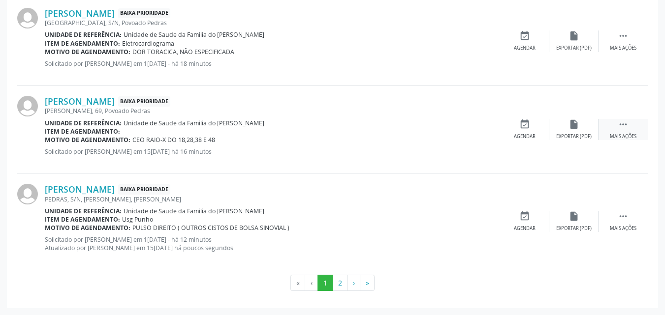
click at [631, 123] on div " Mais ações" at bounding box center [622, 129] width 49 height 21
click at [567, 131] on div "edit Editar" at bounding box center [573, 129] width 49 height 21
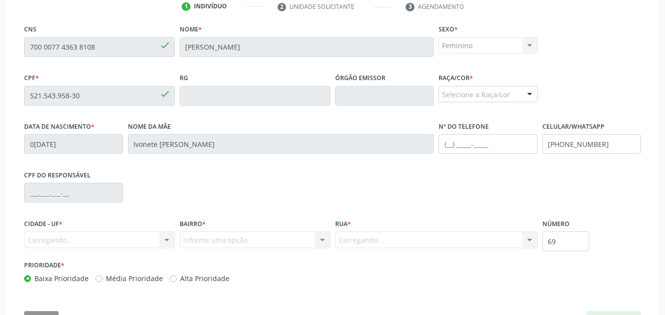
scroll to position [245, 0]
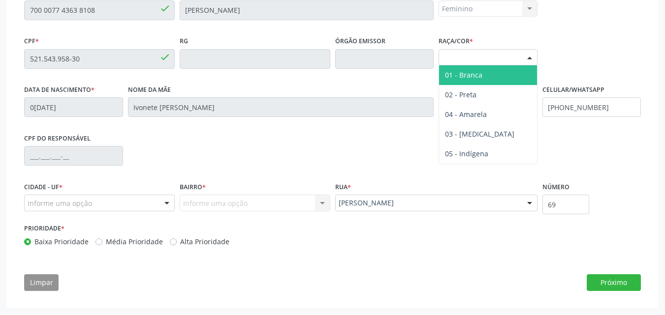
click at [516, 53] on div "Selecione a Raça/cor" at bounding box center [487, 57] width 99 height 17
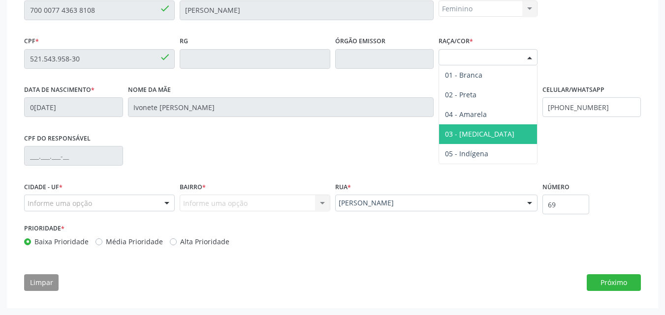
click at [492, 130] on span "03 - [MEDICAL_DATA]" at bounding box center [488, 134] width 98 height 20
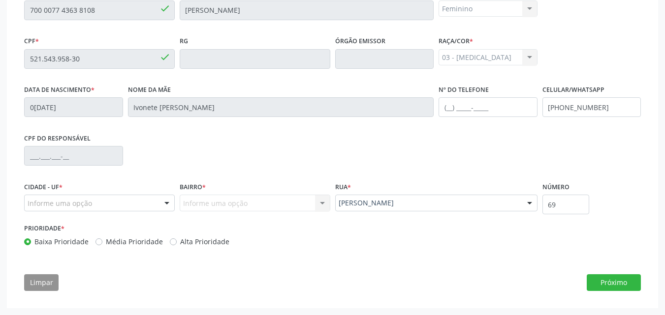
click at [150, 202] on div "Informe uma opção" at bounding box center [99, 203] width 151 height 17
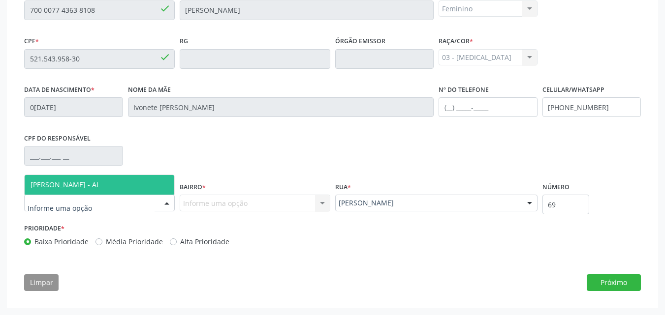
click at [139, 184] on span "[PERSON_NAME] - AL" at bounding box center [100, 185] width 150 height 20
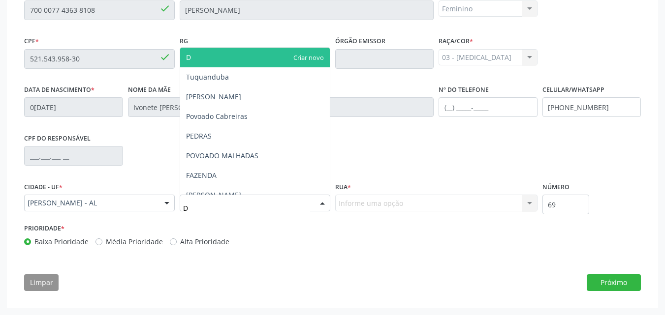
type input "DE"
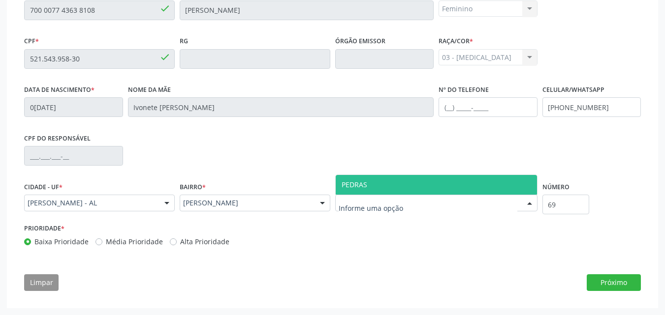
click at [364, 186] on span "PEDRAS" at bounding box center [354, 184] width 26 height 9
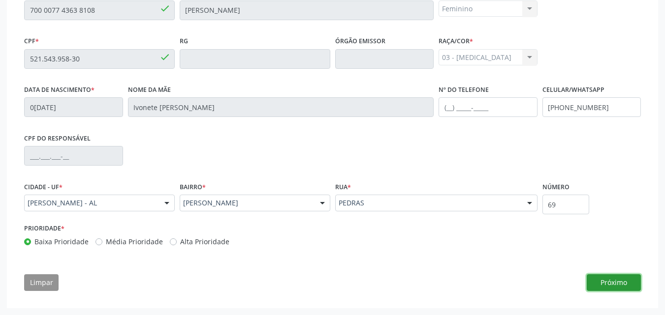
click at [624, 286] on button "Próximo" at bounding box center [613, 283] width 54 height 17
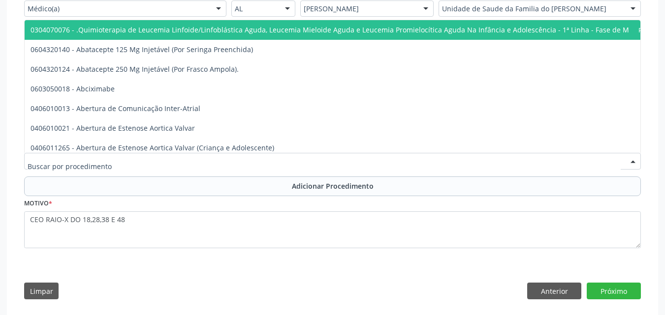
click at [349, 162] on div at bounding box center [332, 161] width 616 height 17
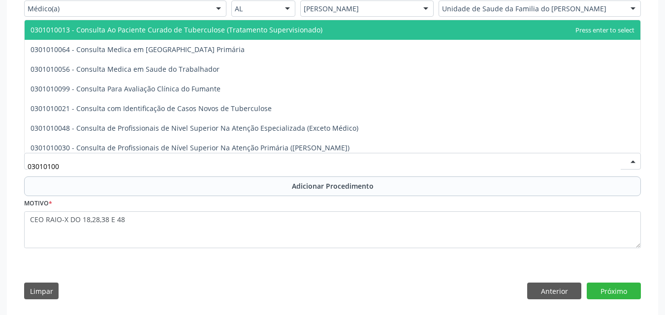
type input "030101004"
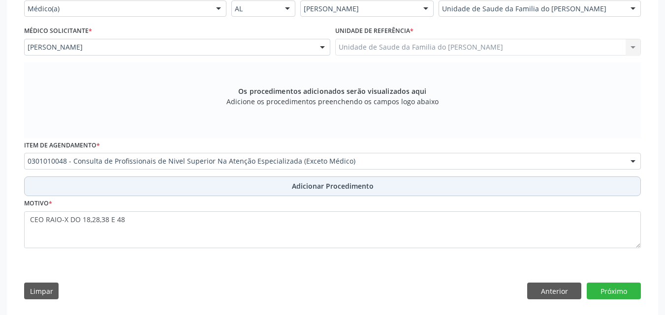
click at [339, 182] on span "Adicionar Procedimento" at bounding box center [333, 186] width 82 height 10
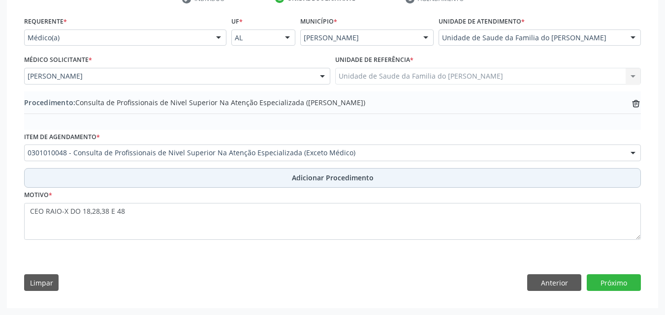
scroll to position [216, 0]
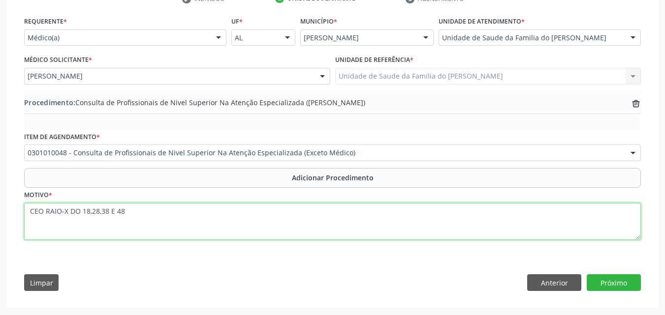
click at [44, 210] on textarea "CEO RAIO-X DO 18,28,38 E 48" at bounding box center [332, 221] width 616 height 37
type textarea "CEO DENTISTA RAIO-X DO 18,28,38 E 48"
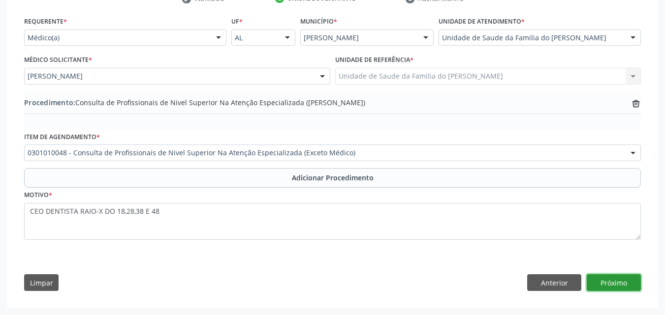
click at [590, 278] on button "Próximo" at bounding box center [613, 283] width 54 height 17
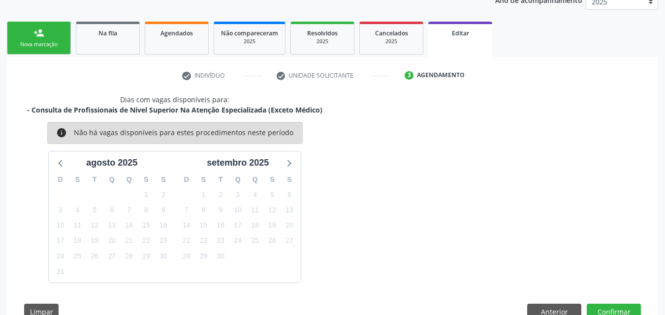
scroll to position [168, 0]
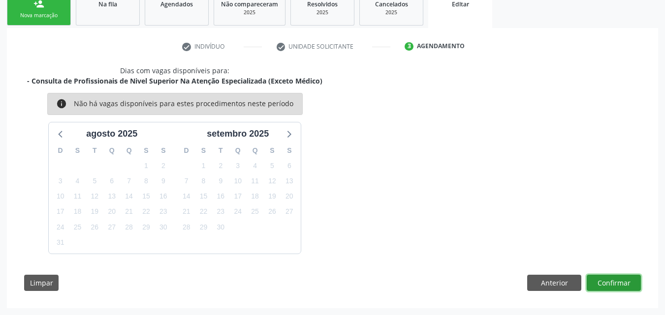
click at [616, 284] on button "Confirmar" at bounding box center [613, 283] width 54 height 17
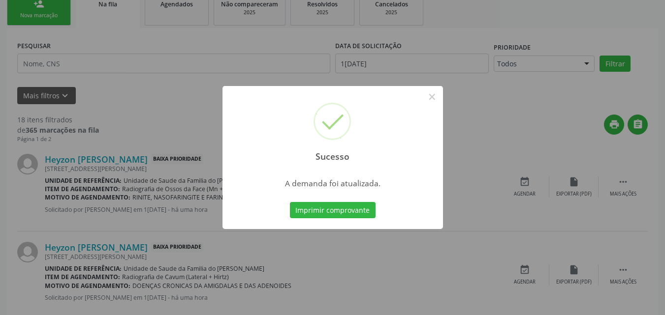
scroll to position [27, 0]
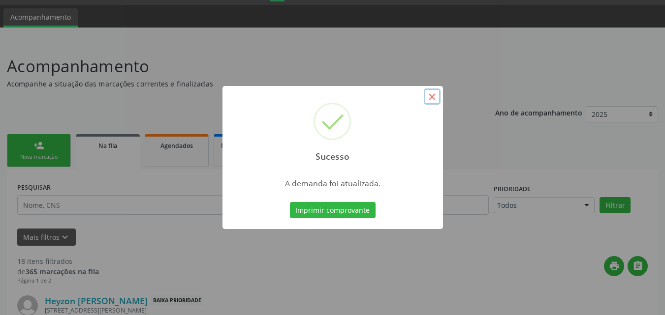
click at [432, 98] on button "×" at bounding box center [432, 97] width 17 height 17
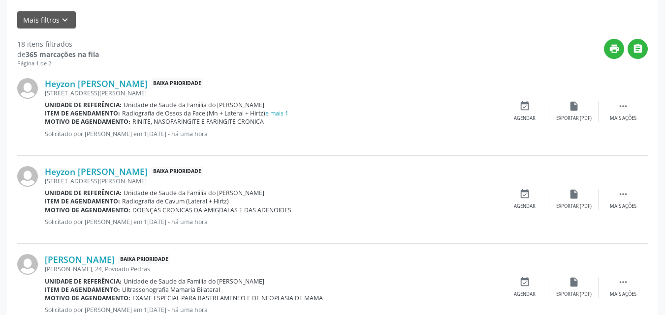
scroll to position [0, 0]
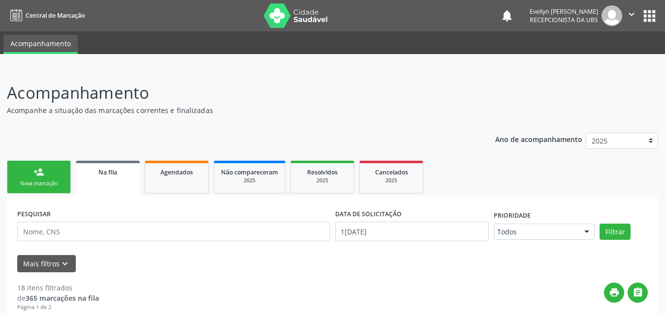
click at [53, 182] on div "Nova marcação" at bounding box center [38, 183] width 49 height 7
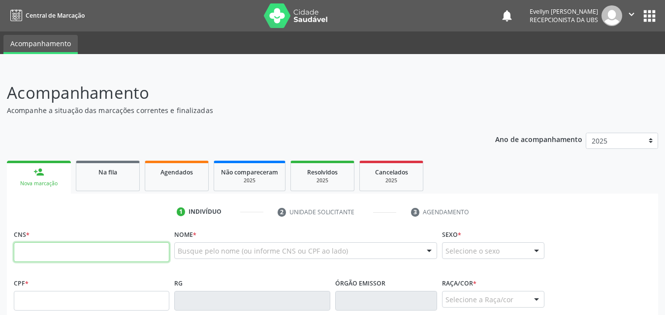
click at [106, 253] on input "text" at bounding box center [91, 253] width 155 height 20
type input "704 0093 3721 5567"
type input "182.521.444-11"
type input "11/08/2022"
type input "Luana Cunha Borges"
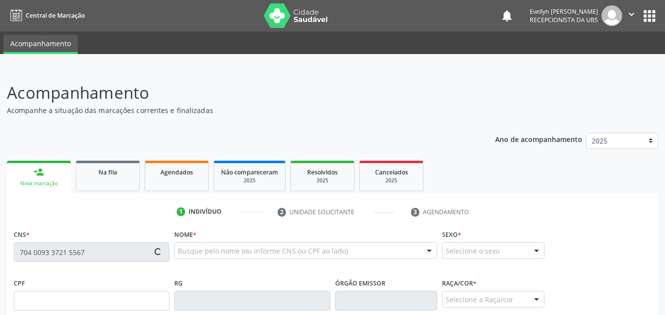
type input "(82) 99119-7243"
type input "41"
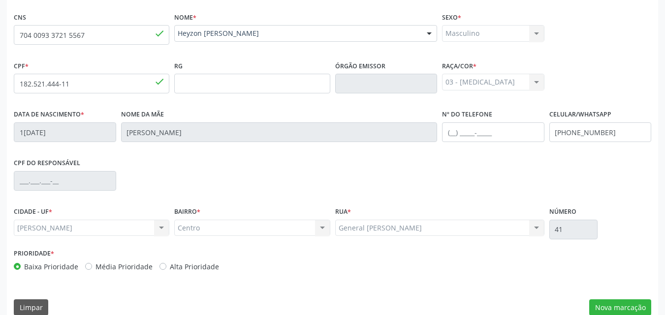
scroll to position [232, 0]
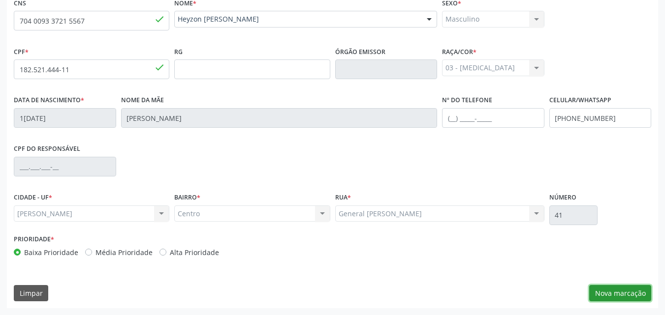
click at [622, 297] on button "Nova marcação" at bounding box center [620, 293] width 62 height 17
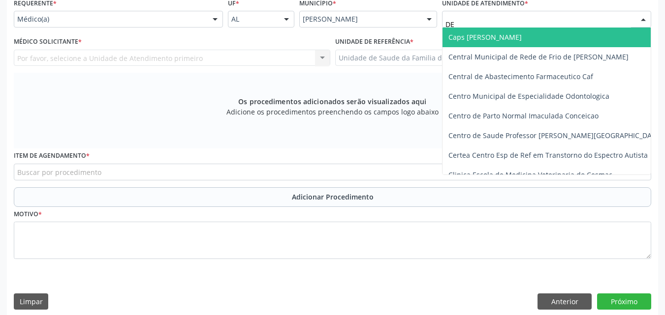
type input "DEN"
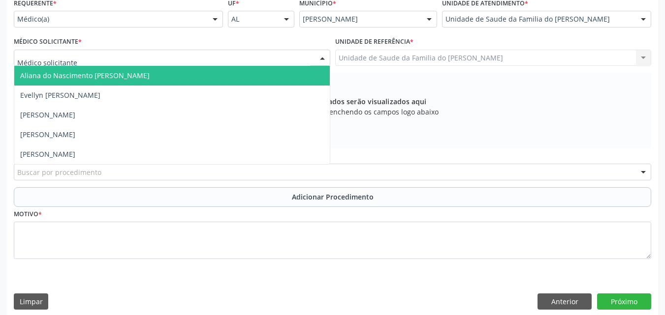
click at [313, 62] on div at bounding box center [172, 58] width 316 height 17
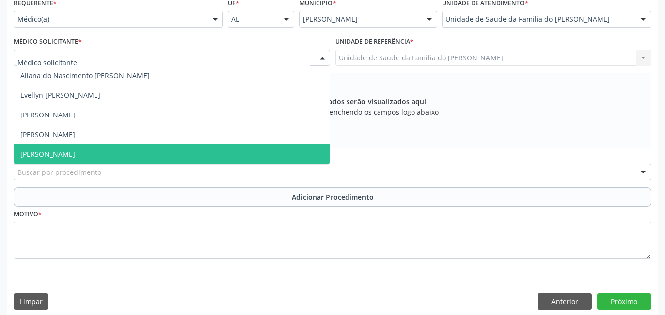
click at [263, 148] on span "[PERSON_NAME]" at bounding box center [171, 155] width 315 height 20
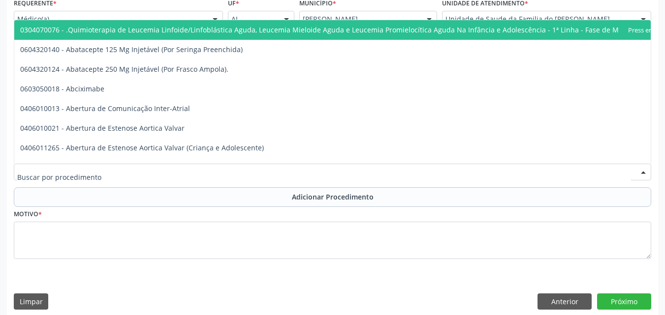
click at [257, 175] on div at bounding box center [332, 172] width 637 height 17
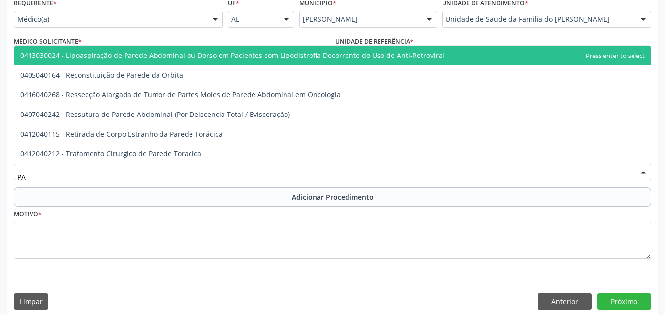
type input "P"
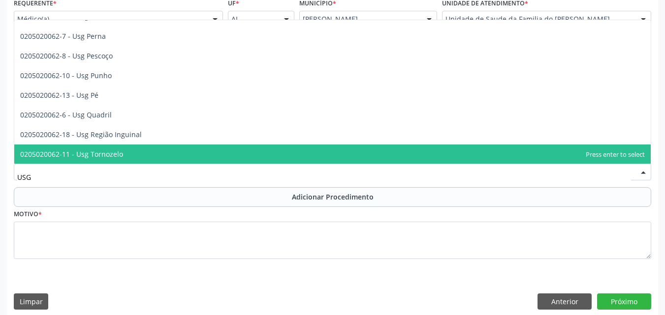
scroll to position [230, 0]
type input "U"
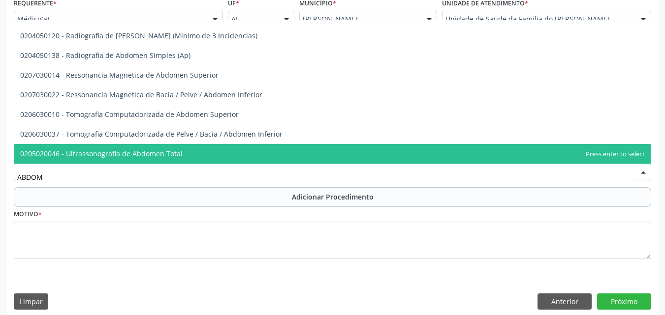
type input "ABDOME"
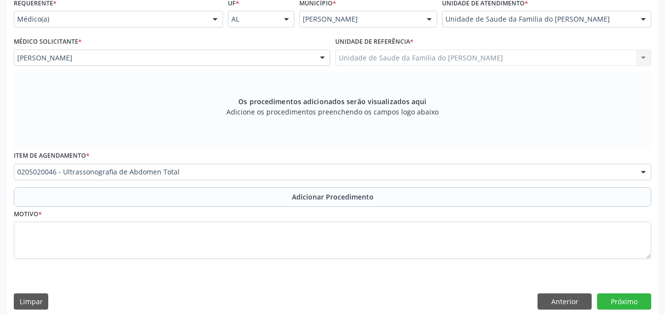
scroll to position [0, 0]
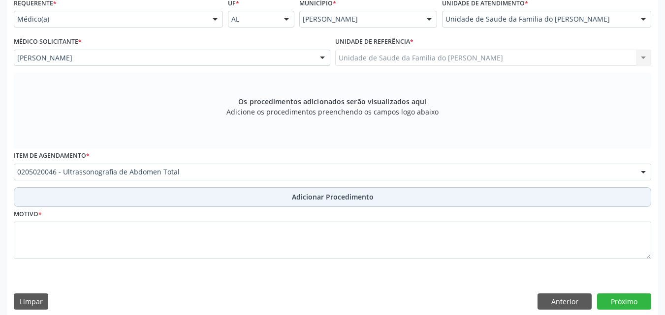
click at [258, 190] on button "Adicionar Procedimento" at bounding box center [332, 197] width 637 height 20
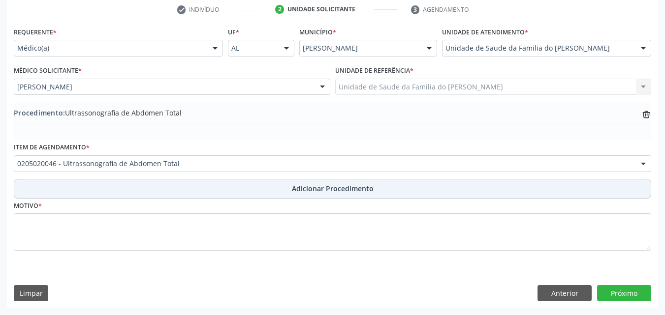
scroll to position [203, 0]
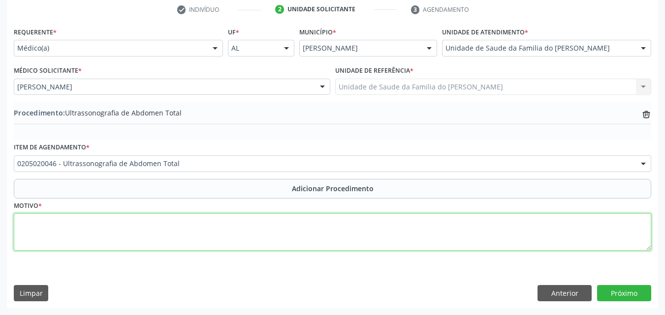
click at [251, 236] on textarea at bounding box center [332, 232] width 637 height 37
type textarea "U"
type textarea "PAREDE ABDOMINAL (HERNIA UMBILICAL)"
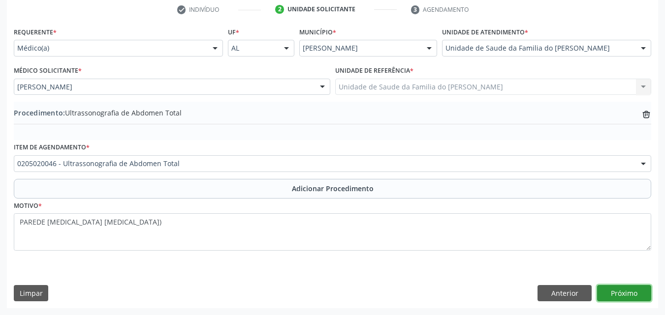
click at [644, 288] on button "Próximo" at bounding box center [624, 293] width 54 height 17
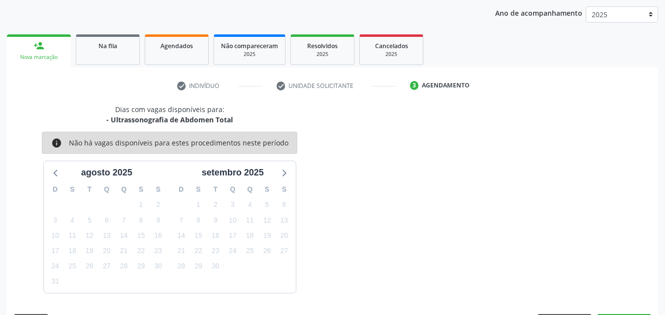
scroll to position [155, 0]
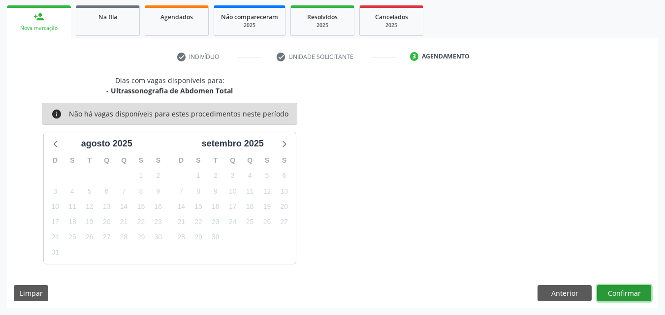
click at [623, 298] on button "Confirmar" at bounding box center [624, 293] width 54 height 17
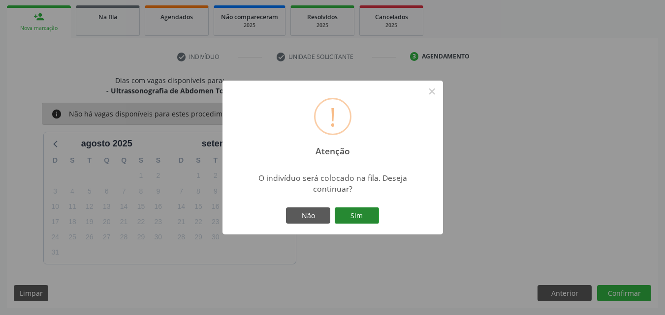
click at [356, 223] on button "Sim" at bounding box center [357, 216] width 44 height 17
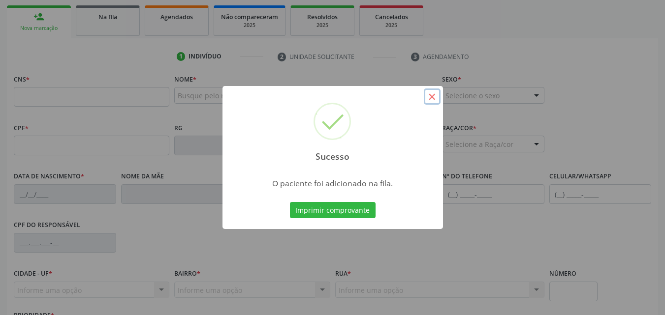
click at [440, 96] on button "×" at bounding box center [432, 97] width 17 height 17
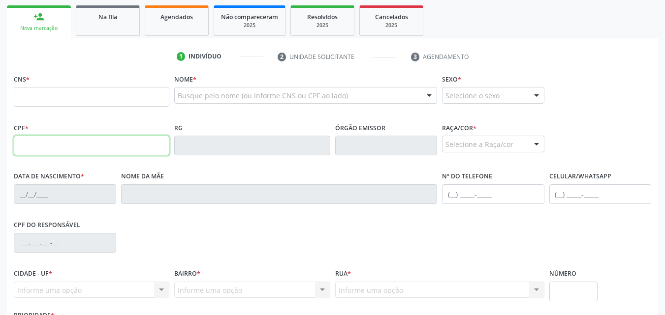
click at [109, 141] on input "text" at bounding box center [91, 146] width 155 height 20
type input "740.275.734-04"
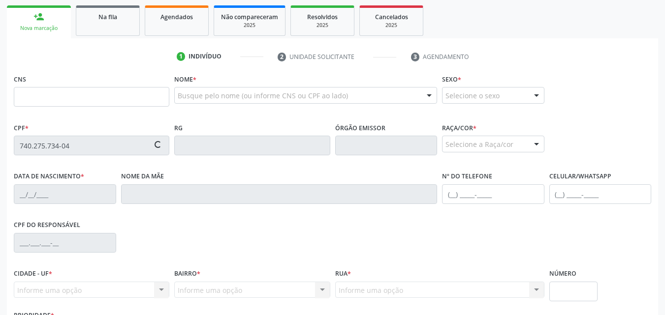
type input "705 4074 5814 8197"
type input "04/11/1969"
type input "Silvana Maria da Conceicao"
type input "(82) 98863-7856"
type input "16"
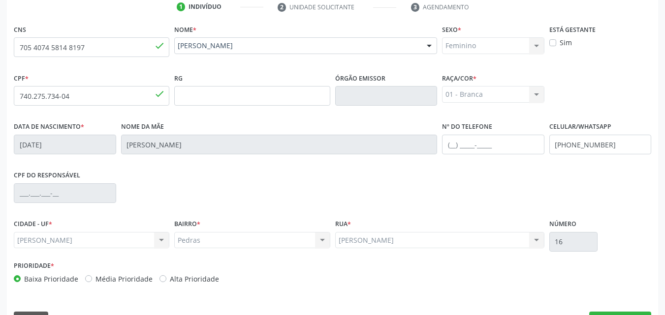
scroll to position [232, 0]
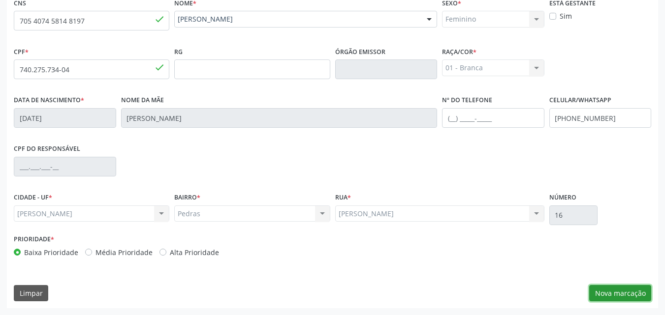
click at [614, 291] on button "Nova marcação" at bounding box center [620, 293] width 62 height 17
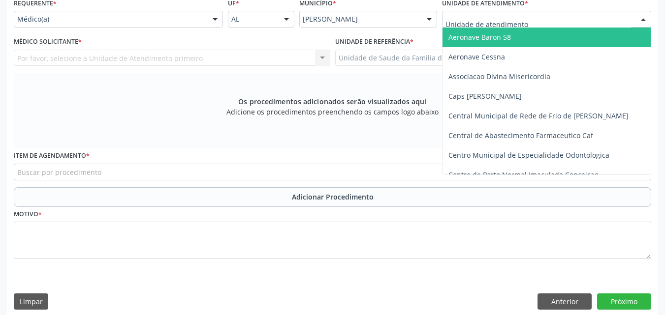
click at [550, 16] on div at bounding box center [546, 19] width 209 height 17
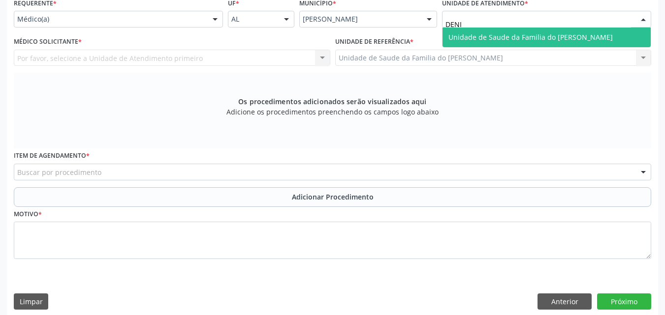
type input "DENIS"
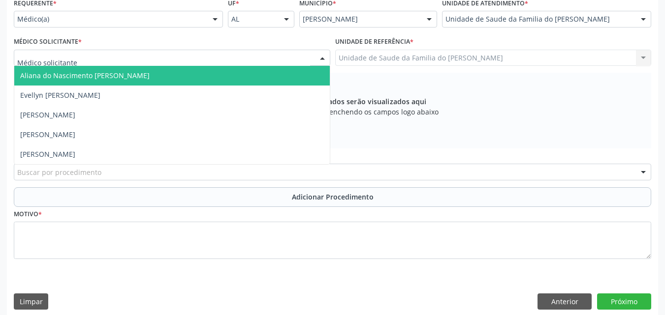
click at [297, 56] on div at bounding box center [172, 58] width 316 height 17
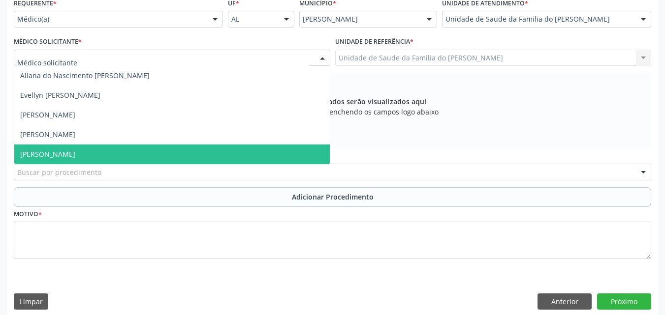
click at [246, 158] on span "[PERSON_NAME]" at bounding box center [171, 155] width 315 height 20
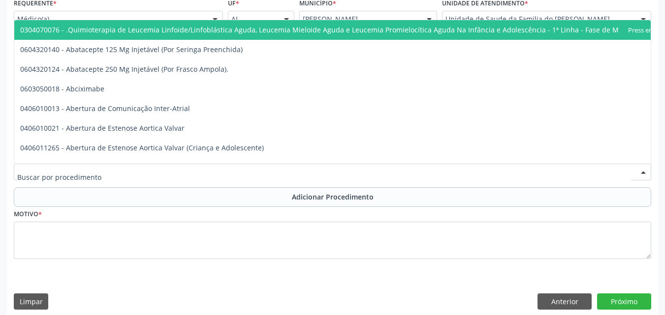
click at [243, 170] on div at bounding box center [332, 172] width 637 height 17
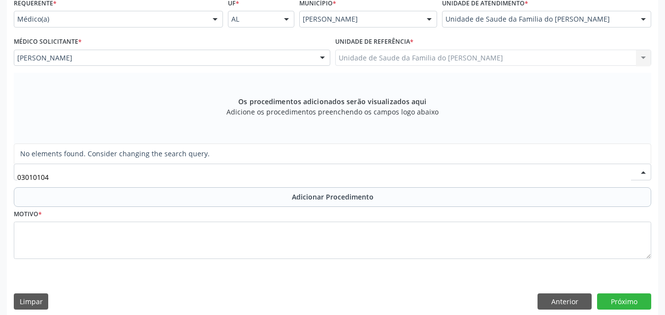
type input "030101004"
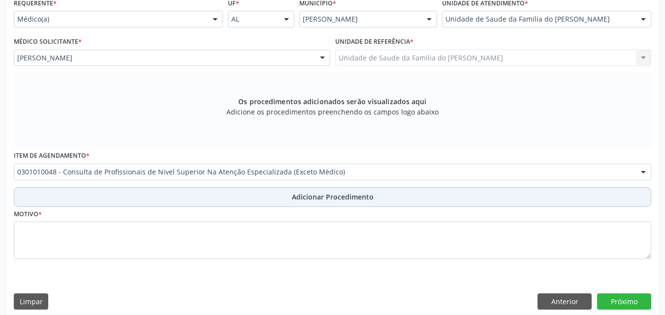
click at [234, 206] on button "Adicionar Procedimento" at bounding box center [332, 197] width 637 height 20
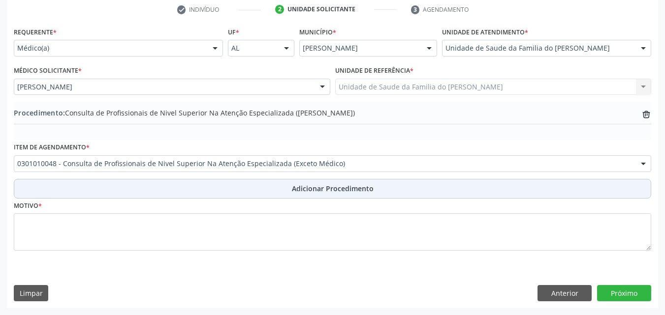
scroll to position [203, 0]
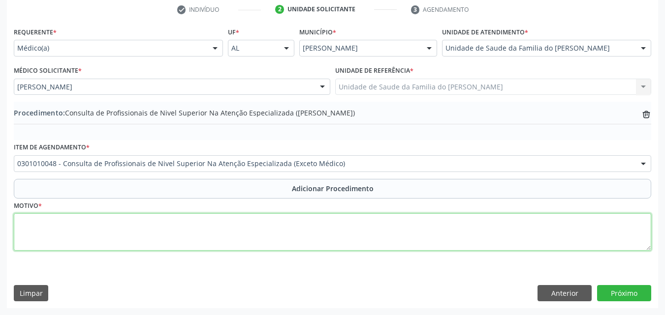
click at [227, 228] on textarea at bounding box center [332, 232] width 637 height 37
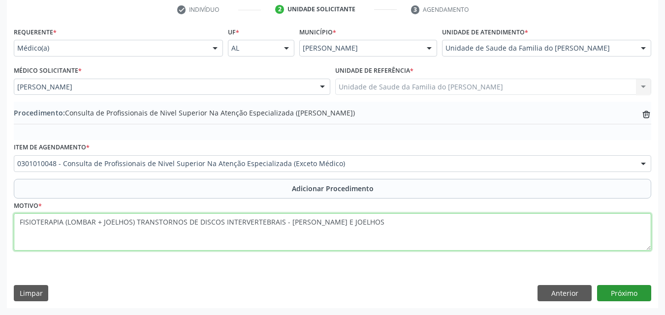
type textarea "FISIOTERAPIA (LOMBAR + JOELHOS) TRANSTORNOS DE DISCOS INTERVERTEBRAIS - DOR LOM…"
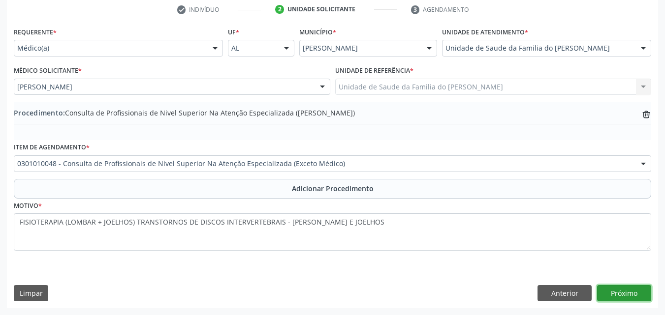
click at [625, 291] on button "Próximo" at bounding box center [624, 293] width 54 height 17
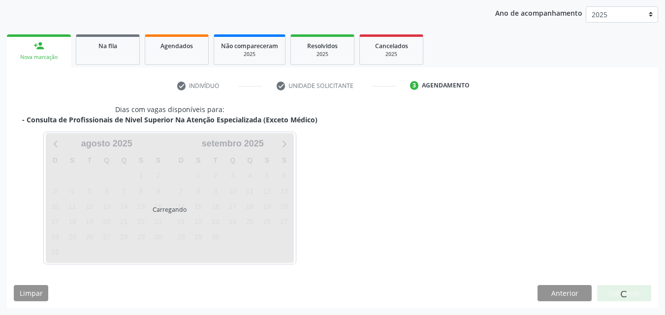
scroll to position [155, 0]
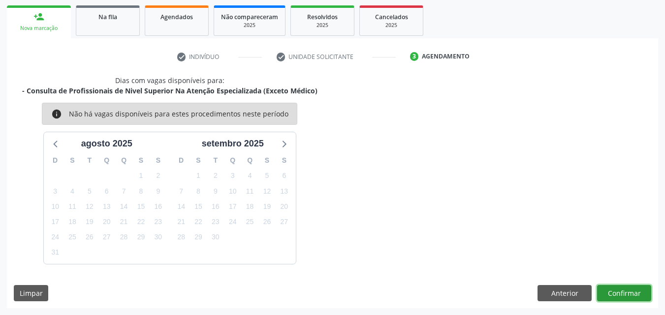
click at [624, 293] on button "Confirmar" at bounding box center [624, 293] width 54 height 17
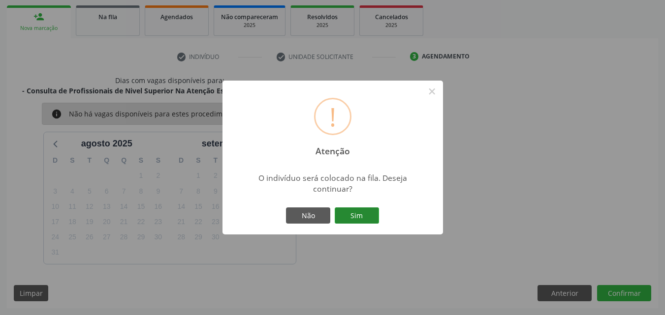
click at [357, 209] on button "Sim" at bounding box center [357, 216] width 44 height 17
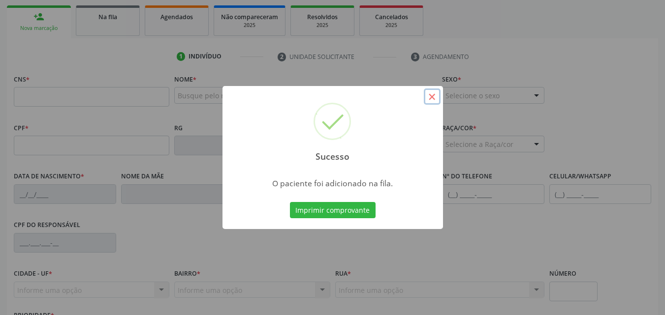
click at [432, 96] on button "×" at bounding box center [432, 97] width 17 height 17
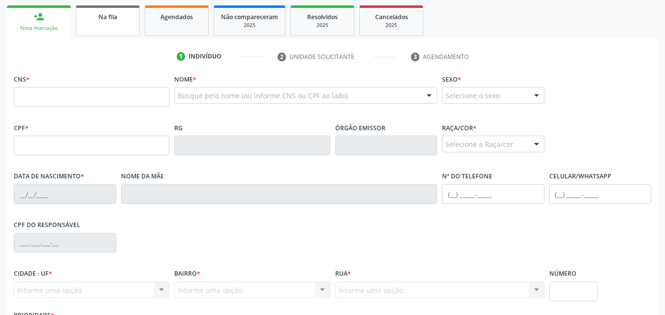
click at [137, 15] on link "Na fila" at bounding box center [108, 20] width 64 height 31
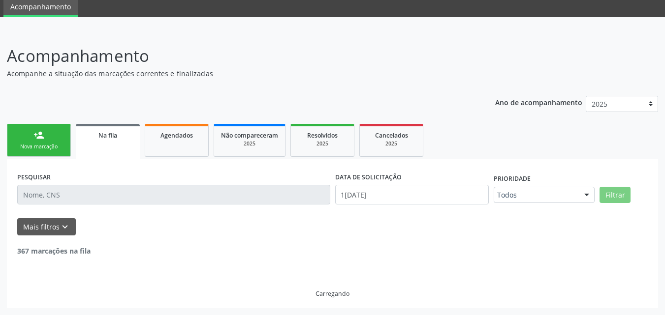
click at [123, 17] on ul "Acompanhamento" at bounding box center [332, 6] width 665 height 23
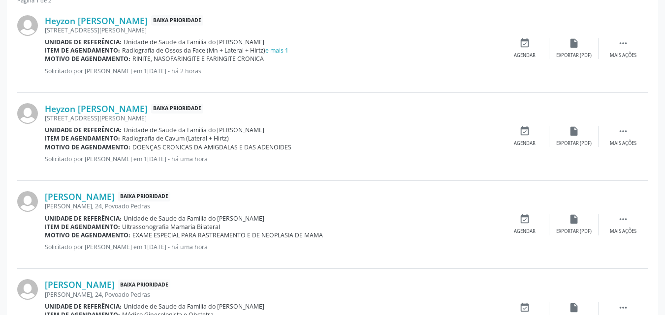
scroll to position [0, 0]
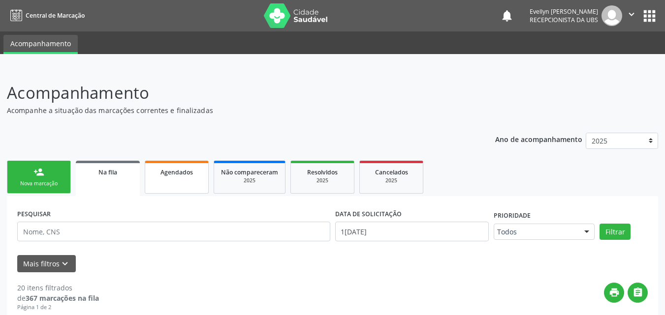
click at [197, 169] on div "Agendados" at bounding box center [176, 172] width 49 height 10
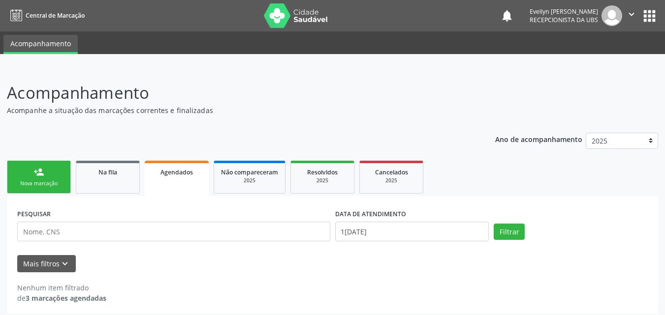
scroll to position [5, 0]
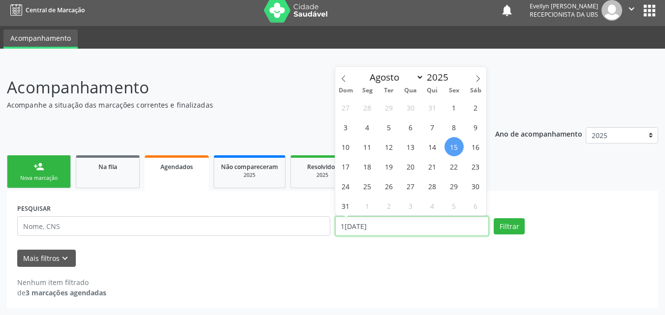
click at [367, 222] on input "15[DATE]" at bounding box center [412, 226] width 154 height 20
click at [344, 84] on div "Dom Seg Ter Qua Qui Sex Sáb" at bounding box center [411, 91] width 152 height 14
click at [351, 73] on span at bounding box center [343, 75] width 17 height 17
select select "5"
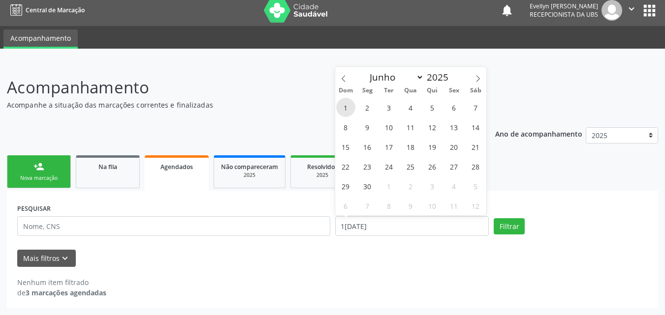
click at [348, 100] on span "1" at bounding box center [345, 107] width 19 height 19
type input "01/06/2025"
click at [480, 72] on span at bounding box center [477, 75] width 17 height 17
select select "7"
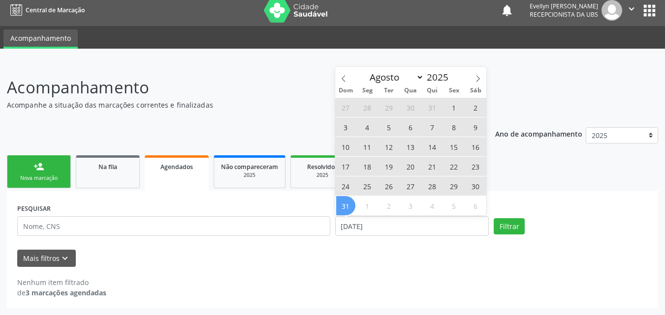
click at [344, 206] on span "31" at bounding box center [345, 205] width 19 height 19
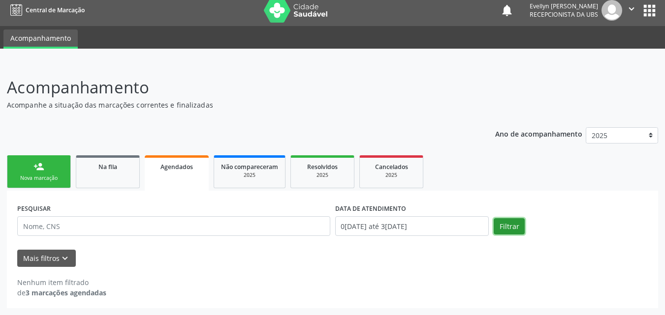
click at [505, 226] on button "Filtrar" at bounding box center [508, 226] width 31 height 17
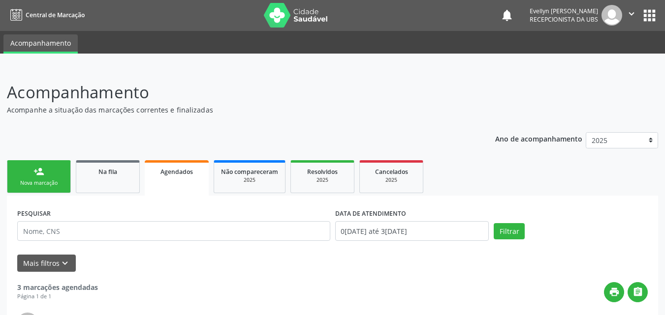
scroll to position [0, 0]
click at [257, 179] on div "2025" at bounding box center [249, 180] width 57 height 7
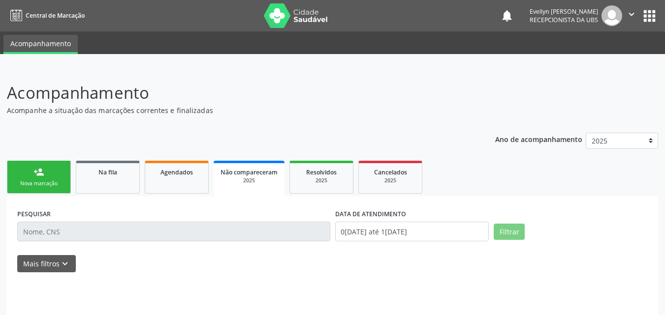
click at [257, 179] on div "2025" at bounding box center [248, 180] width 57 height 7
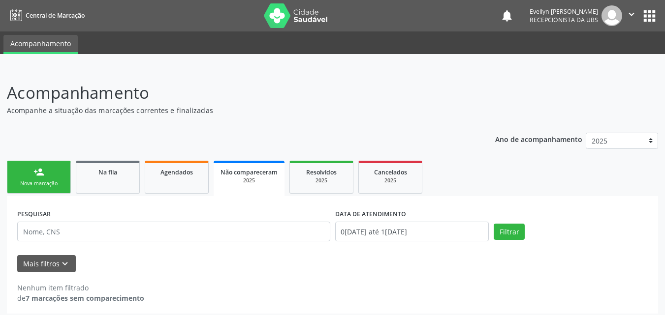
scroll to position [5, 0]
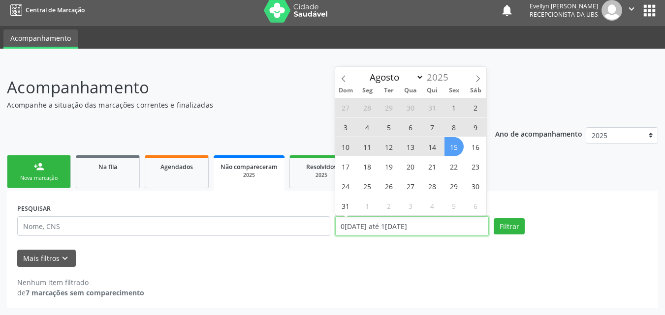
click at [401, 223] on input "0[DATE] até 1[DATE]" at bounding box center [412, 226] width 154 height 20
click at [346, 72] on span at bounding box center [343, 75] width 17 height 17
select select "6"
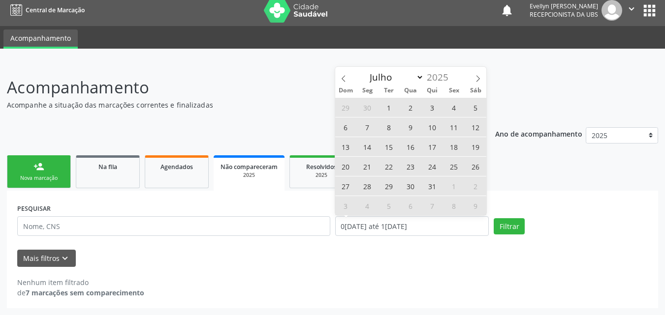
click at [387, 106] on span "1" at bounding box center [388, 107] width 19 height 19
type input "01/07/2025"
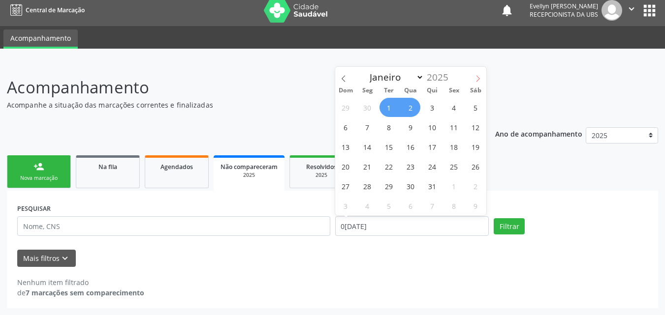
click at [482, 78] on span at bounding box center [477, 75] width 17 height 17
select select "7"
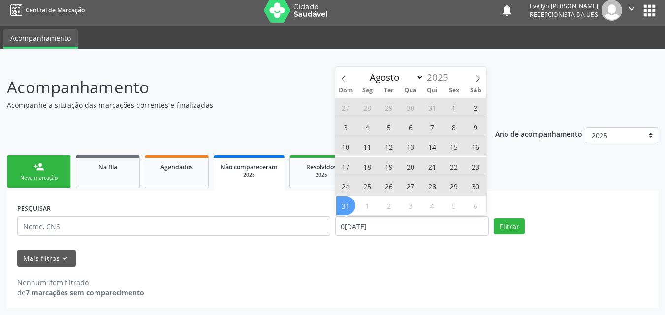
click at [346, 207] on span "31" at bounding box center [345, 205] width 19 height 19
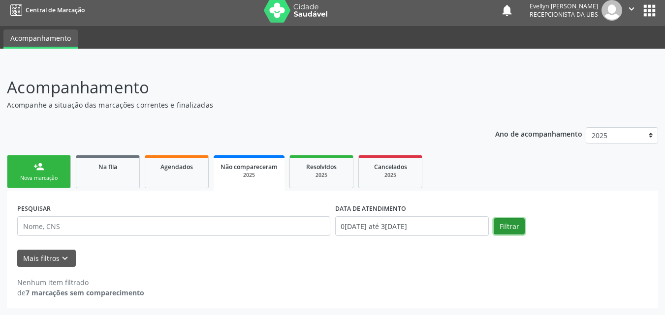
click at [502, 223] on button "Filtrar" at bounding box center [508, 226] width 31 height 17
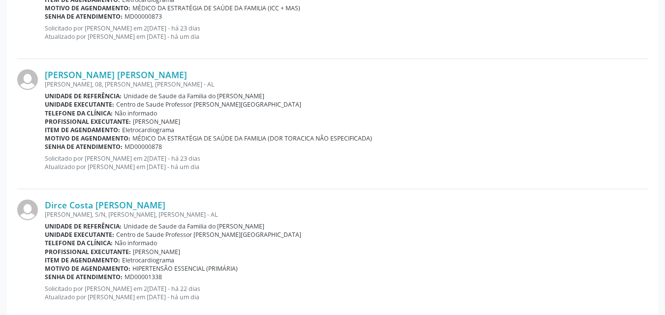
scroll to position [917, 0]
